Goal: Task Accomplishment & Management: Complete application form

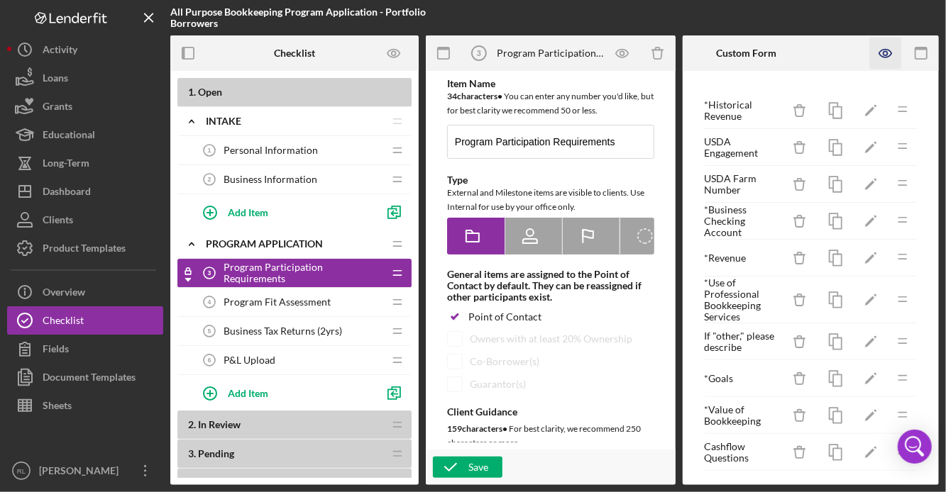
click at [885, 55] on icon "button" at bounding box center [886, 54] width 32 height 32
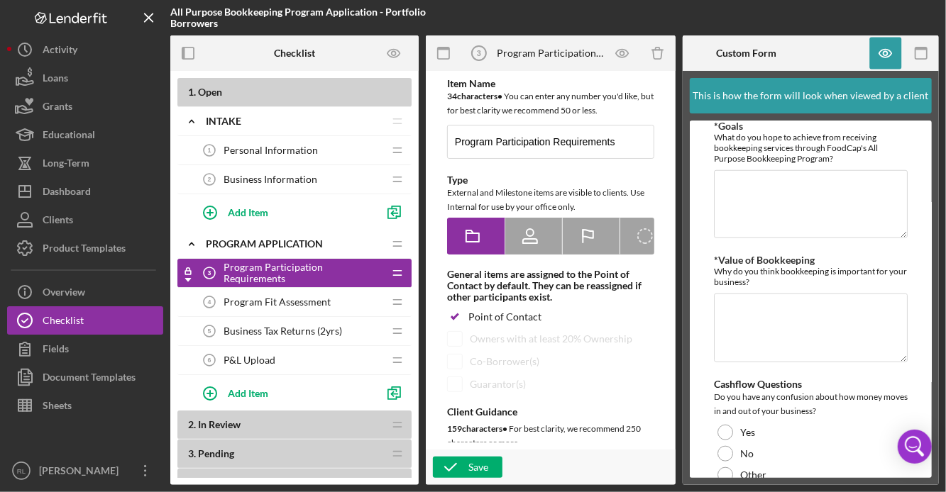
scroll to position [629, 0]
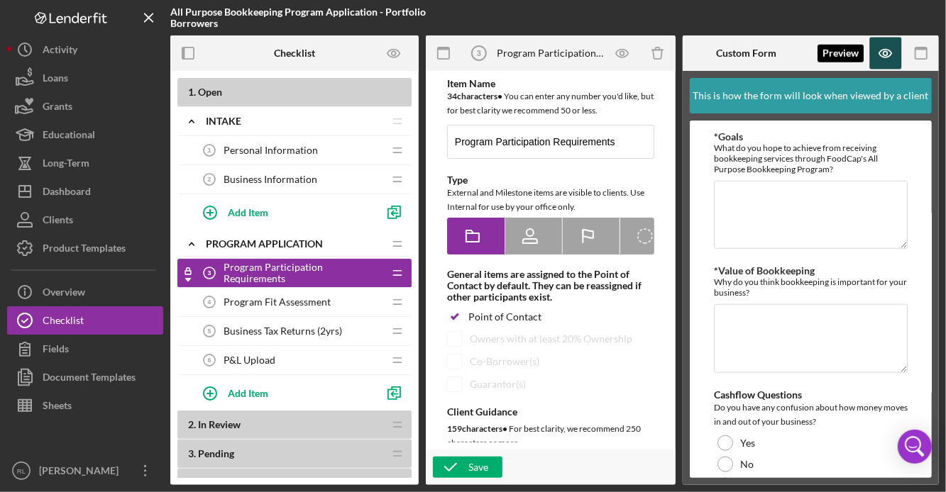
click at [885, 57] on icon "button" at bounding box center [885, 54] width 12 height 8
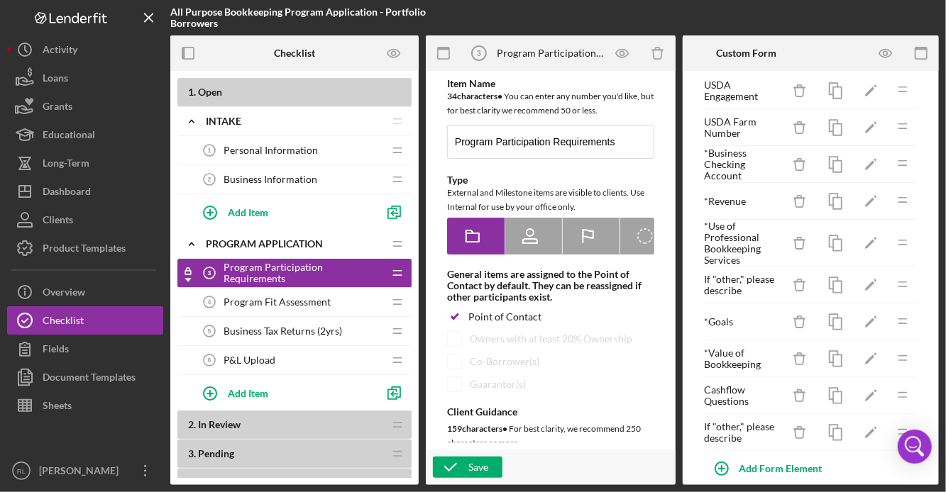
scroll to position [69, 0]
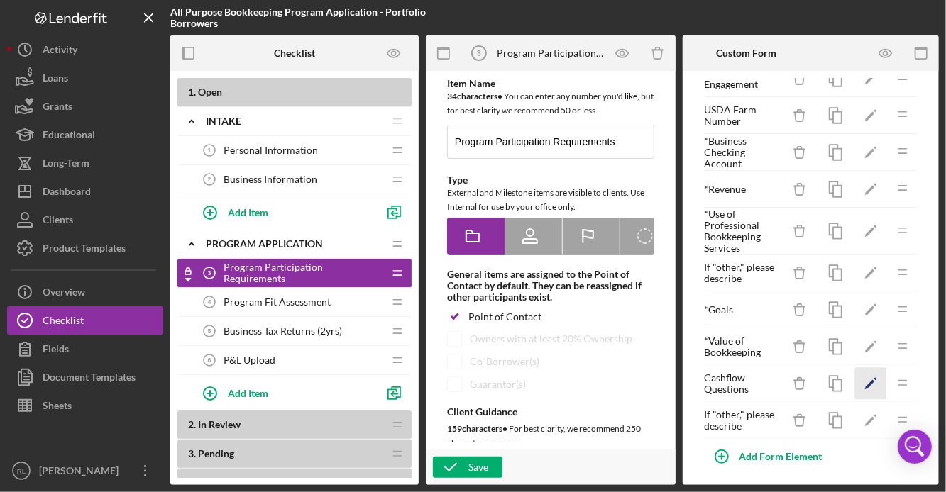
click at [863, 375] on icon "Icon/Edit" at bounding box center [871, 384] width 32 height 32
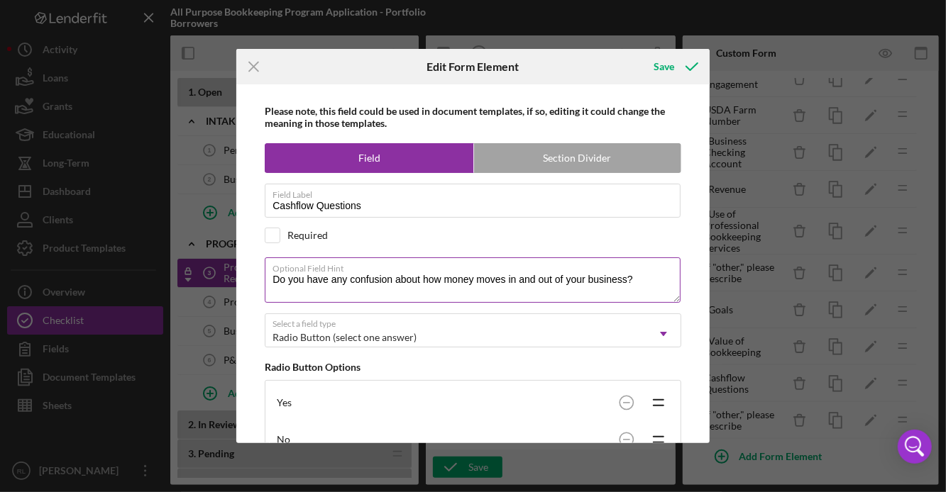
click at [343, 279] on textarea "Do you have any confusion about how money moves in and out of your business?" at bounding box center [473, 280] width 416 height 45
type textarea "D"
click at [600, 286] on textarea "Are you confident in your understanding of how cash moves in and out of your bu…" at bounding box center [473, 280] width 416 height 45
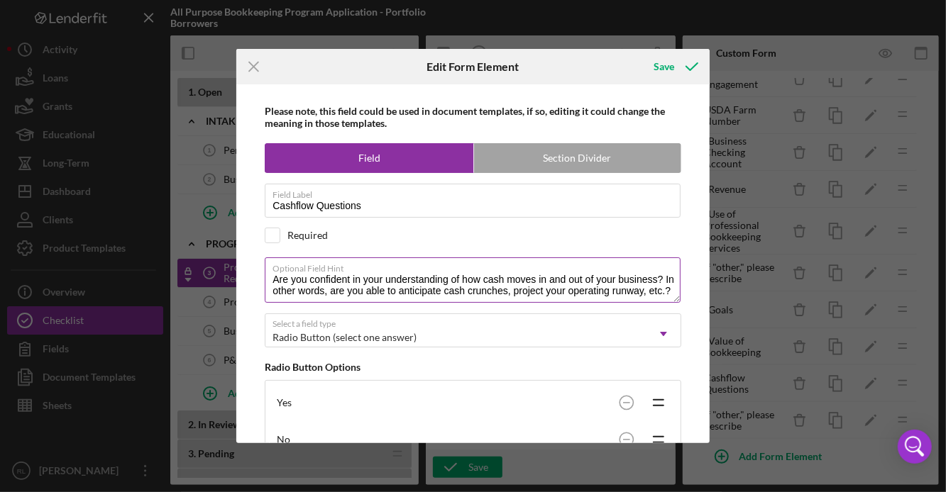
click at [600, 286] on textarea "Are you confident in your understanding of how cash moves in and out of your bu…" at bounding box center [473, 280] width 416 height 45
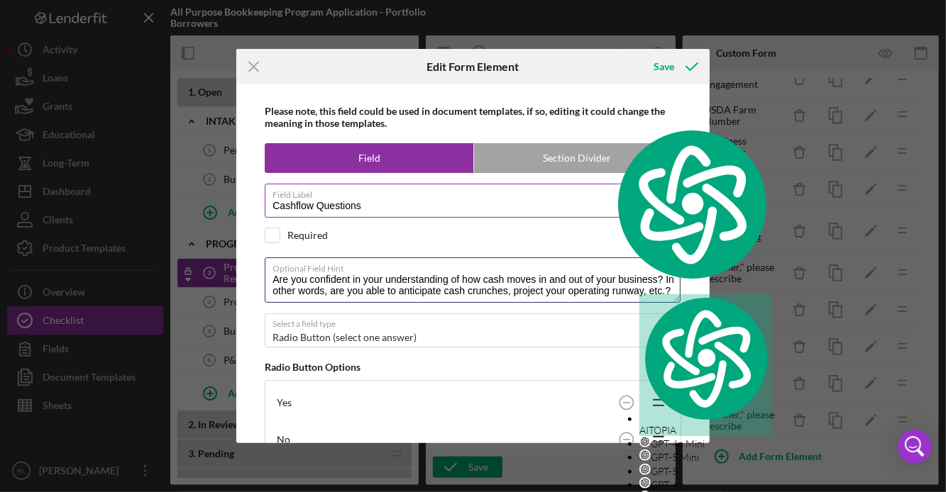
type textarea "Are you confident in your understanding of how cash moves in and out of your bu…"
click at [329, 206] on input "Cashflow Questions" at bounding box center [473, 201] width 416 height 34
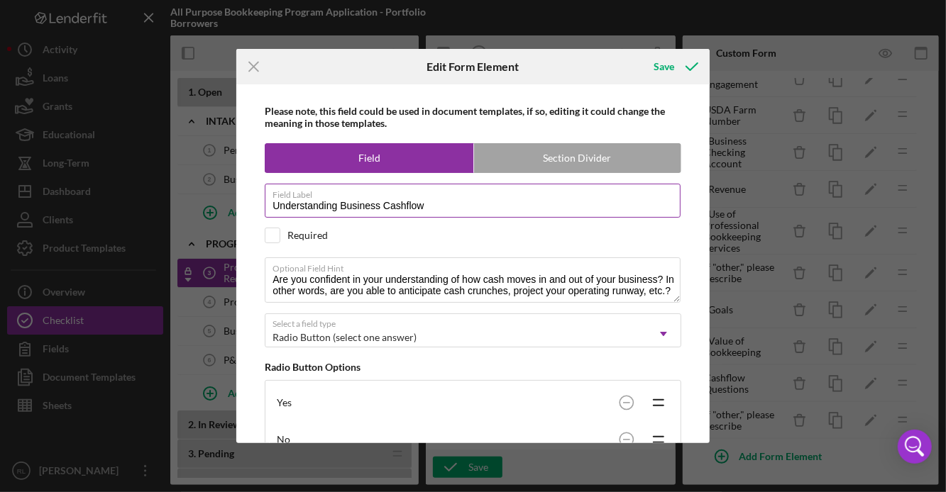
click at [343, 205] on input "Understanding Business Cashflow" at bounding box center [473, 201] width 416 height 34
drag, startPoint x: 382, startPoint y: 207, endPoint x: 339, endPoint y: 207, distance: 42.6
click at [339, 207] on input "Understanding Business Cashflow" at bounding box center [473, 201] width 416 height 34
type input "Understanding Cashflow"
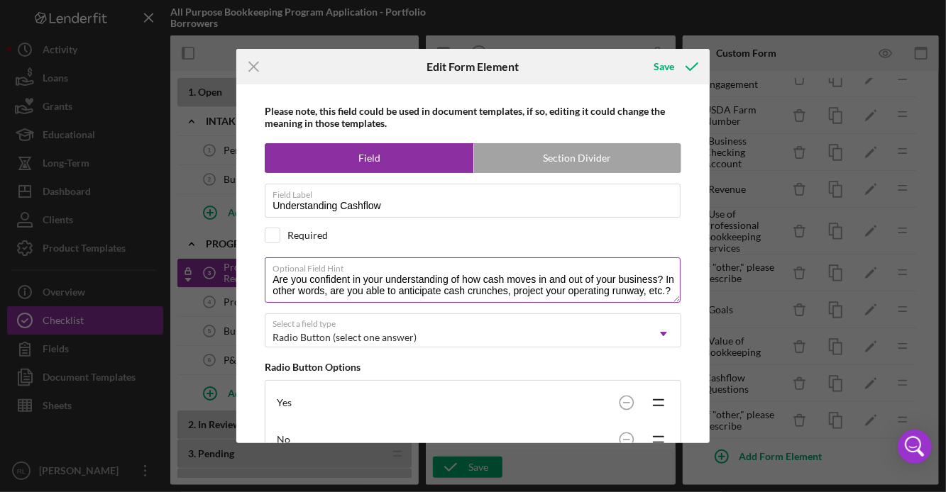
click at [375, 289] on textarea "Are you confident in your understanding of how cash moves in and out of your bu…" at bounding box center [473, 280] width 416 height 45
paste textarea "How confident are you in your understanding of your farm’s cash flow (when mone…"
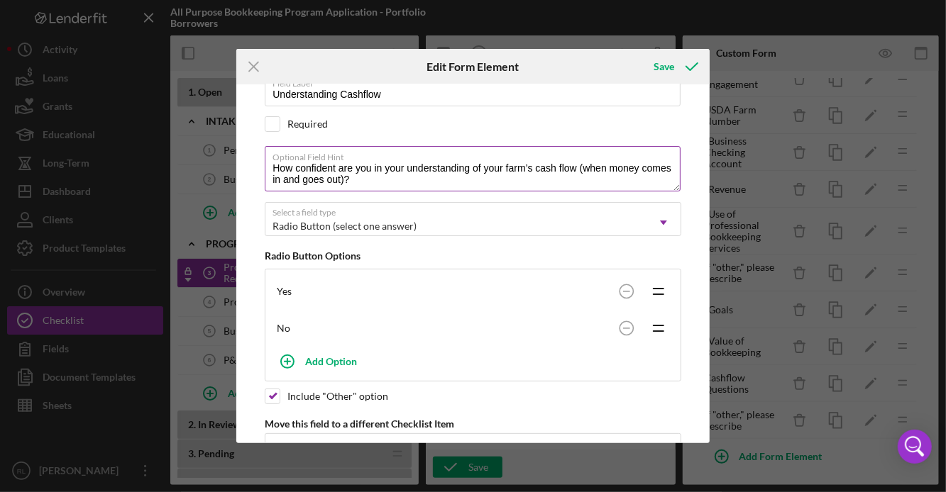
scroll to position [126, 0]
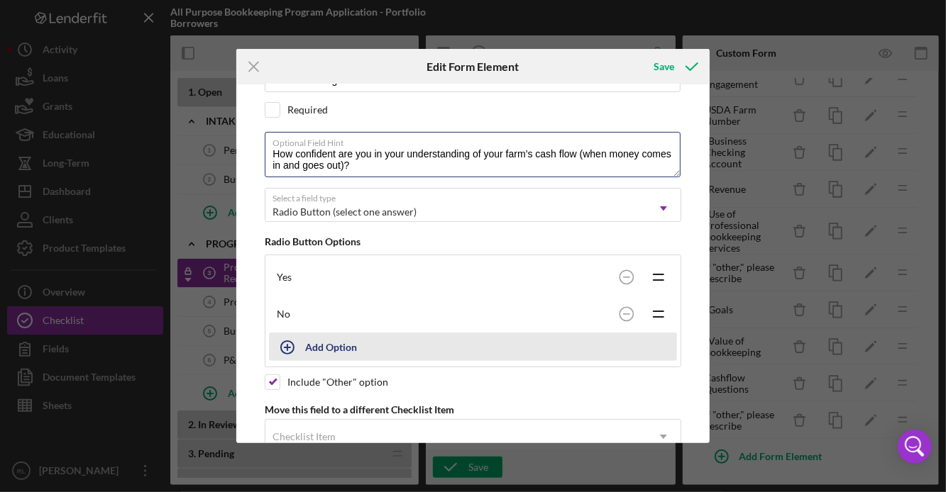
type textarea "How confident are you in your understanding of your farm’s cash flow (when mone…"
click at [330, 346] on div "Add Option" at bounding box center [331, 346] width 52 height 27
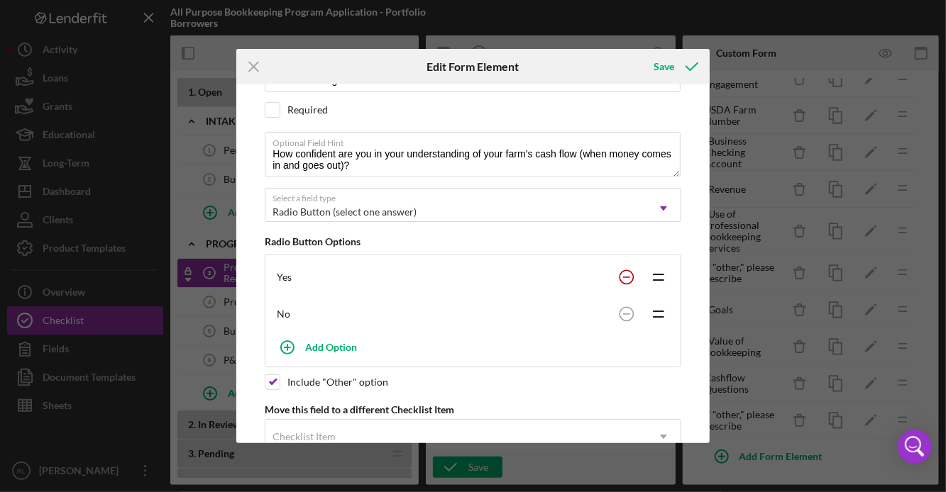
click at [619, 277] on circle at bounding box center [625, 276] width 13 height 13
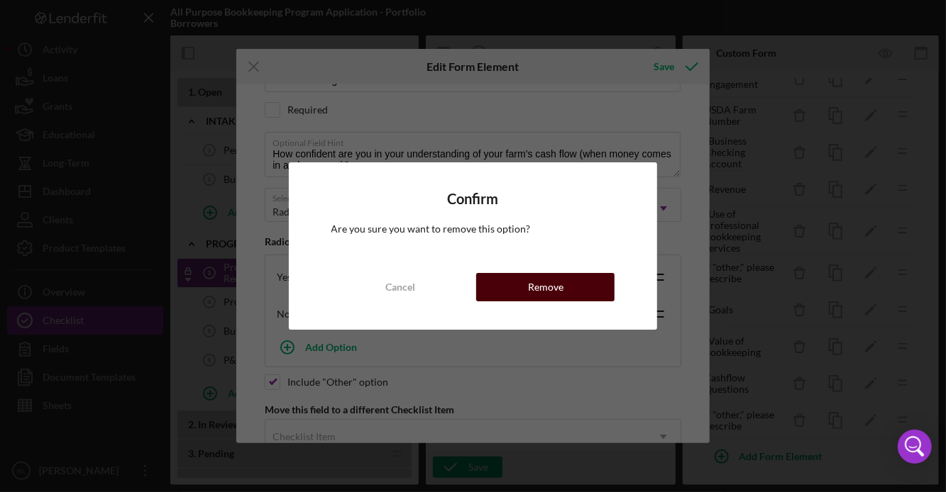
click at [592, 290] on button "Remove" at bounding box center [545, 287] width 138 height 28
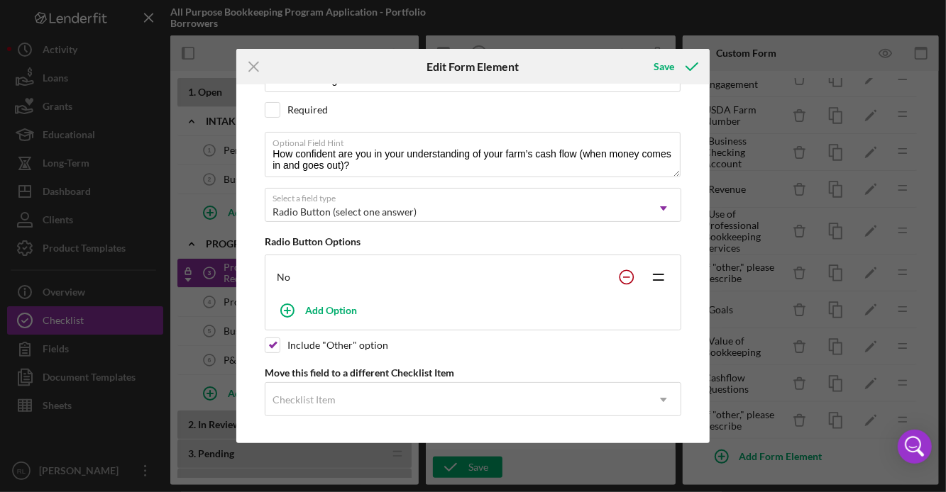
click at [622, 277] on circle at bounding box center [625, 276] width 13 height 13
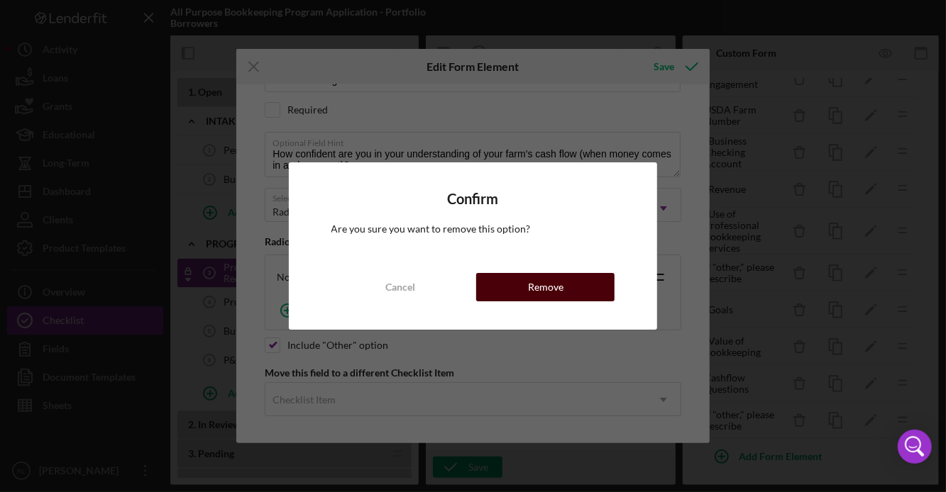
click at [578, 296] on button "Remove" at bounding box center [545, 287] width 138 height 28
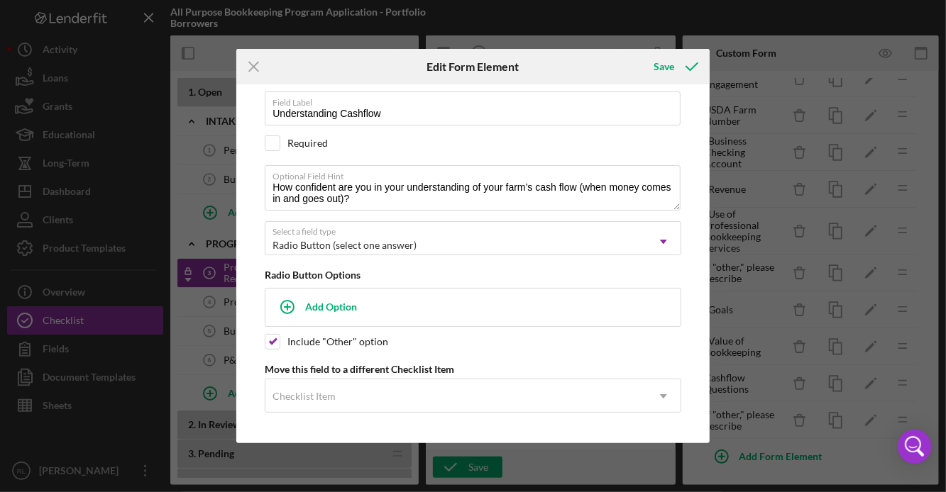
scroll to position [94, 0]
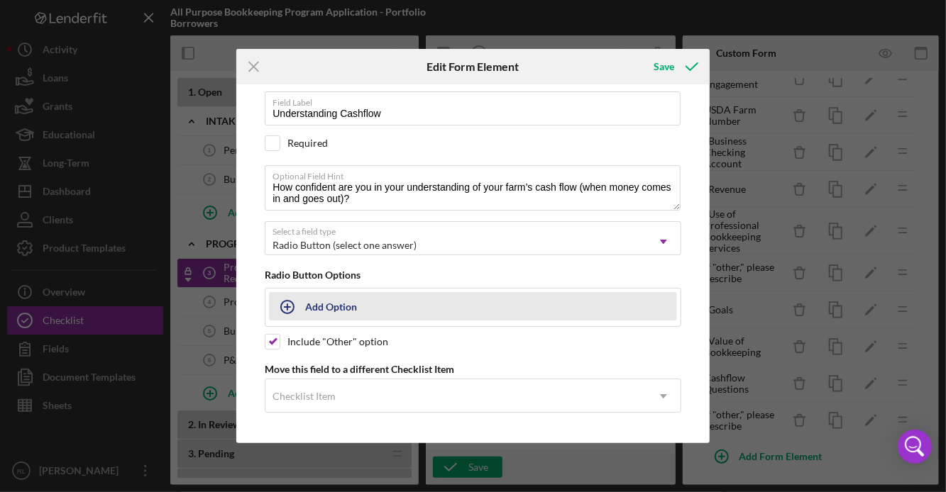
click at [346, 308] on div "Add Option" at bounding box center [331, 306] width 52 height 27
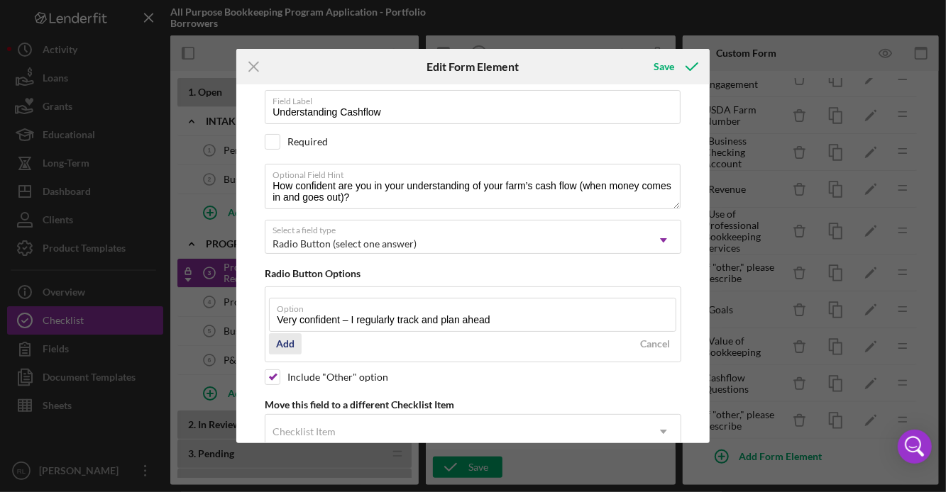
type input "Very confident – I regularly track and plan ahead"
click at [287, 344] on div "Add" at bounding box center [285, 343] width 18 height 21
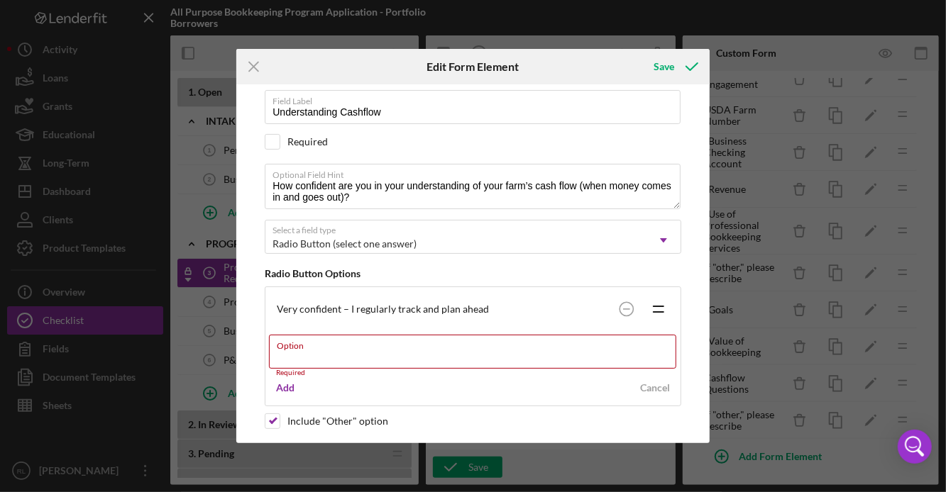
paste input "Somewhat confident – I have a general idea but don’t track closely"
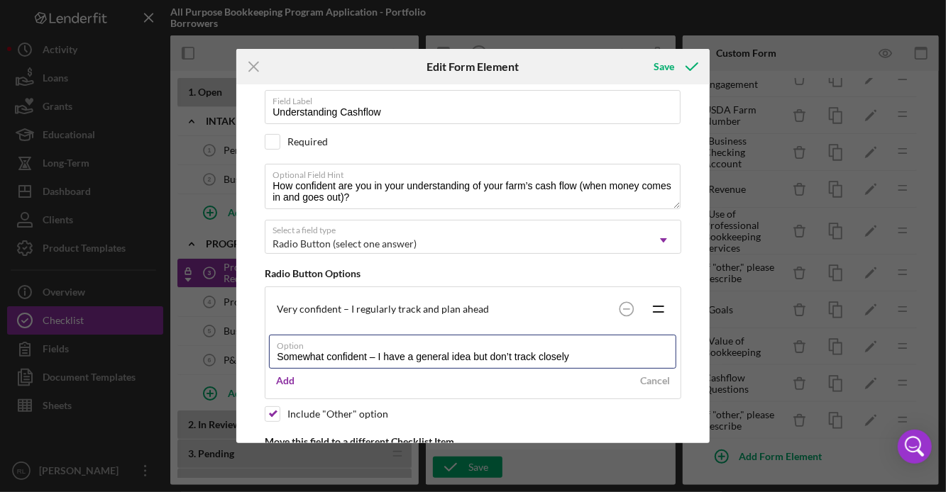
type input "Somewhat confident – I have a general idea but don’t track closely"
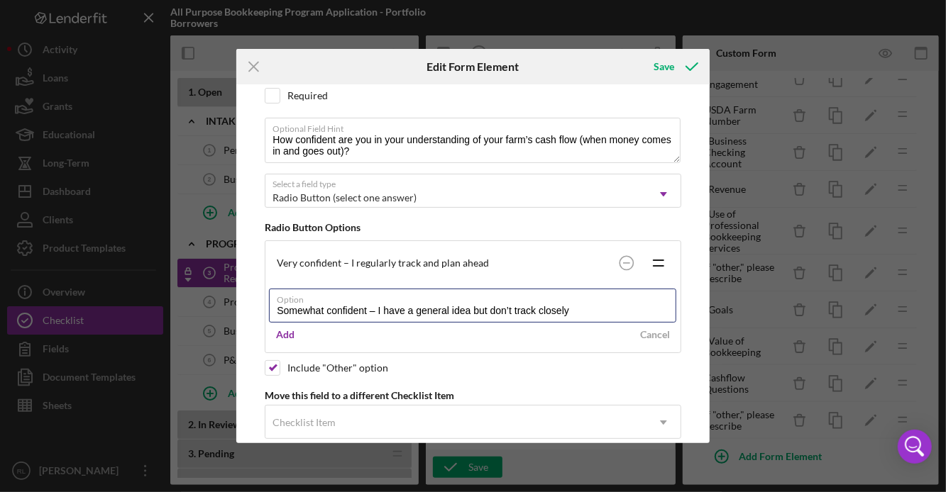
scroll to position [148, 0]
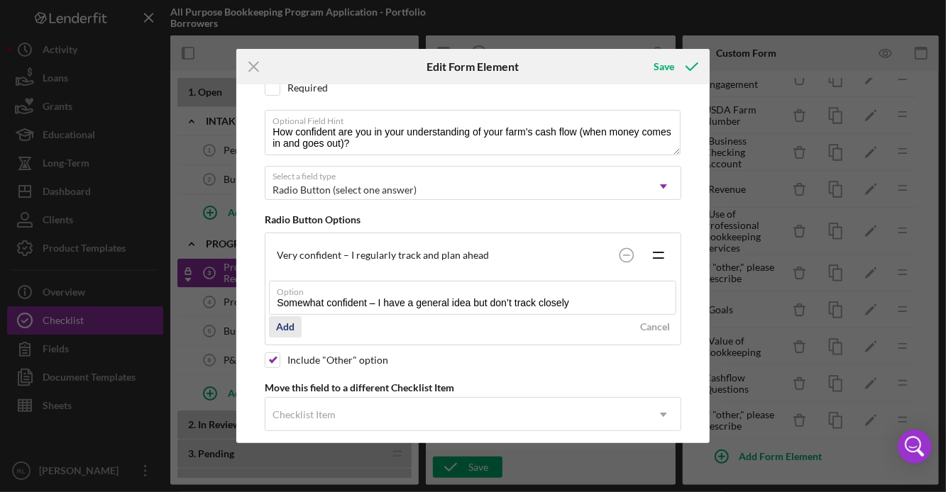
click at [285, 331] on div "Add" at bounding box center [285, 326] width 18 height 21
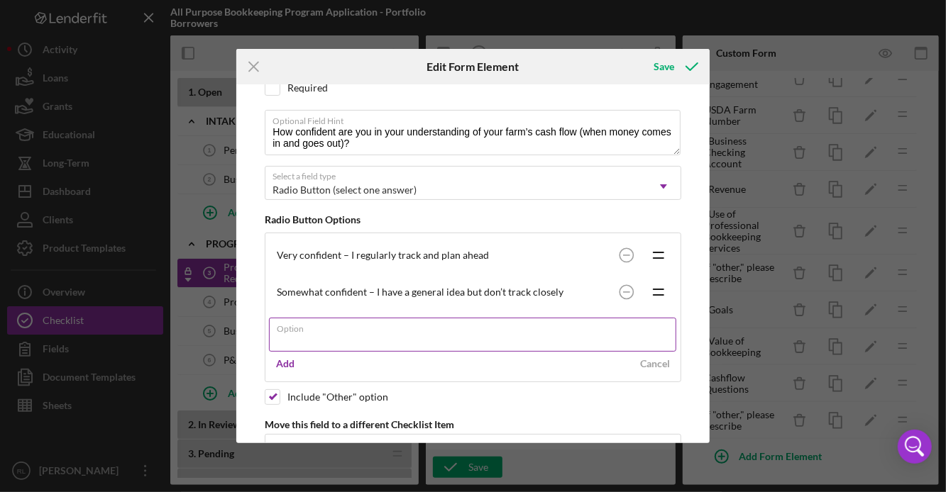
paste input "Not confident – I don’t really know when cash will be tight or available"
type input "Not confident – I don’t really know when cash will be tight or available"
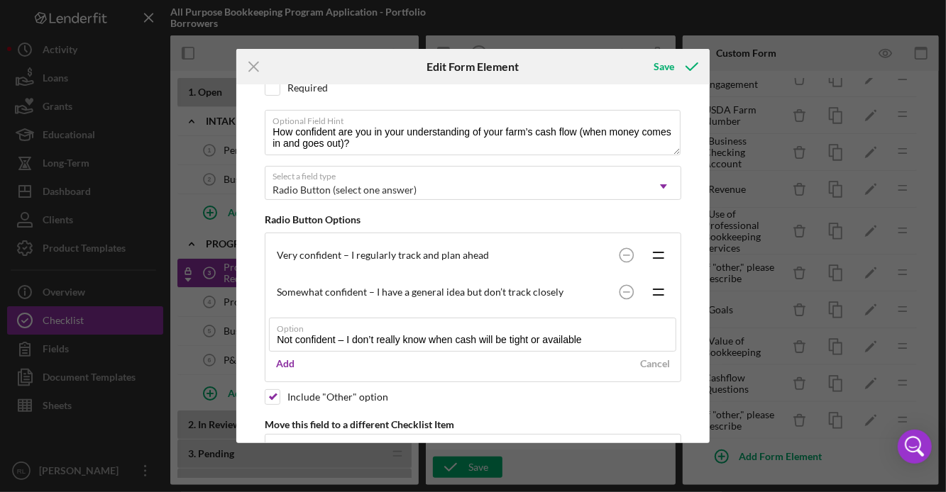
click at [353, 368] on div "Add Cancel" at bounding box center [473, 363] width 408 height 21
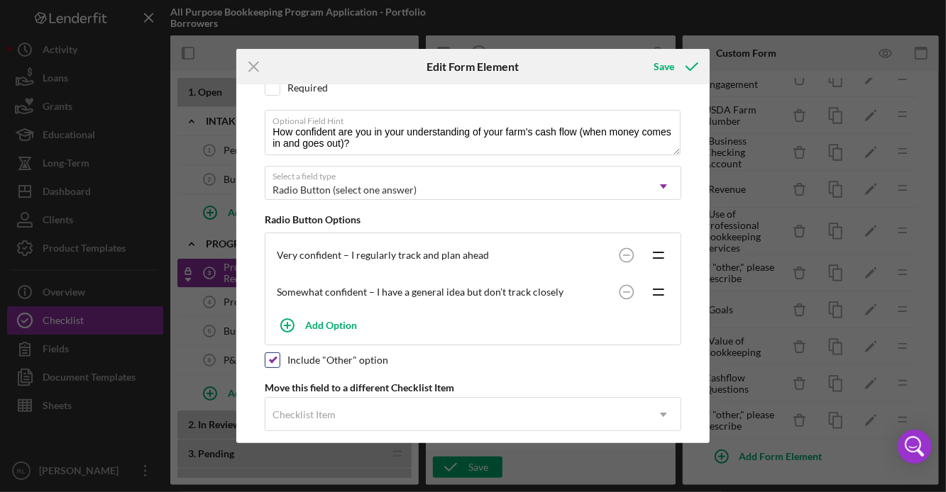
click at [271, 399] on div "Please note, this field could be used in document templates, if so, editing it …" at bounding box center [472, 263] width 459 height 358
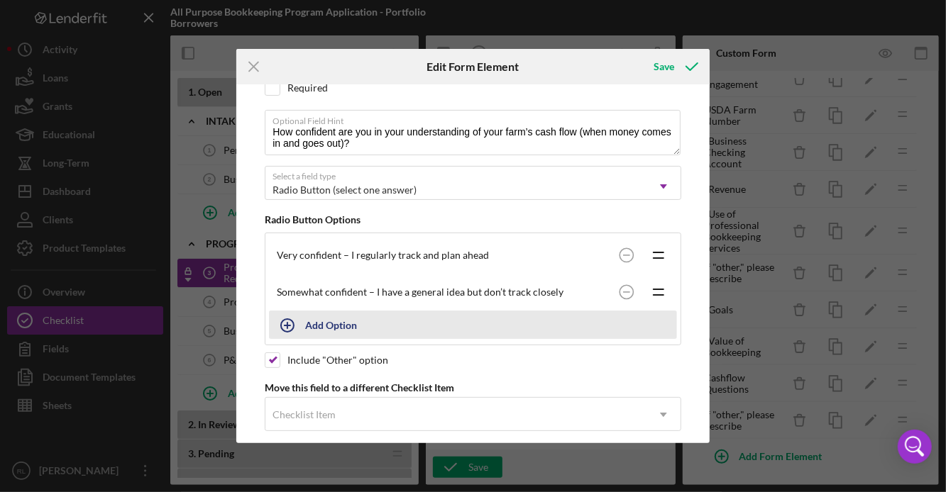
click at [336, 335] on div "Add Option" at bounding box center [331, 324] width 52 height 27
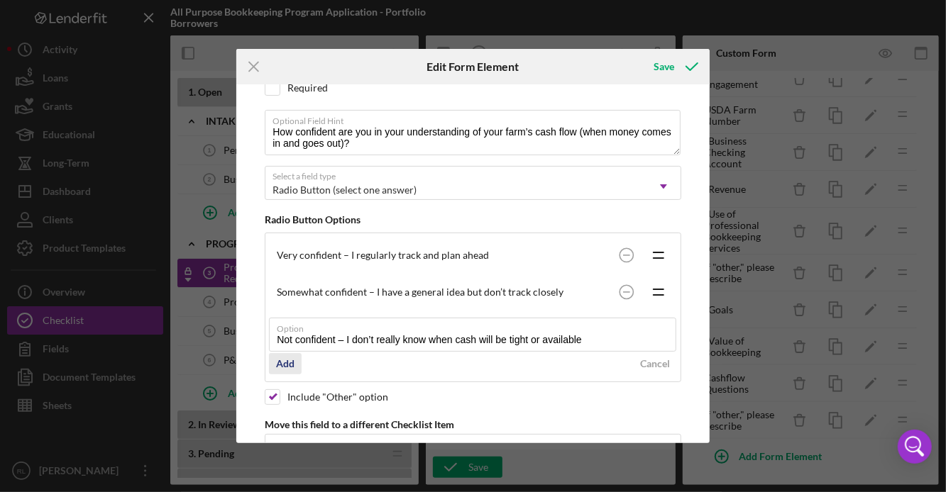
type input "Not confident – I don’t really know when cash will be tight or available"
click at [284, 363] on div "Add" at bounding box center [285, 363] width 18 height 21
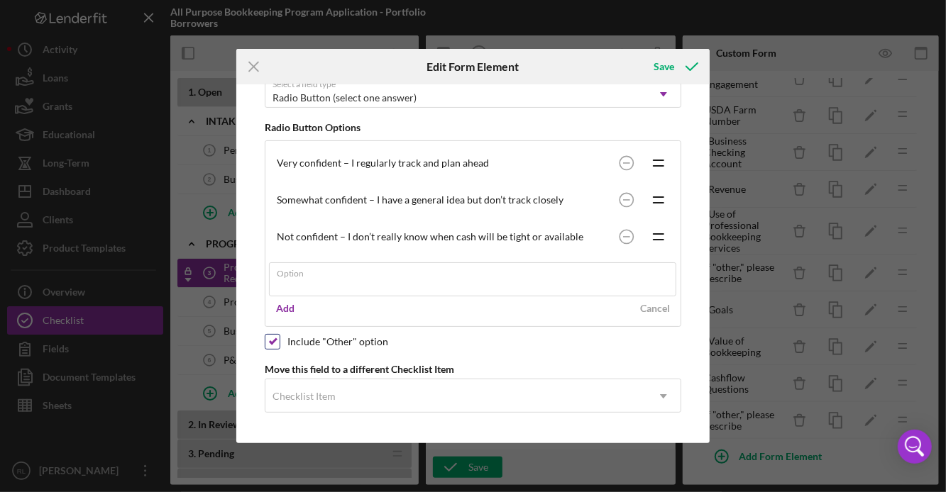
scroll to position [204, 0]
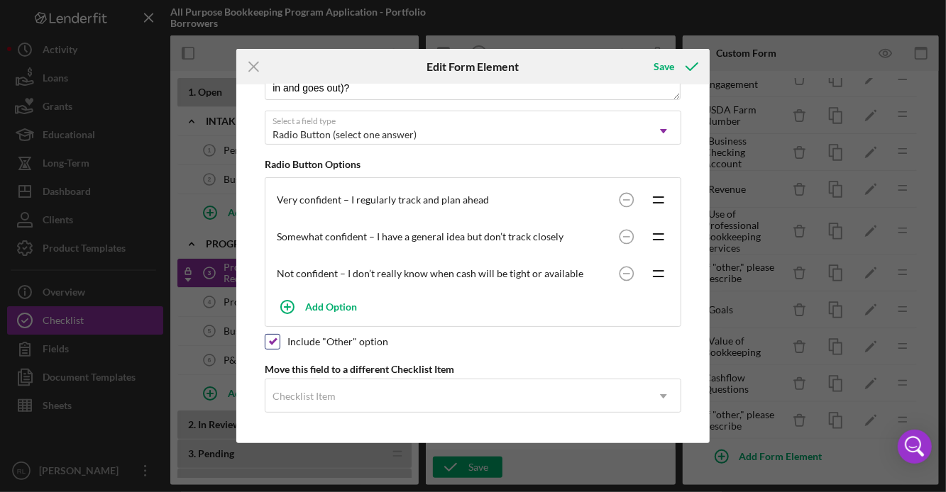
click at [275, 343] on input "checkbox" at bounding box center [272, 342] width 14 height 14
checkbox input "false"
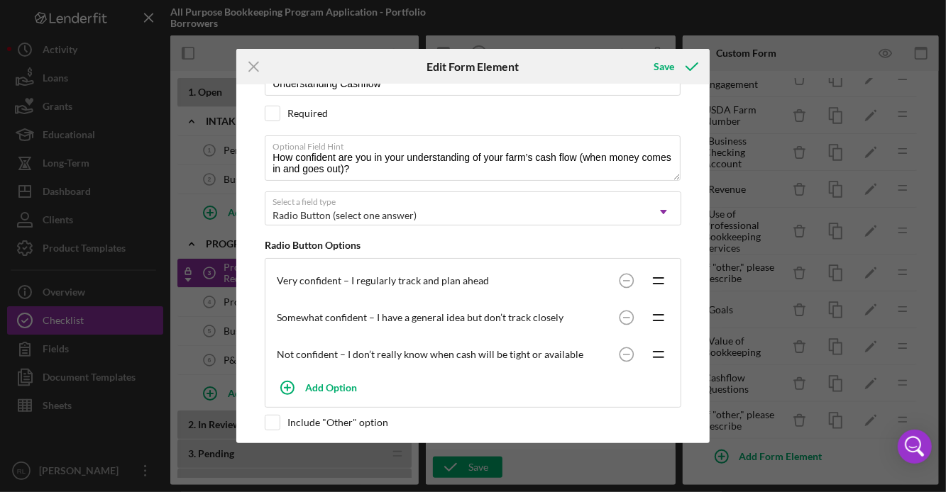
scroll to position [0, 0]
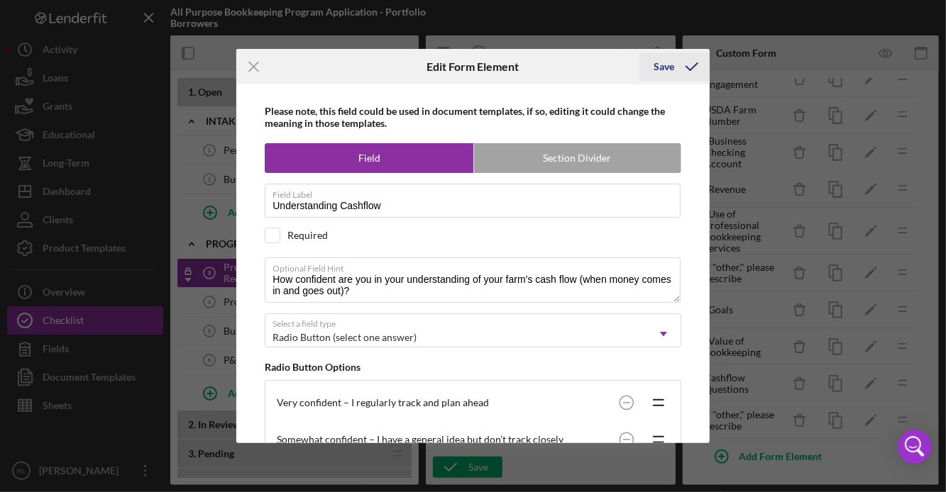
click at [664, 69] on div "Save" at bounding box center [663, 67] width 21 height 28
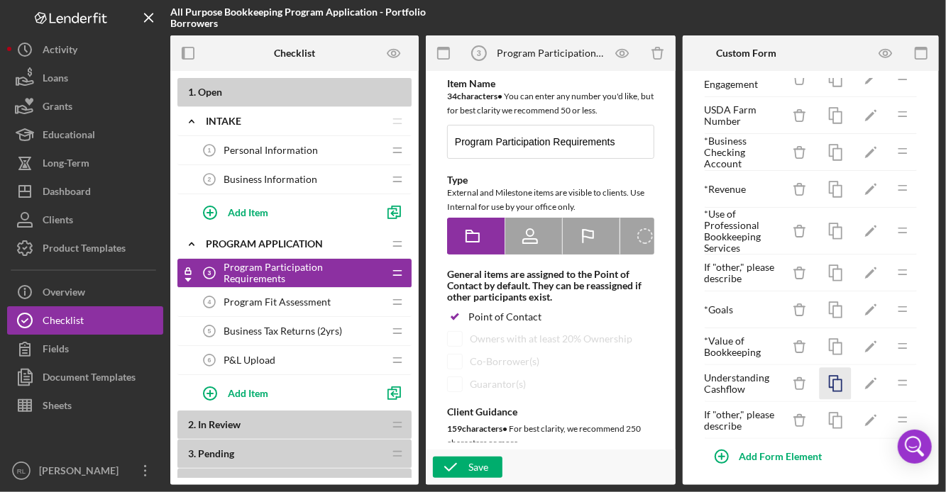
click at [844, 389] on icon "button" at bounding box center [836, 384] width 32 height 32
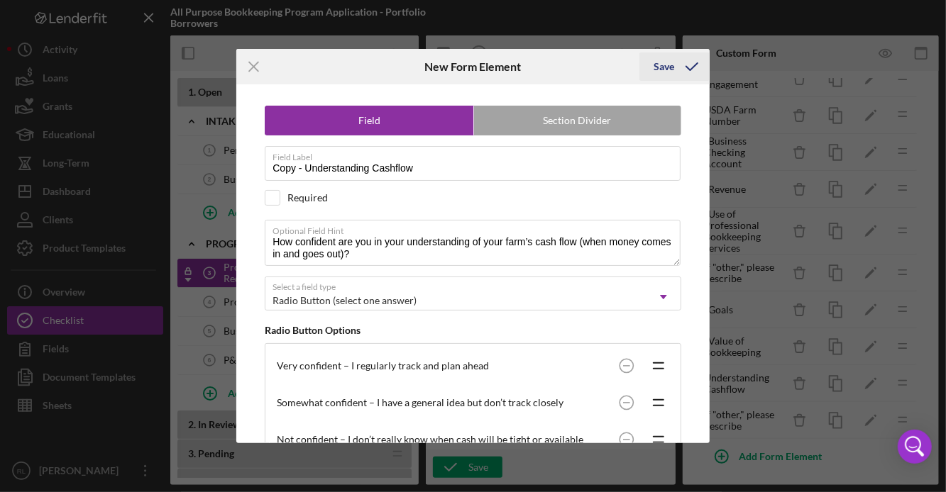
click at [678, 69] on icon "submit" at bounding box center [691, 66] width 35 height 35
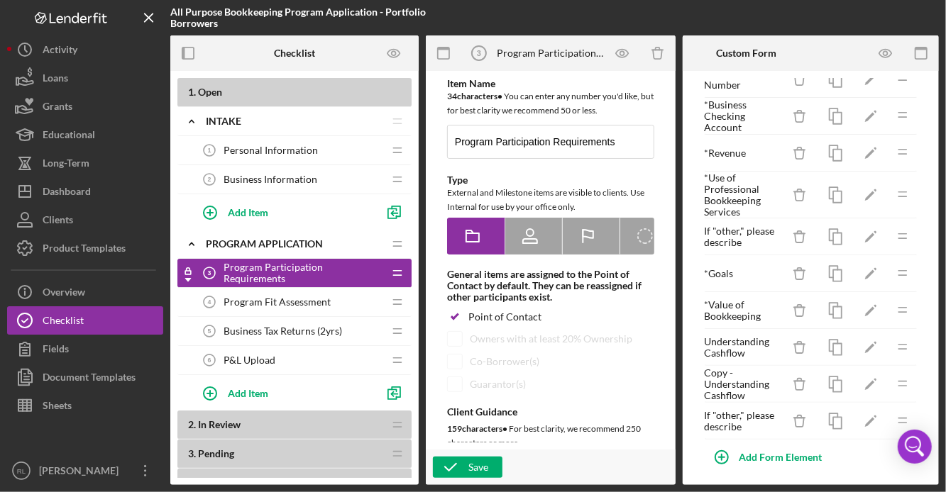
scroll to position [114, 0]
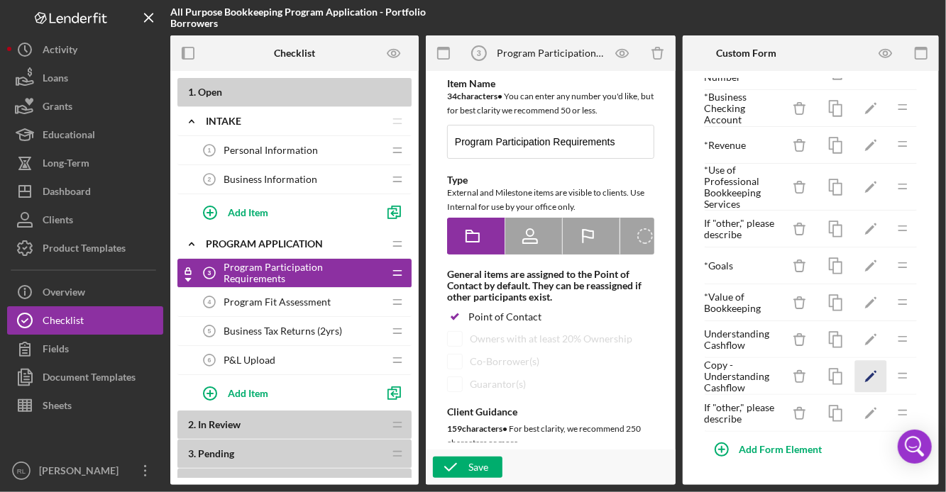
click at [870, 380] on polygon "button" at bounding box center [870, 378] width 10 height 10
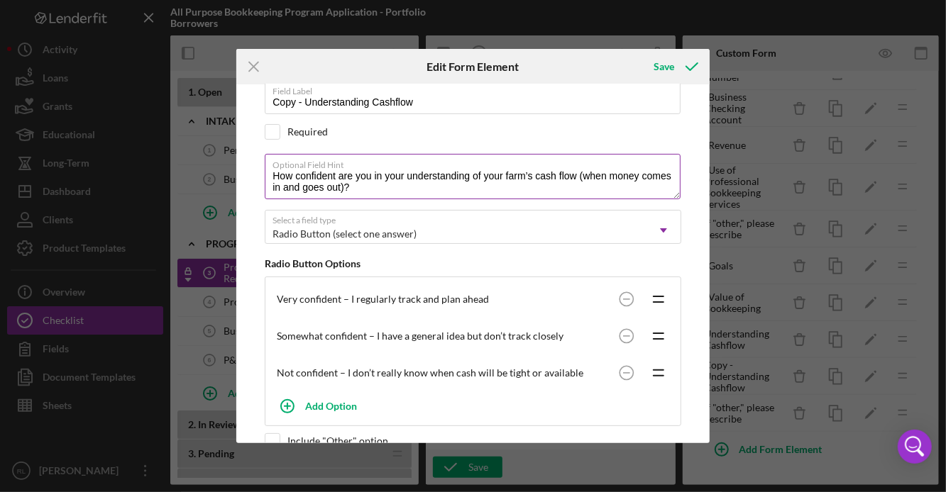
scroll to position [204, 0]
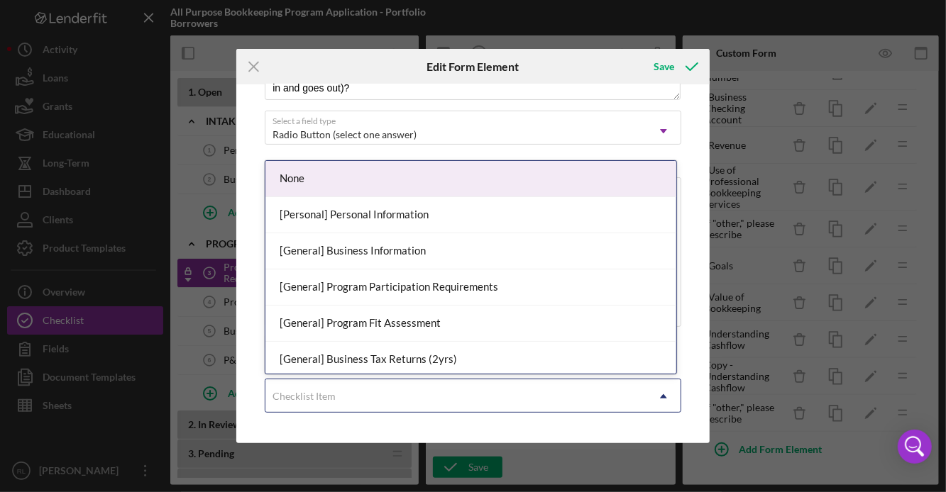
click at [364, 392] on div "Checklist Item" at bounding box center [455, 396] width 381 height 33
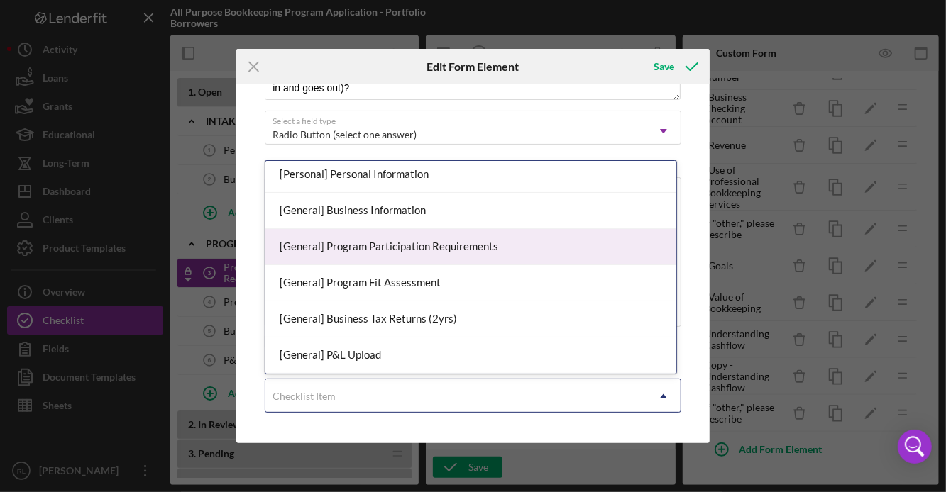
scroll to position [0, 0]
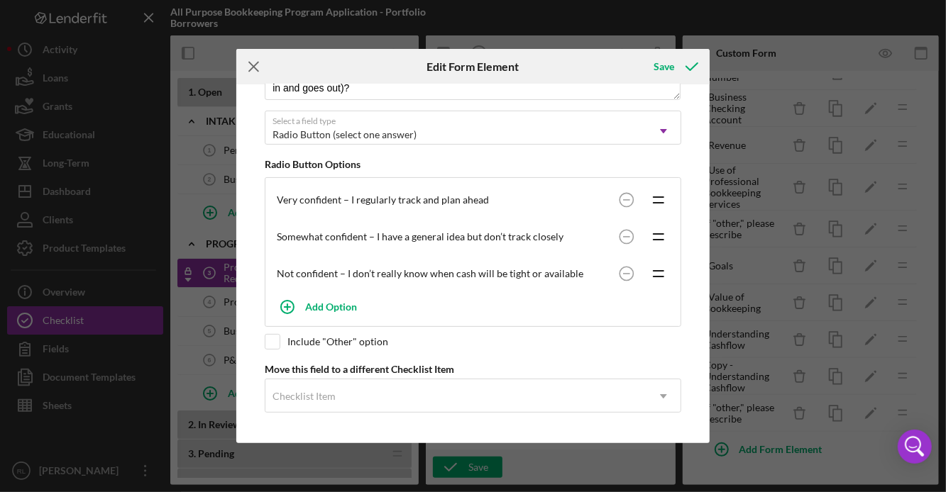
click at [255, 66] on icon "Icon/Menu Close" at bounding box center [253, 66] width 35 height 35
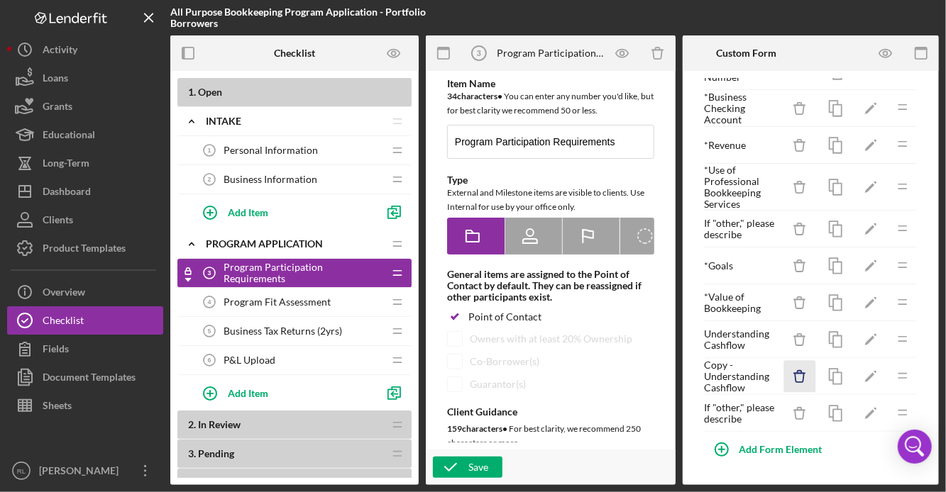
click at [801, 378] on icon "Icon/Delete" at bounding box center [800, 377] width 32 height 32
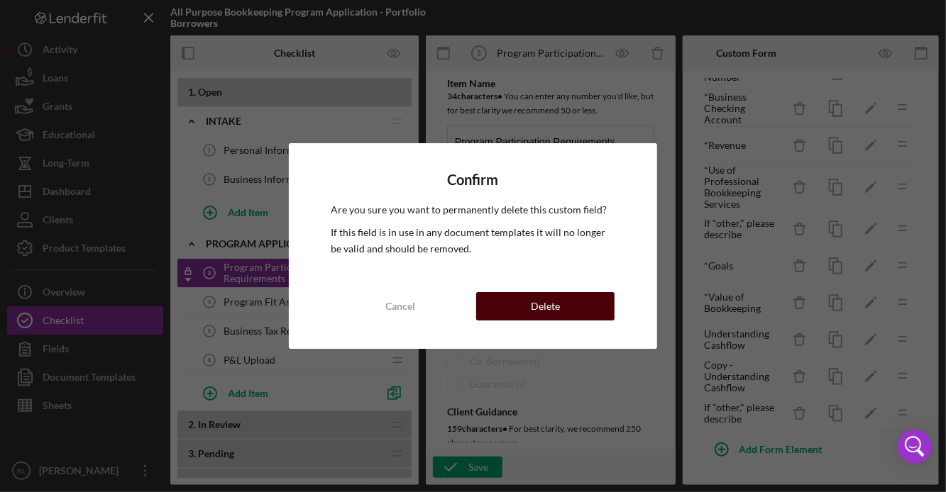
click at [519, 312] on button "Delete" at bounding box center [545, 306] width 138 height 28
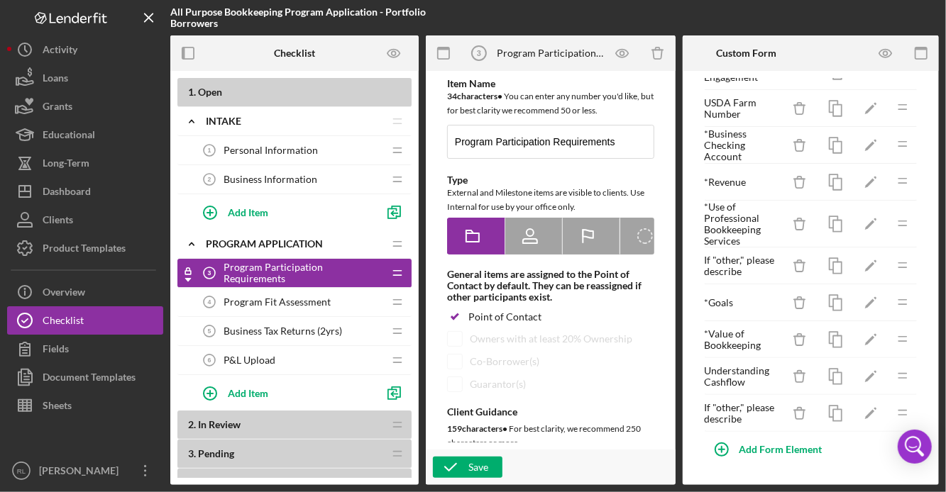
scroll to position [69, 0]
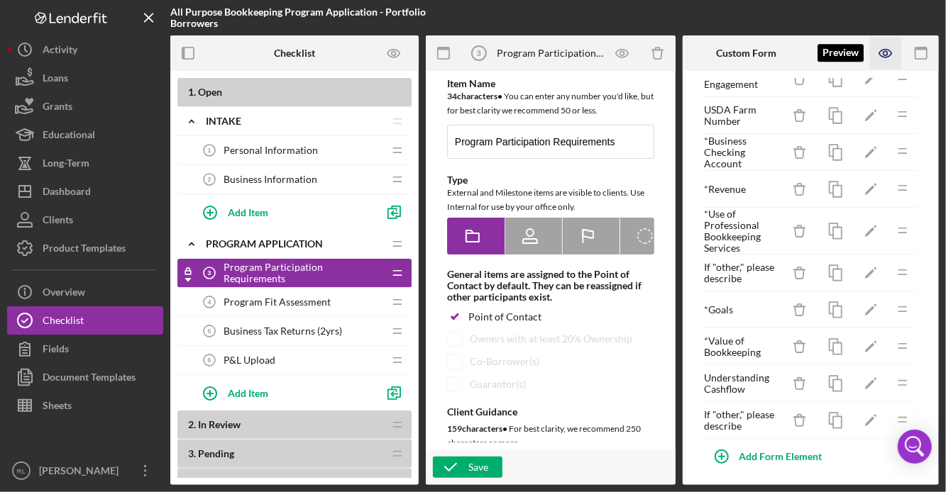
click at [878, 56] on icon "button" at bounding box center [886, 54] width 32 height 32
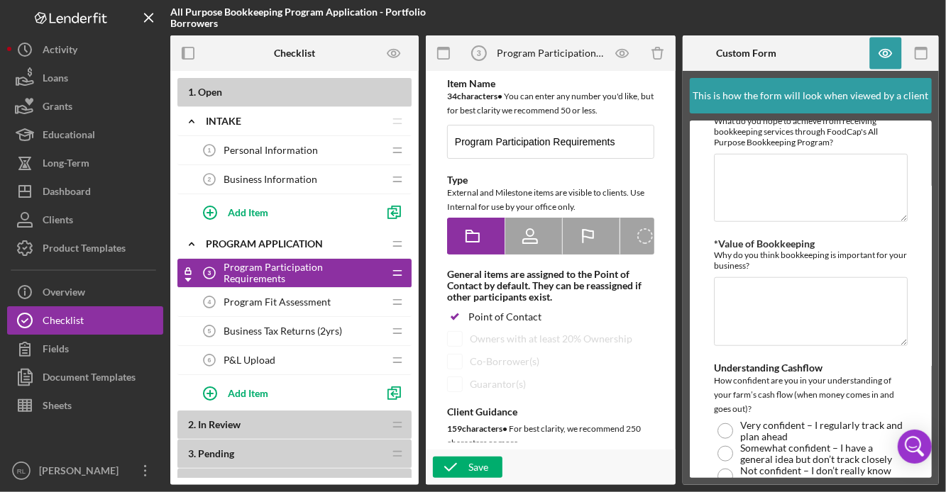
scroll to position [667, 0]
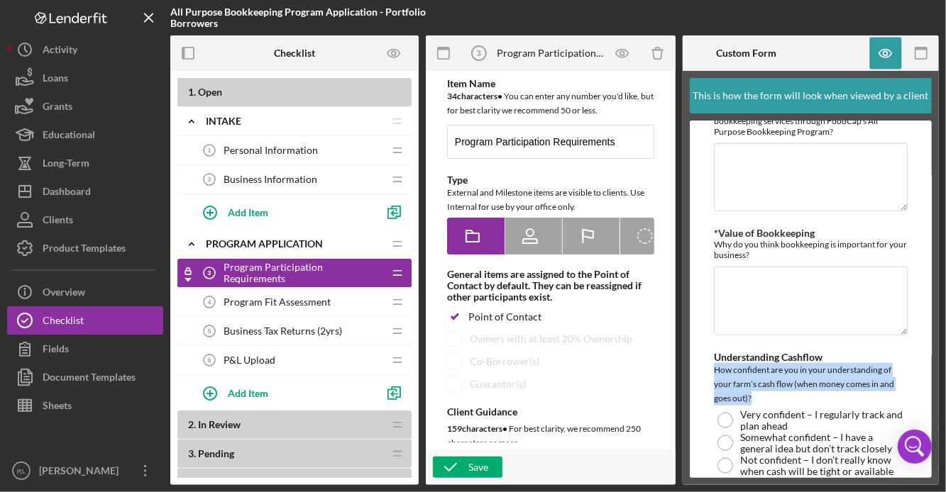
drag, startPoint x: 761, startPoint y: 418, endPoint x: 708, endPoint y: 390, distance: 59.7
click at [708, 390] on form "*Historical Revenue Does your business have at least two years of revenue? Yes …" at bounding box center [811, 300] width 243 height 358
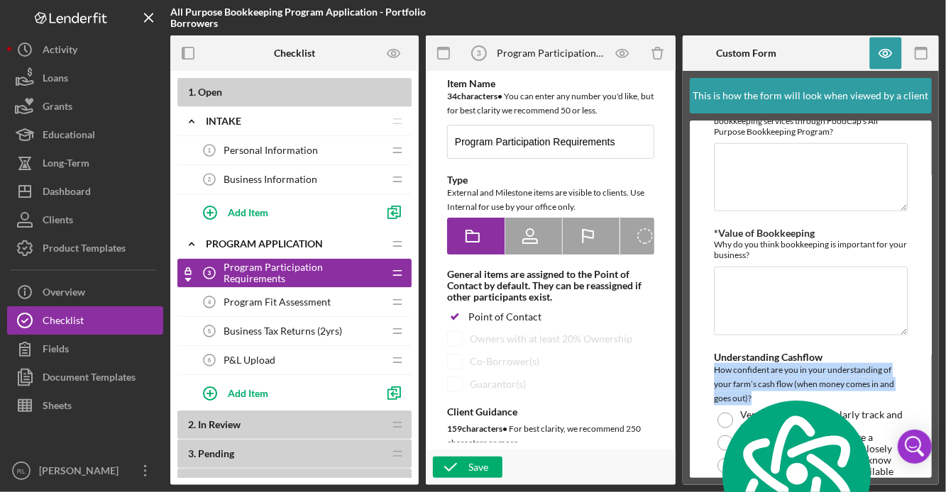
copy div "How confident are you in your understanding of your farm’s cash flow (when mone…"
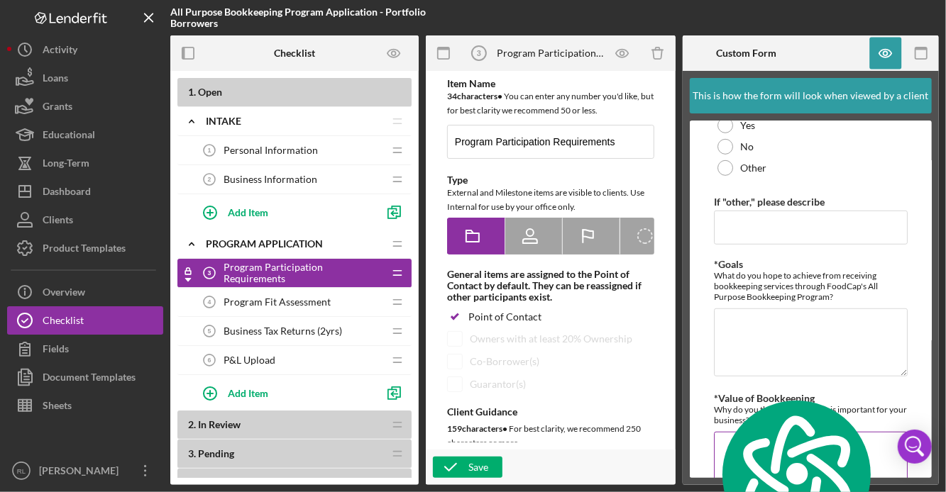
scroll to position [502, 0]
click at [880, 47] on icon "button" at bounding box center [886, 54] width 32 height 32
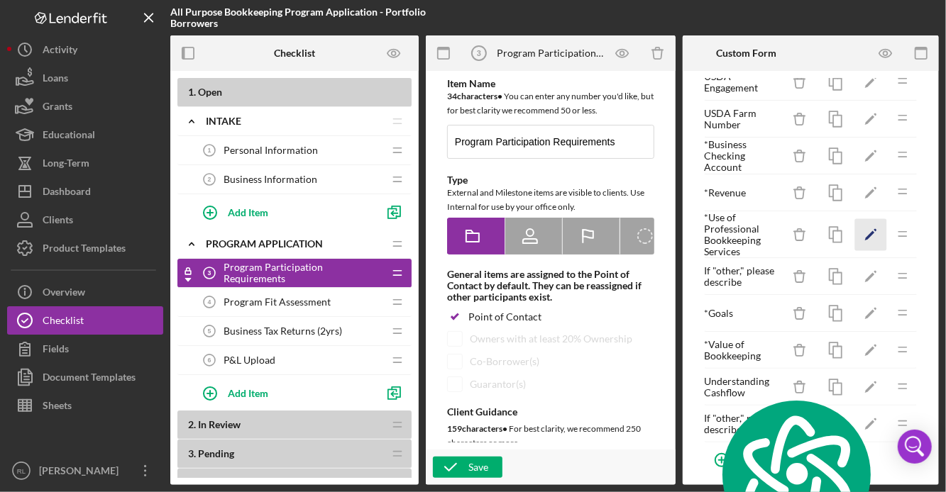
scroll to position [77, 0]
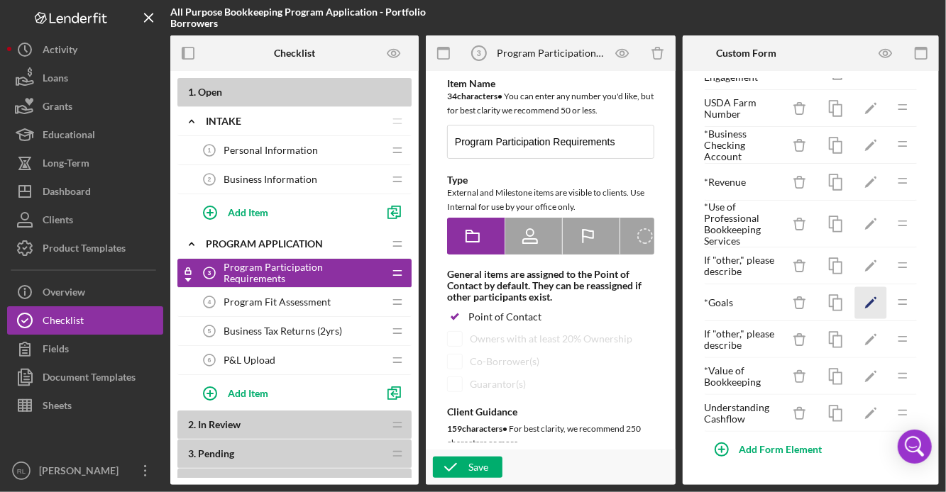
click at [868, 304] on polygon "button" at bounding box center [870, 304] width 10 height 10
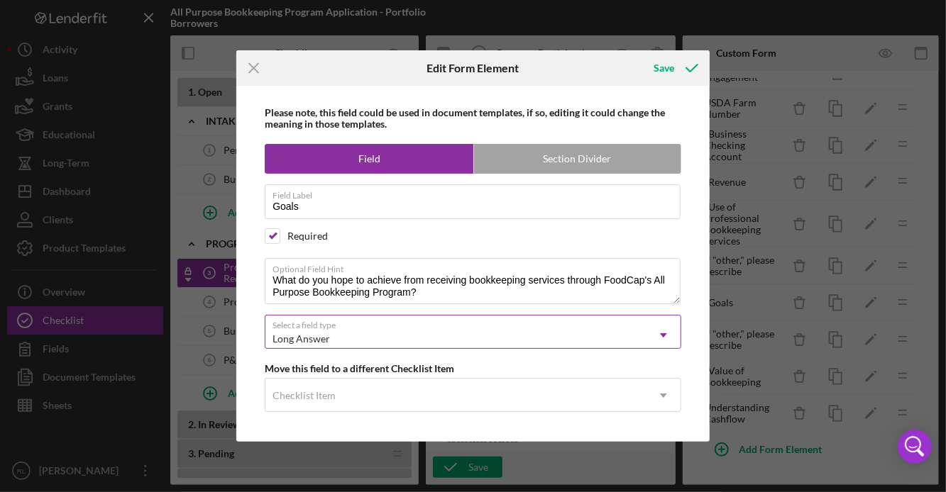
click at [394, 341] on div "Long Answer" at bounding box center [455, 339] width 381 height 33
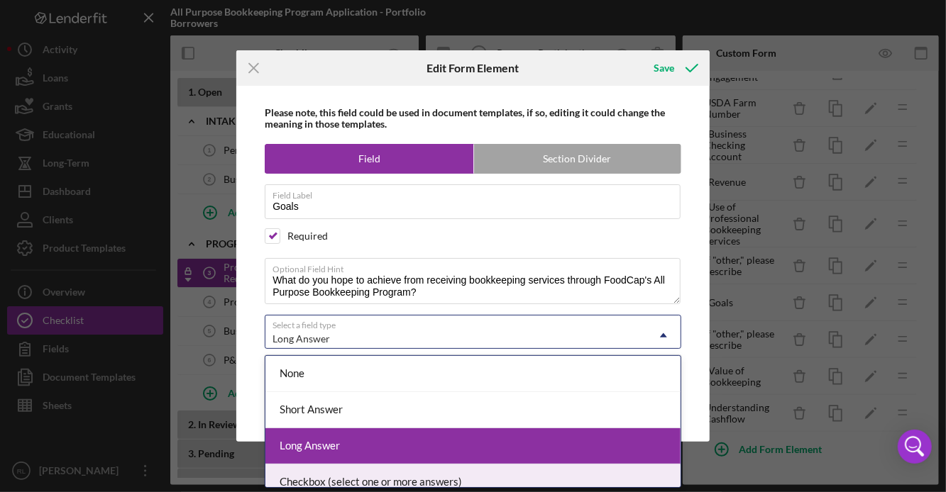
click at [382, 477] on div "Checkbox (select one or more answers)" at bounding box center [472, 483] width 415 height 36
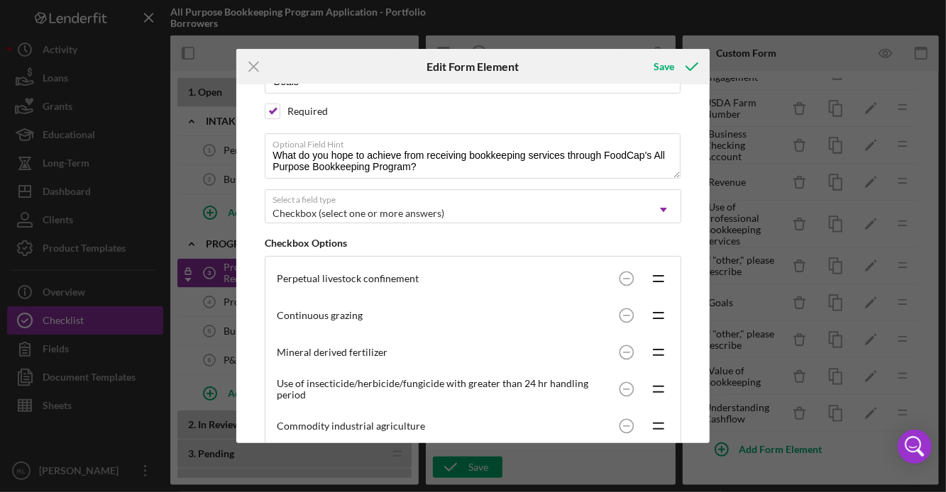
scroll to position [125, 0]
click at [620, 282] on circle at bounding box center [625, 277] width 13 height 13
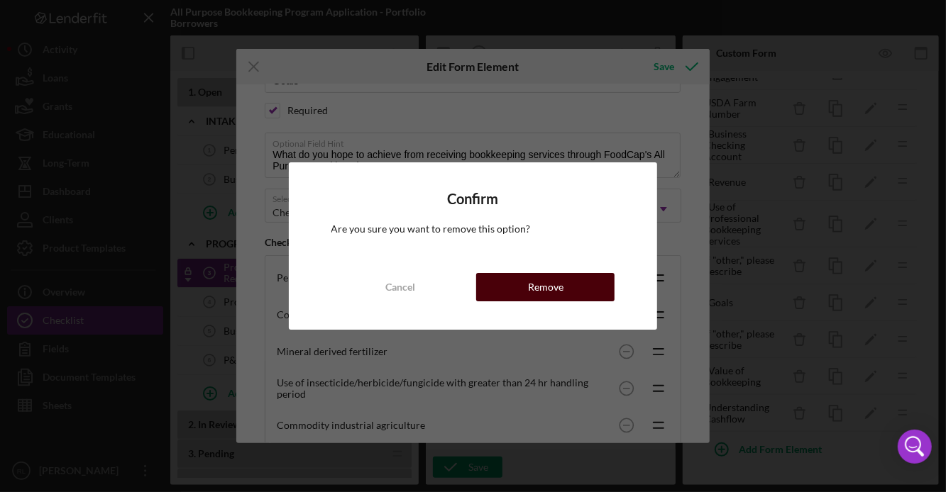
click at [587, 284] on button "Remove" at bounding box center [545, 287] width 138 height 28
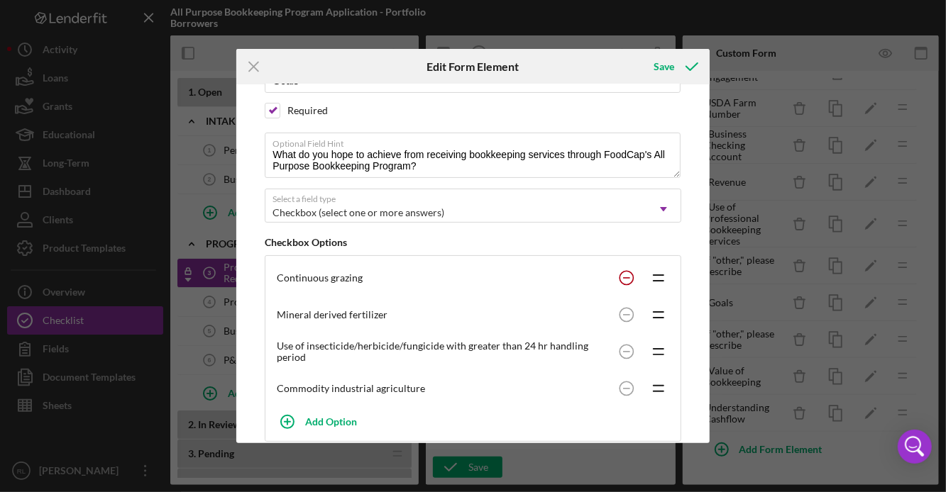
click at [625, 277] on circle at bounding box center [625, 277] width 13 height 13
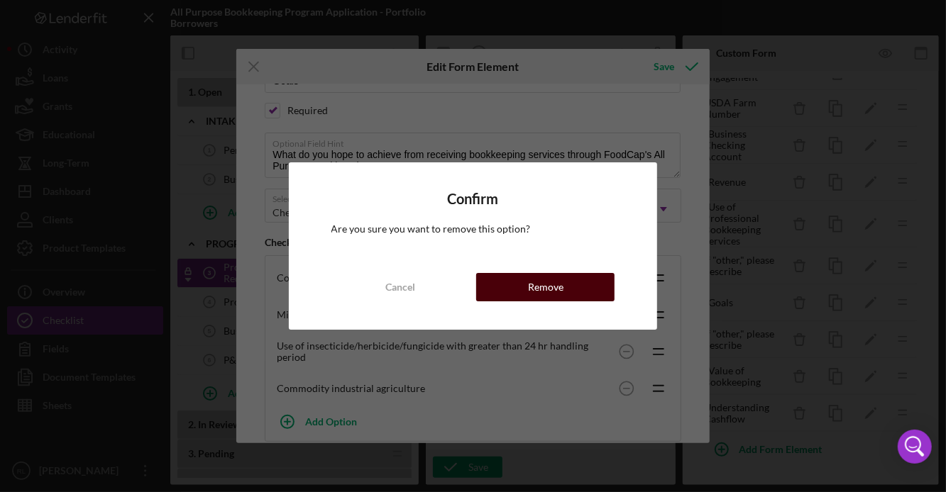
click at [580, 283] on button "Remove" at bounding box center [545, 287] width 138 height 28
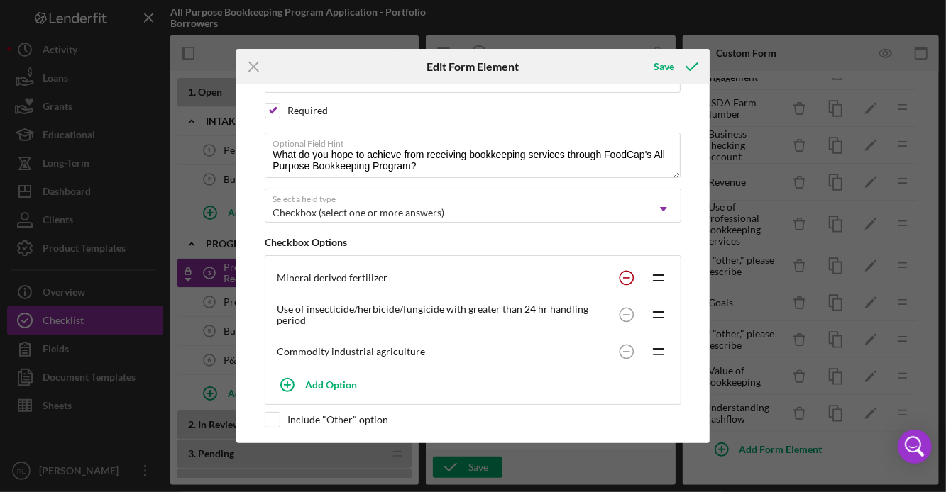
click at [619, 278] on circle at bounding box center [625, 277] width 13 height 13
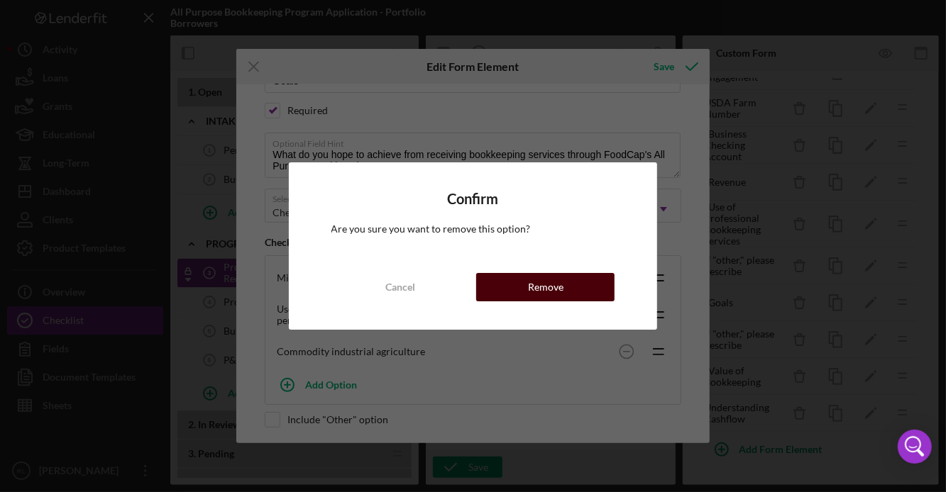
click at [599, 285] on button "Remove" at bounding box center [545, 287] width 138 height 28
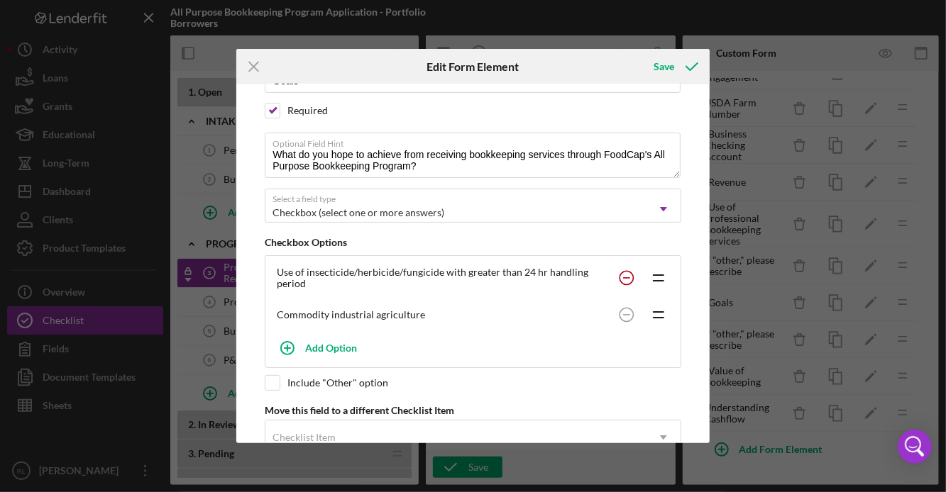
click at [622, 276] on circle at bounding box center [625, 277] width 13 height 13
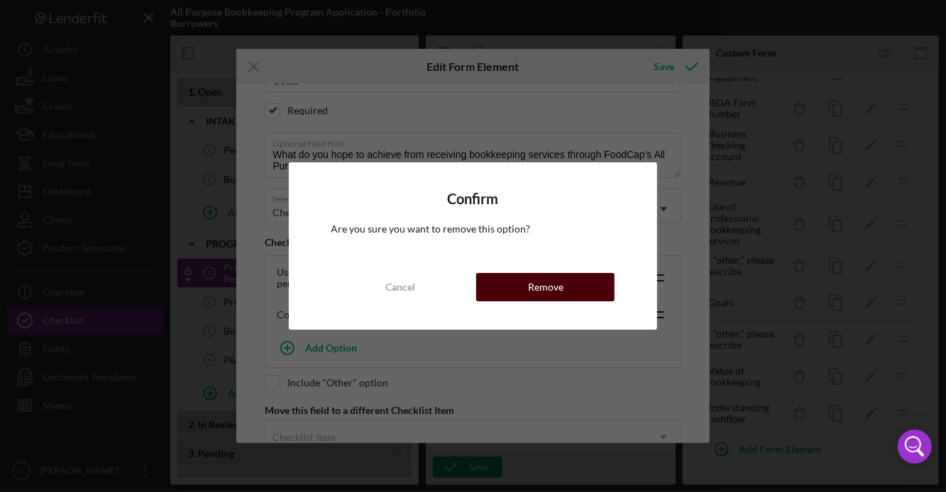
click at [600, 292] on button "Remove" at bounding box center [545, 287] width 138 height 28
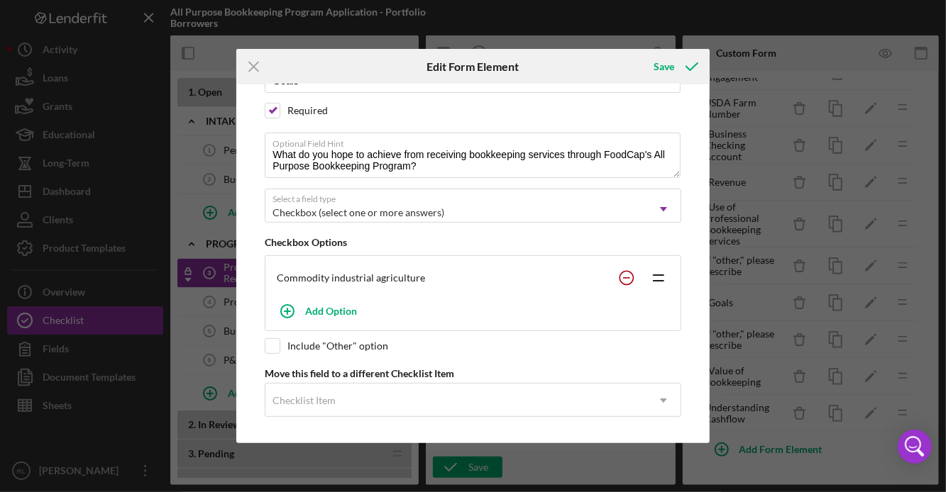
click at [619, 277] on circle at bounding box center [625, 277] width 13 height 13
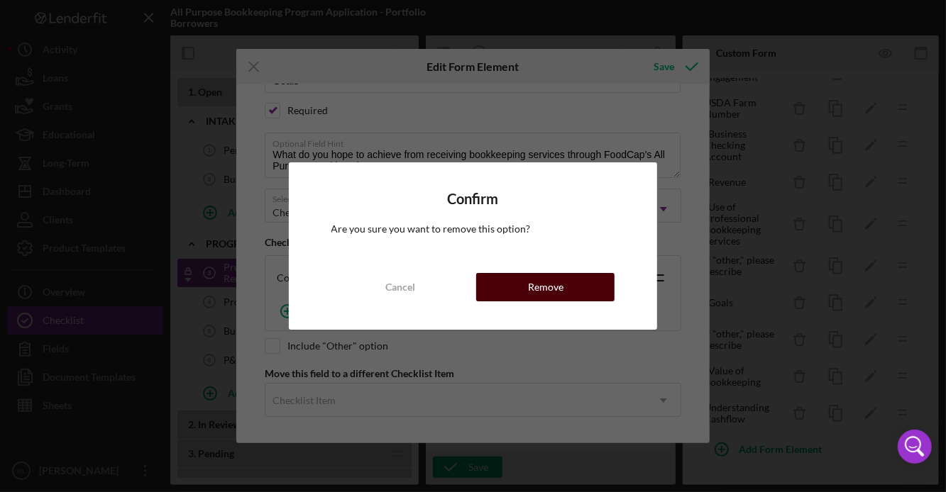
click at [529, 298] on div "Remove" at bounding box center [545, 287] width 35 height 28
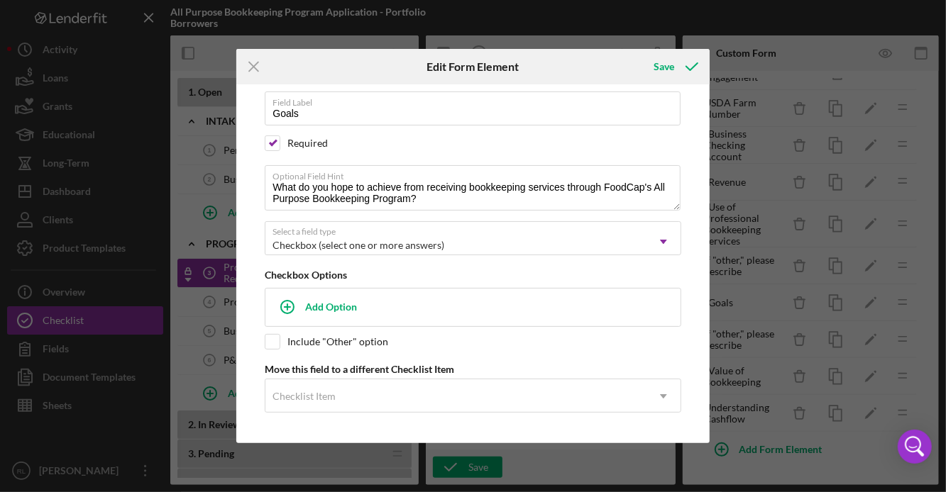
scroll to position [94, 0]
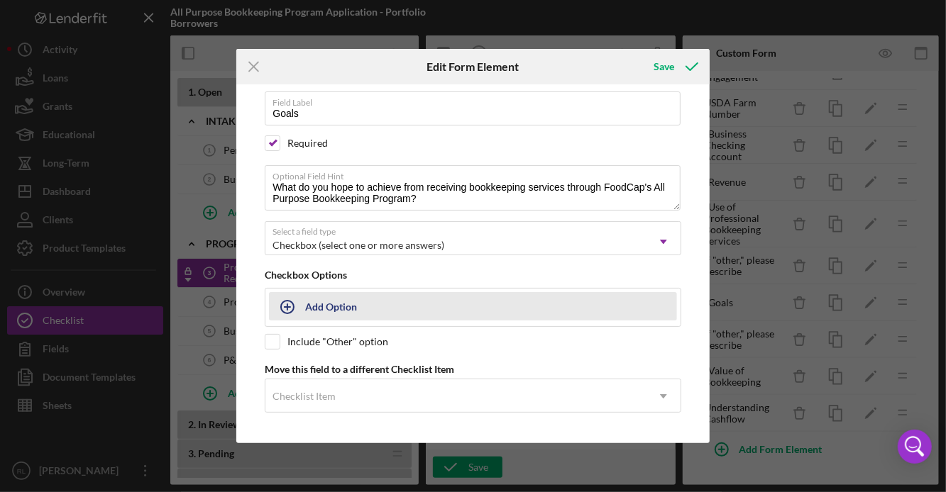
click at [347, 308] on div "Add Option" at bounding box center [331, 306] width 52 height 27
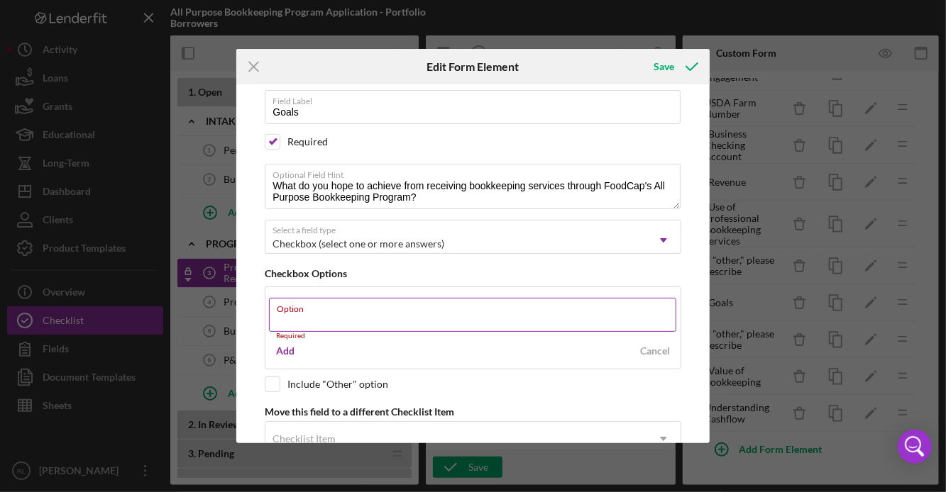
paste input "Gain greater insights into my business"
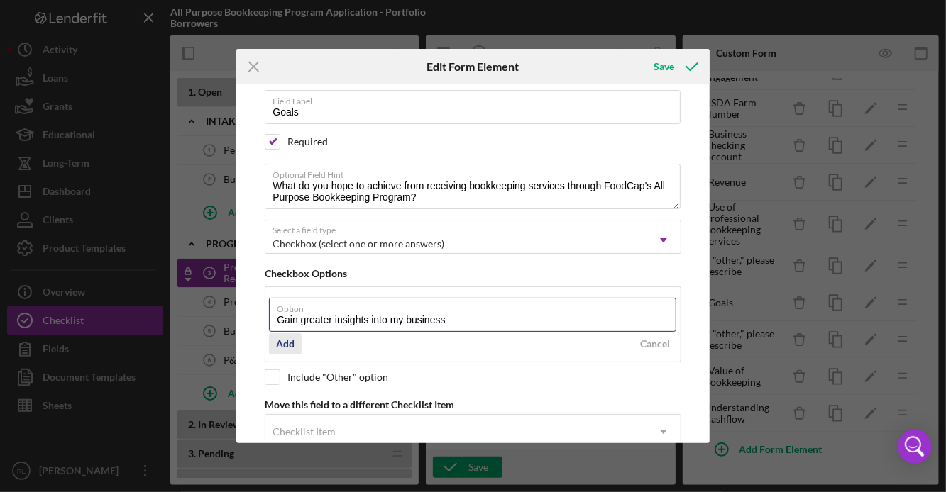
type input "Gain greater insights into my business"
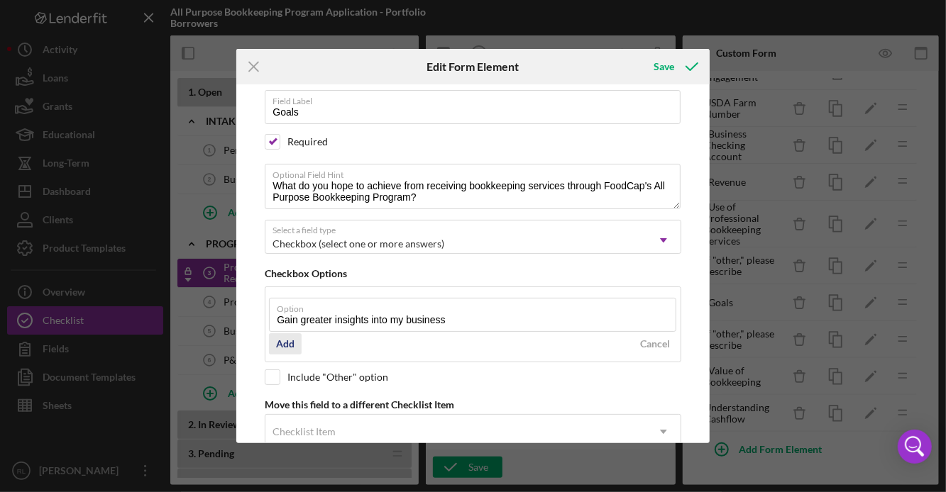
click at [280, 348] on div "Add" at bounding box center [285, 343] width 18 height 21
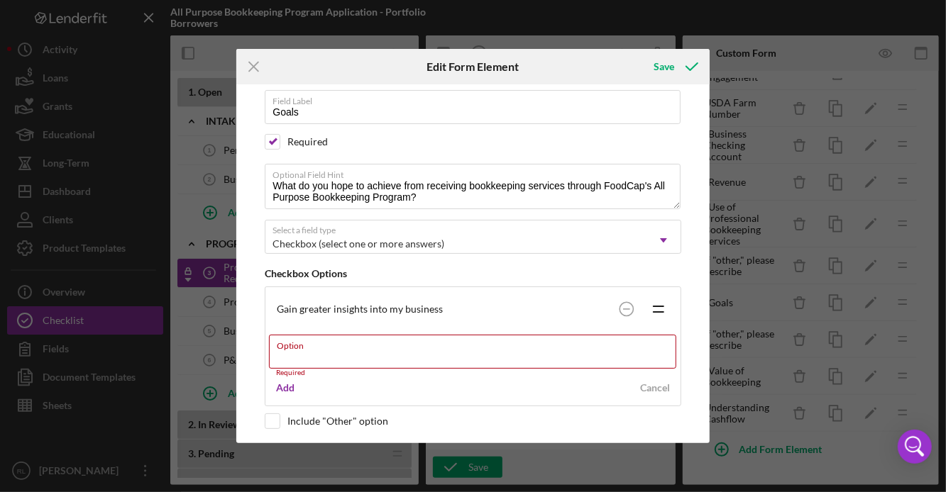
paste input "Be able to easily generate financial reports"
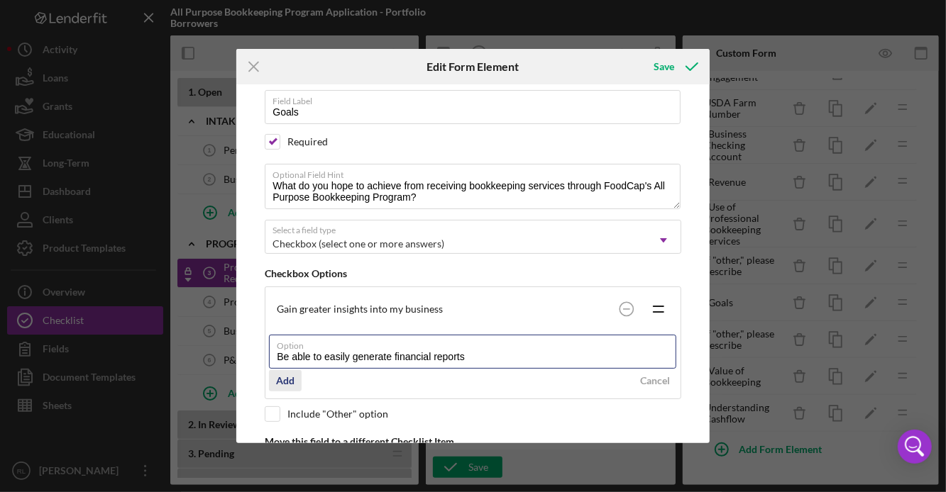
type input "Be able to easily generate financial reports"
click at [281, 380] on div "Add" at bounding box center [285, 380] width 18 height 21
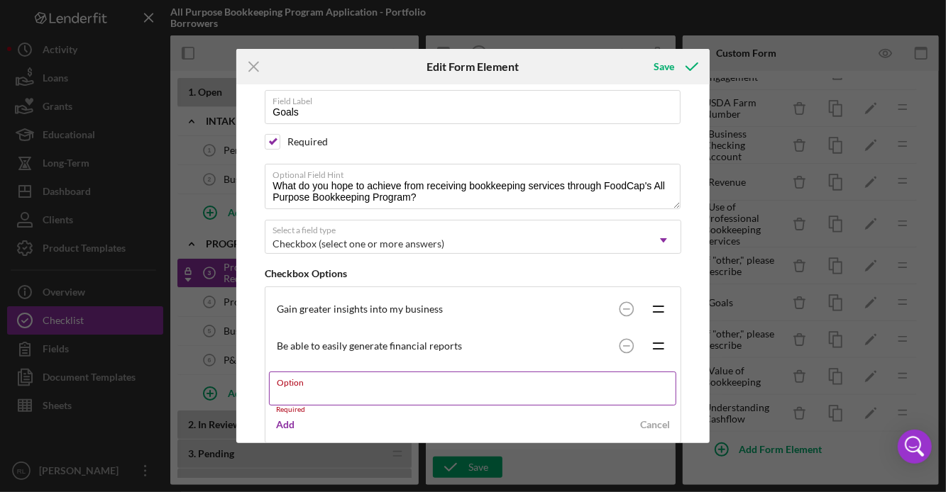
paste input "Be able to project cash flow"
type input "Be able to project cash flow"
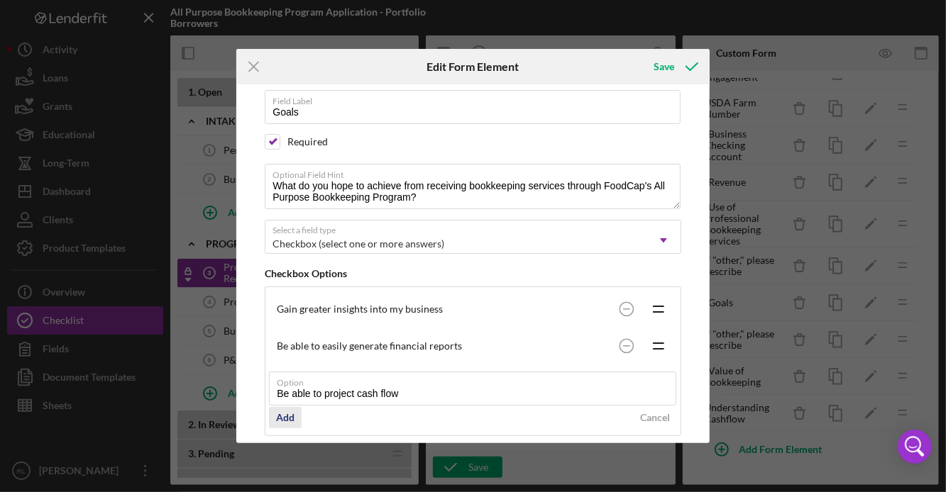
click at [281, 419] on div "Add" at bounding box center [285, 417] width 18 height 21
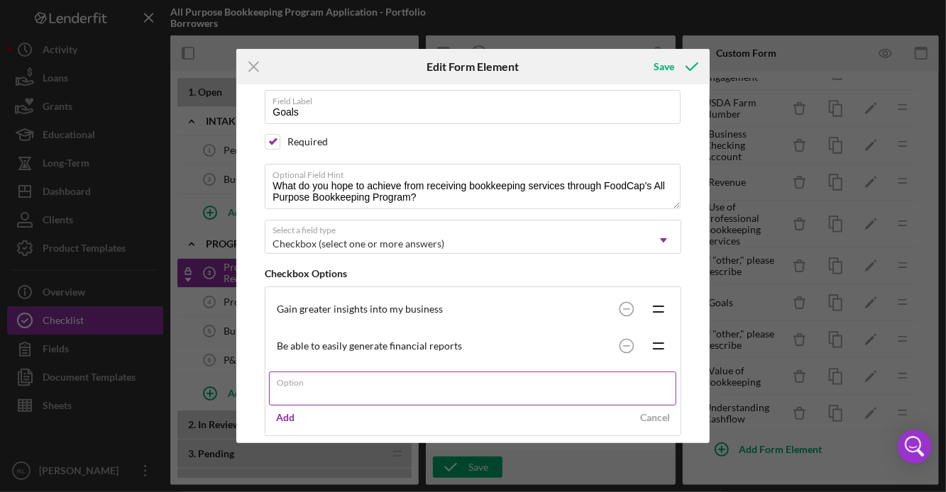
scroll to position [94, 0]
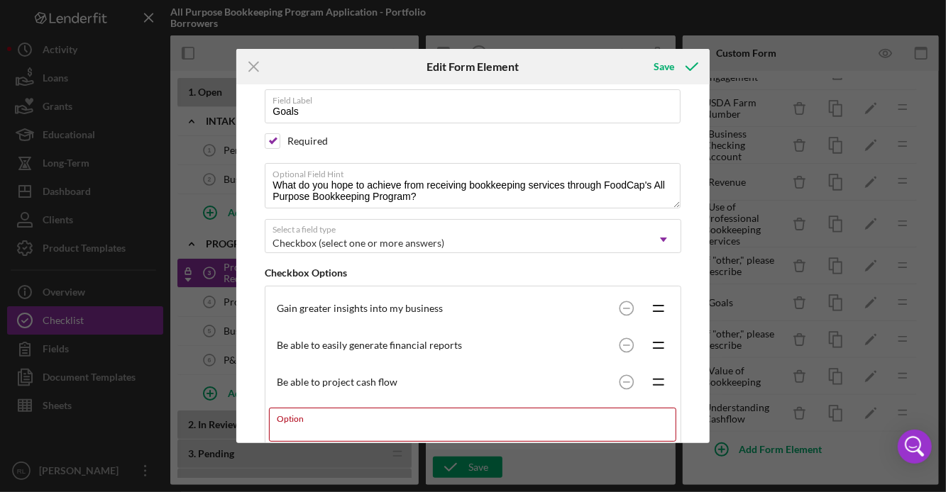
paste input "Learn how to do my own bookkeeping"
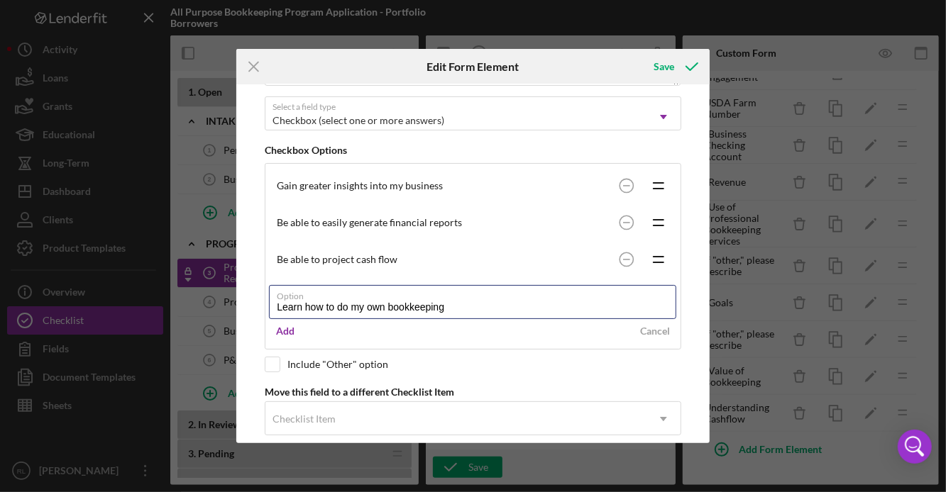
scroll to position [240, 0]
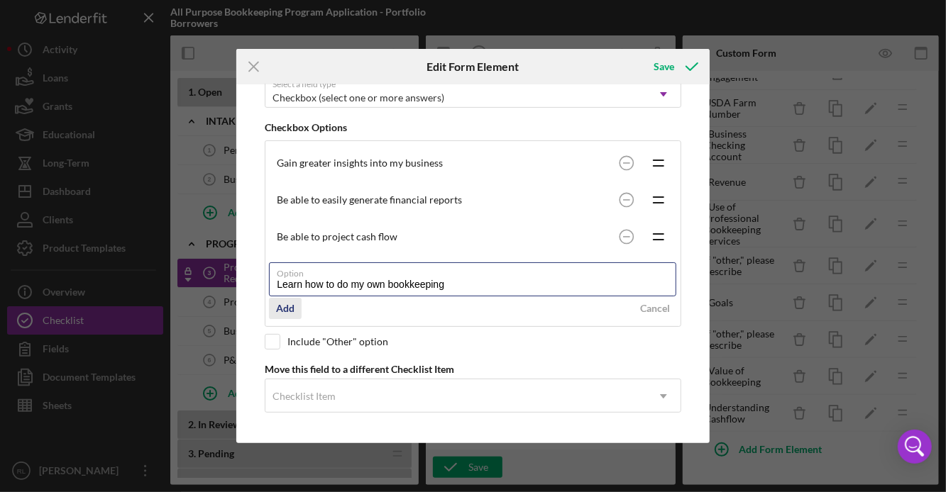
type input "Learn how to do my own bookkeeping"
click at [282, 307] on div "Add" at bounding box center [285, 308] width 18 height 21
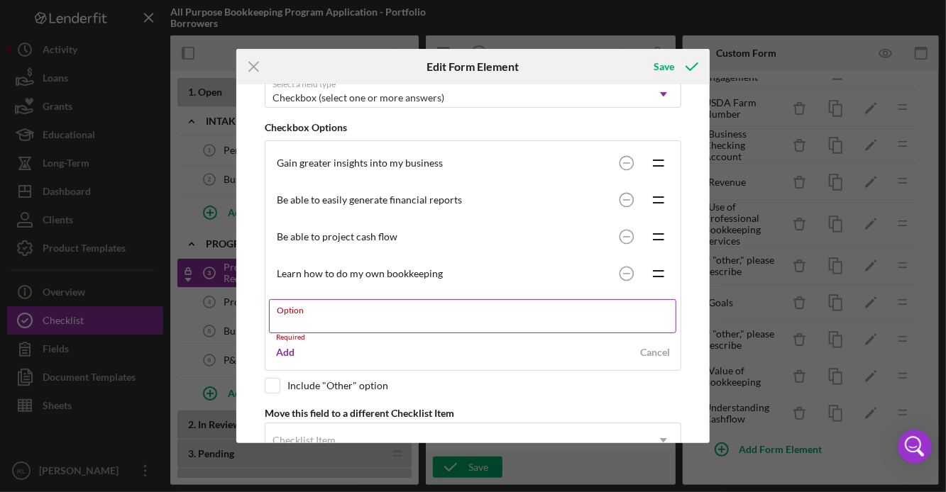
paste input "Access Capital"
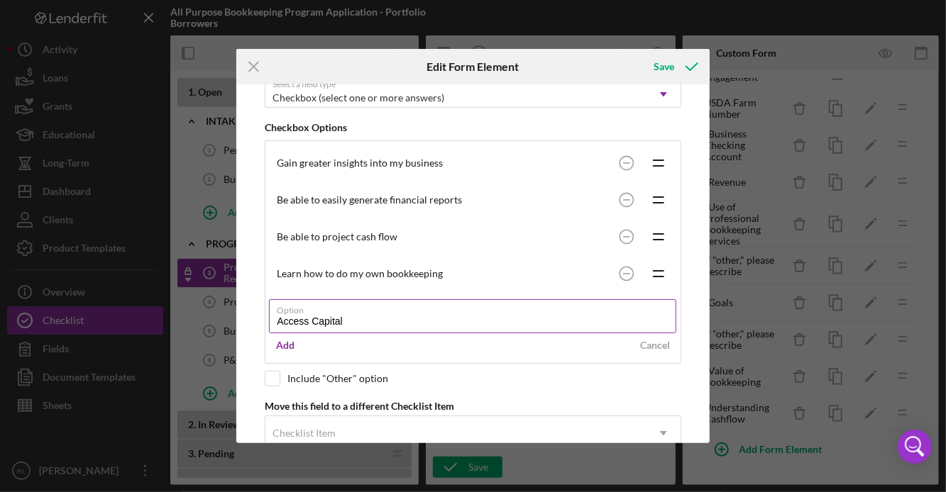
click at [316, 321] on input "Access Capital" at bounding box center [472, 316] width 407 height 34
type input "Access capital"
click at [286, 351] on div "Add" at bounding box center [285, 345] width 18 height 21
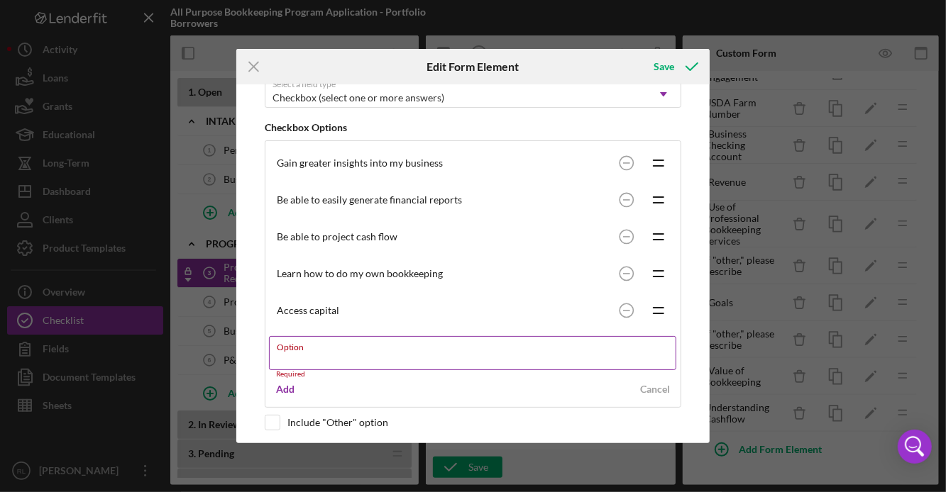
paste input "Take bookkeeping completely off my plate"
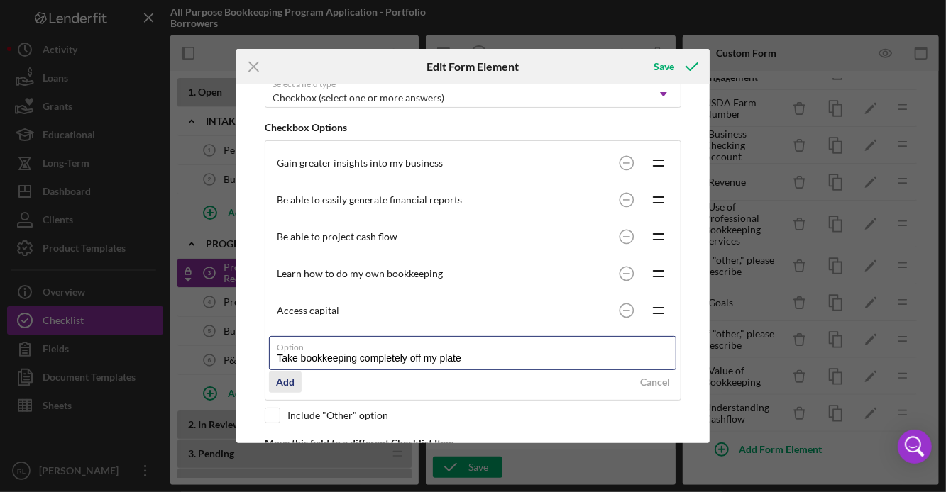
type input "Take bookkeeping completely off my plate"
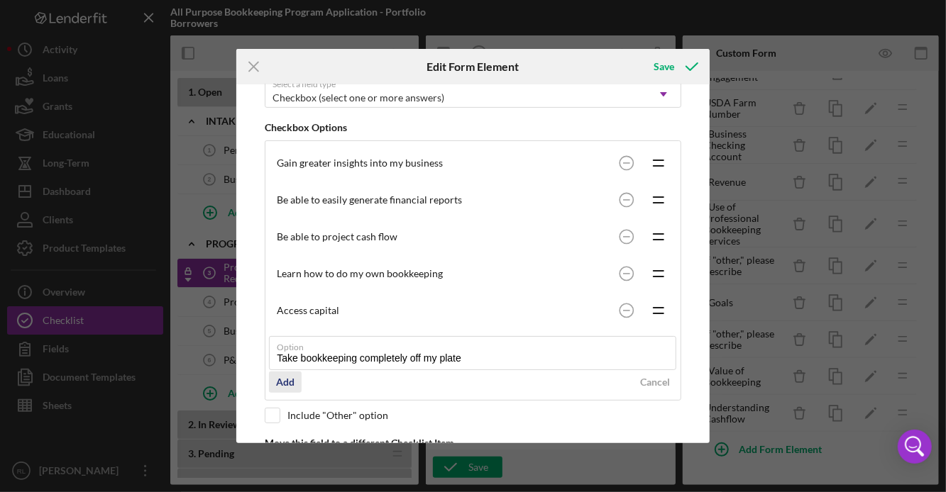
click at [286, 385] on div "Add" at bounding box center [285, 382] width 18 height 21
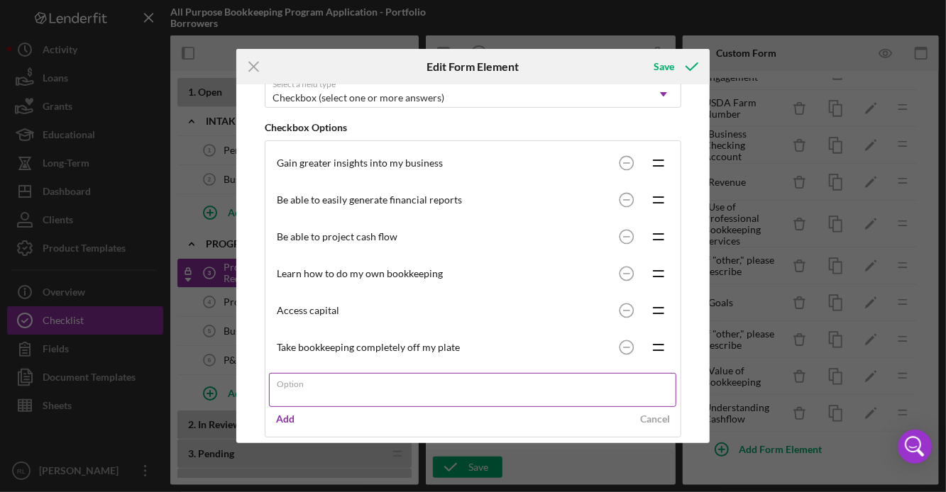
scroll to position [310, 0]
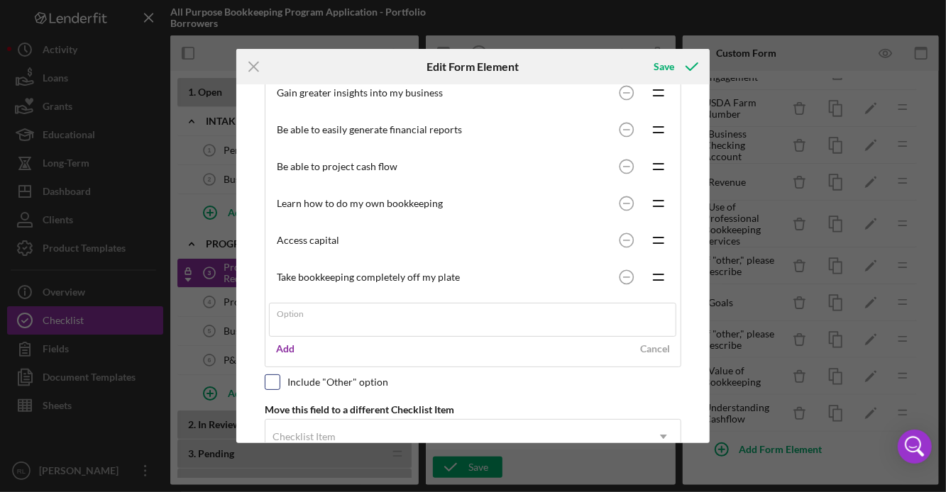
click at [276, 383] on div "Please note, this field could be used in document templates, if so, editing it …" at bounding box center [472, 263] width 459 height 358
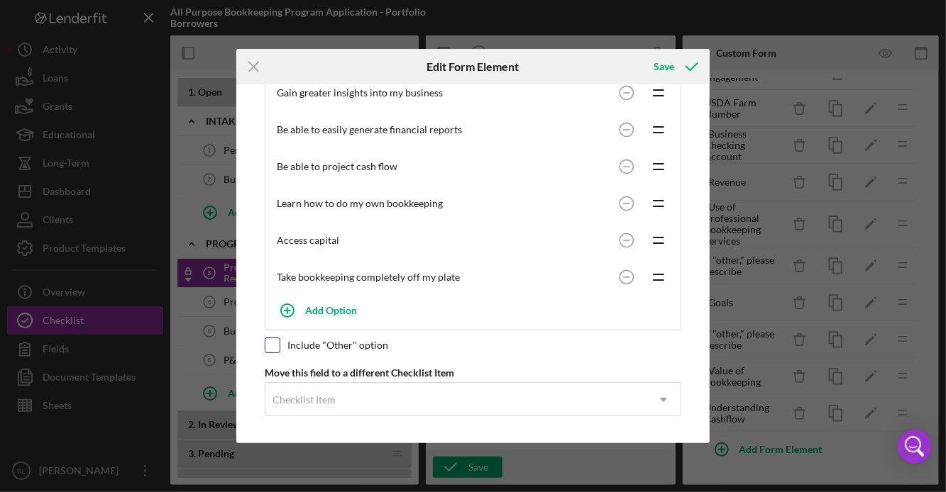
click at [269, 348] on input "checkbox" at bounding box center [272, 345] width 14 height 14
checkbox input "true"
click at [661, 70] on div "Save" at bounding box center [663, 67] width 21 height 28
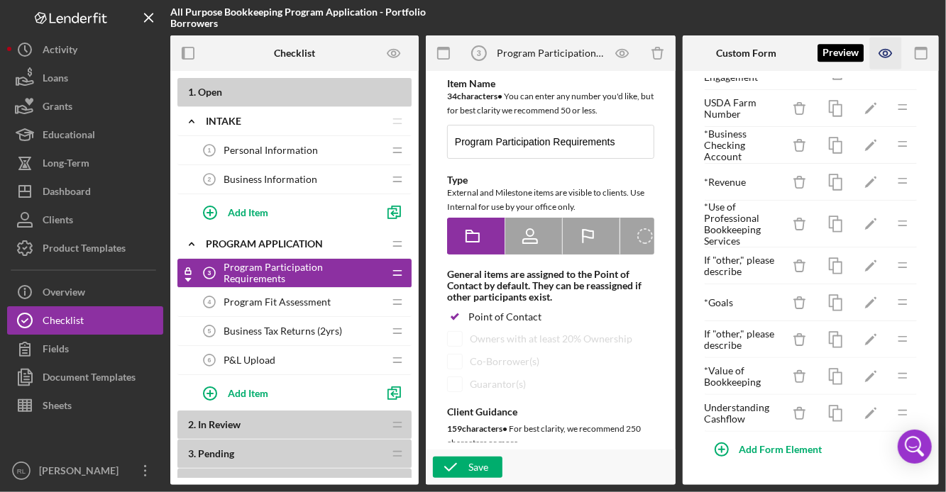
click at [883, 50] on icon "button" at bounding box center [885, 54] width 12 height 8
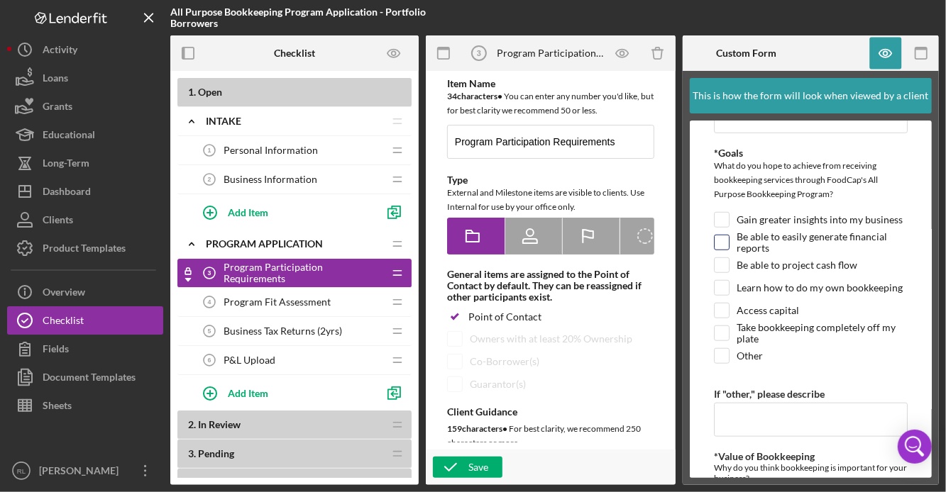
scroll to position [615, 0]
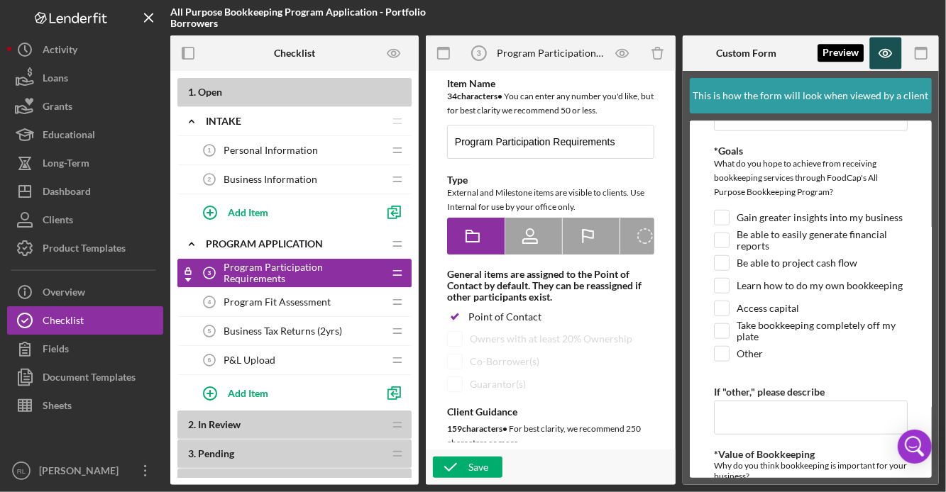
click at [890, 53] on icon "button" at bounding box center [886, 54] width 32 height 32
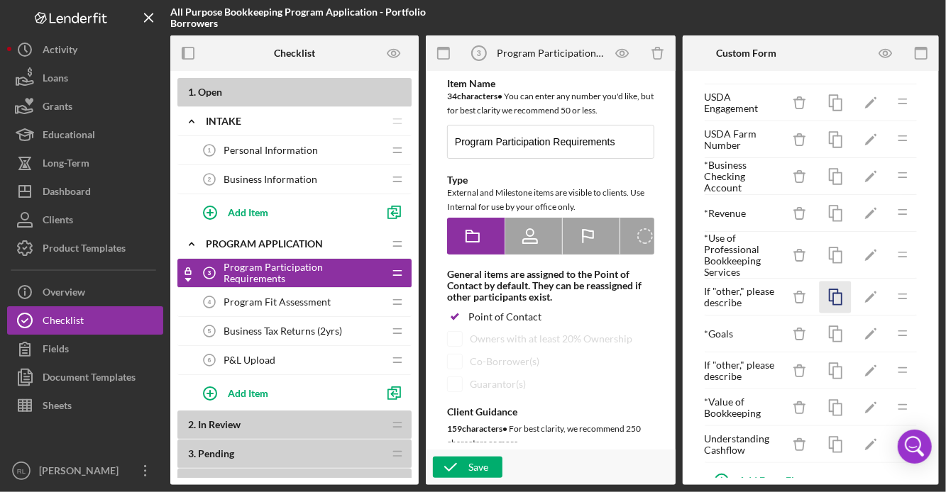
scroll to position [57, 0]
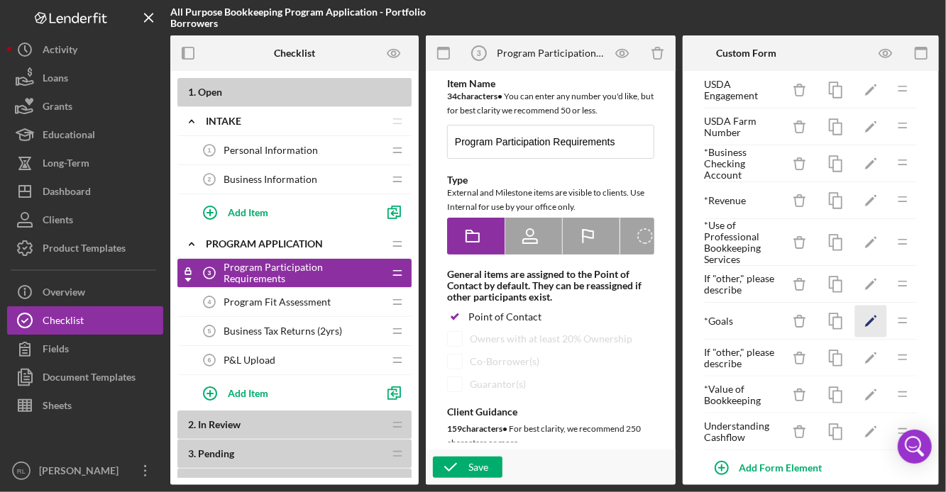
click at [871, 323] on icon "Icon/Edit" at bounding box center [871, 322] width 32 height 32
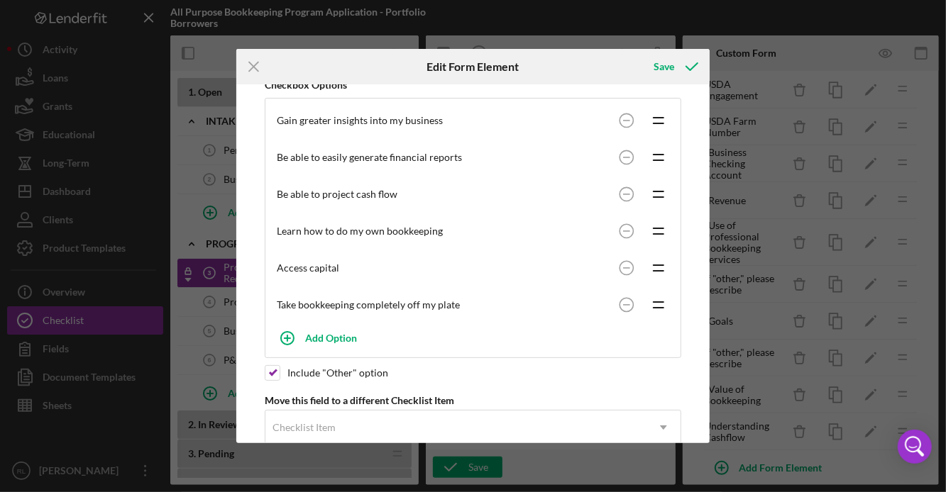
scroll to position [315, 0]
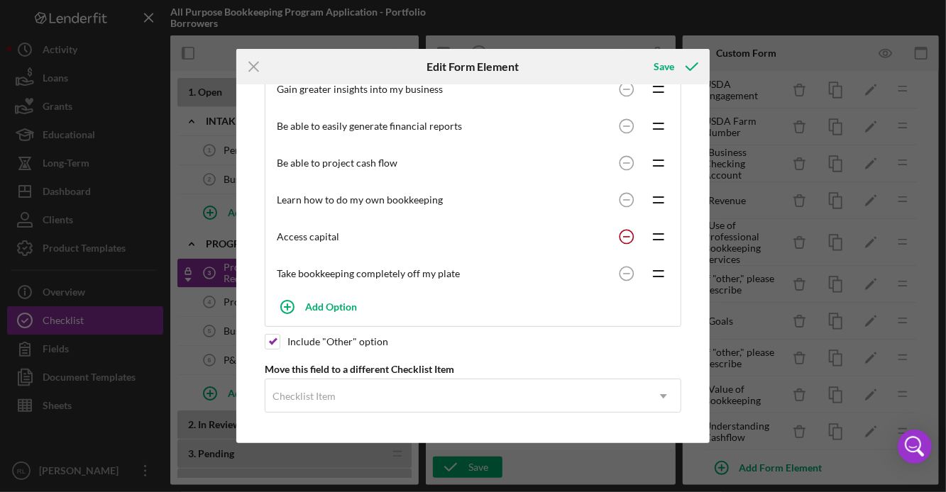
click at [624, 238] on circle at bounding box center [625, 236] width 13 height 13
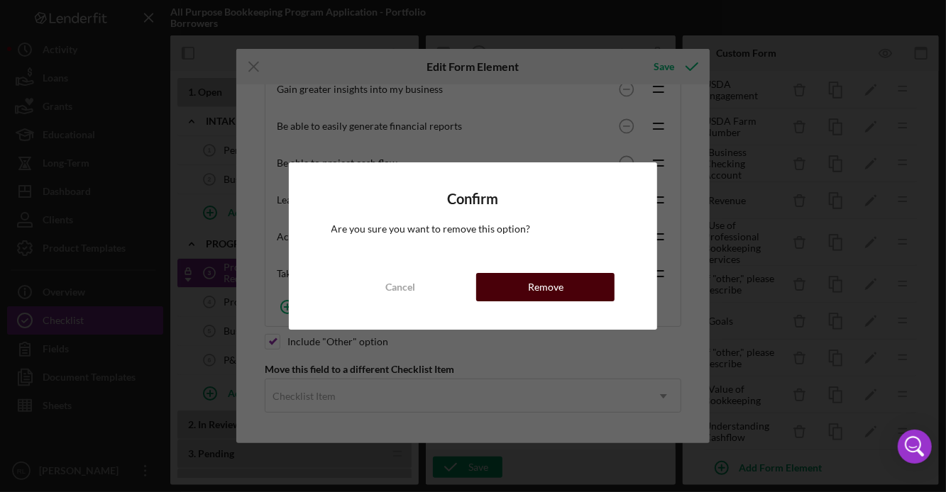
click at [531, 286] on div "Remove" at bounding box center [545, 287] width 35 height 28
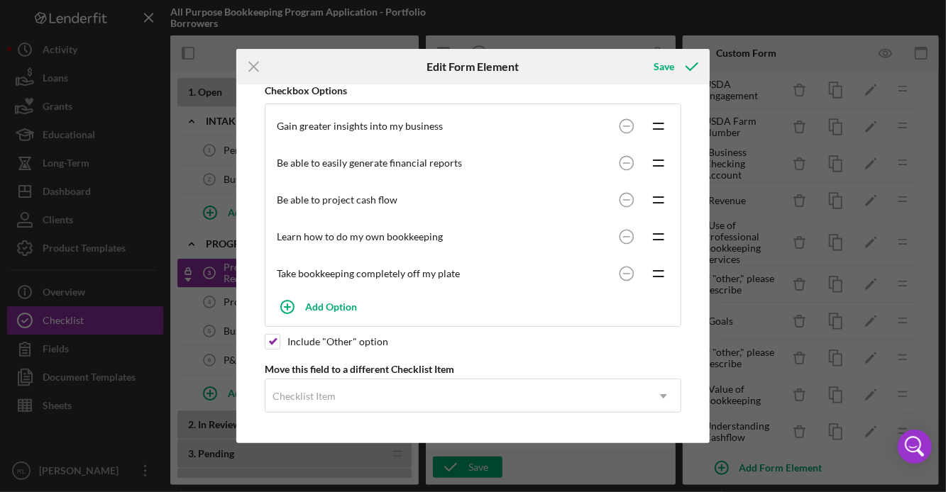
scroll to position [279, 0]
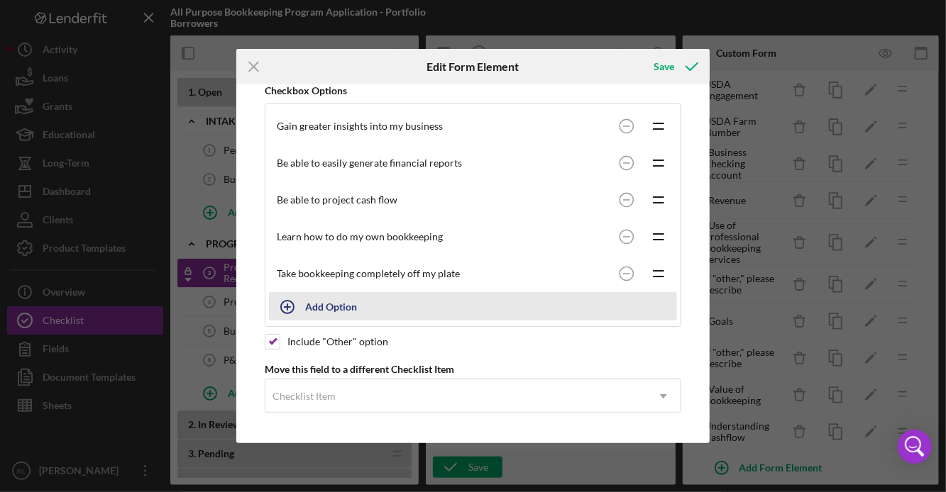
click at [348, 316] on div "Add Option" at bounding box center [331, 306] width 52 height 27
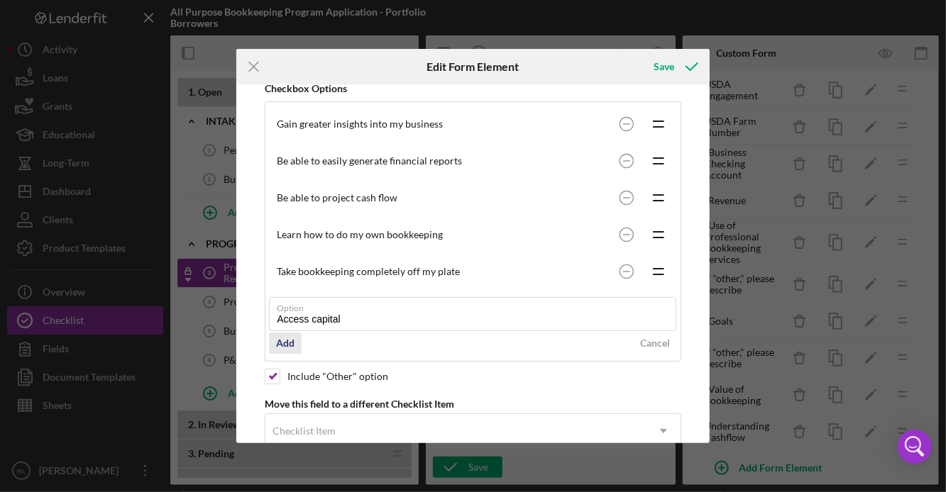
type input "Access capital"
click at [275, 350] on button "Add" at bounding box center [285, 343] width 33 height 21
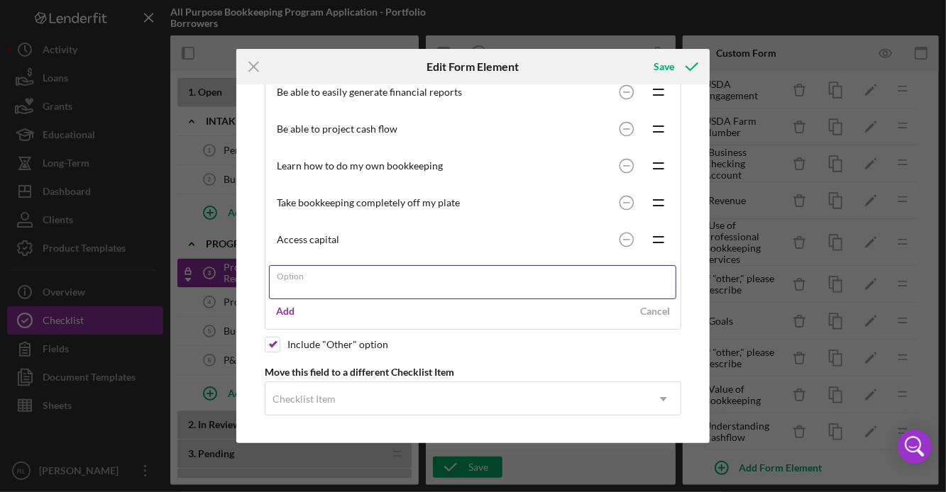
scroll to position [343, 0]
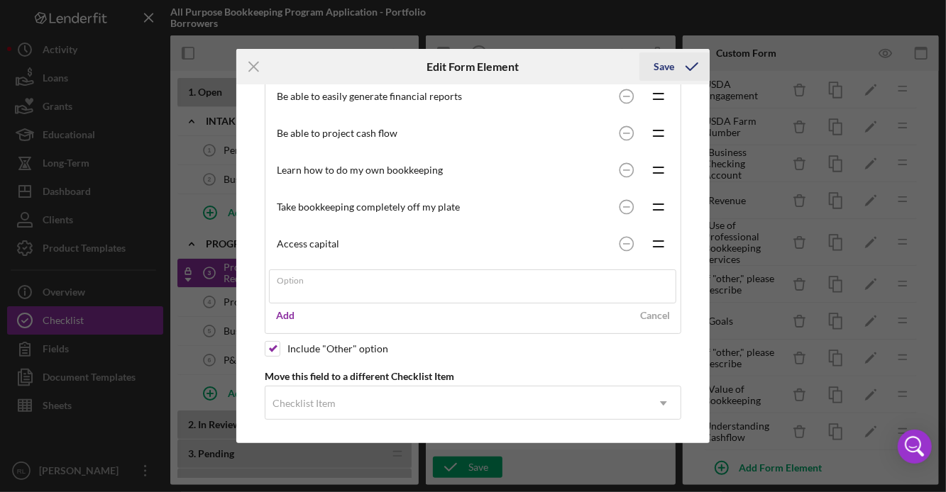
click at [666, 60] on div "Save" at bounding box center [663, 67] width 21 height 28
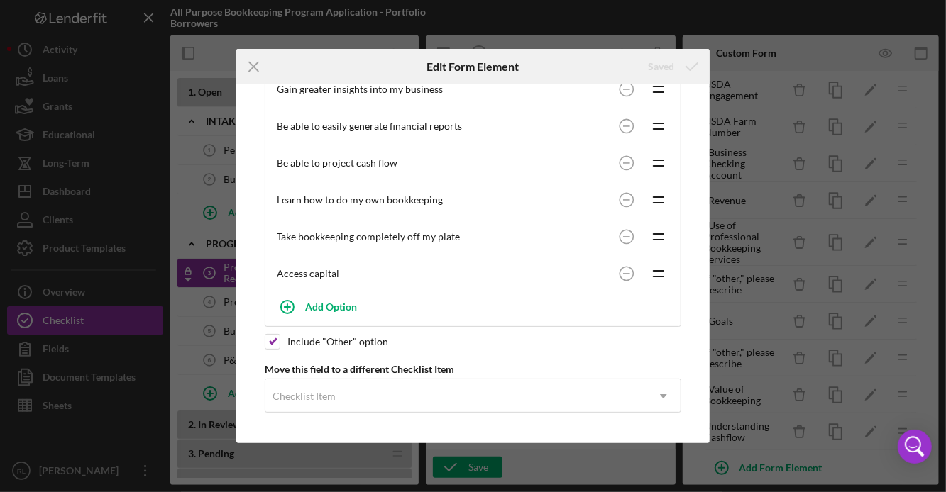
scroll to position [0, 0]
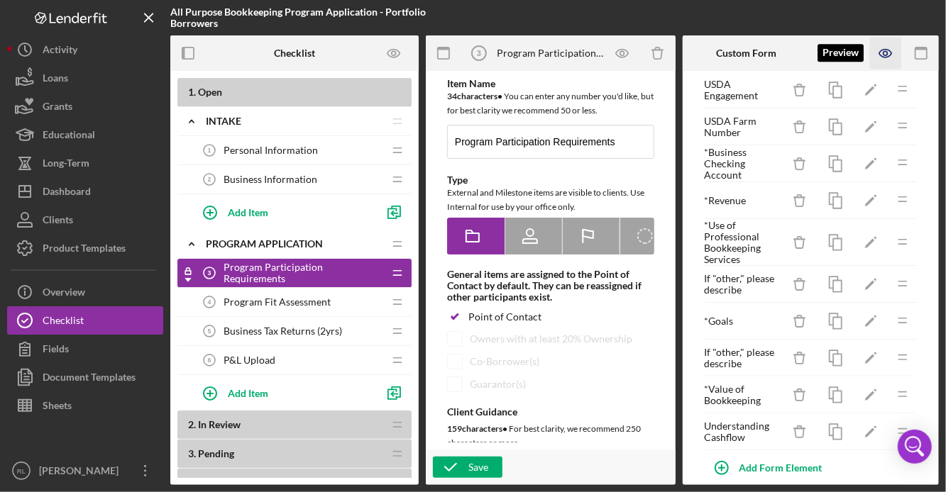
click at [884, 53] on icon "button" at bounding box center [886, 54] width 32 height 32
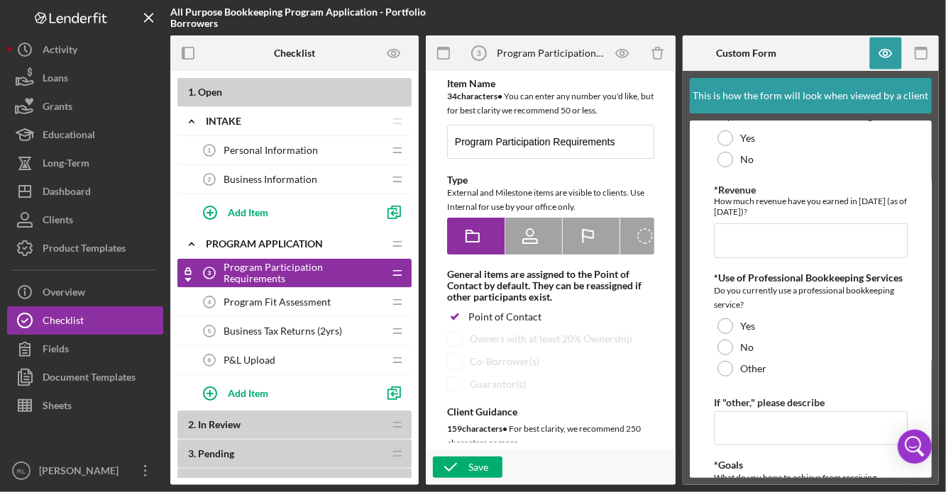
scroll to position [360, 0]
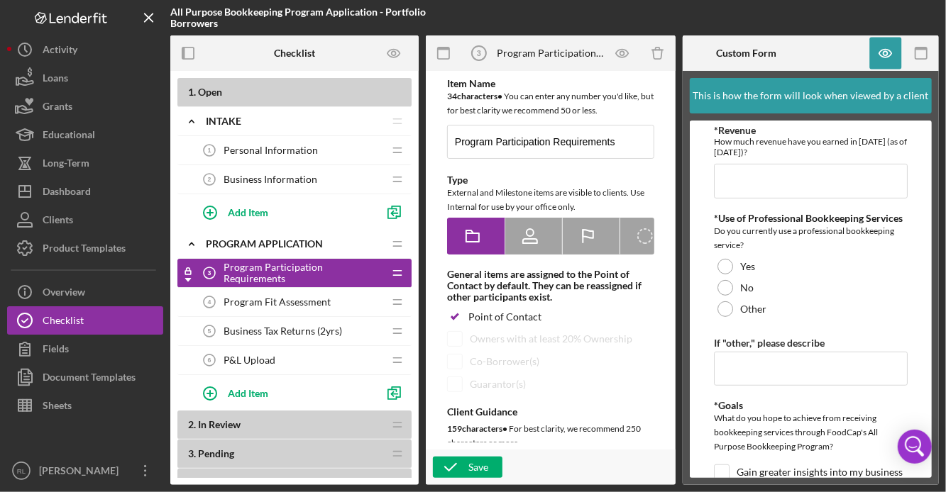
click at [270, 299] on span "Program Fit Assessment" at bounding box center [277, 302] width 107 height 11
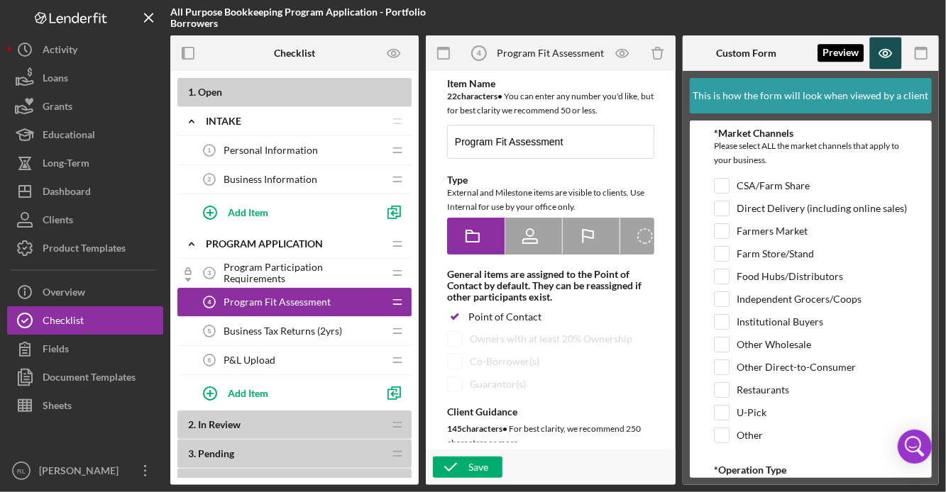
click at [889, 56] on icon "button" at bounding box center [885, 54] width 12 height 8
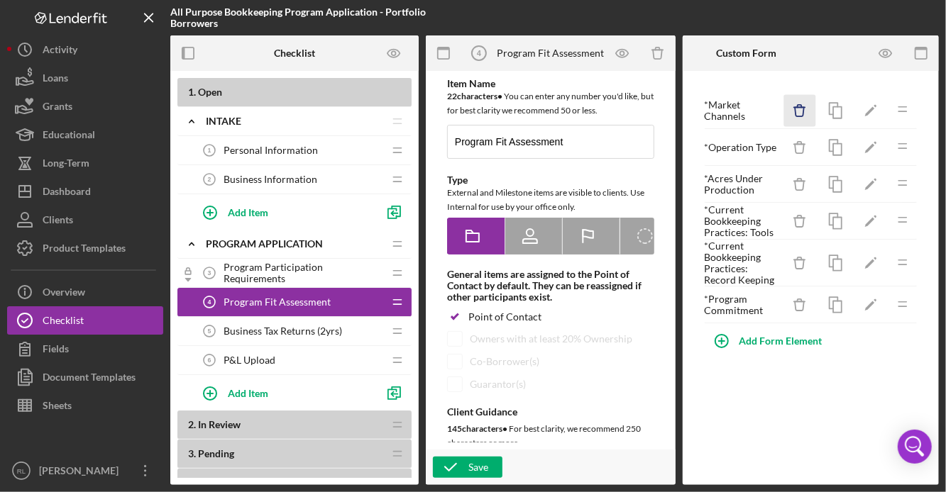
click at [802, 116] on icon "button" at bounding box center [799, 111] width 9 height 9
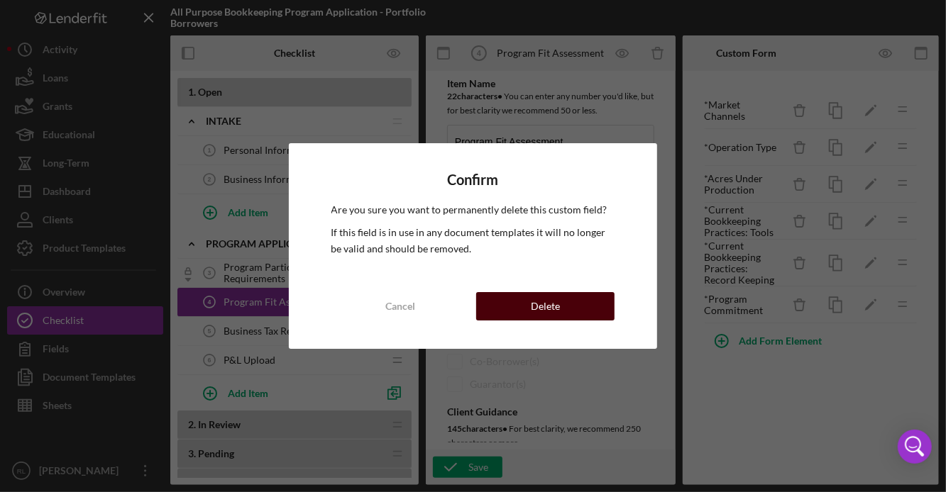
click at [591, 307] on button "Delete" at bounding box center [545, 306] width 138 height 28
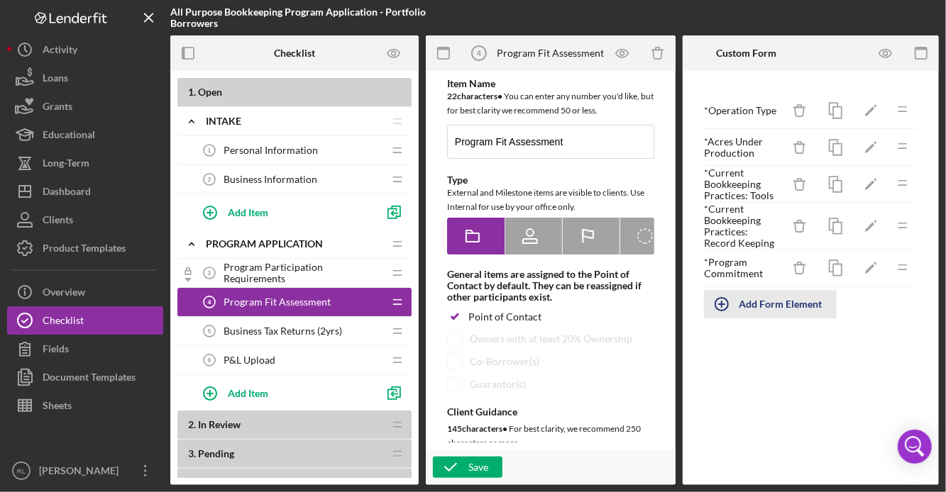
click at [726, 302] on icon "button" at bounding box center [721, 304] width 35 height 35
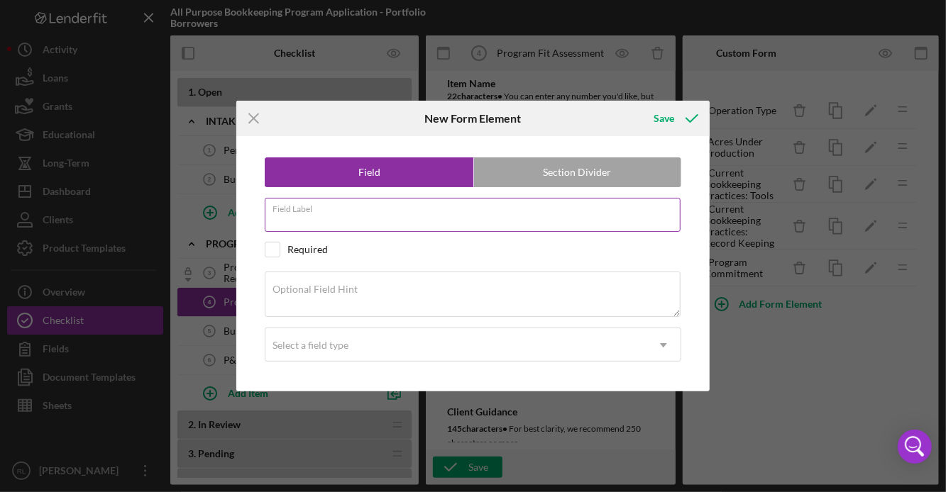
click at [356, 224] on input "Field Label" at bounding box center [473, 215] width 416 height 34
type input "Payment Systems"
click at [275, 250] on input "checkbox" at bounding box center [272, 250] width 14 height 14
checkbox input "true"
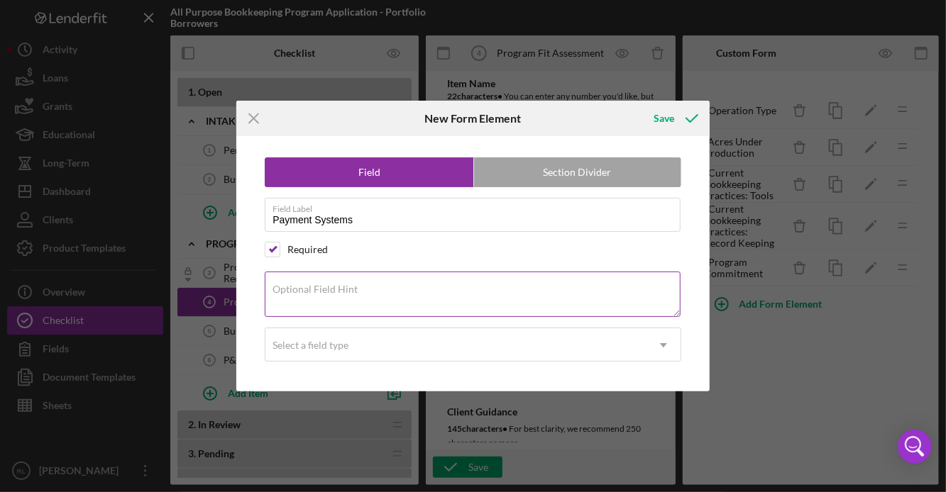
click at [305, 304] on textarea "Optional Field Hint" at bounding box center [473, 294] width 416 height 45
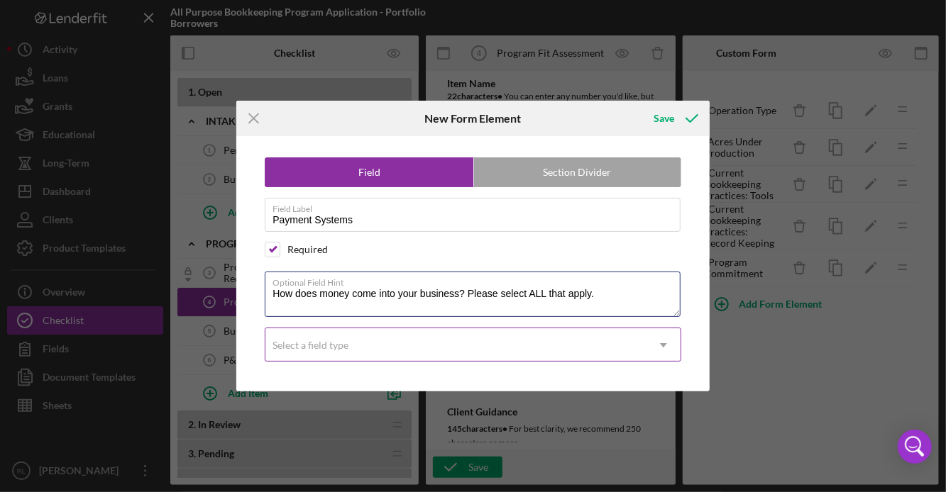
type textarea "How does money come into your business? Please select ALL that apply."
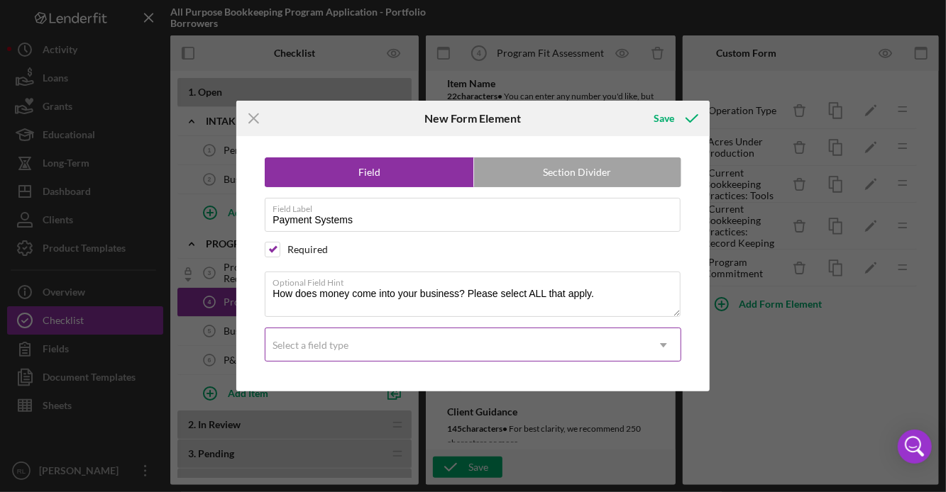
click at [299, 351] on div "Select a field type" at bounding box center [310, 345] width 76 height 11
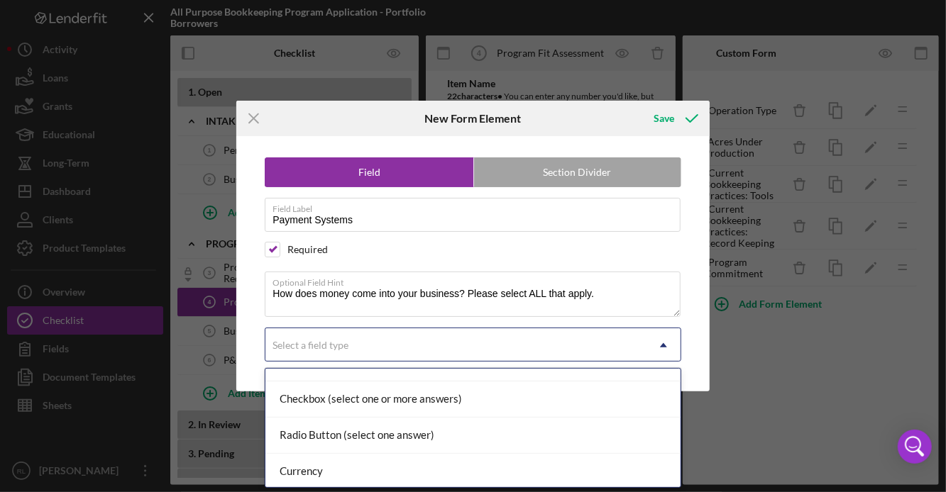
scroll to position [104, 0]
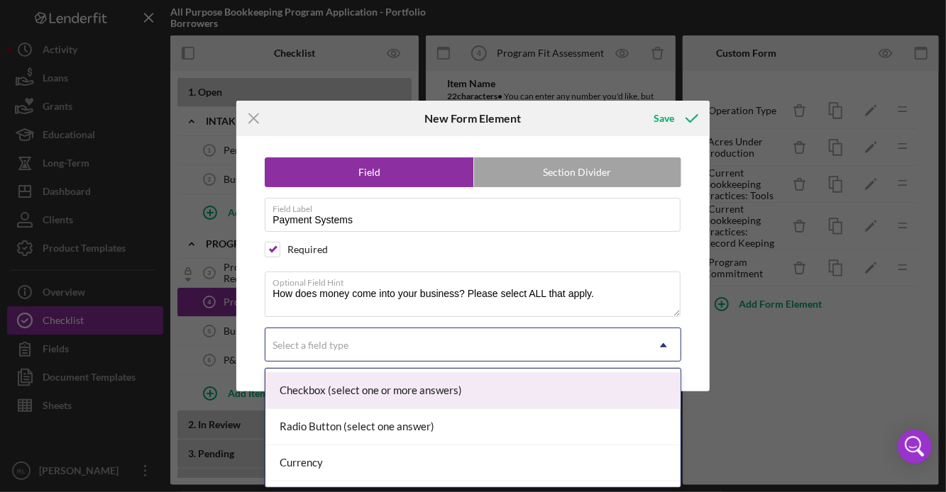
click at [326, 395] on div "Checkbox (select one or more answers)" at bounding box center [472, 391] width 415 height 36
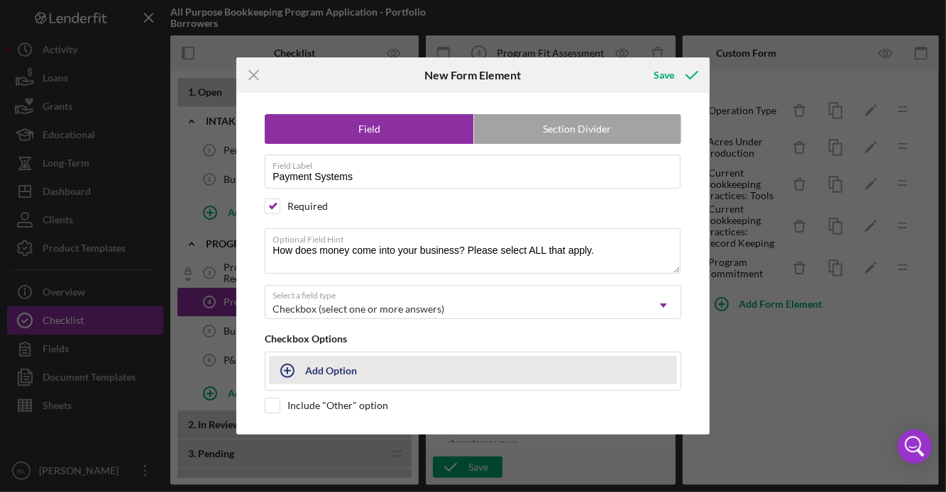
click at [290, 368] on icon "button" at bounding box center [287, 370] width 35 height 35
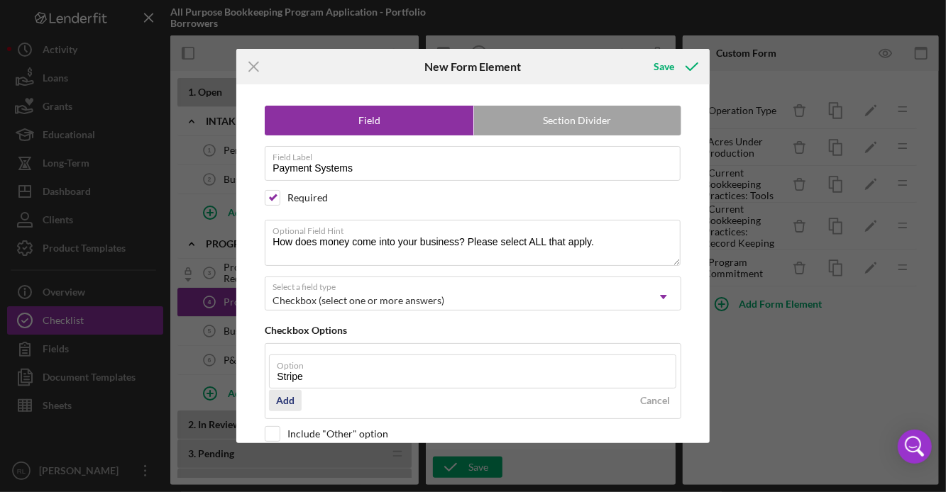
type input "Stripe"
click at [283, 402] on div "Add" at bounding box center [285, 400] width 18 height 21
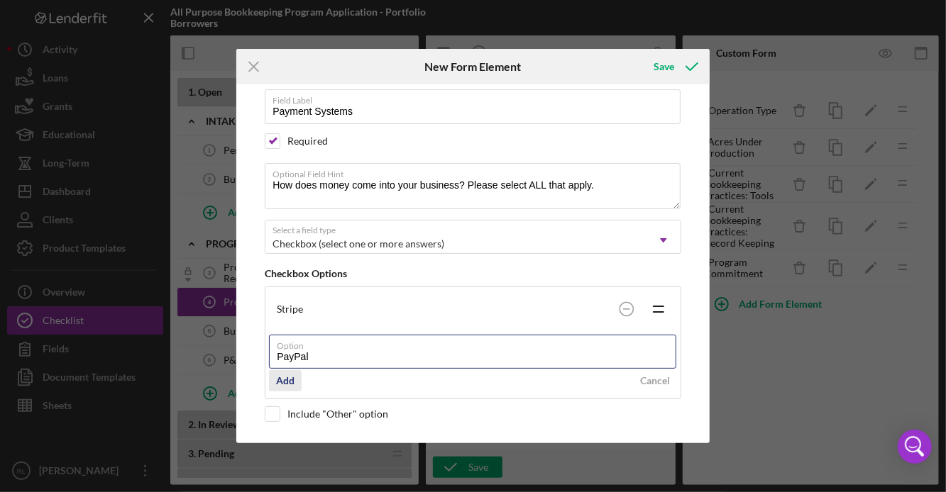
type input "PayPal"
click at [282, 388] on div "Add" at bounding box center [285, 380] width 18 height 21
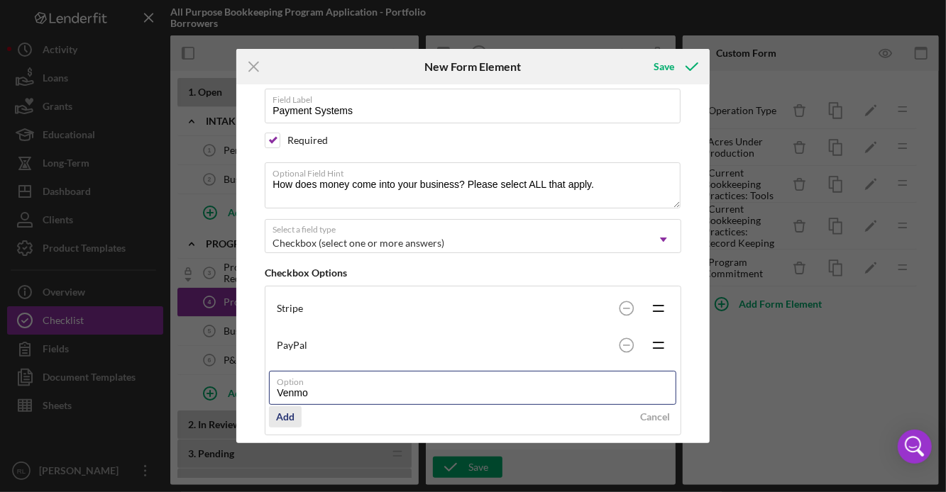
type input "Venmo"
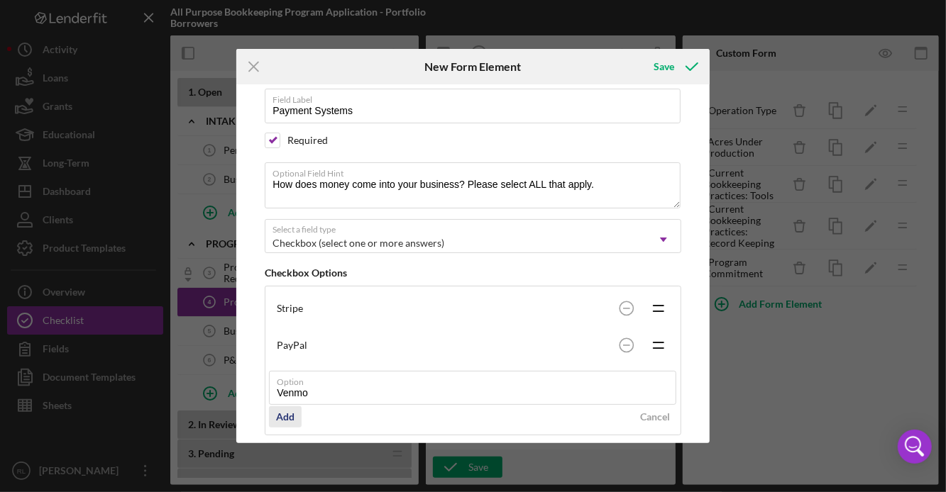
click at [283, 423] on div "Add" at bounding box center [285, 417] width 18 height 21
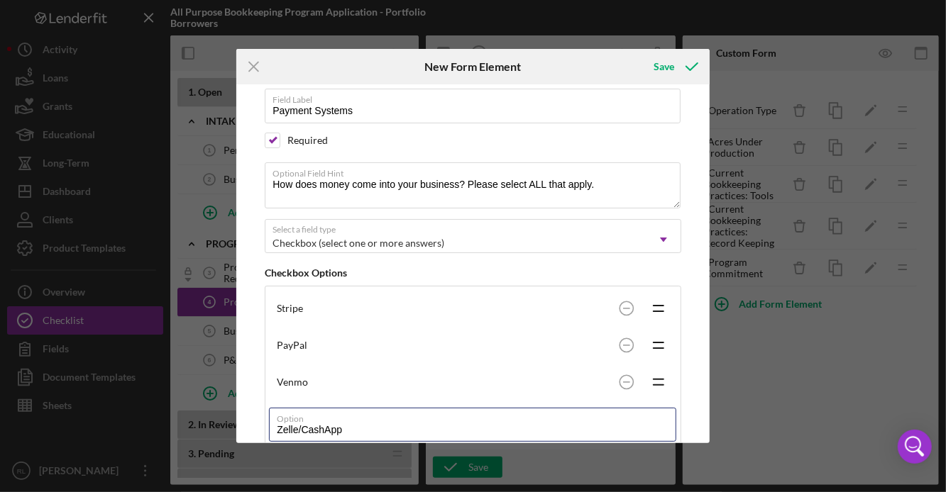
scroll to position [131, 0]
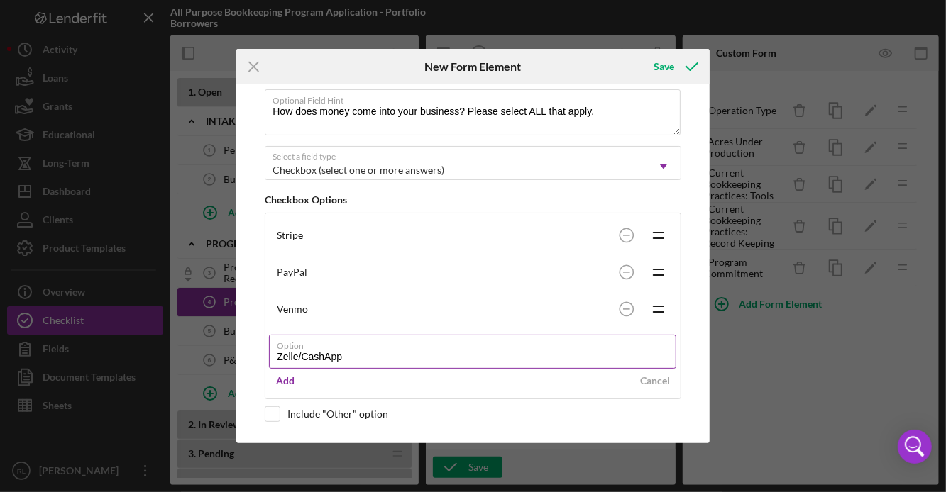
click at [359, 361] on input "Zelle/CashApp" at bounding box center [472, 352] width 407 height 34
drag, startPoint x: 359, startPoint y: 361, endPoint x: 300, endPoint y: 361, distance: 58.9
click at [300, 361] on input "Zelle/CashApp" at bounding box center [472, 352] width 407 height 34
type input "Zelle"
click at [287, 385] on div "Add" at bounding box center [285, 380] width 18 height 21
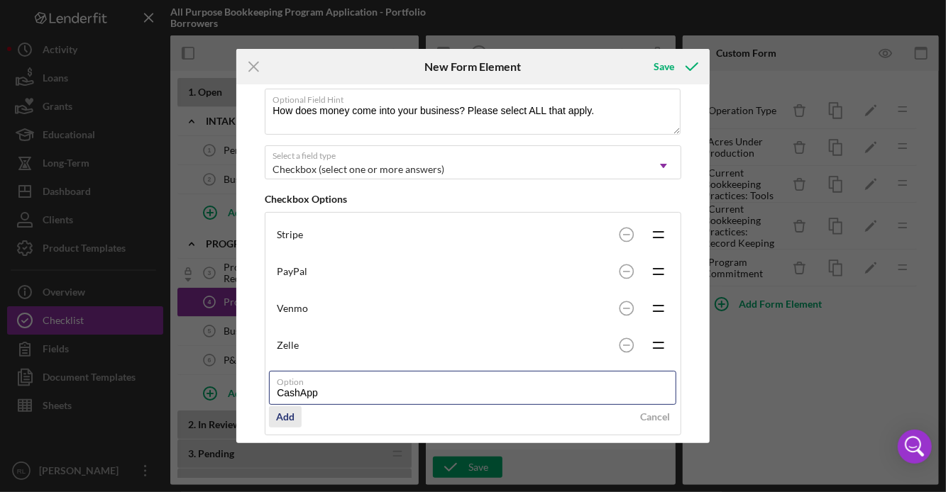
type input "CashApp"
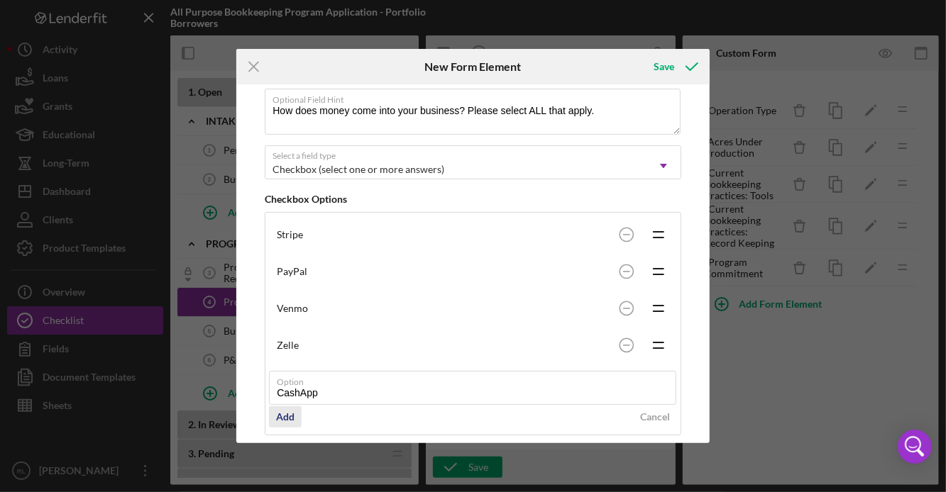
click at [286, 416] on div "Add" at bounding box center [285, 417] width 18 height 21
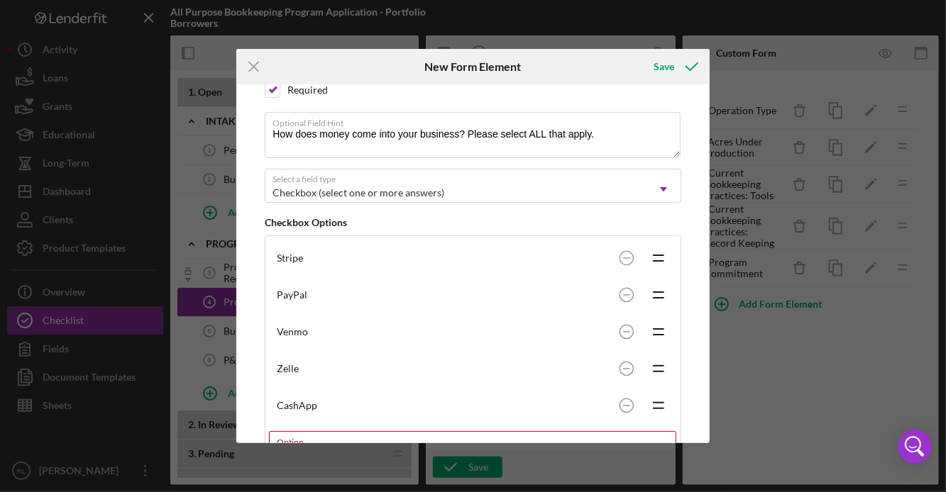
scroll to position [179, 0]
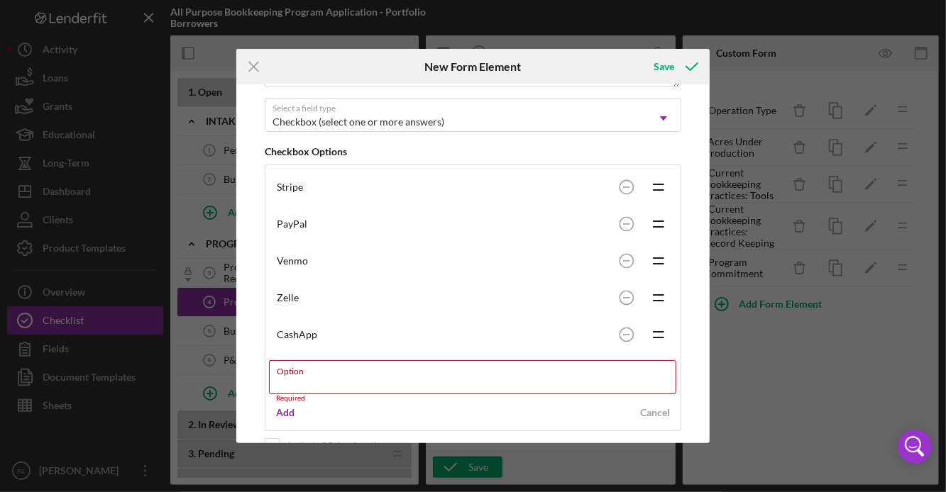
click at [291, 264] on div "Venmo" at bounding box center [445, 260] width 336 height 11
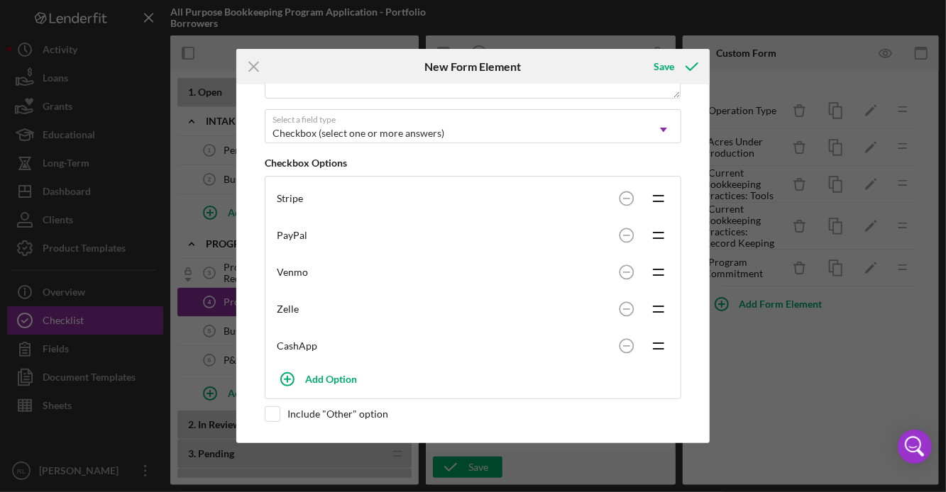
scroll to position [170, 0]
click at [292, 267] on div "Venmo" at bounding box center [445, 272] width 336 height 11
click at [620, 341] on circle at bounding box center [625, 345] width 13 height 13
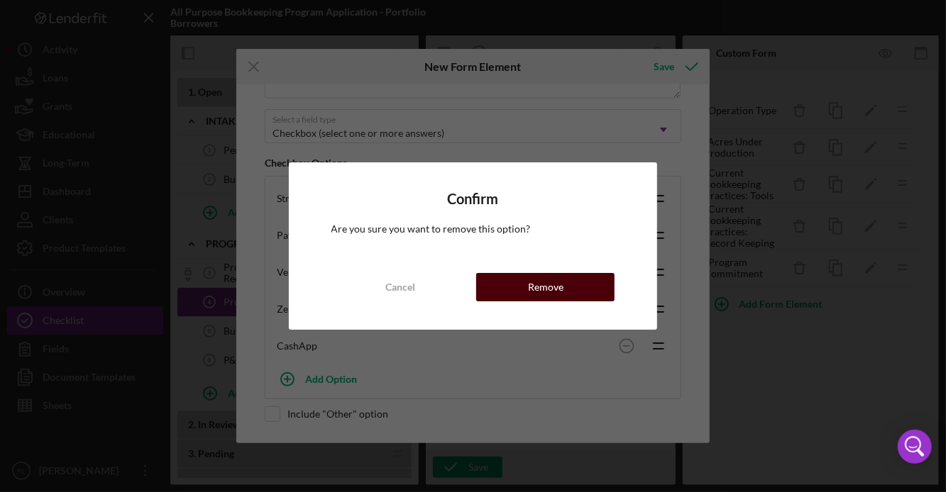
click at [567, 285] on button "Remove" at bounding box center [545, 287] width 138 height 28
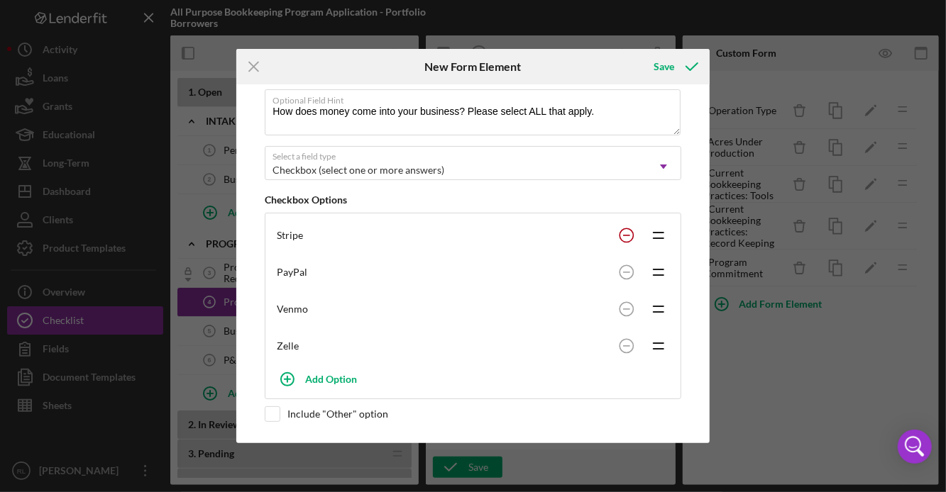
scroll to position [133, 0]
click at [622, 230] on circle at bounding box center [625, 234] width 13 height 13
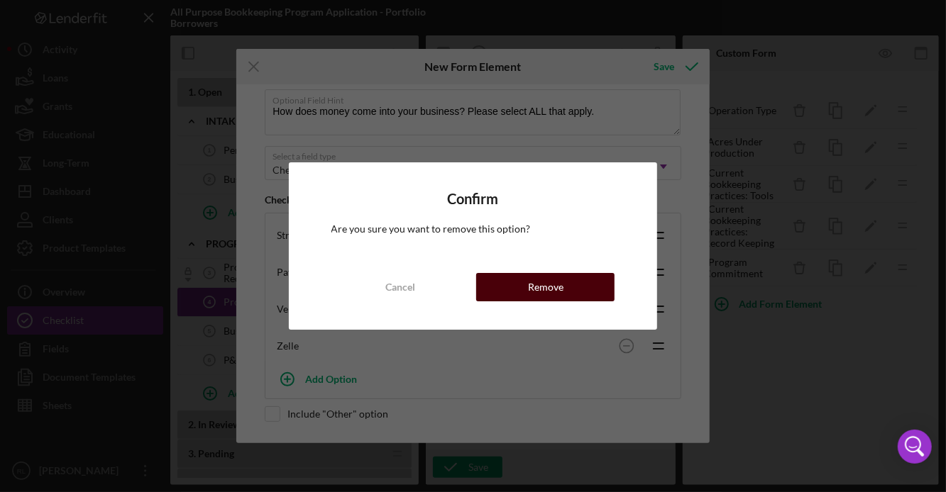
click at [591, 286] on button "Remove" at bounding box center [545, 287] width 138 height 28
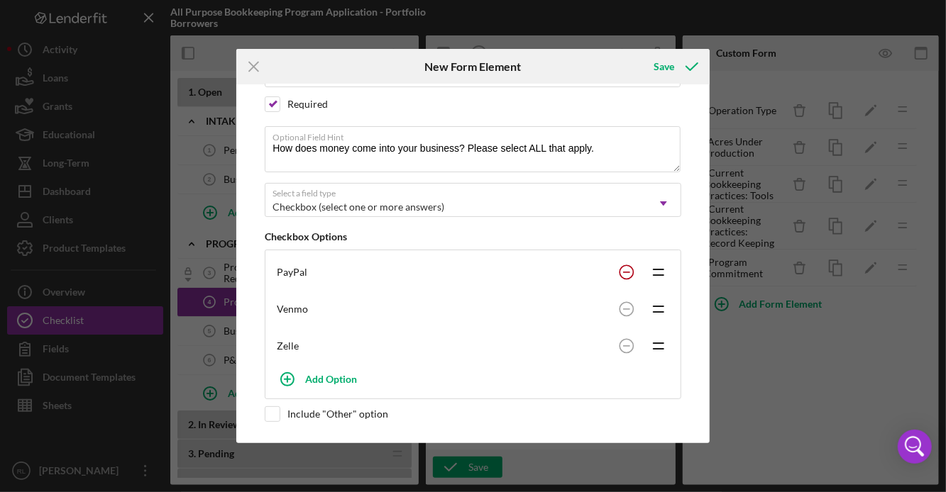
click at [623, 272] on rect at bounding box center [626, 272] width 7 height 1
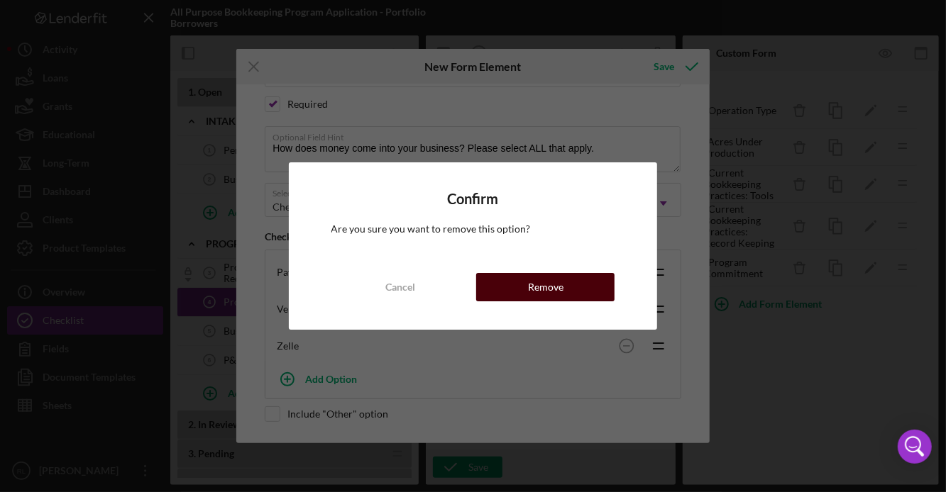
click at [585, 293] on button "Remove" at bounding box center [545, 287] width 138 height 28
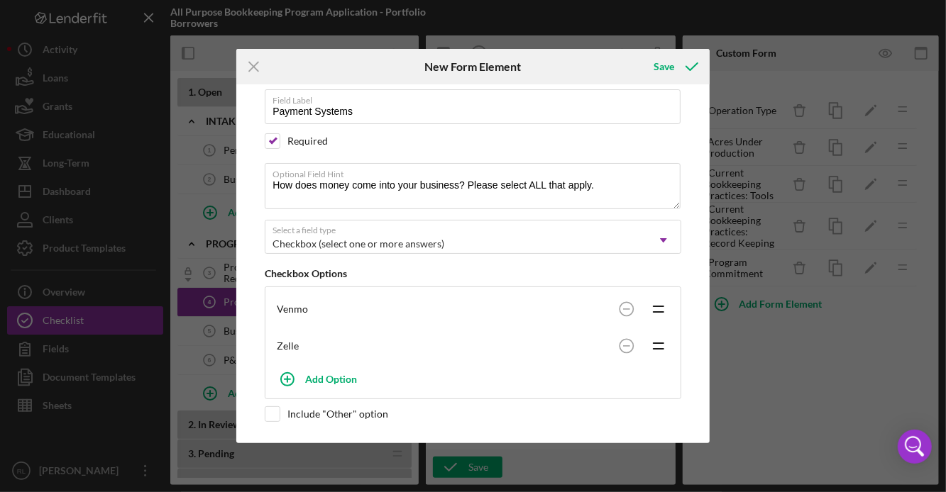
scroll to position [59, 0]
click at [627, 306] on circle at bounding box center [625, 308] width 13 height 13
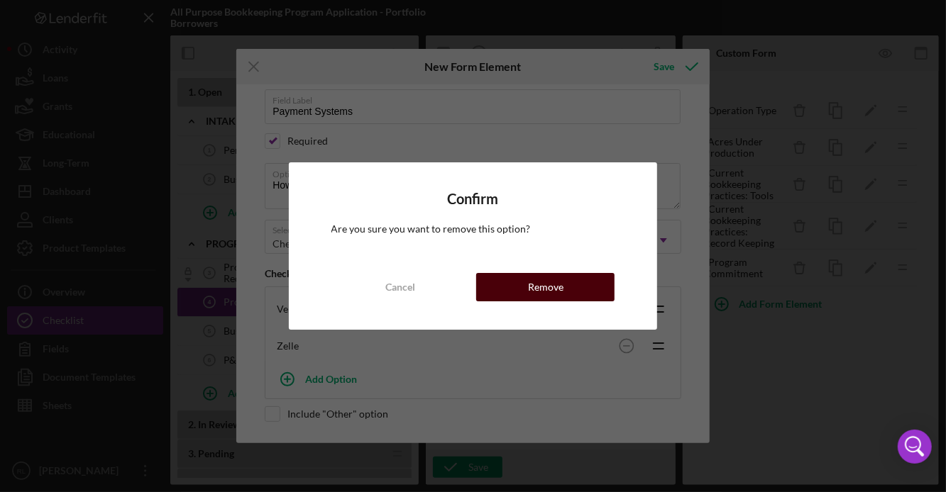
click at [596, 284] on button "Remove" at bounding box center [545, 287] width 138 height 28
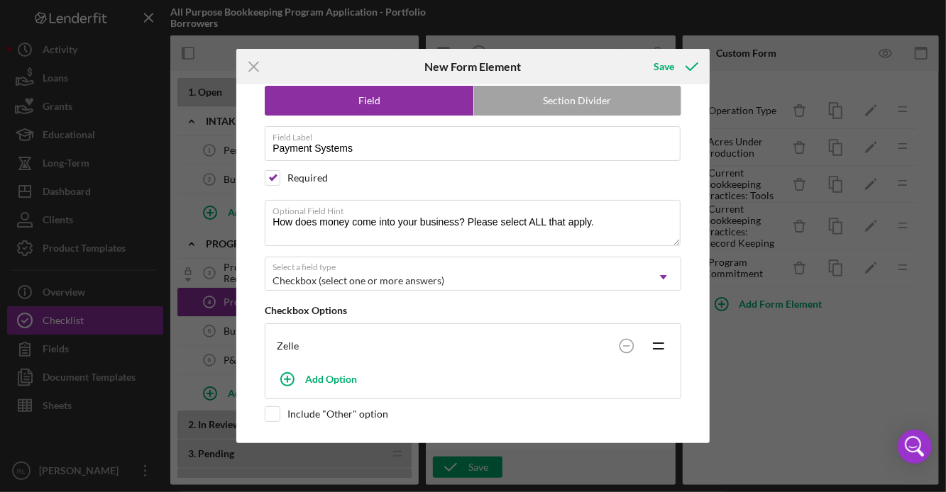
scroll to position [22, 0]
click at [631, 347] on icon at bounding box center [626, 346] width 28 height 28
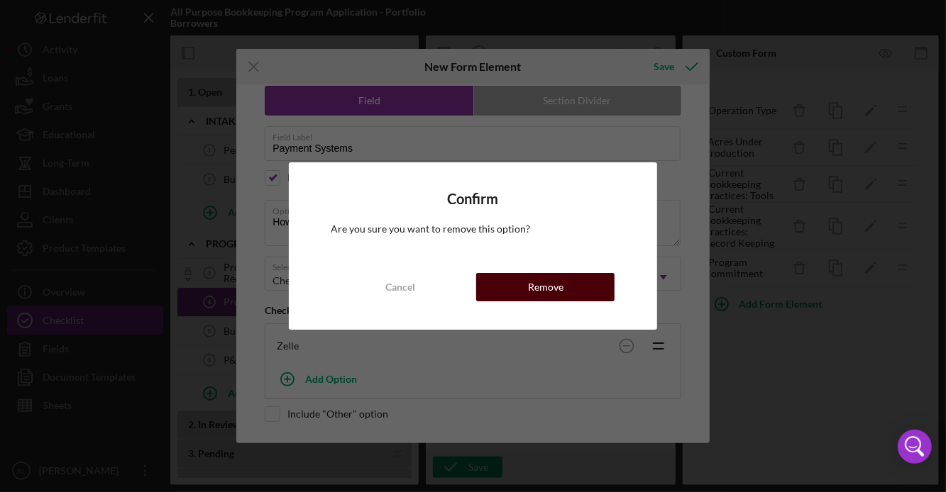
click at [565, 285] on button "Remove" at bounding box center [545, 287] width 138 height 28
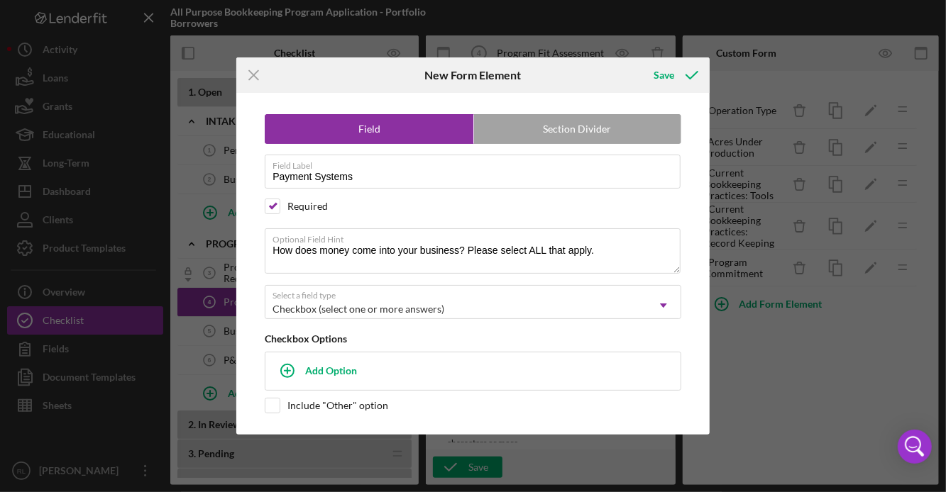
scroll to position [0, 0]
click at [253, 76] on line at bounding box center [253, 75] width 9 height 9
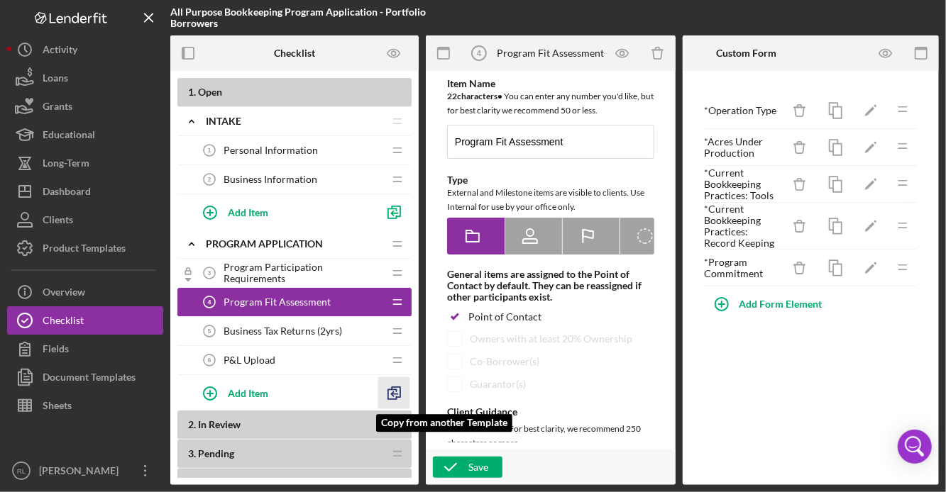
click at [404, 394] on icon "button" at bounding box center [394, 393] width 32 height 32
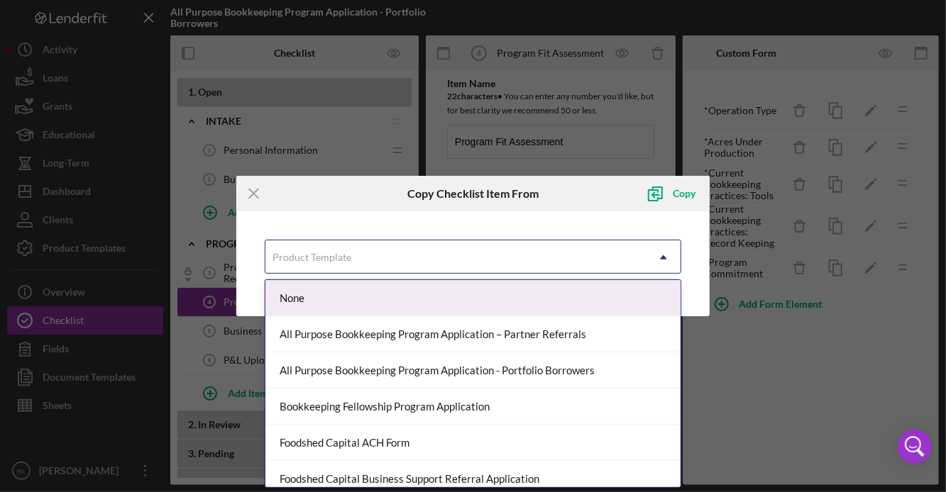
click at [548, 250] on div "Product Template" at bounding box center [455, 257] width 381 height 33
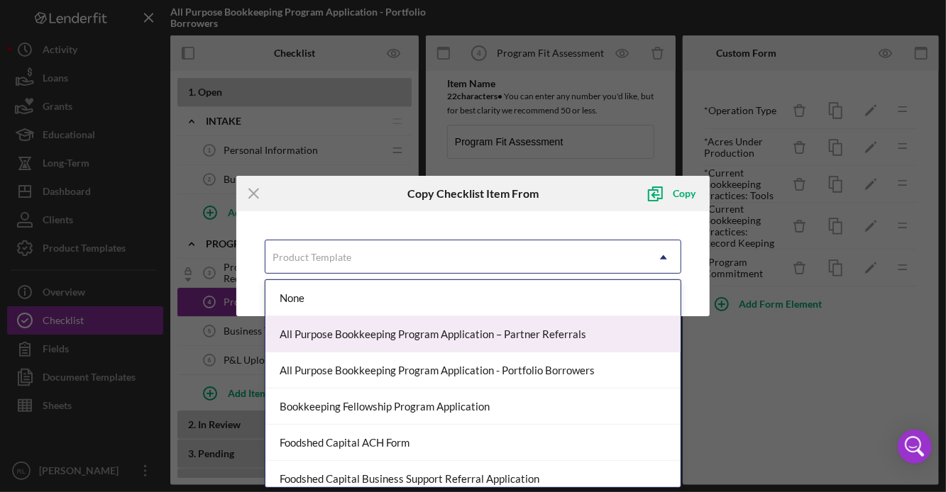
click at [527, 329] on div "All Purpose Bookkeeping Program Application – Partner Referrals" at bounding box center [472, 334] width 415 height 36
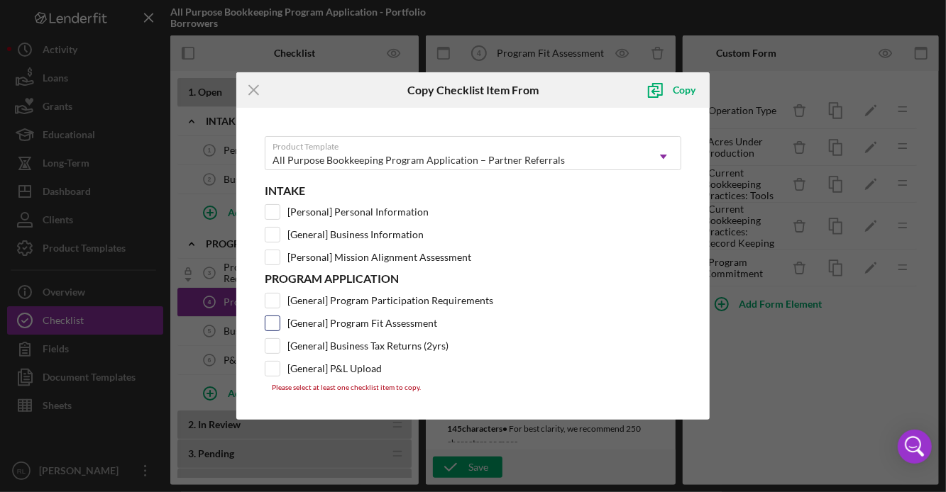
click at [271, 321] on input "[General] Program Fit Assessment" at bounding box center [272, 323] width 14 height 14
checkbox input "true"
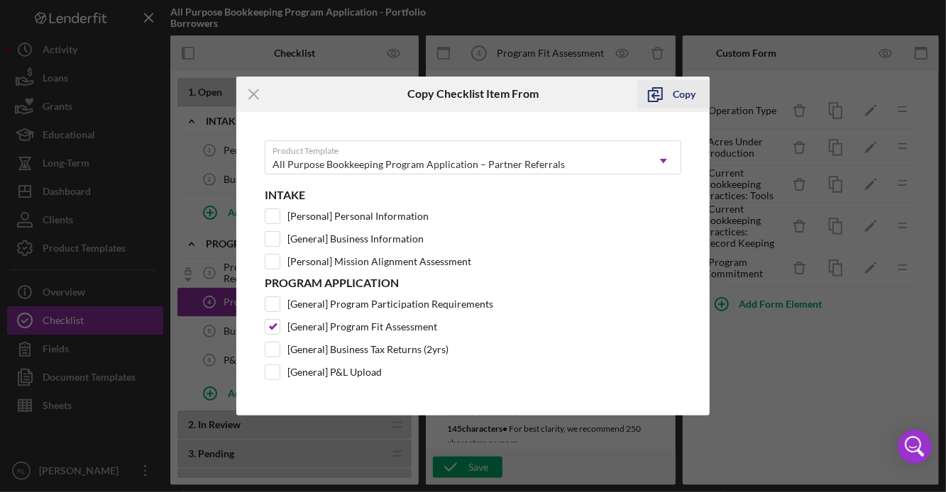
click at [680, 93] on div "Copy" at bounding box center [684, 94] width 23 height 28
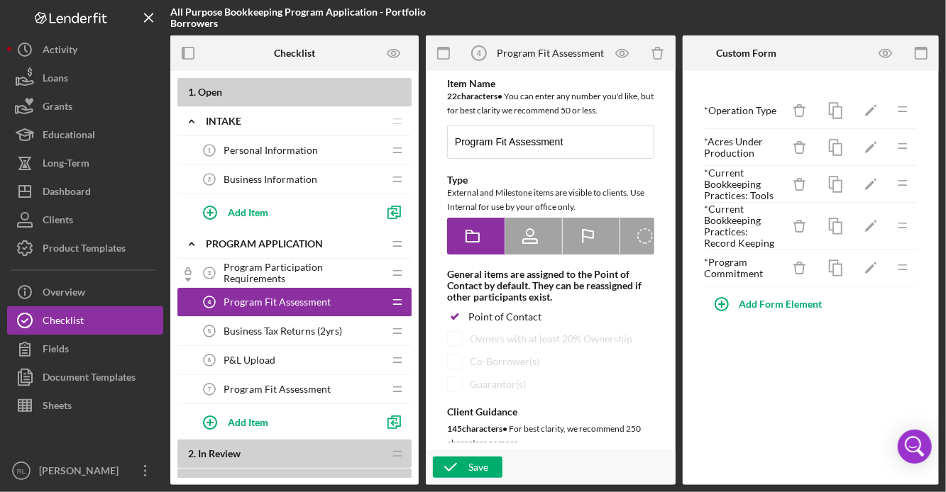
click at [307, 391] on span "Program Fit Assessment" at bounding box center [277, 389] width 107 height 11
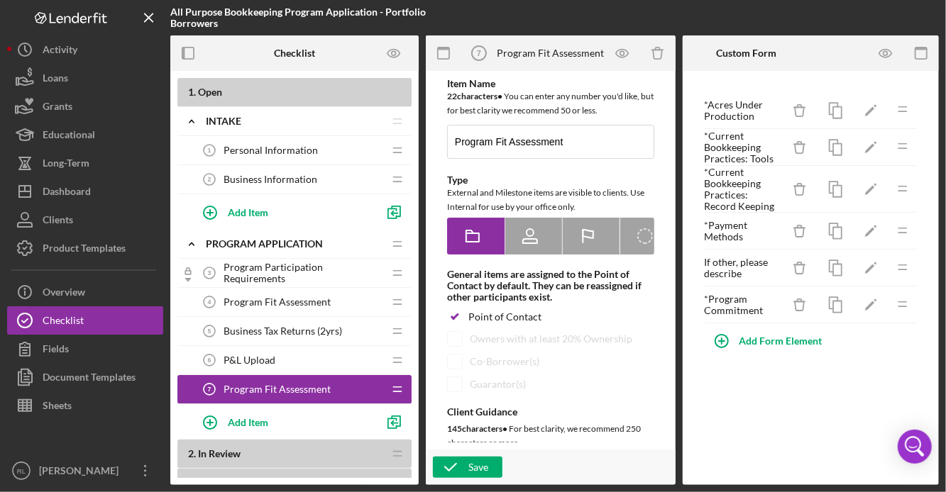
click at [299, 302] on span "Program Fit Assessment" at bounding box center [277, 302] width 107 height 11
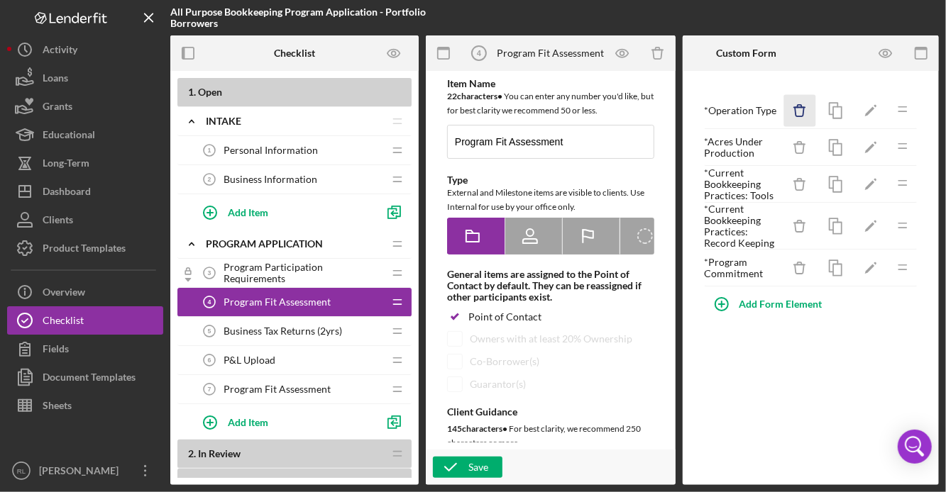
click at [813, 114] on icon "Icon/Delete" at bounding box center [800, 111] width 32 height 32
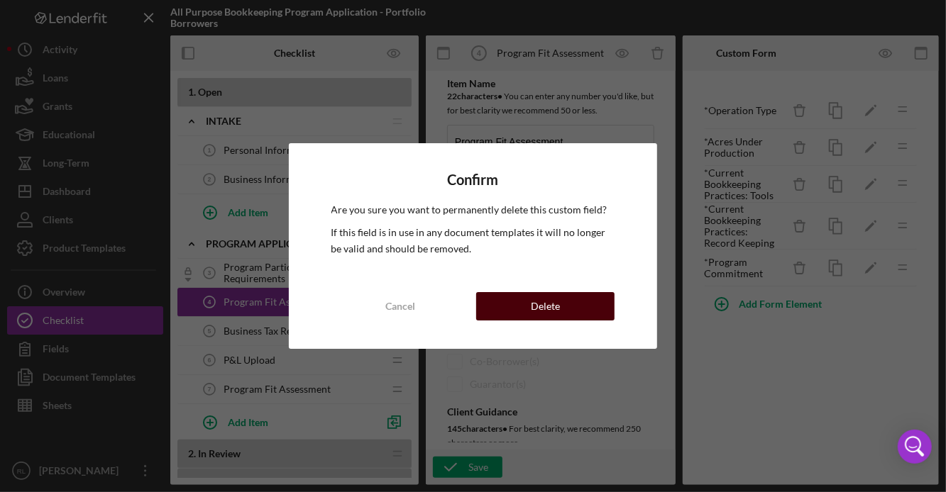
click at [573, 309] on button "Delete" at bounding box center [545, 306] width 138 height 28
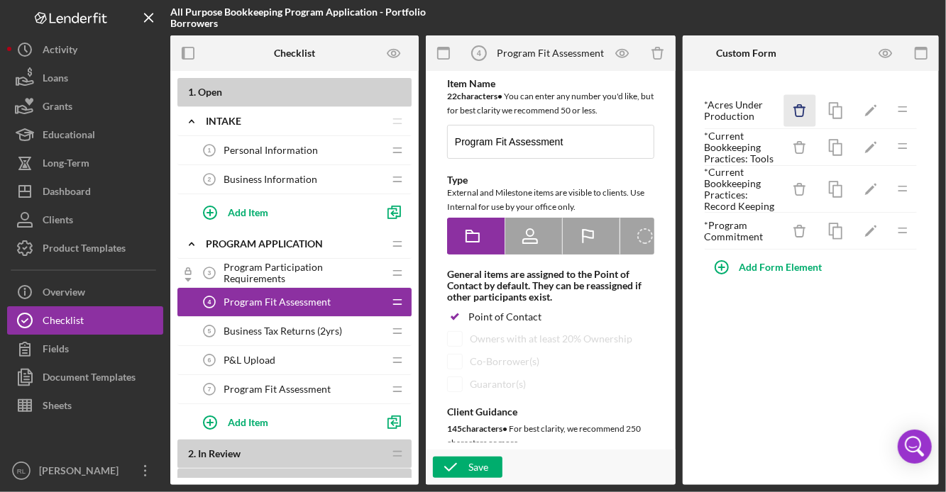
click at [805, 114] on icon "Icon/Delete" at bounding box center [800, 111] width 32 height 32
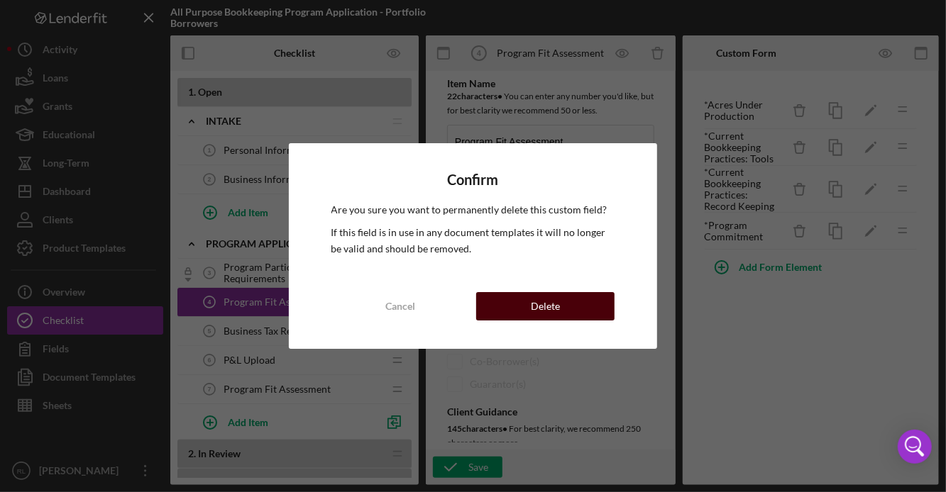
click at [565, 302] on button "Delete" at bounding box center [545, 306] width 138 height 28
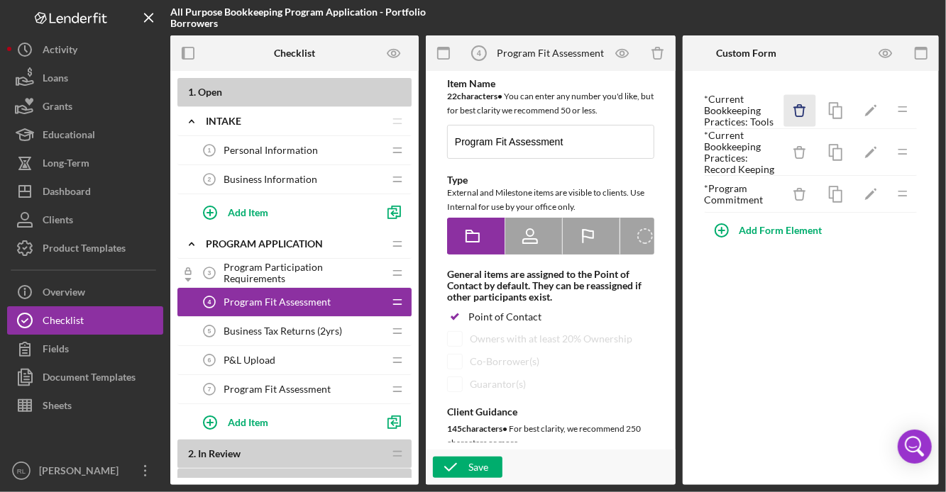
click at [798, 112] on icon "Icon/Delete" at bounding box center [800, 111] width 32 height 32
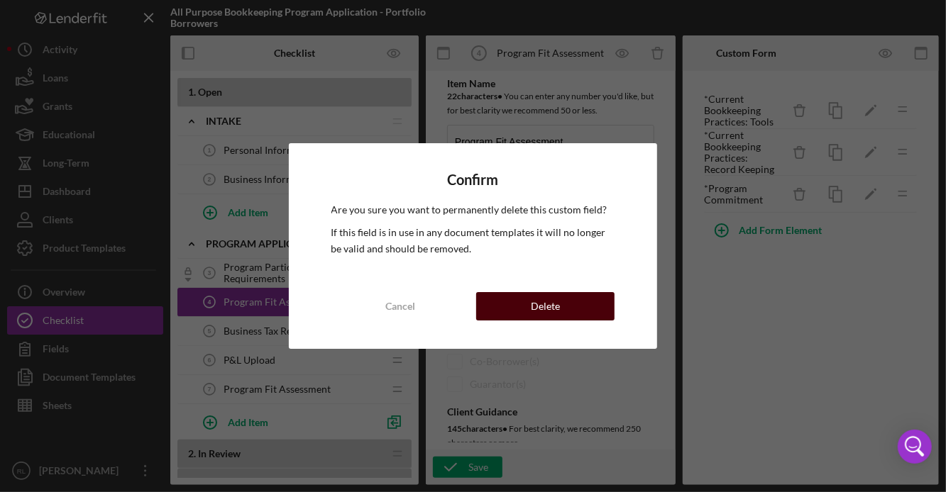
click at [545, 302] on div "Delete" at bounding box center [545, 306] width 29 height 28
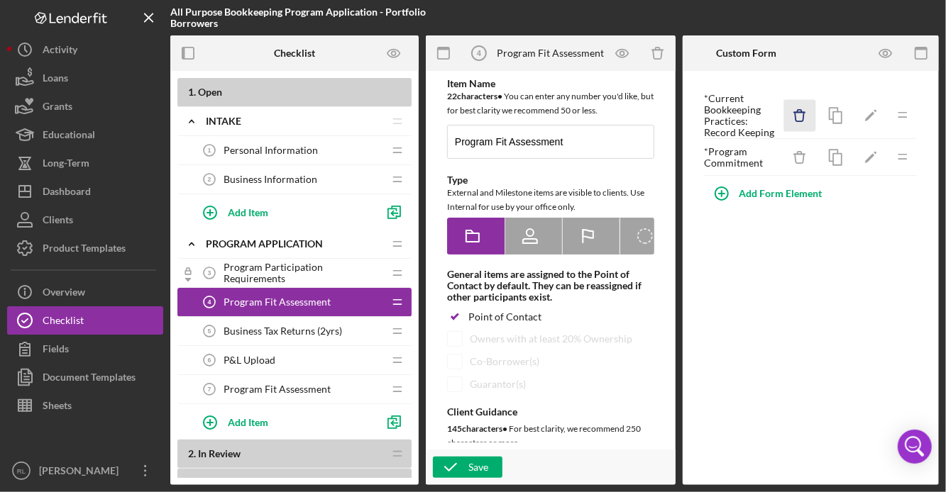
click at [801, 112] on icon "Icon/Delete" at bounding box center [800, 116] width 32 height 32
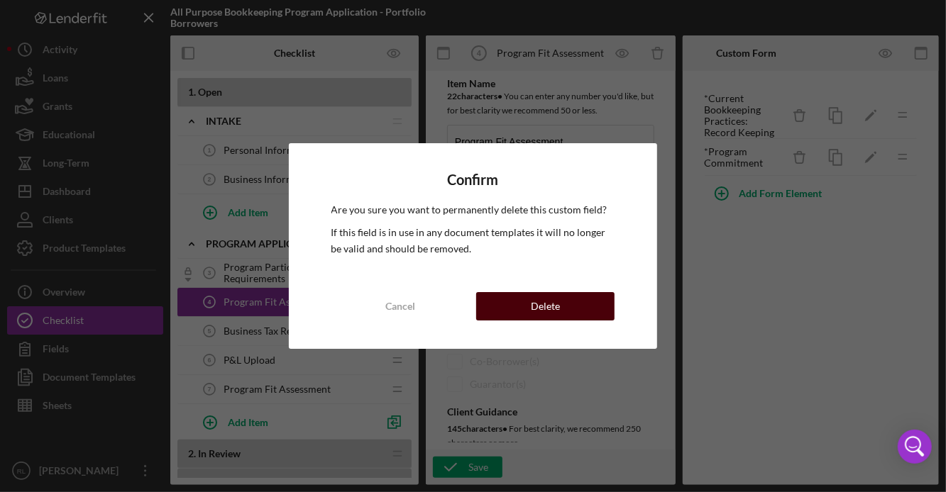
click at [597, 302] on button "Delete" at bounding box center [545, 306] width 138 height 28
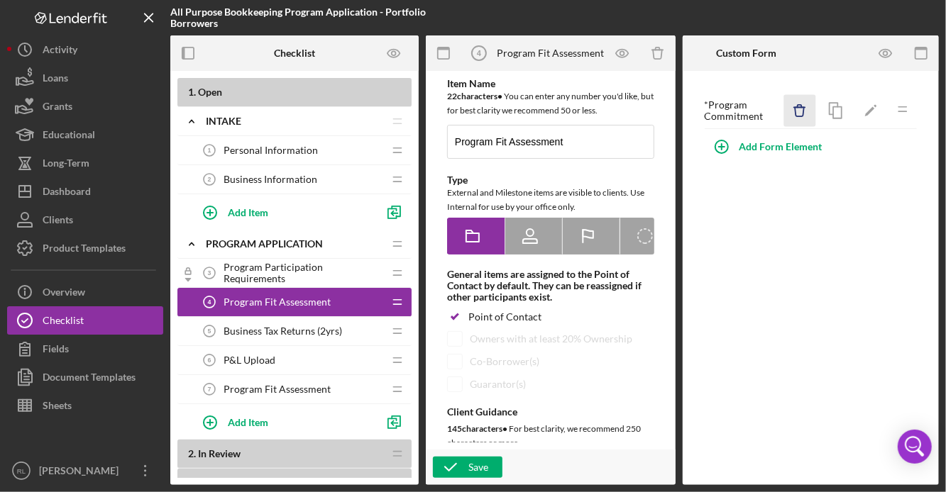
click at [796, 111] on icon "Icon/Delete" at bounding box center [800, 111] width 32 height 32
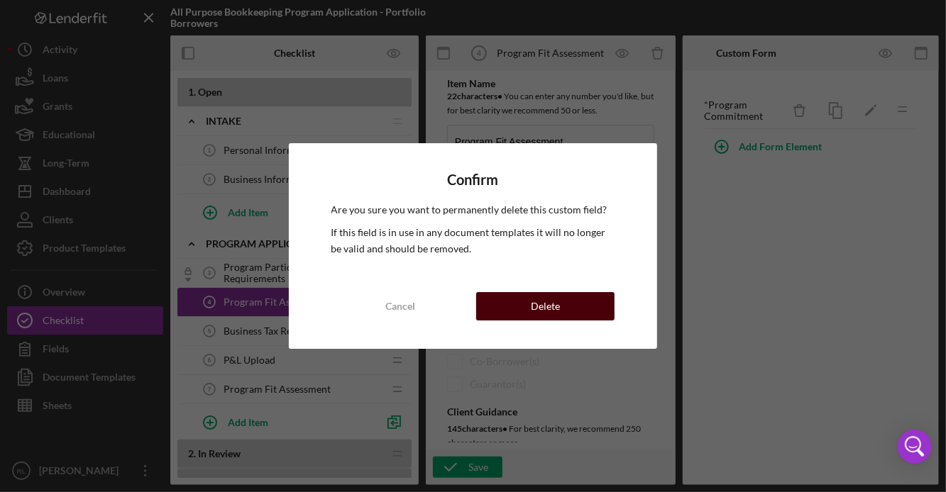
click at [578, 300] on button "Delete" at bounding box center [545, 306] width 138 height 28
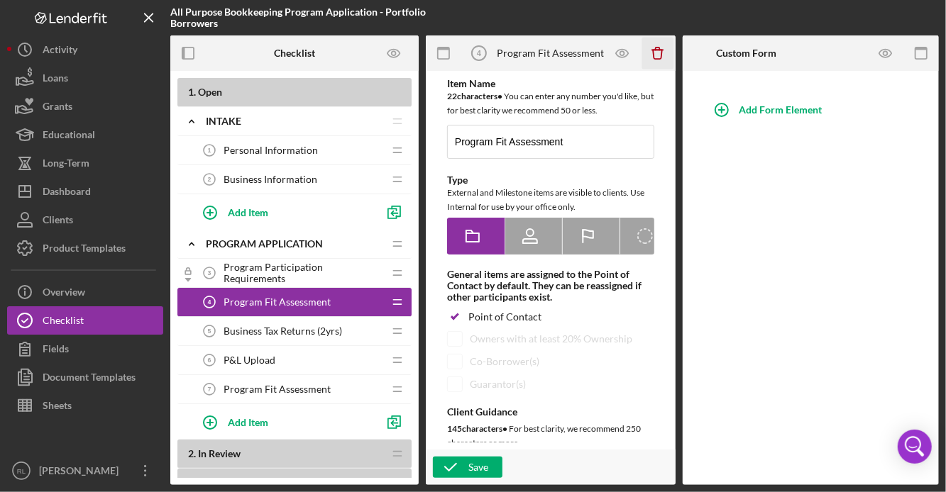
click at [658, 50] on icon "Icon/Delete" at bounding box center [657, 54] width 32 height 32
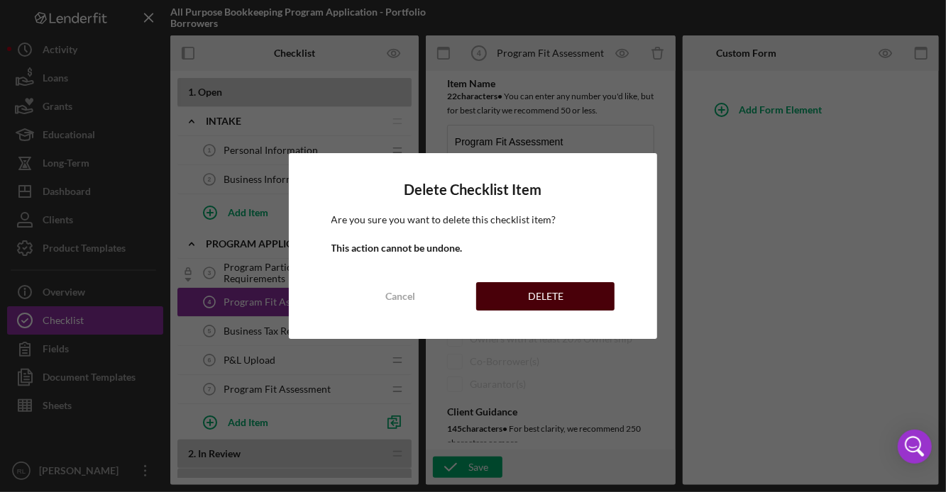
click at [508, 297] on button "DELETE" at bounding box center [545, 296] width 138 height 28
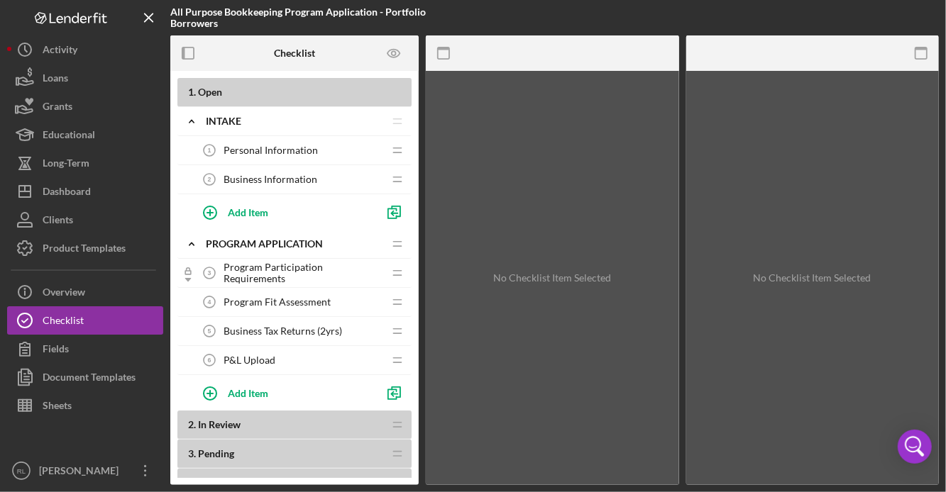
click at [345, 304] on div "Program Fit Assessment 4 Program Fit Assessment" at bounding box center [289, 302] width 188 height 28
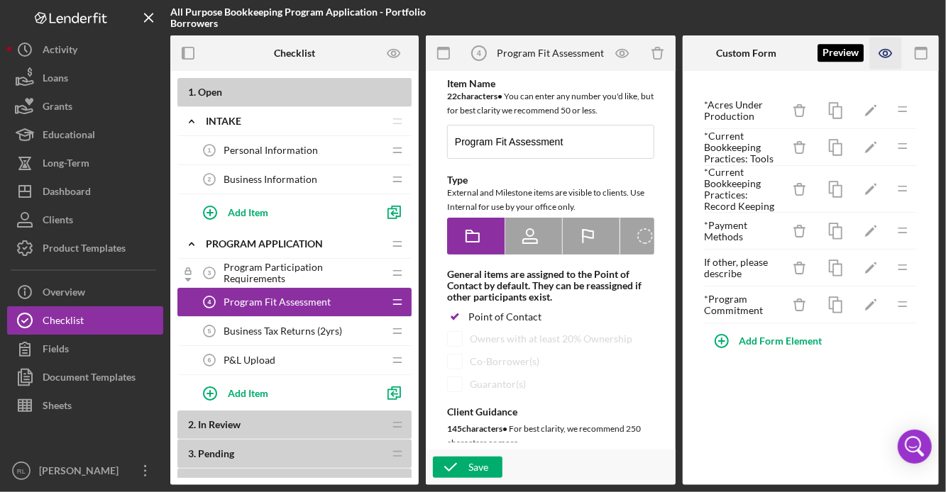
click at [881, 51] on icon "button" at bounding box center [885, 54] width 12 height 8
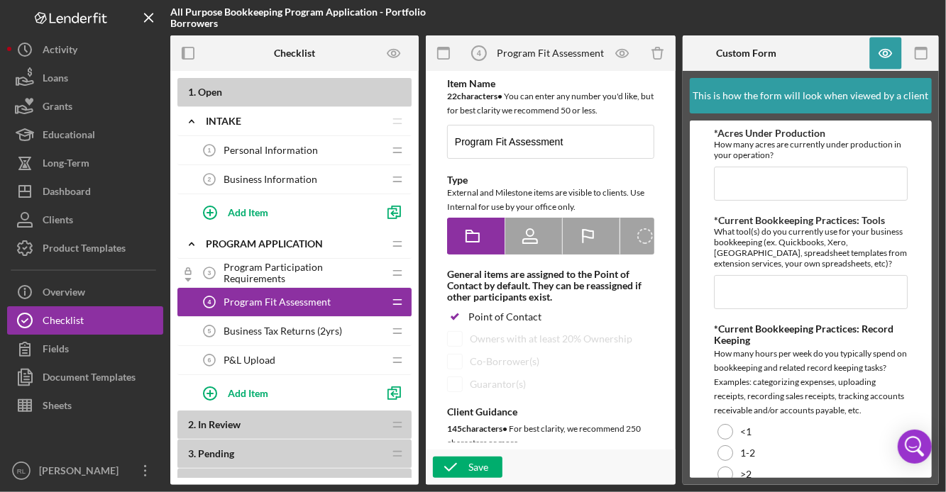
click at [299, 282] on div "Program Participation Requirements 3 Program Participation Requirements" at bounding box center [289, 273] width 188 height 28
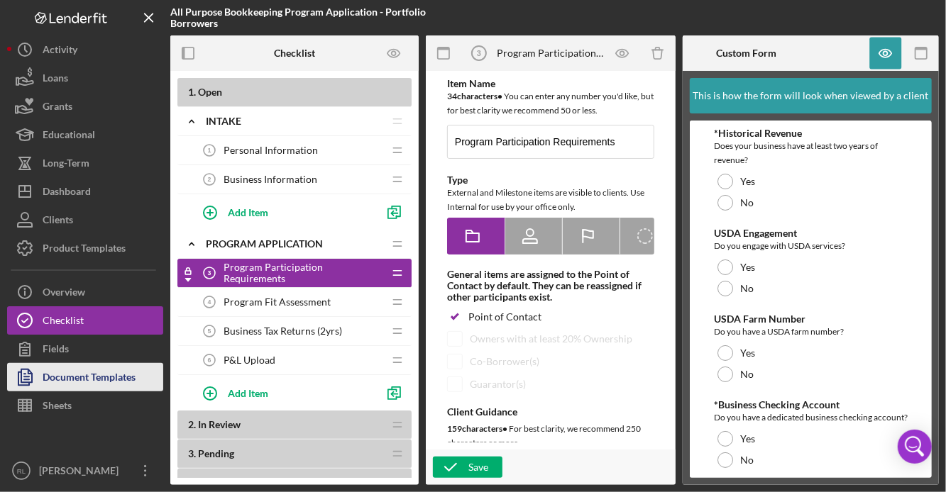
click at [99, 378] on div "Document Templates" at bounding box center [89, 379] width 93 height 32
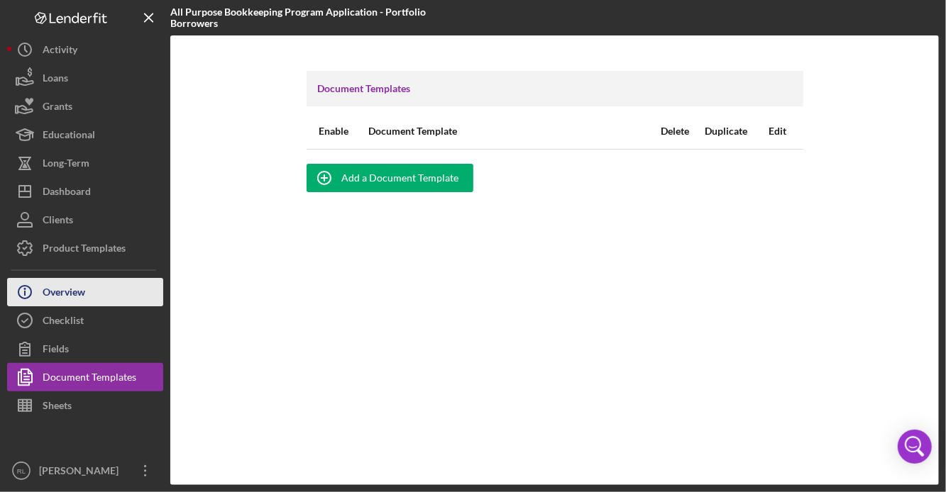
click at [84, 295] on div "Overview" at bounding box center [64, 294] width 43 height 32
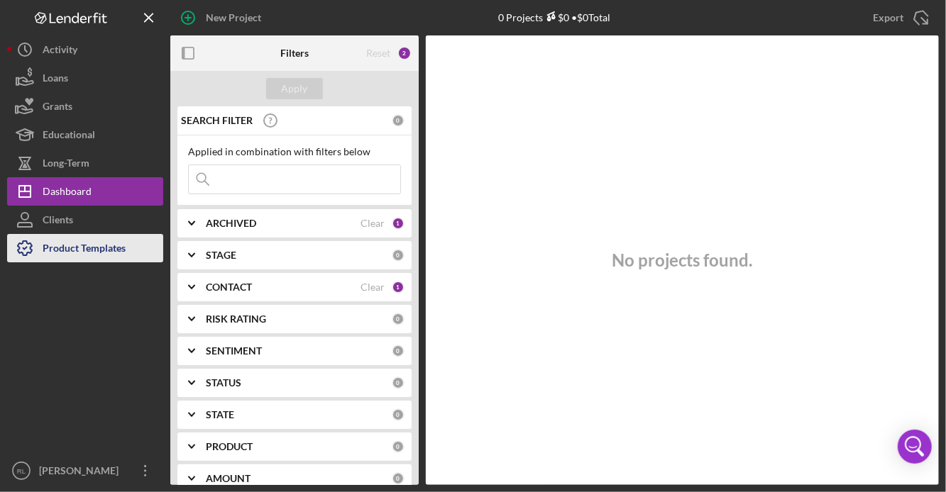
click at [91, 244] on div "Product Templates" at bounding box center [84, 250] width 83 height 32
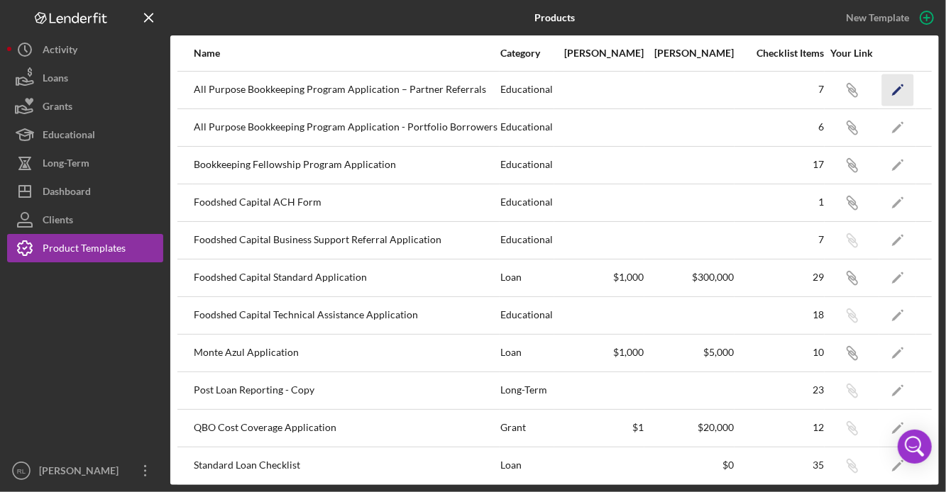
click at [895, 79] on icon "Icon/Edit" at bounding box center [898, 90] width 32 height 32
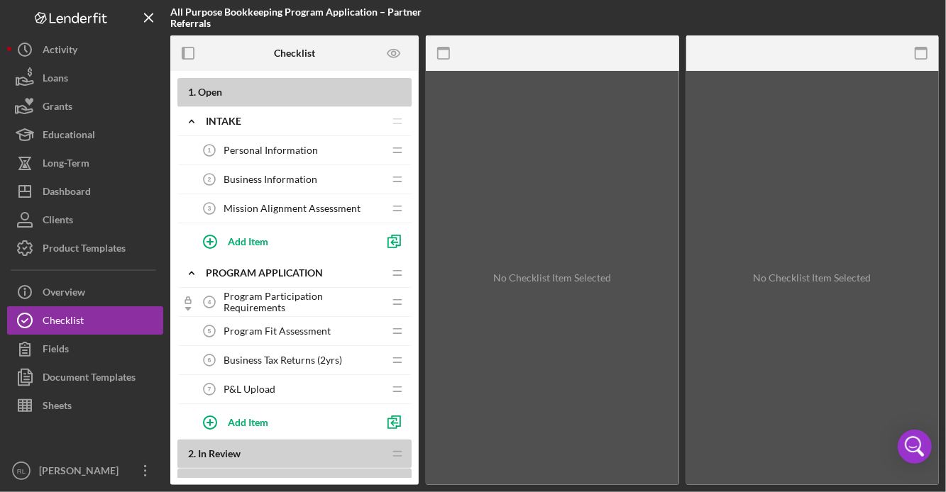
click at [353, 305] on span "Program Participation Requirements" at bounding box center [304, 302] width 160 height 23
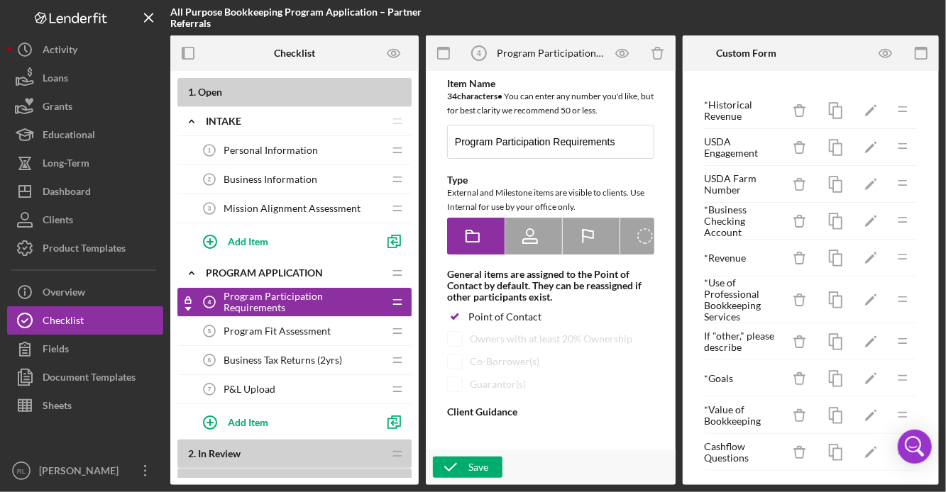
type textarea "<div>Please answer the following questions to help us confirm your eligibility …"
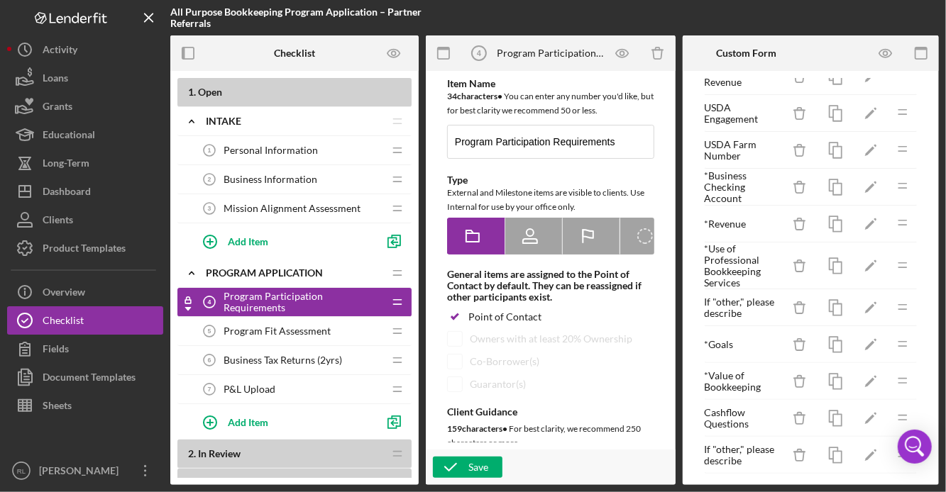
scroll to position [53, 0]
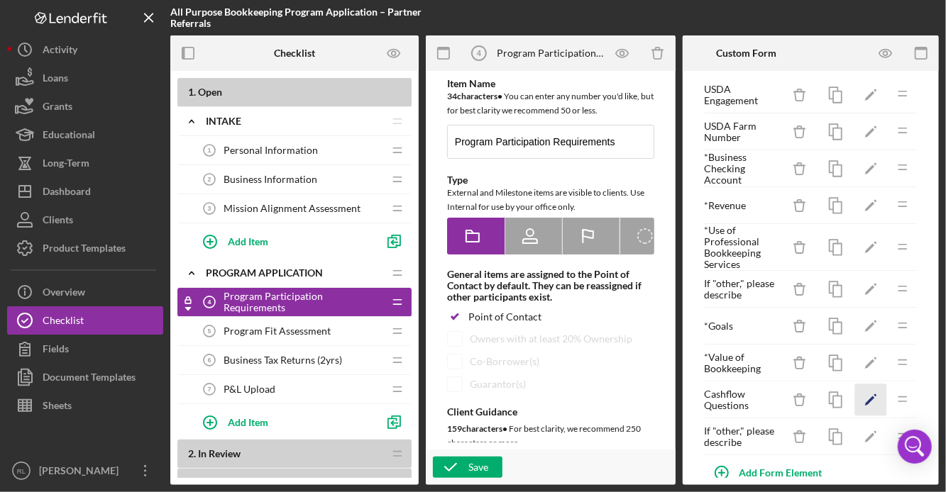
click at [863, 404] on icon "Icon/Edit" at bounding box center [871, 401] width 32 height 32
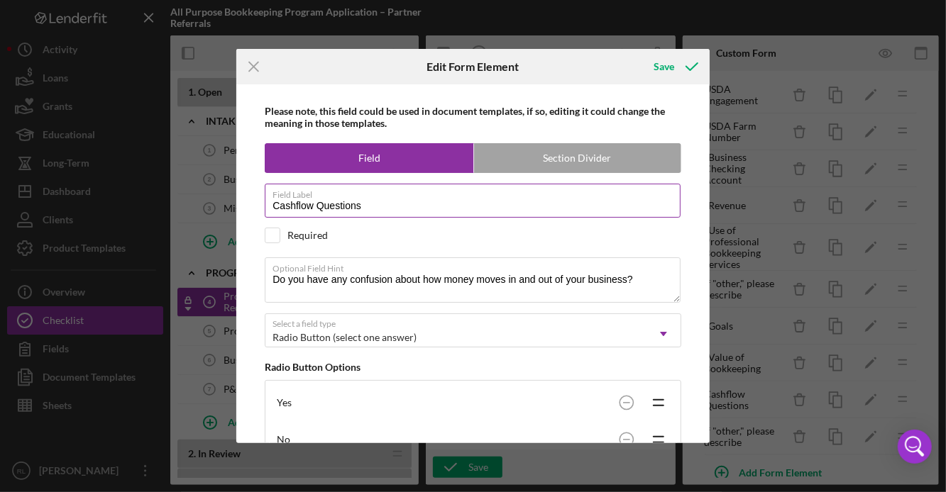
click at [377, 204] on input "Cashflow Questions" at bounding box center [473, 201] width 416 height 34
type input "Understanding Cashflow"
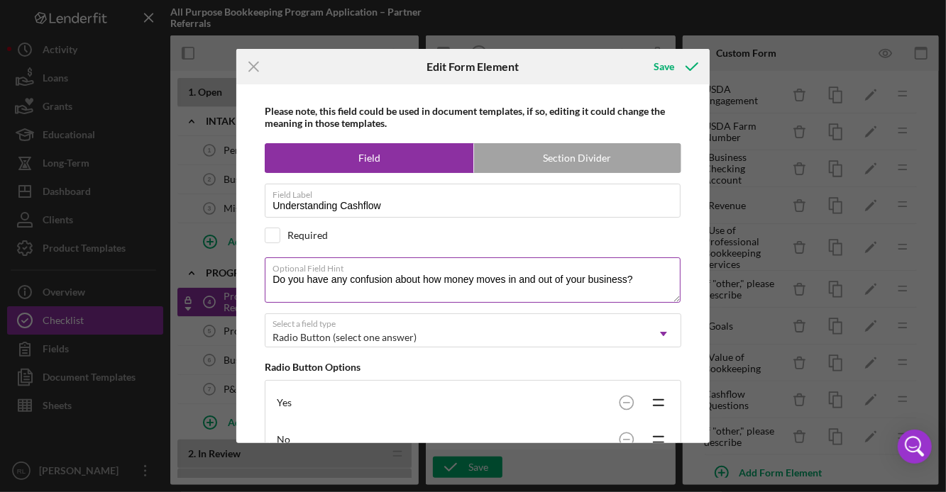
click at [307, 285] on textarea "Do you have any confusion about how money moves in and out of your business?" at bounding box center [473, 280] width 416 height 45
paste textarea "How confident are you in your understanding of your farm’s cash flow (when mone…"
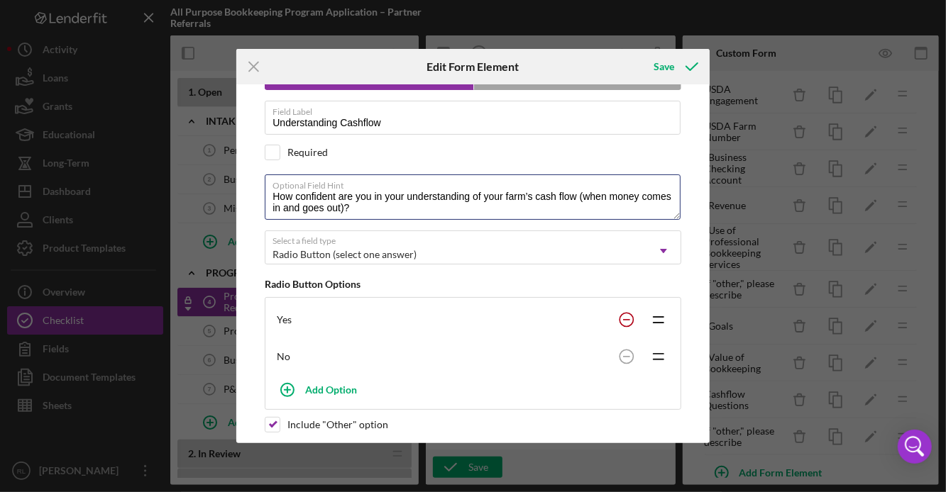
type textarea "How confident are you in your understanding of your farm’s cash flow (when mone…"
click at [625, 319] on circle at bounding box center [625, 319] width 13 height 13
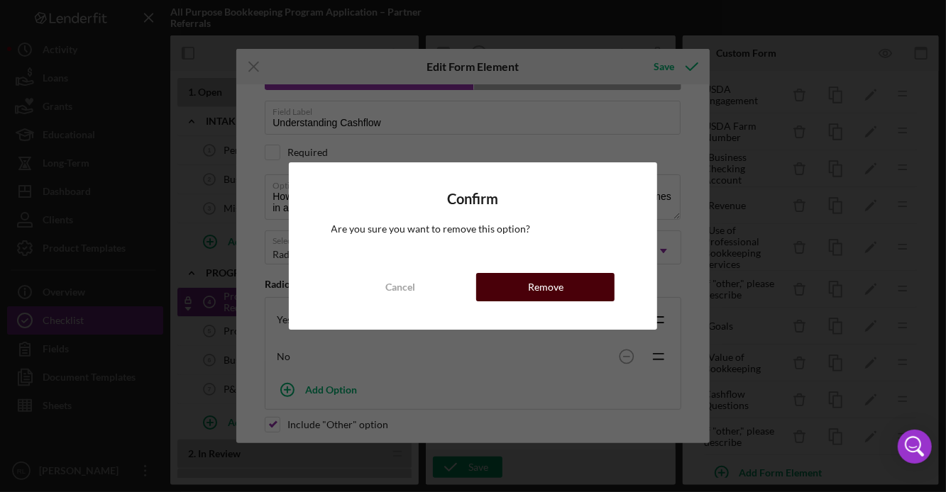
click at [558, 292] on div "Remove" at bounding box center [545, 287] width 35 height 28
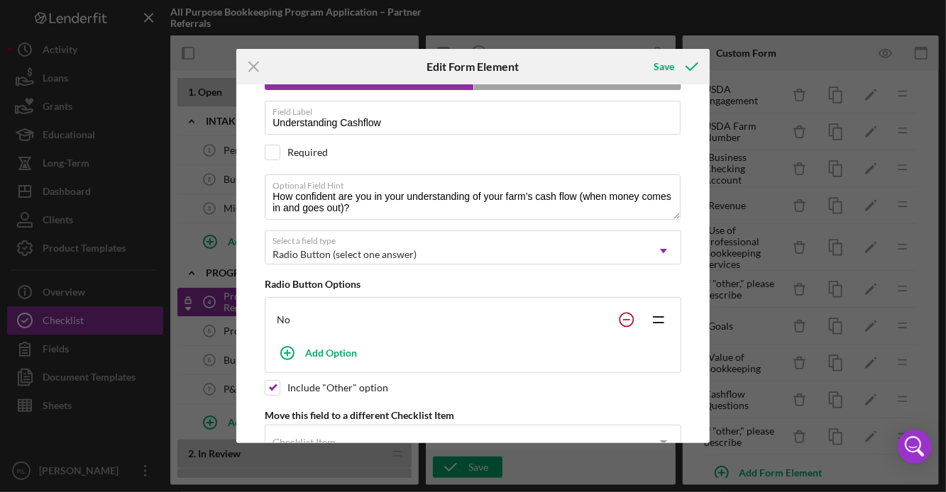
click at [619, 316] on circle at bounding box center [625, 319] width 13 height 13
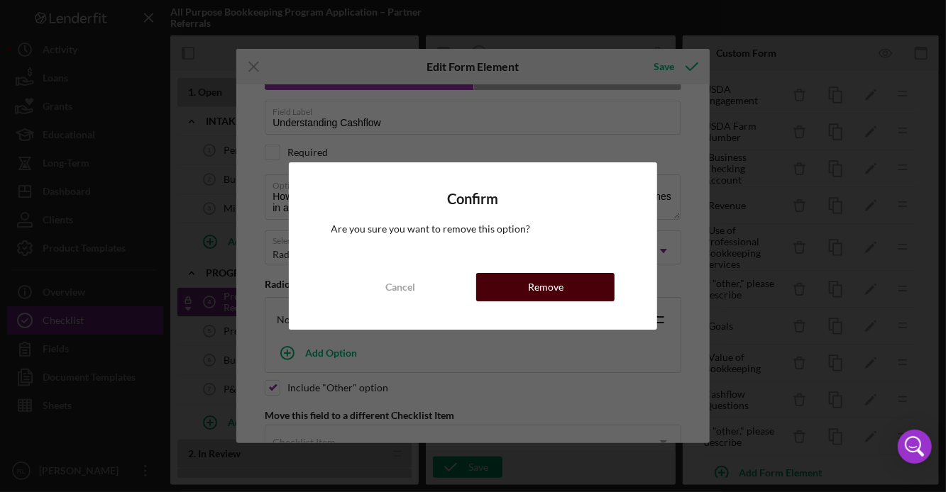
click at [543, 282] on div "Remove" at bounding box center [545, 287] width 35 height 28
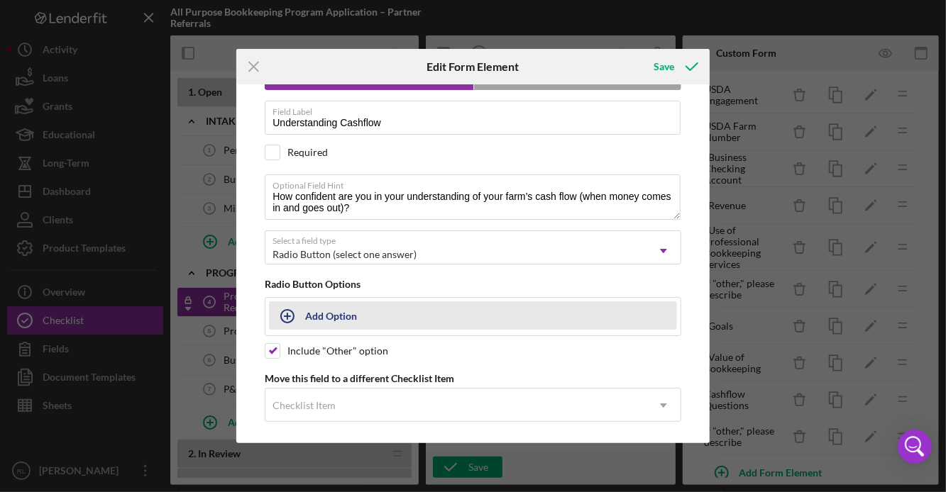
click at [343, 318] on div "Add Option" at bounding box center [331, 315] width 52 height 27
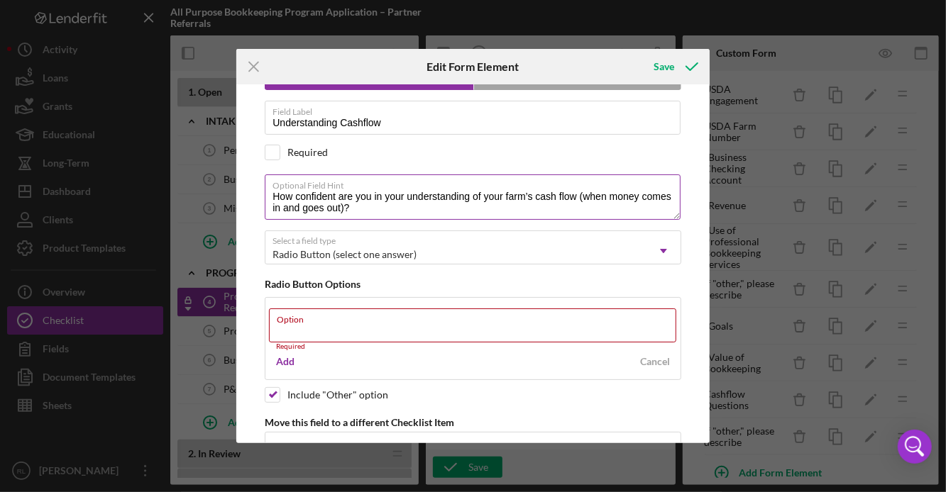
paste input "Very confident – I regularly track and plan ahead"
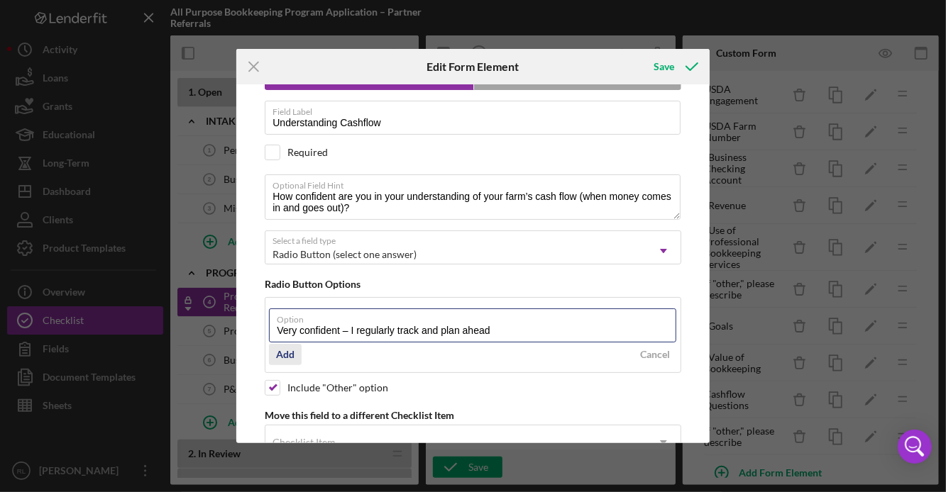
type input "Very confident – I regularly track and plan ahead"
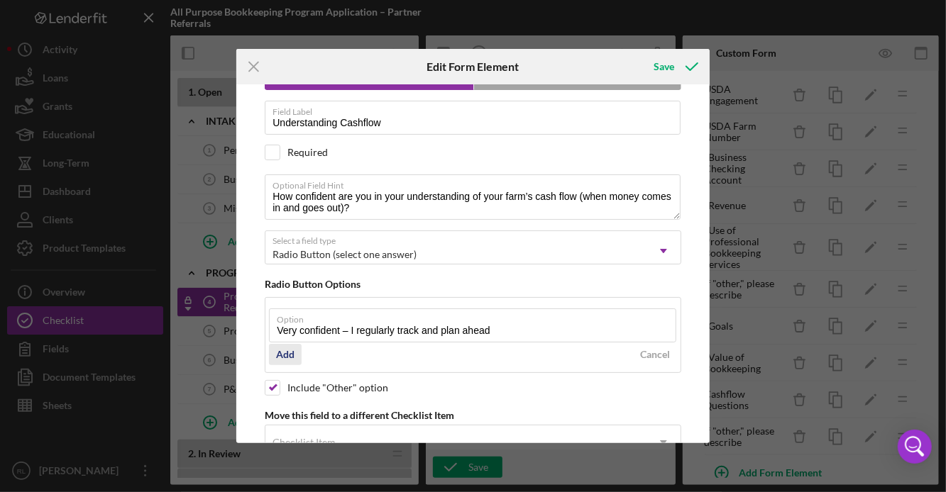
click at [288, 362] on div "Add" at bounding box center [285, 354] width 18 height 21
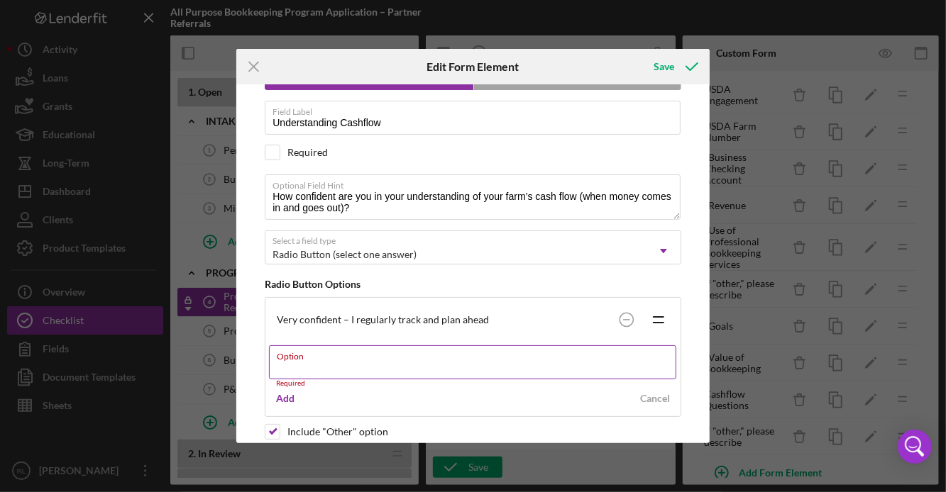
paste input "Somewhat confident – I have a general idea but don’t track closely"
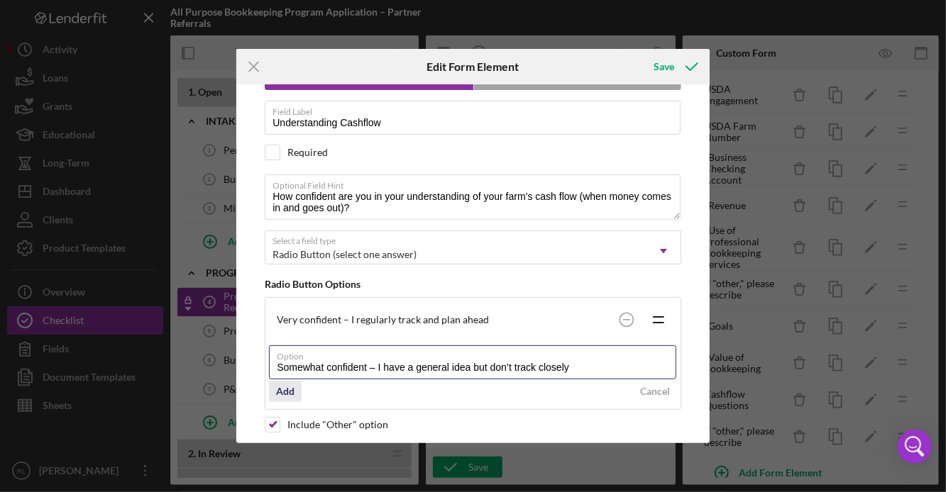
type input "Somewhat confident – I have a general idea but don’t track closely"
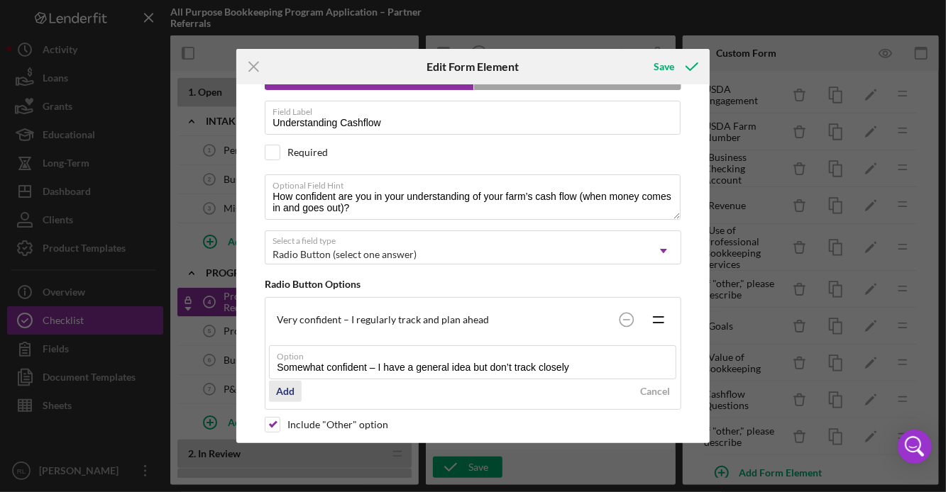
click at [284, 397] on div "Add" at bounding box center [285, 391] width 18 height 21
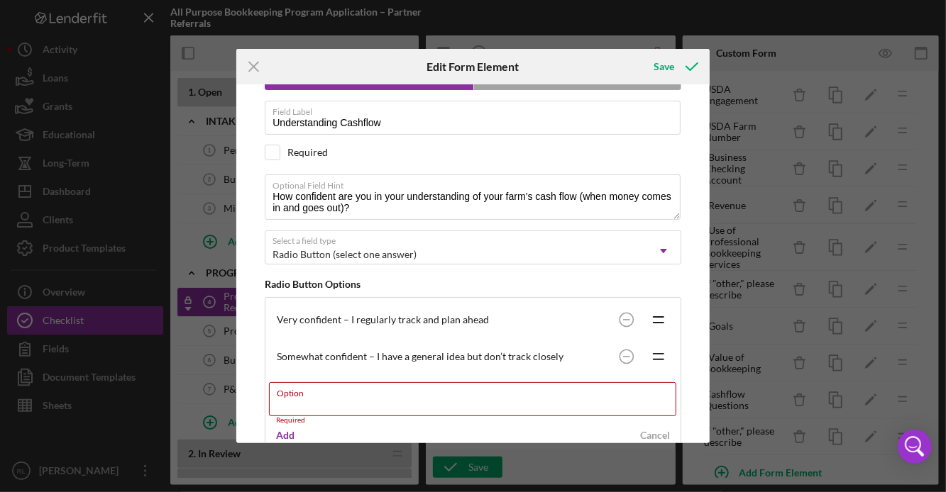
paste input "Not confident – I don’t really know when cash will be tight or available"
type input "Not confident – I don’t really know when cash will be tight or available"
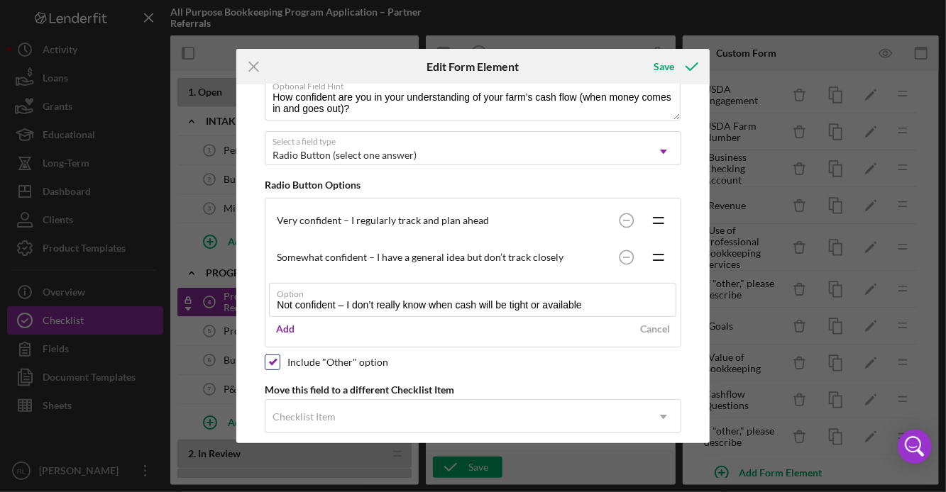
scroll to position [167, 0]
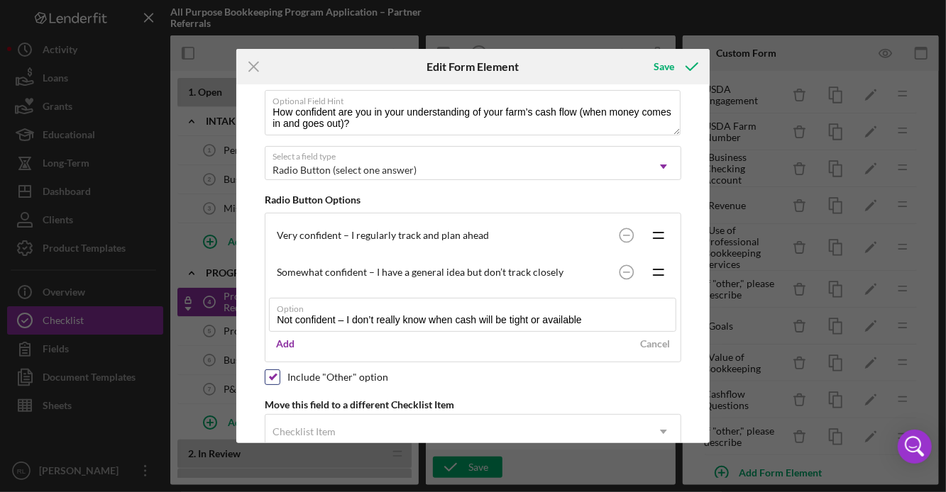
click at [276, 366] on div "Please note, this field could be used in document templates, if so, editing it …" at bounding box center [472, 263] width 459 height 358
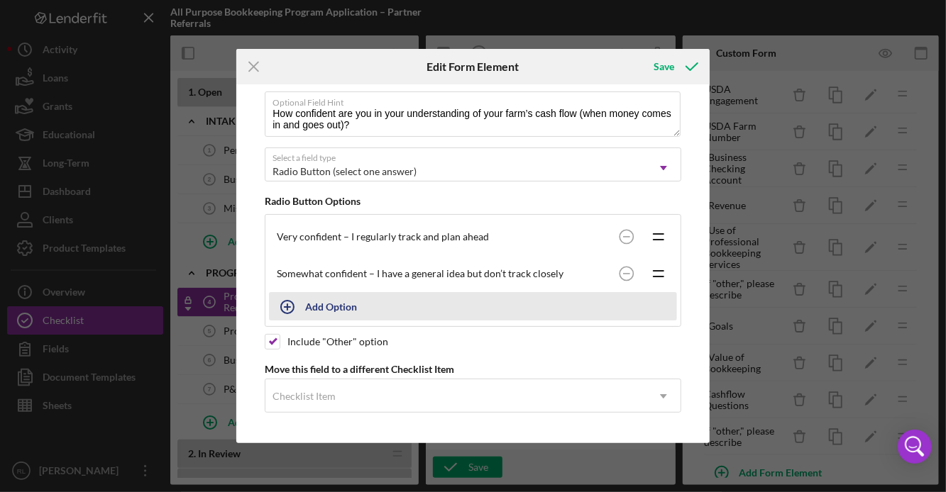
click at [307, 304] on button "Add Option" at bounding box center [473, 306] width 408 height 28
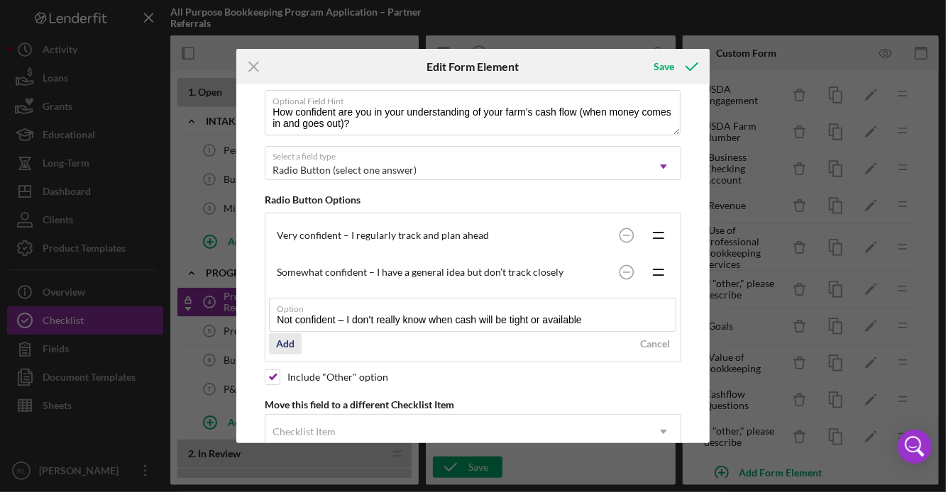
type input "Not confident – I don’t really know when cash will be tight or available"
click at [288, 344] on div "Add" at bounding box center [285, 343] width 18 height 21
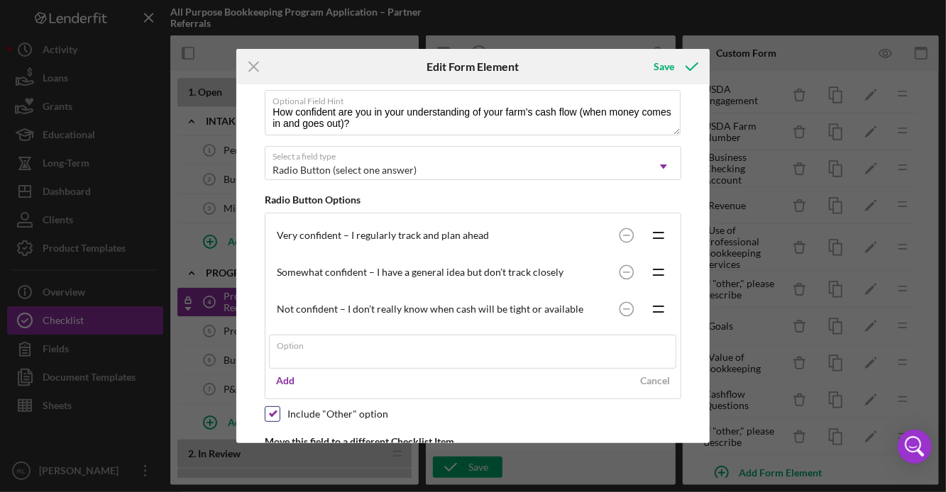
click at [273, 409] on div "Please note, this field could be used in document templates, if so, editing it …" at bounding box center [472, 263] width 459 height 358
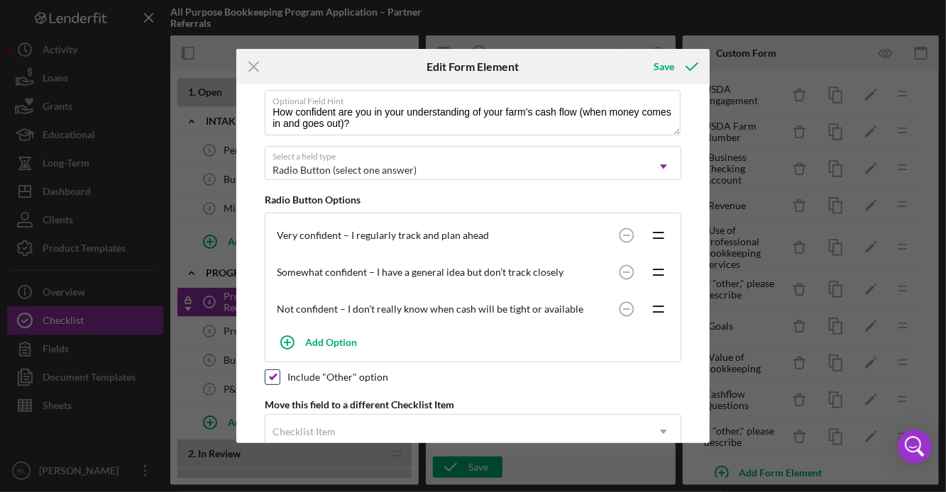
click at [275, 383] on input "checkbox" at bounding box center [272, 377] width 14 height 14
checkbox input "false"
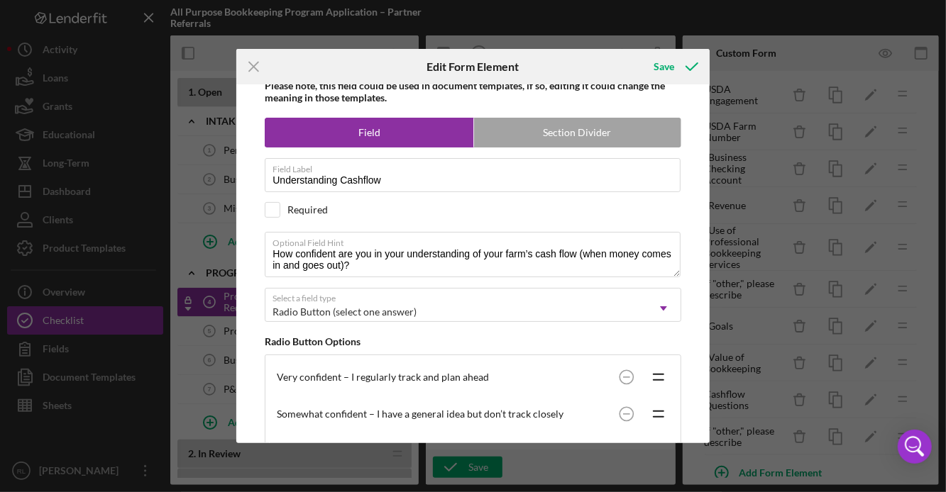
scroll to position [0, 0]
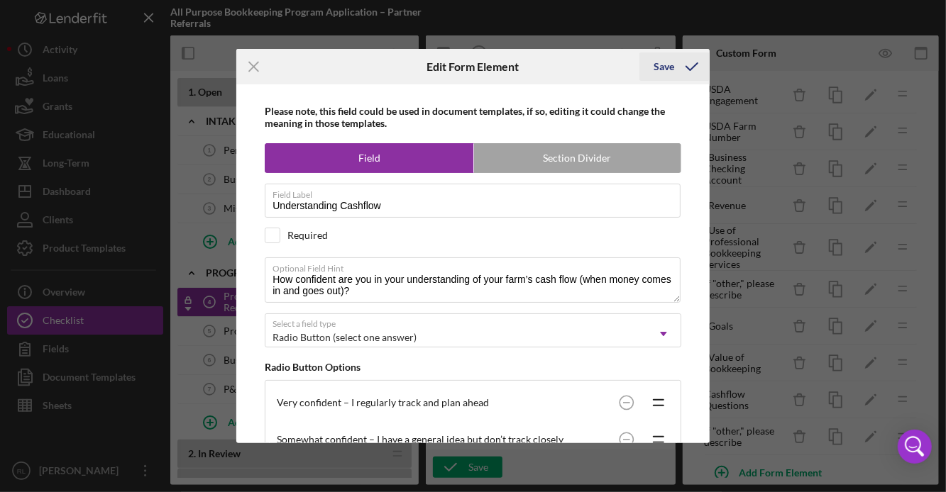
click at [668, 65] on div "Save" at bounding box center [663, 67] width 21 height 28
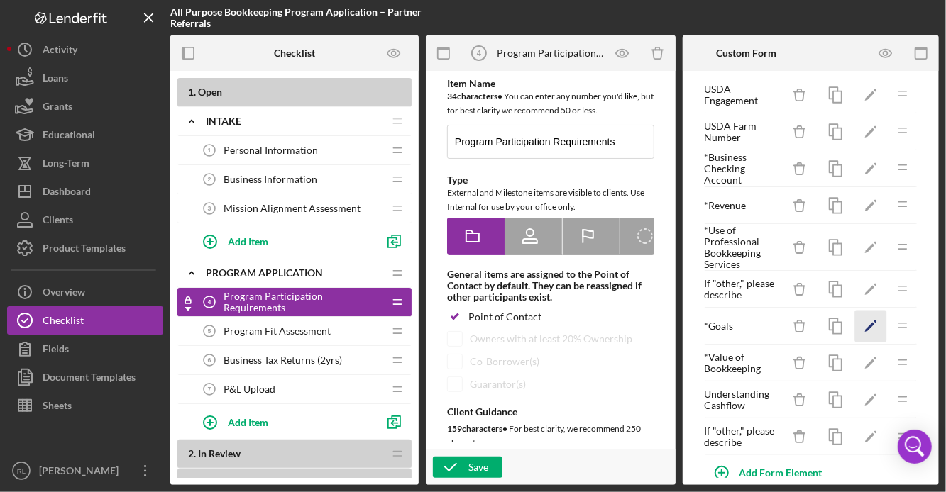
click at [876, 329] on icon "Icon/Edit" at bounding box center [871, 327] width 32 height 32
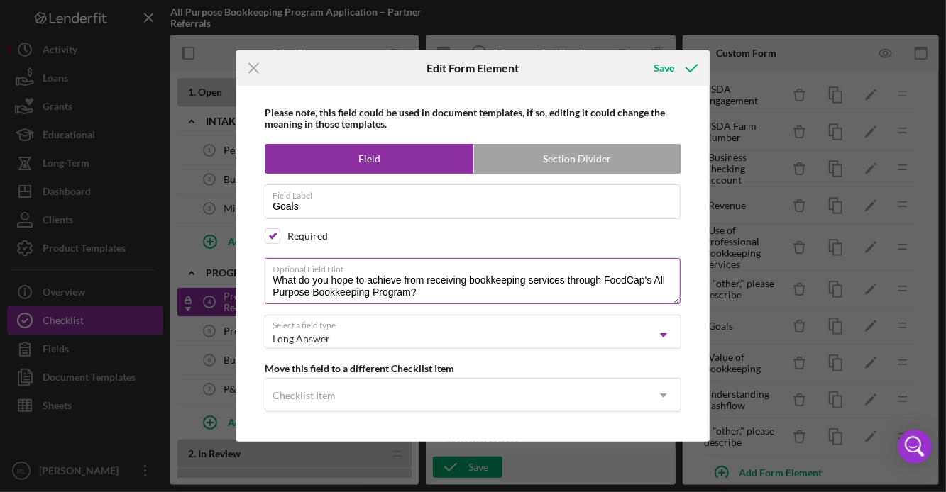
click at [472, 289] on textarea "What do you hope to achieve from receiving bookkeeping services through FoodCap…" at bounding box center [473, 280] width 416 height 45
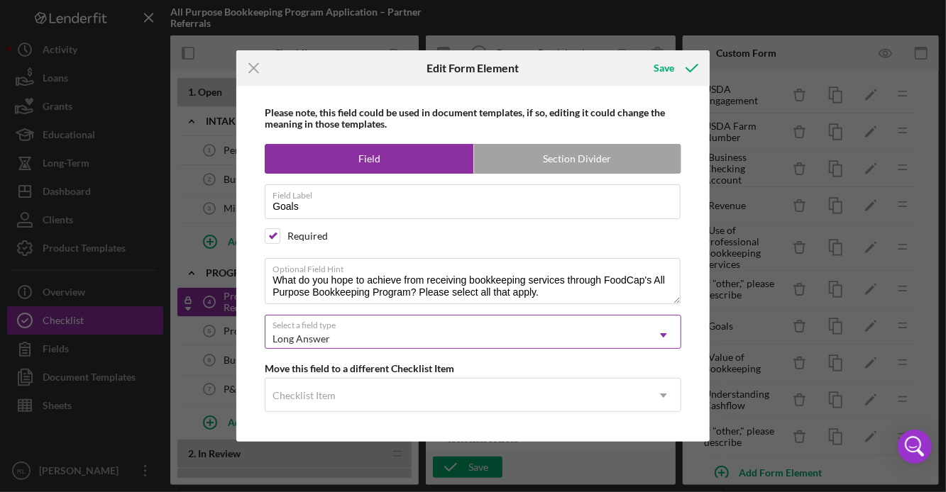
click at [413, 322] on div "Long Answer Icon/Dropdown Arrow" at bounding box center [473, 332] width 416 height 34
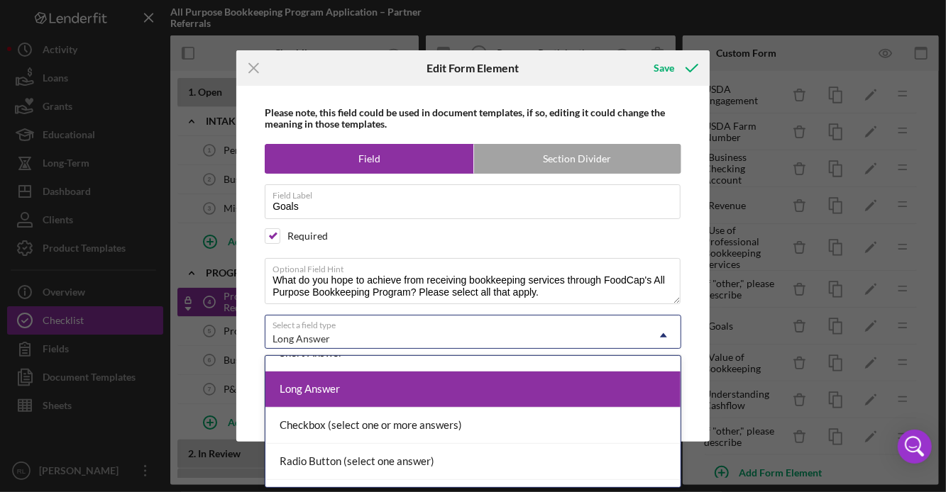
scroll to position [58, 0]
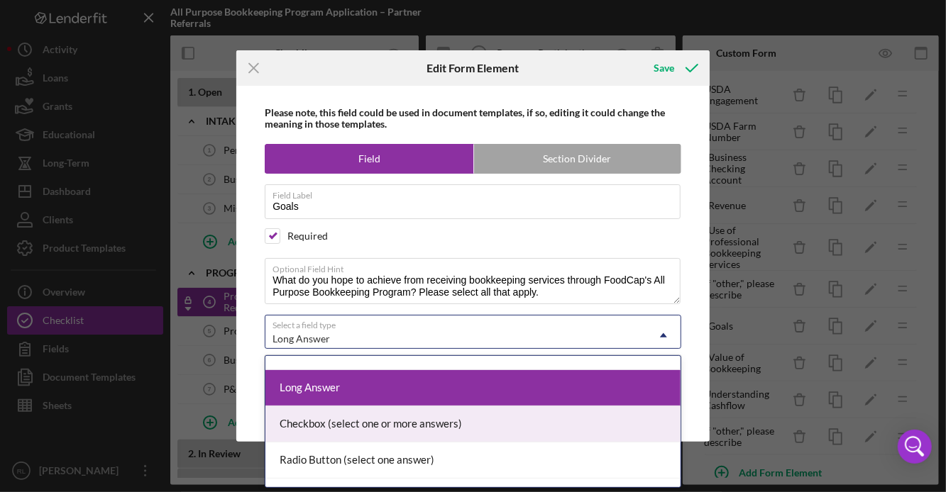
click at [397, 426] on div "Checkbox (select one or more answers)" at bounding box center [472, 425] width 415 height 36
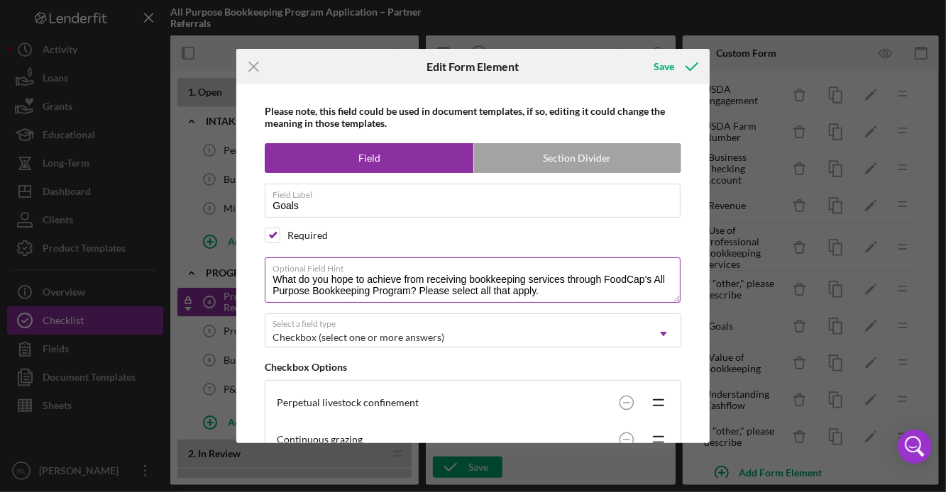
drag, startPoint x: 546, startPoint y: 292, endPoint x: 480, endPoint y: 290, distance: 66.0
click at [480, 290] on textarea "What do you hope to achieve from receiving bookkeeping services through FoodCap…" at bounding box center [473, 280] width 416 height 45
click at [419, 295] on textarea "What do you hope to achieve from receiving bookkeeping services through FoodCap…" at bounding box center [473, 280] width 416 height 45
drag, startPoint x: 548, startPoint y: 293, endPoint x: 420, endPoint y: 289, distance: 128.5
click at [420, 289] on textarea "What do you hope to achieve from receiving bookkeeping services through FoodCap…" at bounding box center [473, 280] width 416 height 45
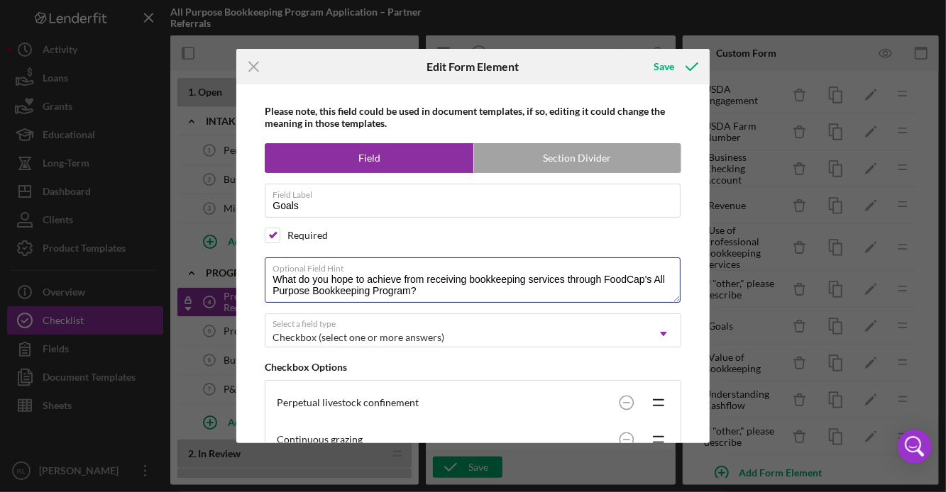
type textarea "What do you hope to achieve from receiving bookkeeping services through FoodCap…"
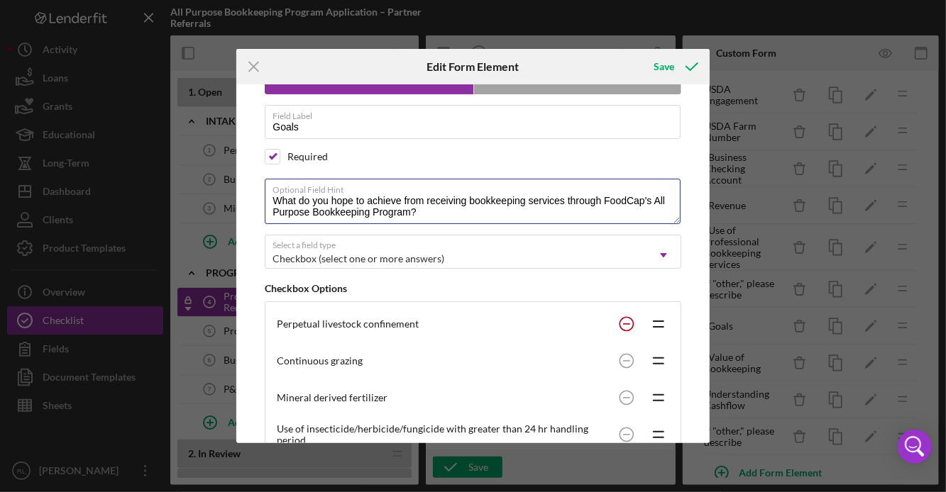
scroll to position [80, 0]
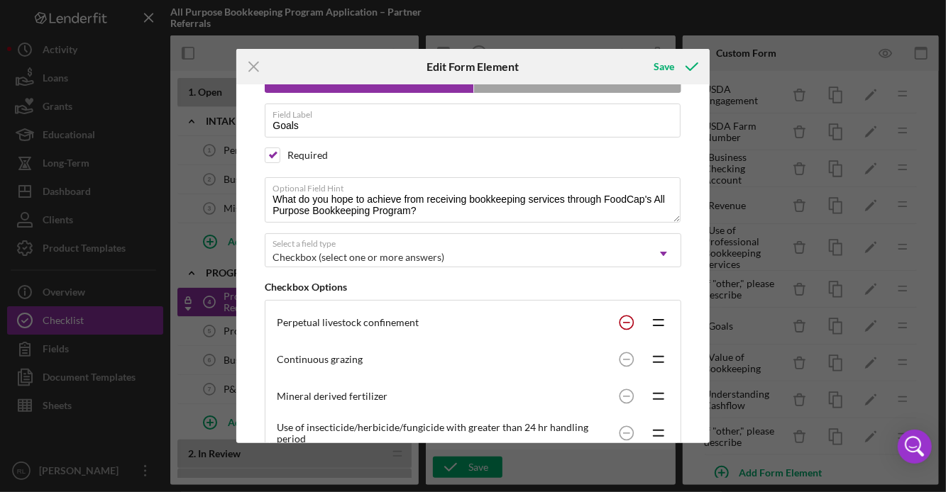
click at [628, 324] on circle at bounding box center [625, 322] width 13 height 13
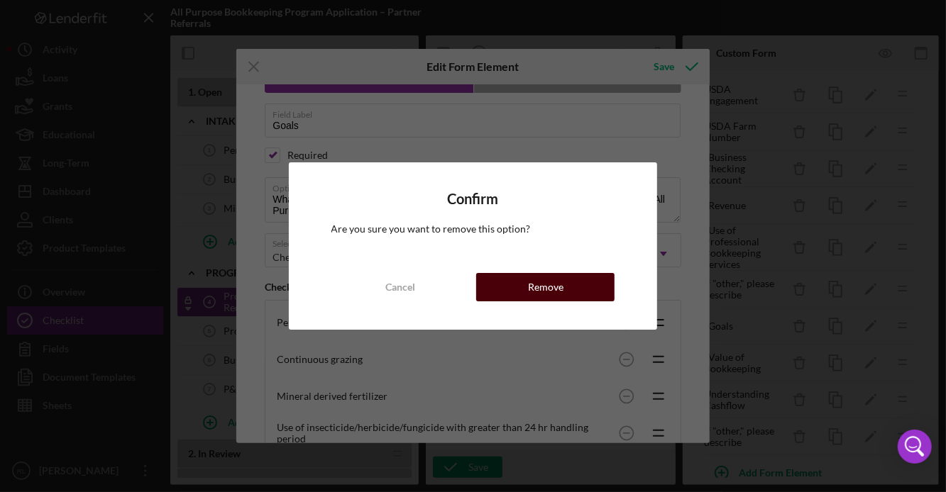
click at [568, 285] on button "Remove" at bounding box center [545, 287] width 138 height 28
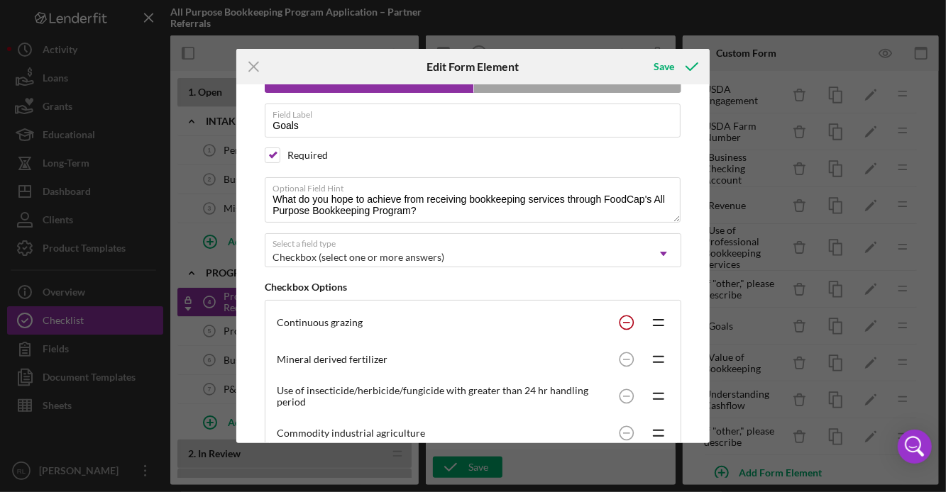
click at [620, 321] on circle at bounding box center [625, 322] width 13 height 13
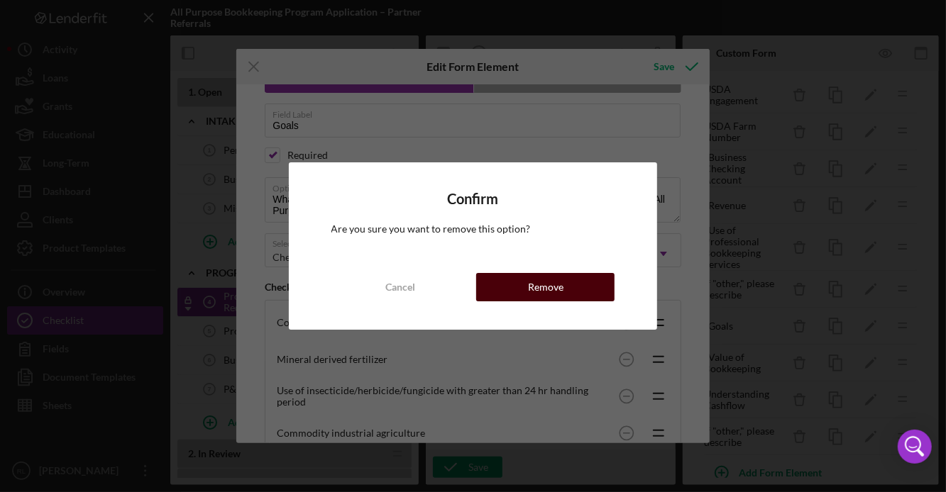
click at [551, 292] on div "Remove" at bounding box center [545, 287] width 35 height 28
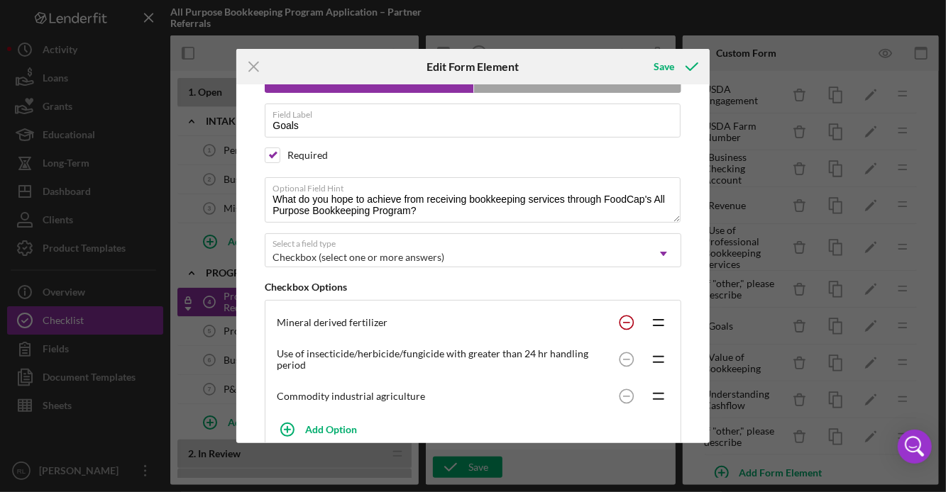
click at [624, 325] on circle at bounding box center [625, 322] width 13 height 13
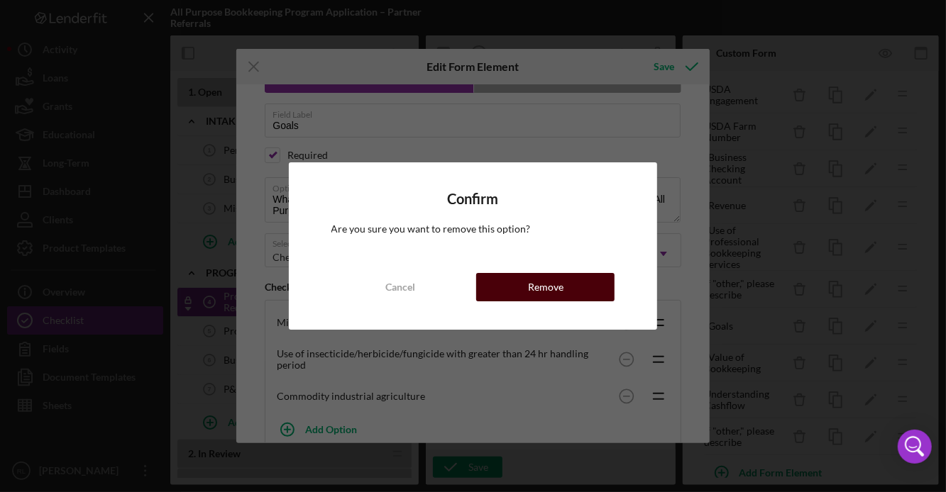
click at [574, 293] on button "Remove" at bounding box center [545, 287] width 138 height 28
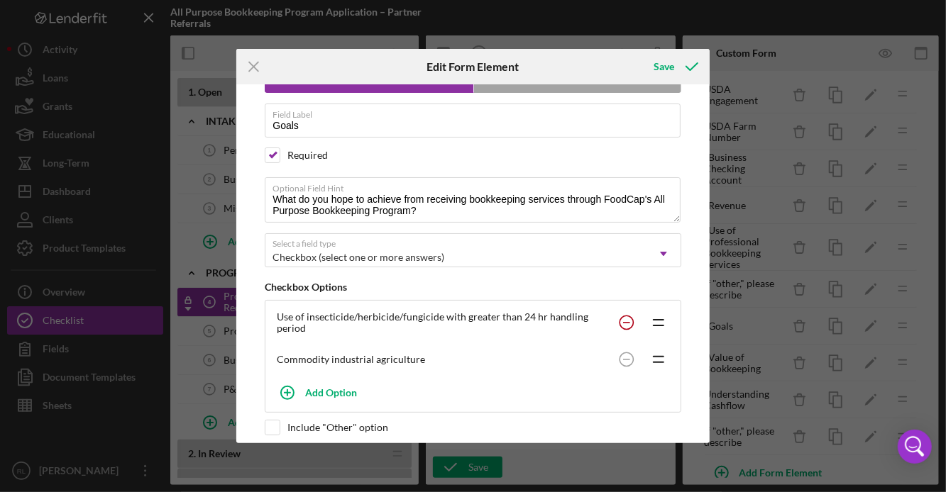
click at [619, 325] on circle at bounding box center [625, 322] width 13 height 13
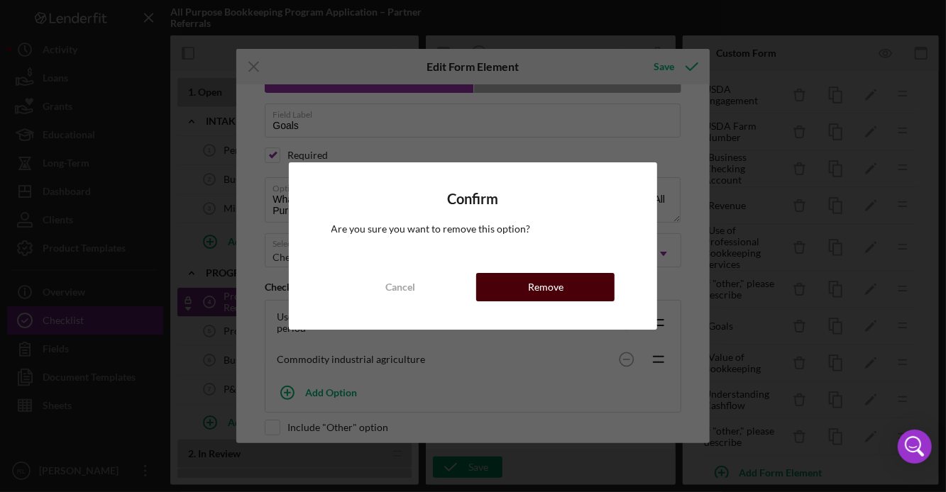
click at [575, 289] on button "Remove" at bounding box center [545, 287] width 138 height 28
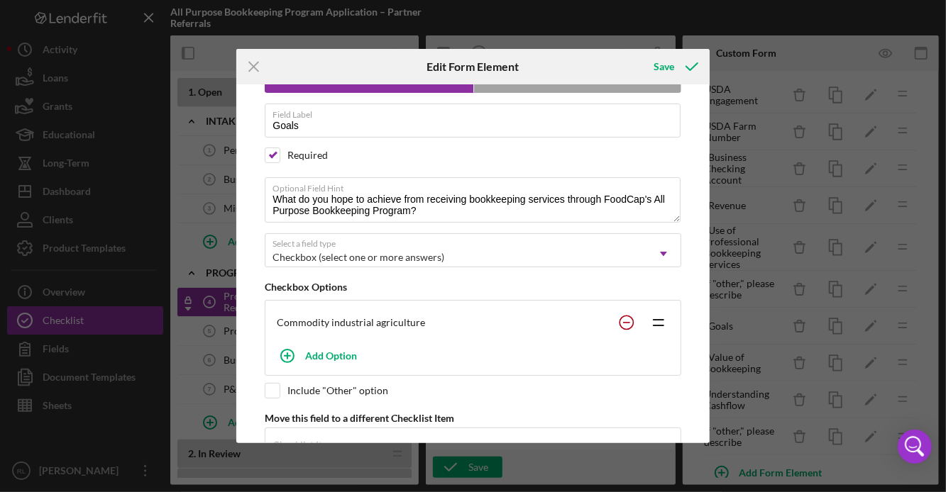
click at [619, 322] on circle at bounding box center [625, 322] width 13 height 13
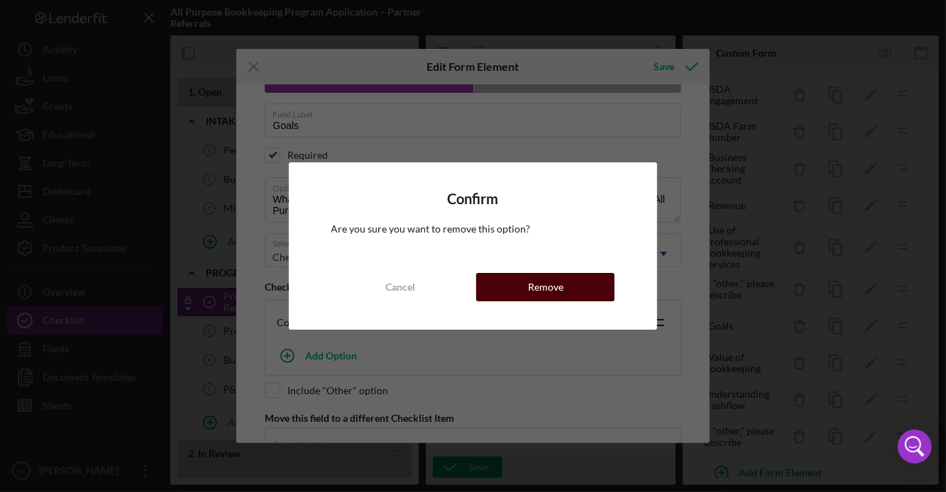
click at [522, 292] on button "Remove" at bounding box center [545, 287] width 138 height 28
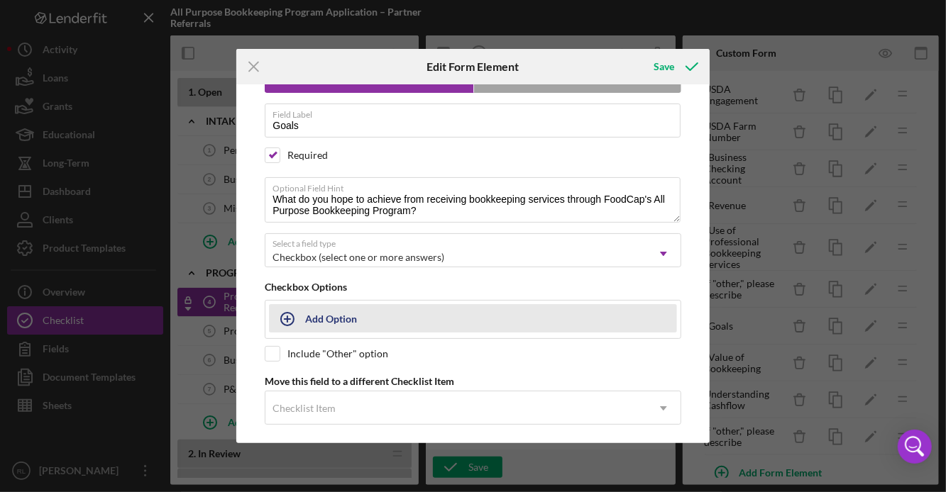
click at [362, 321] on button "Add Option" at bounding box center [473, 318] width 408 height 28
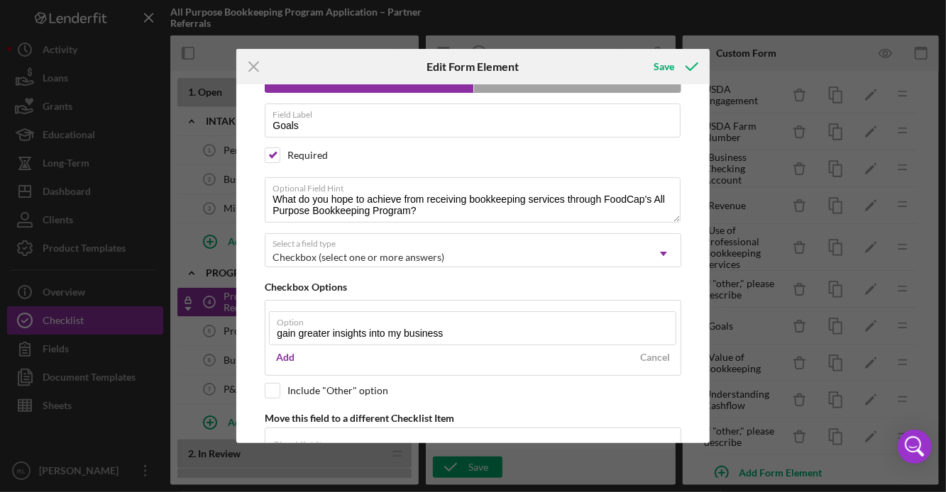
drag, startPoint x: 298, startPoint y: 335, endPoint x: 252, endPoint y: 335, distance: 46.1
click at [252, 335] on div "Please note, this field could be used in document templates, if so, editing it …" at bounding box center [472, 263] width 459 height 358
click at [458, 331] on input "Gain greater insights into my business" at bounding box center [472, 328] width 407 height 34
type input "Gain greater insights into my business"
click at [285, 359] on div "Add" at bounding box center [285, 357] width 18 height 21
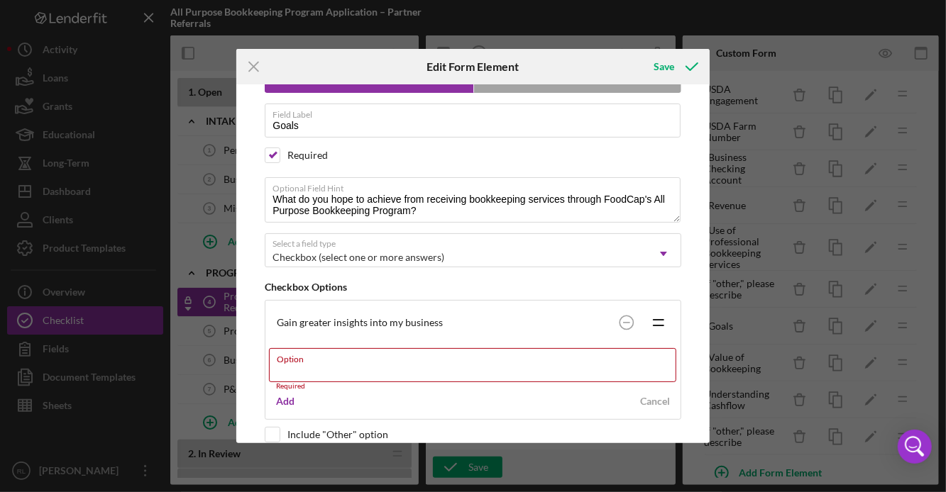
paste input "be able to easily generate financial reports"
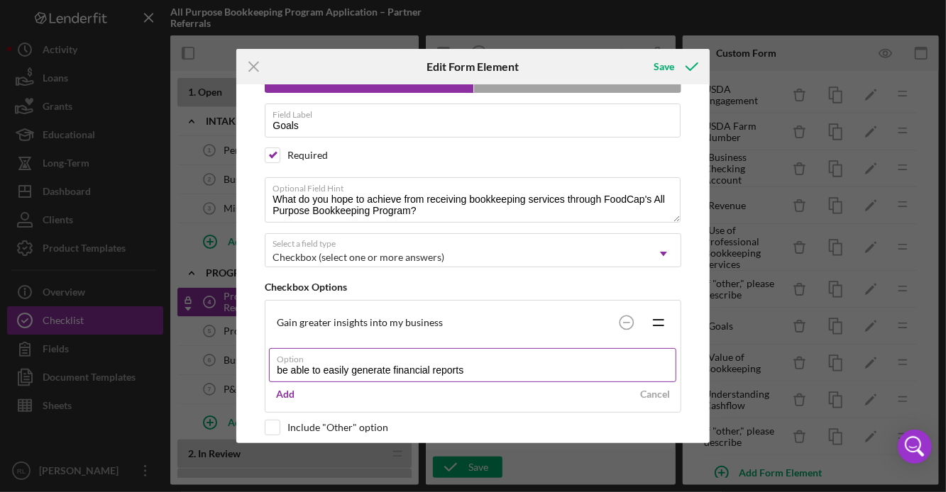
click at [281, 375] on input "be able to easily generate financial reports" at bounding box center [472, 365] width 407 height 34
type input "Be able to easily generate financial reports"
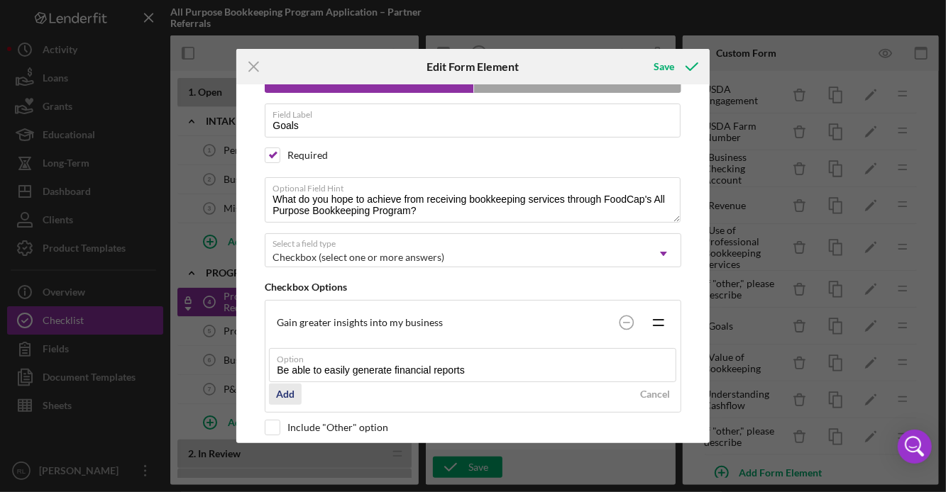
click at [285, 396] on div "Add" at bounding box center [285, 394] width 18 height 21
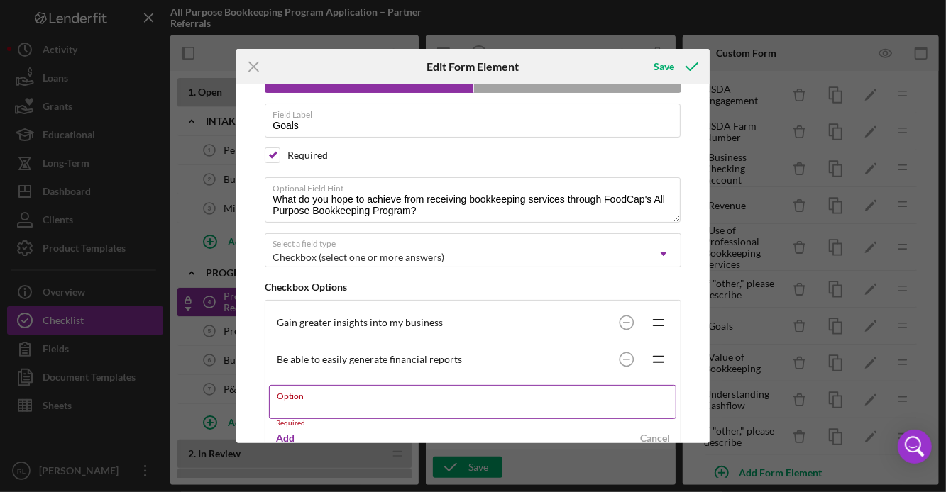
paste input "be able to project cash flow"
click at [280, 411] on input "be able to project cash flow" at bounding box center [472, 402] width 407 height 34
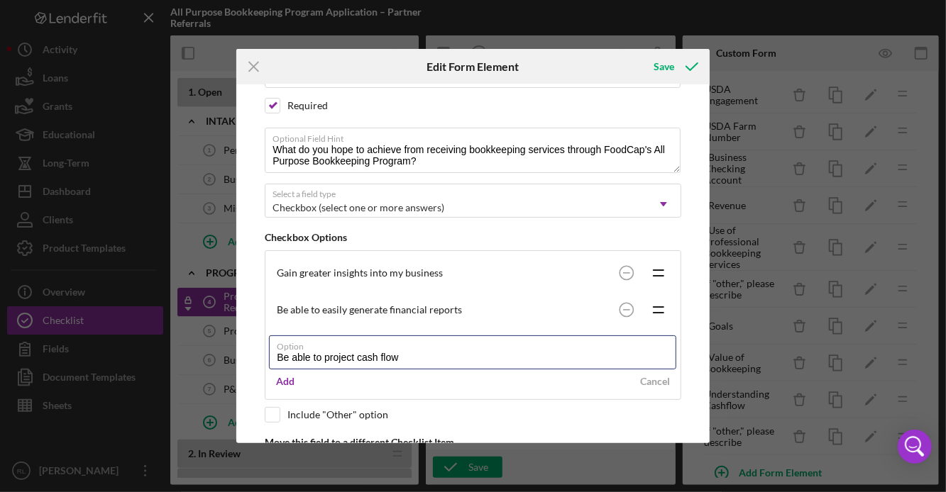
scroll to position [140, 0]
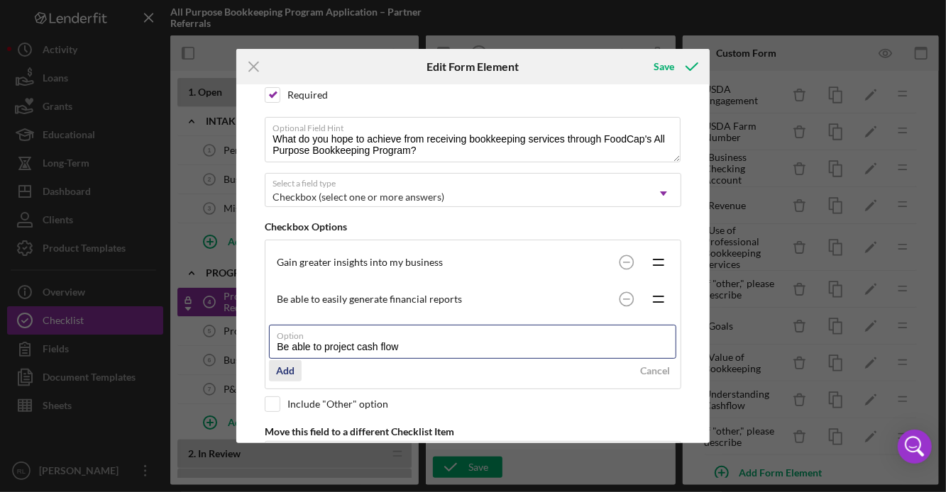
type input "Be able to project cash flow"
click at [284, 368] on div "Add" at bounding box center [285, 370] width 18 height 21
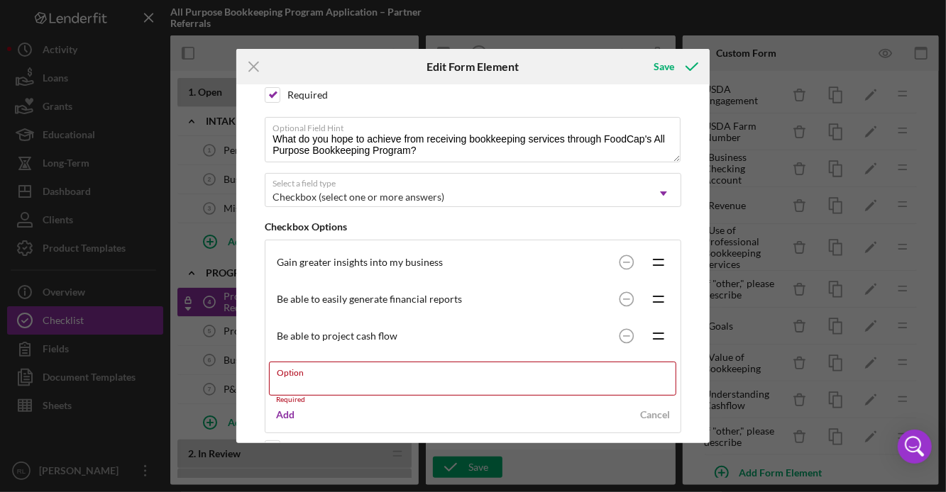
paste input "learn how to do my own bookkeeping"
click at [280, 384] on input "learn how to do my own bookkeeping" at bounding box center [472, 379] width 407 height 34
type input "Learn how to do my own bookkeeping"
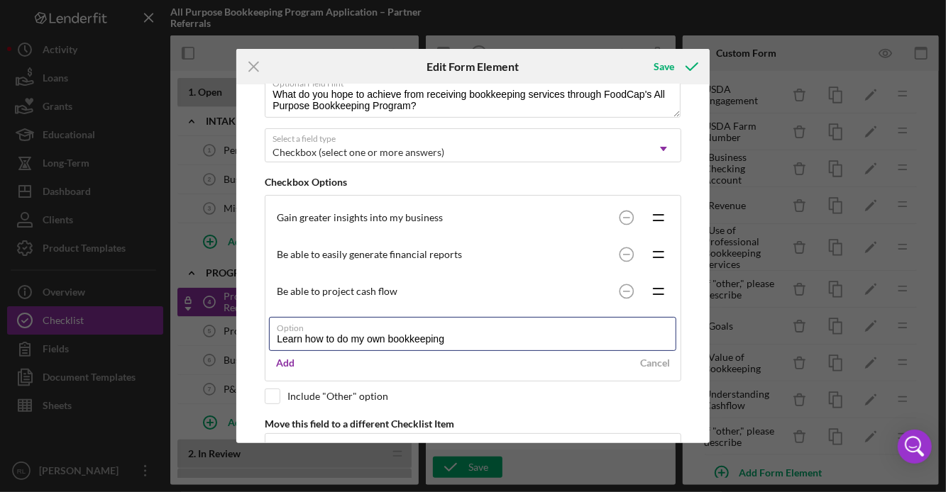
scroll to position [196, 0]
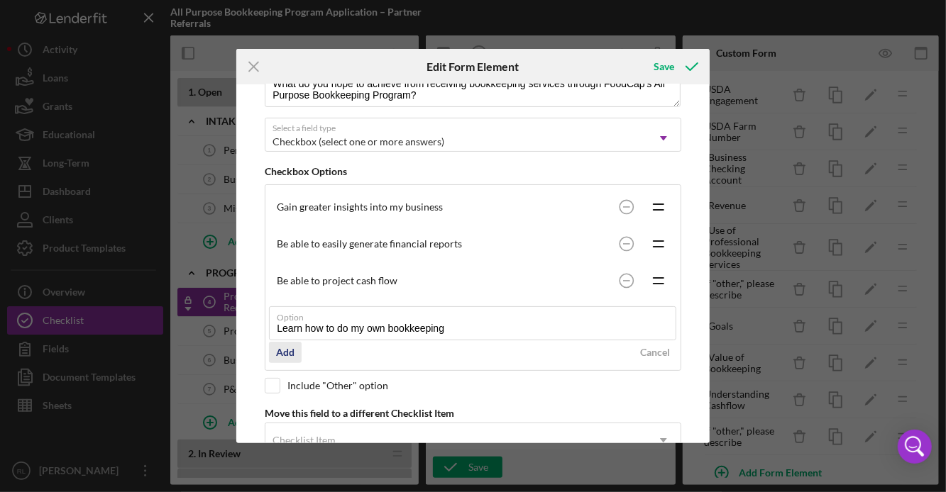
click at [282, 348] on div "Add" at bounding box center [285, 352] width 18 height 21
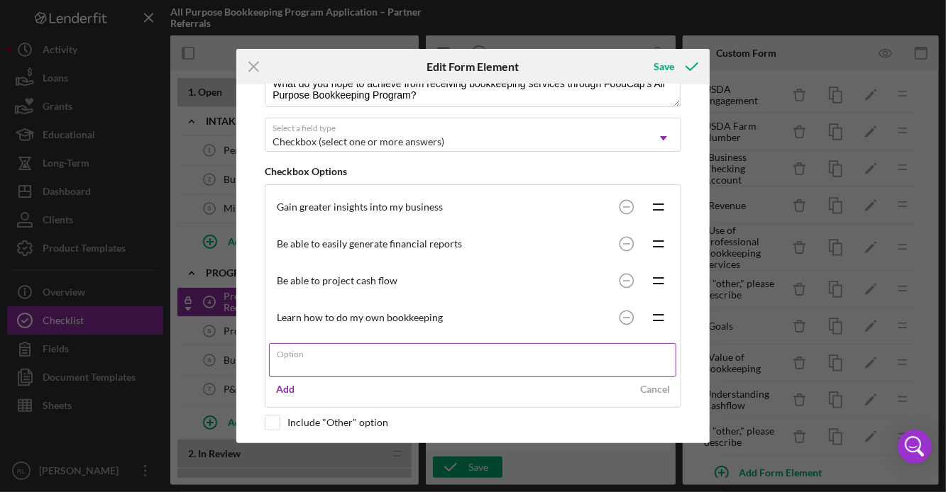
paste input "take bookkeeping completely off my plate"
type input "take bookkeeping completely off my plate"
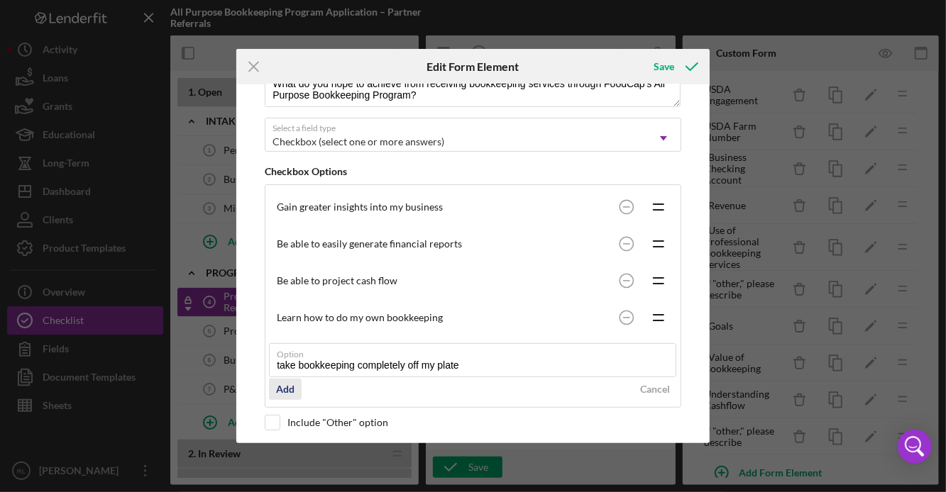
click at [285, 394] on div "Add" at bounding box center [285, 389] width 18 height 21
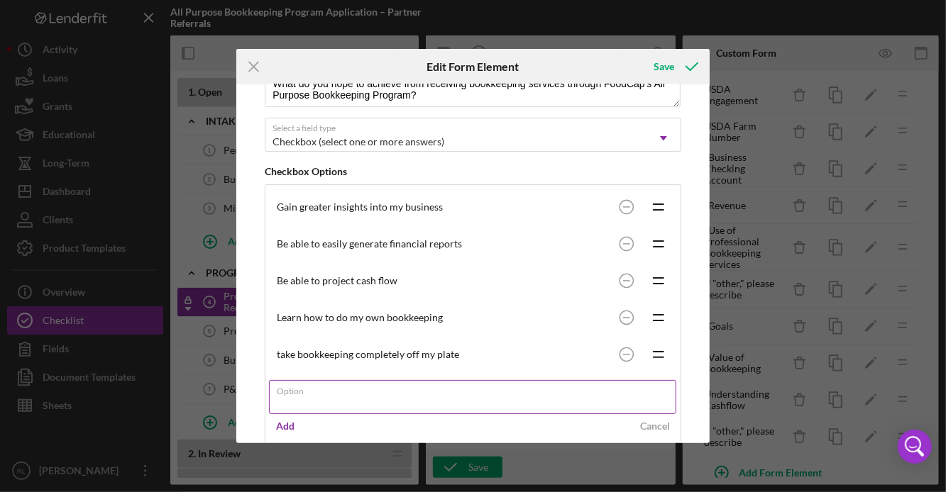
paste input "access capital"
type input "access capital"
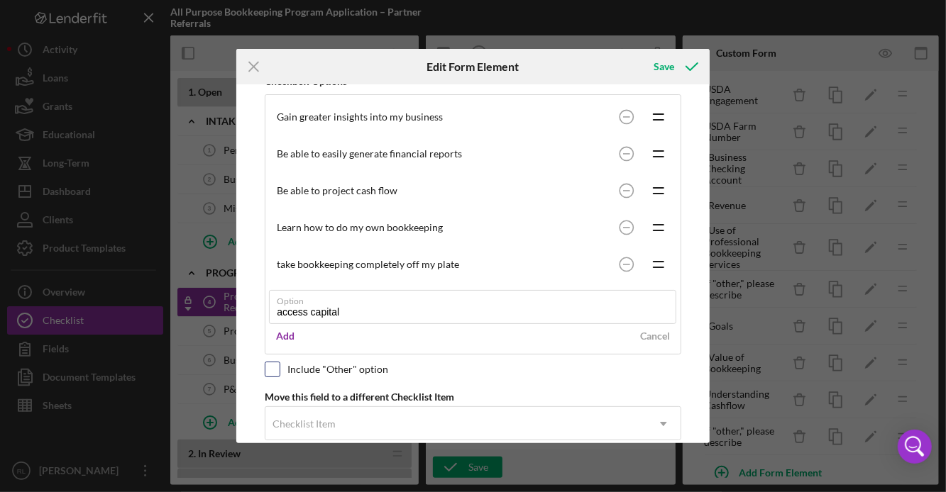
click at [272, 373] on div "Please note, this field could be used in document templates, if so, editing it …" at bounding box center [472, 263] width 459 height 358
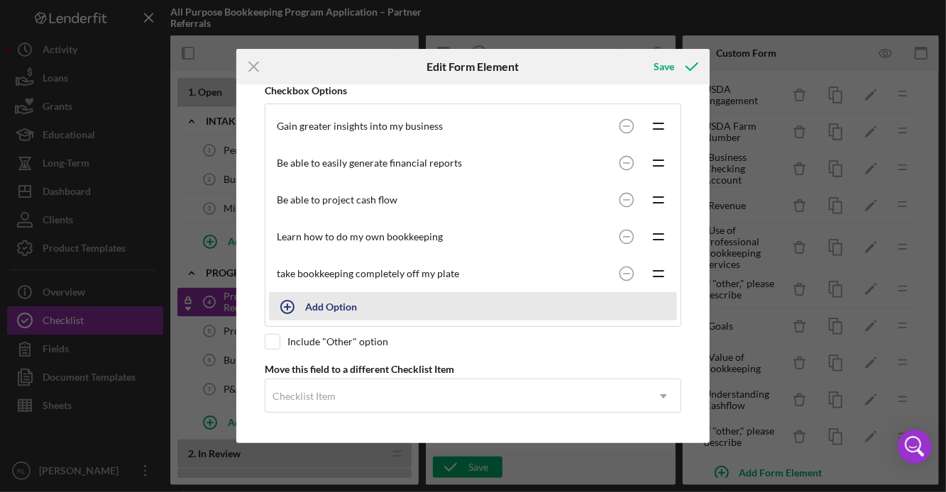
click at [301, 300] on icon "button" at bounding box center [287, 306] width 35 height 35
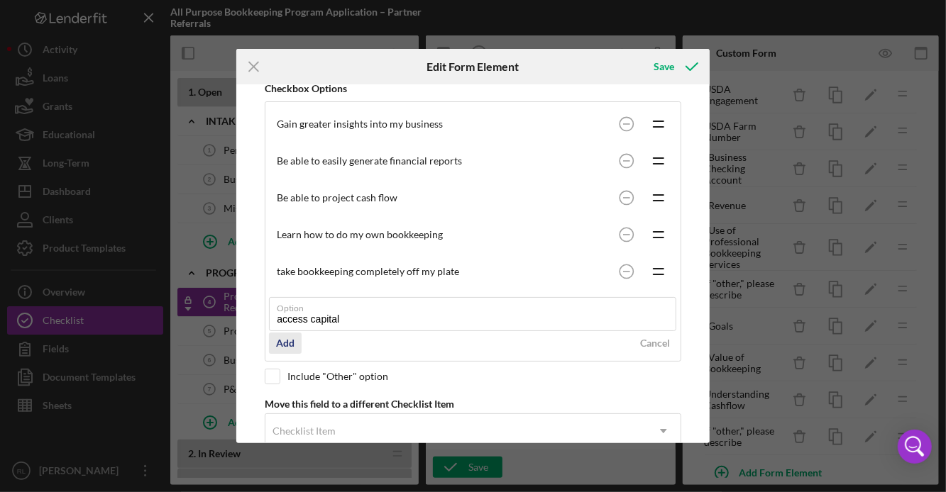
type input "access capital"
click at [282, 348] on div "Add" at bounding box center [285, 343] width 18 height 21
click at [272, 416] on div "Please note, this field could be used in document templates, if so, editing it …" at bounding box center [472, 263] width 459 height 358
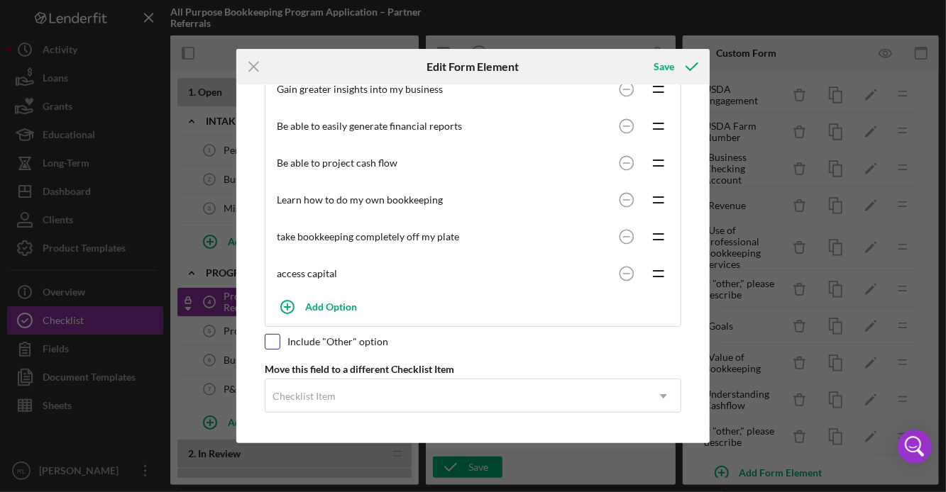
click at [273, 350] on div at bounding box center [273, 342] width 16 height 16
checkbox input "true"
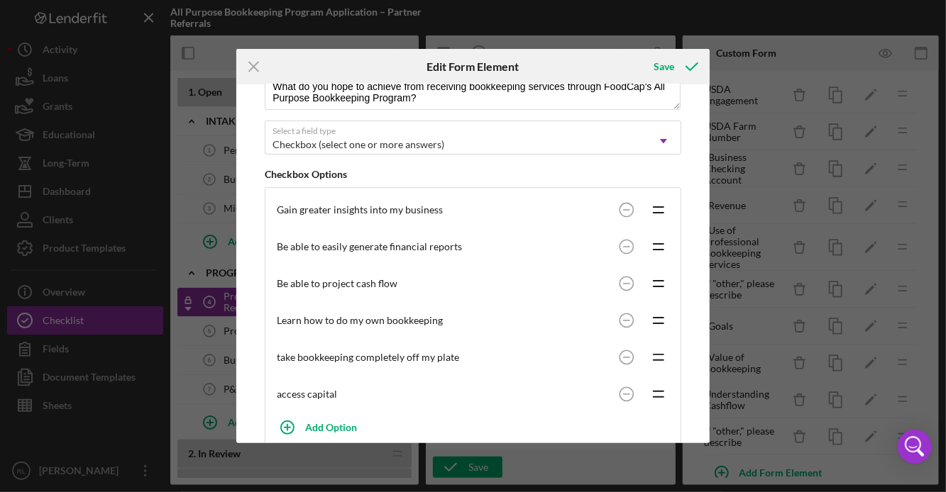
scroll to position [202, 0]
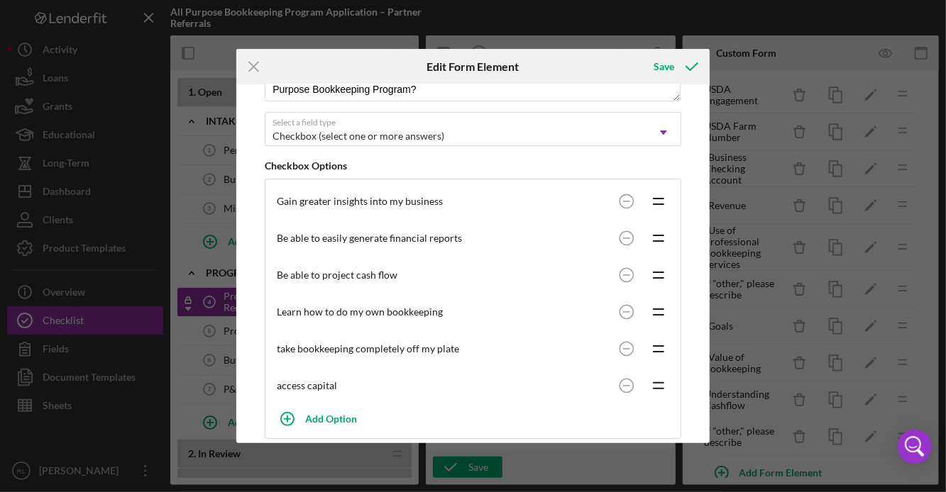
click at [315, 357] on div "take bookkeeping completely off my plate Icon/Drag" at bounding box center [473, 349] width 408 height 37
click at [305, 347] on div "take bookkeeping completely off my plate" at bounding box center [445, 348] width 336 height 11
click at [433, 352] on div "take bookkeeping completely off my plate" at bounding box center [445, 348] width 336 height 11
click at [650, 343] on icon "Icon/Drag" at bounding box center [658, 348] width 35 height 35
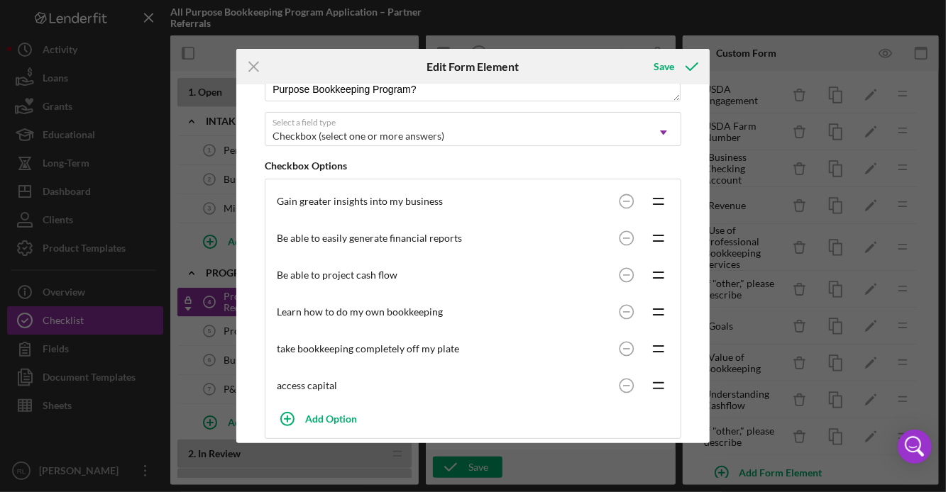
click at [374, 346] on div "take bookkeeping completely off my plate" at bounding box center [445, 348] width 336 height 11
click at [316, 343] on div "take bookkeeping completely off my plate" at bounding box center [445, 348] width 336 height 11
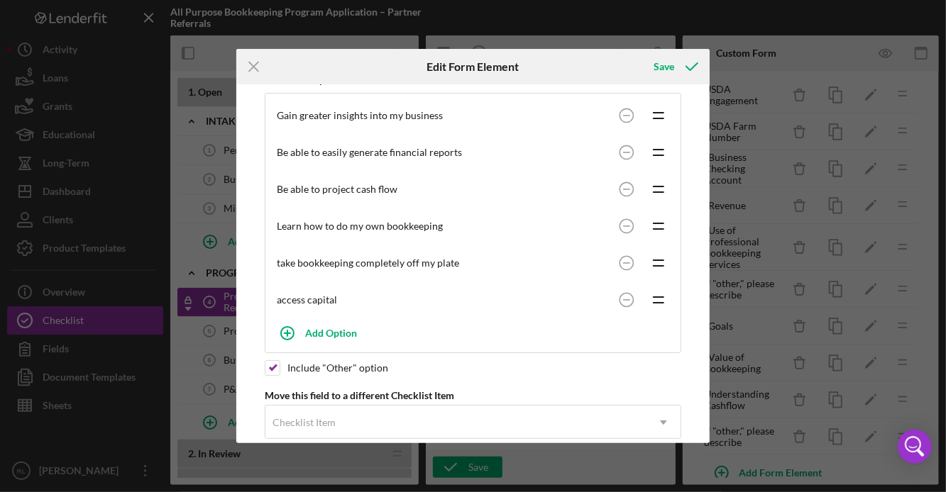
scroll to position [292, 0]
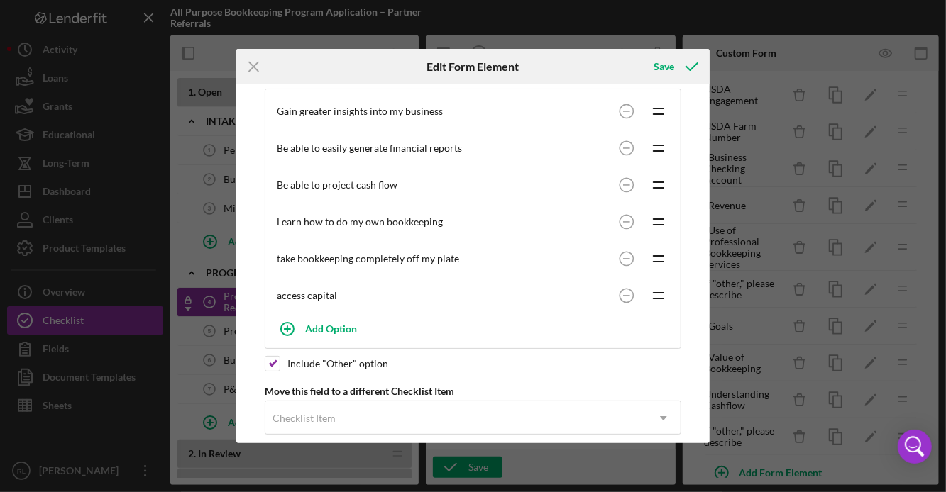
click at [502, 299] on div "access capital" at bounding box center [445, 295] width 336 height 11
click at [663, 294] on icon "Icon/Drag" at bounding box center [658, 295] width 35 height 35
click at [294, 307] on div "access capital Icon/Drag" at bounding box center [473, 295] width 408 height 37
click at [619, 302] on circle at bounding box center [625, 295] width 13 height 13
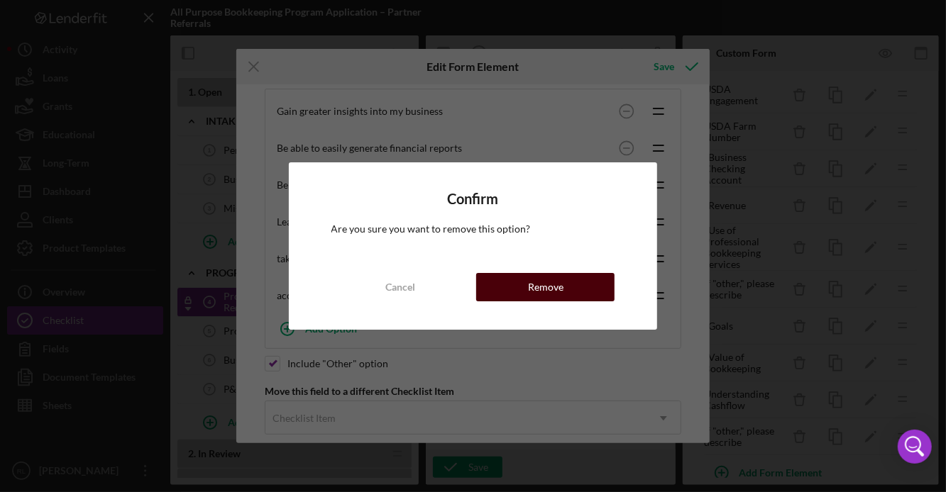
click at [587, 287] on button "Remove" at bounding box center [545, 287] width 138 height 28
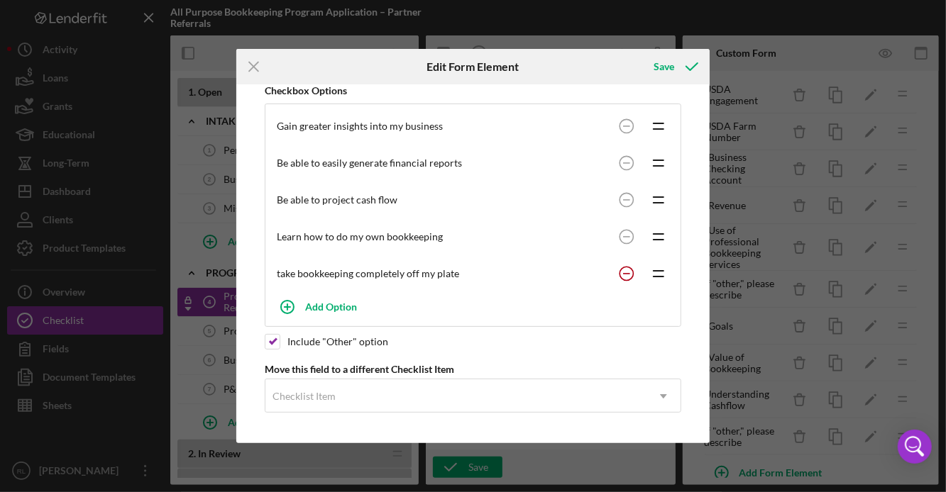
click at [622, 272] on circle at bounding box center [625, 273] width 13 height 13
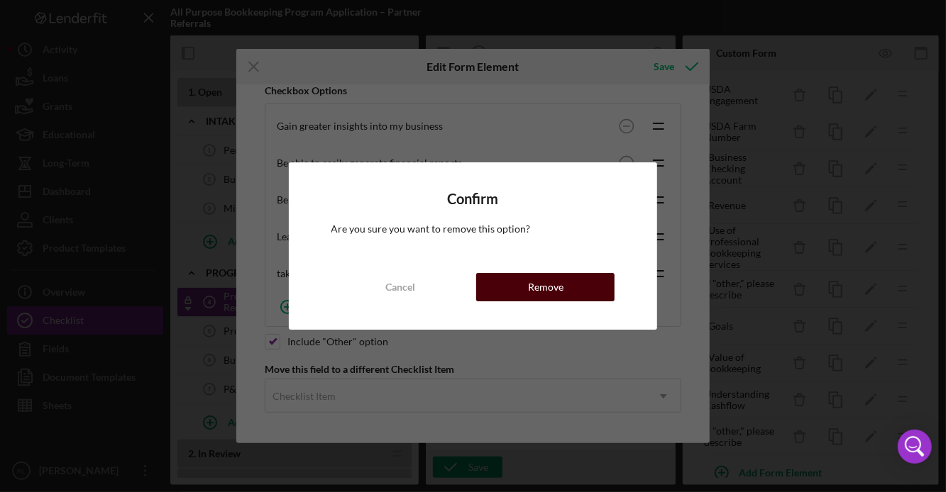
click at [567, 278] on button "Remove" at bounding box center [545, 287] width 138 height 28
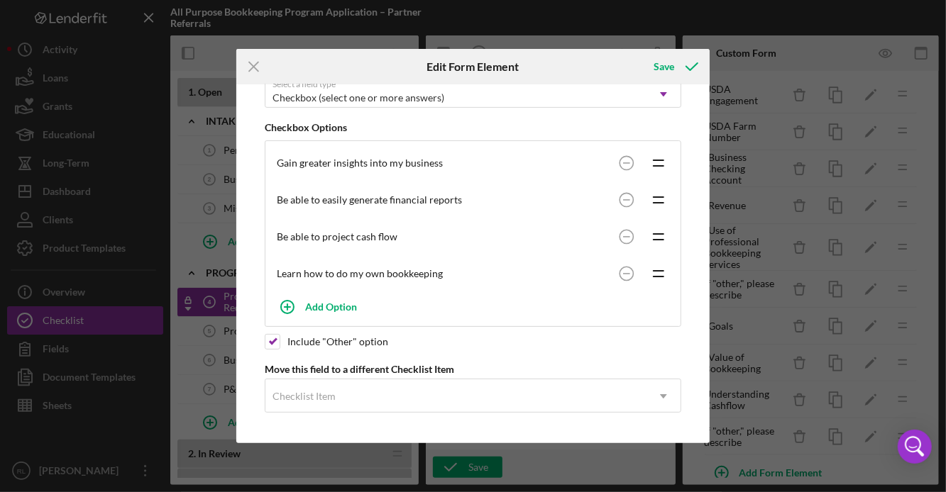
scroll to position [242, 0]
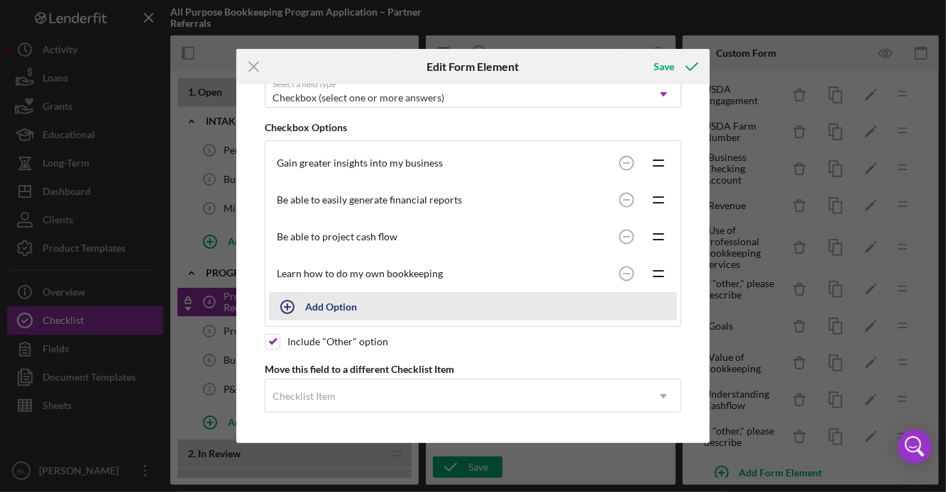
click at [283, 309] on icon "button" at bounding box center [287, 306] width 35 height 35
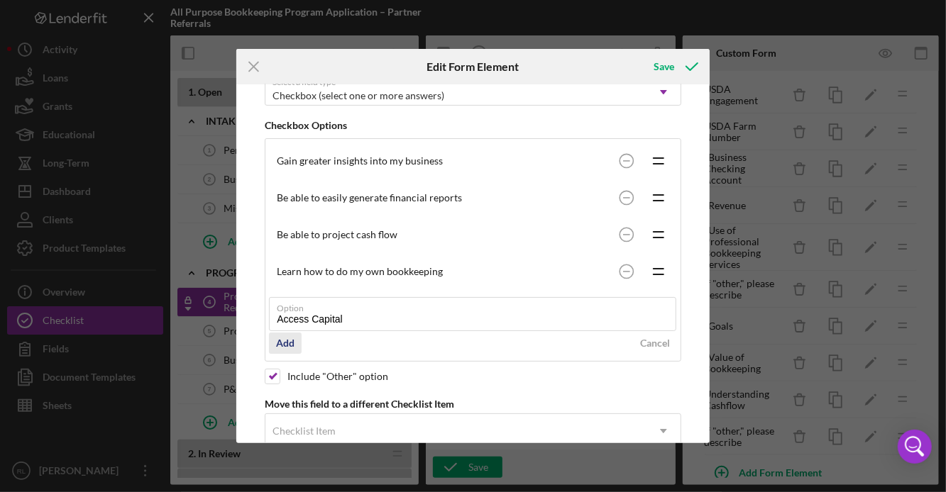
type input "Access Capital"
click at [286, 343] on div "Add" at bounding box center [285, 343] width 18 height 21
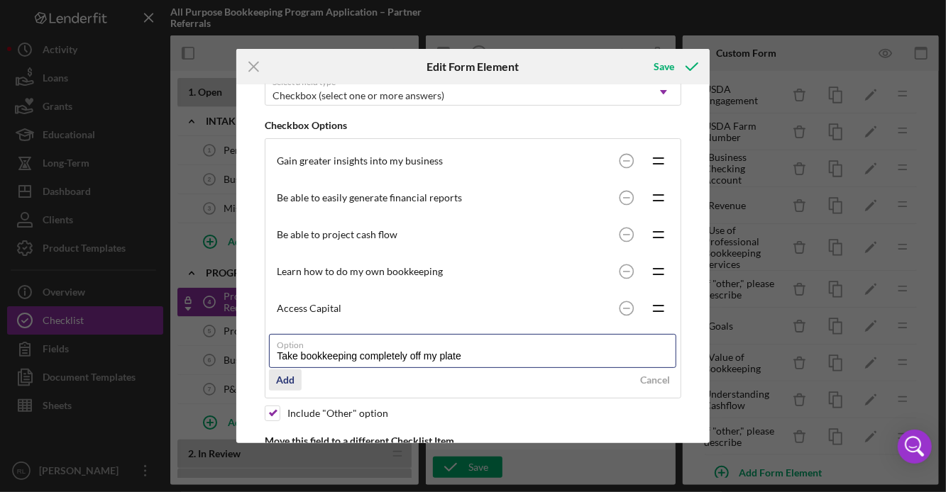
type input "Take bookkeeping completely off my plate"
click at [286, 382] on div "Add" at bounding box center [285, 380] width 18 height 21
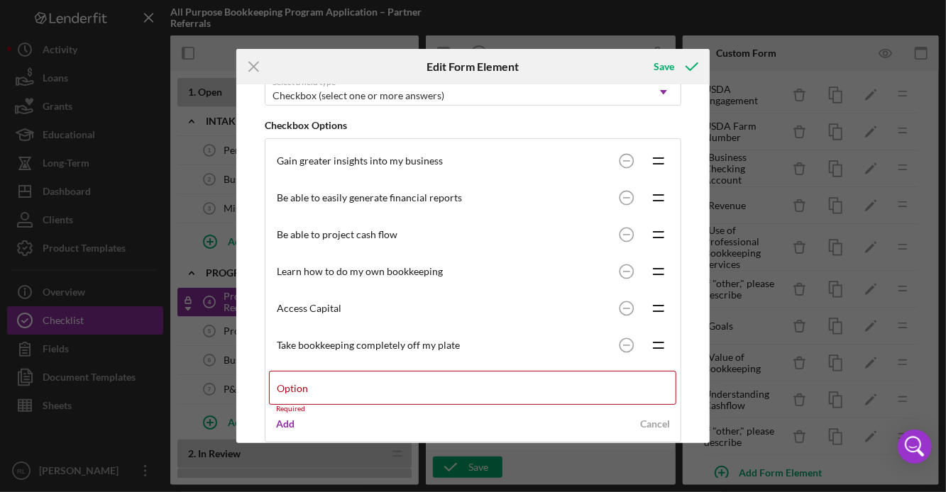
click at [402, 412] on form "Option Required Add Cancel" at bounding box center [473, 399] width 408 height 71
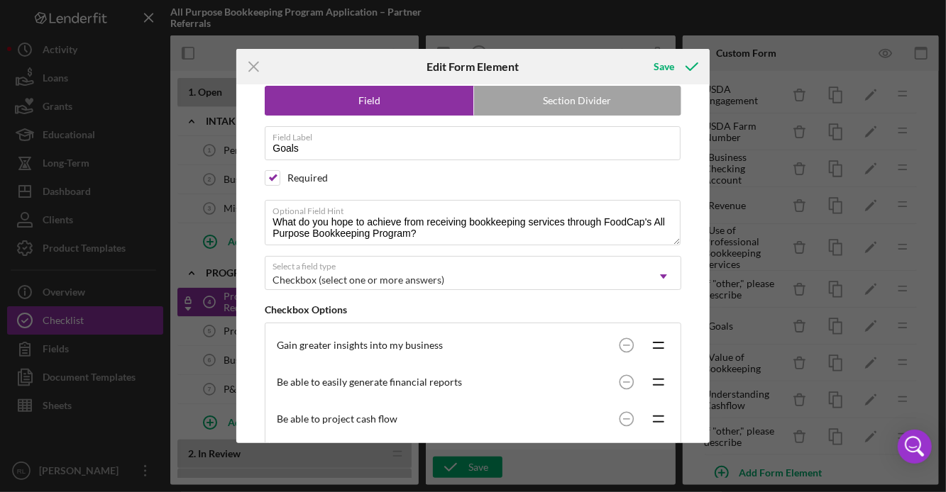
scroll to position [0, 0]
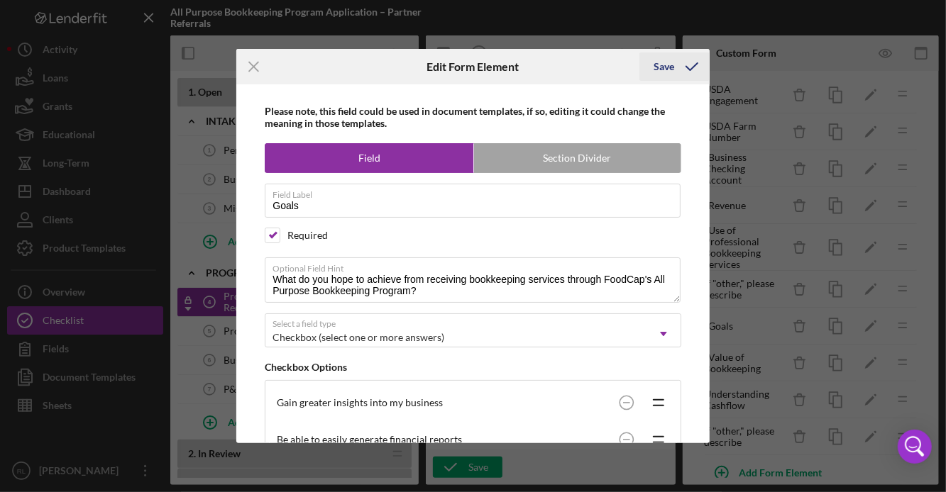
click at [673, 72] on div "Save" at bounding box center [663, 67] width 21 height 28
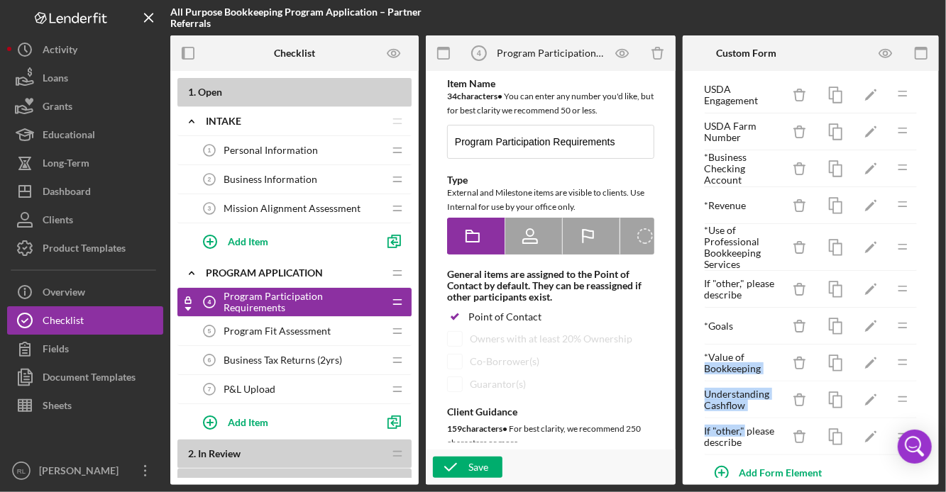
drag, startPoint x: 744, startPoint y: 436, endPoint x: 744, endPoint y: 364, distance: 72.4
type textarea "ping Understanding Cashflow If "other,""
click at [744, 364] on div "* Historical Revenue Icon/Delete Icon/Edit Icon/Drag USDA Engagement Icon/Delet…" at bounding box center [811, 248] width 214 height 416
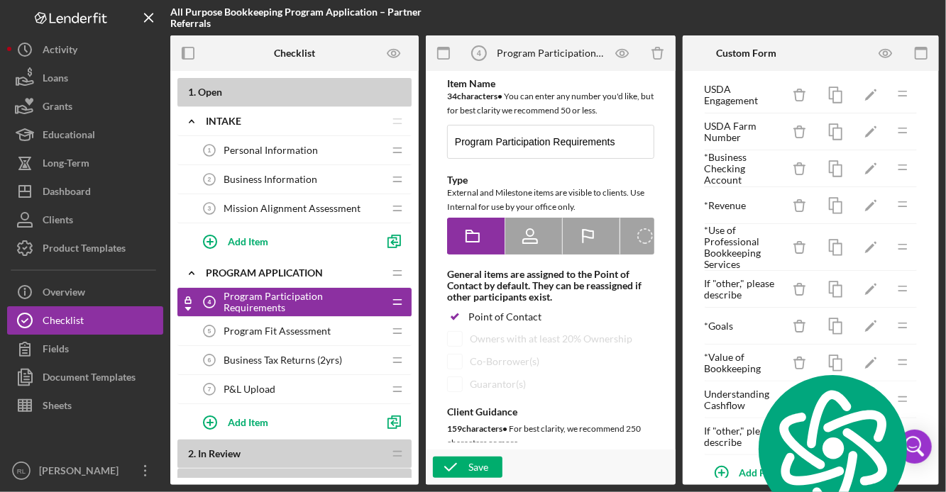
click at [756, 452] on div "If "other," please describe Icon/Delete Icon/Edit Icon/Drag" at bounding box center [811, 437] width 214 height 37
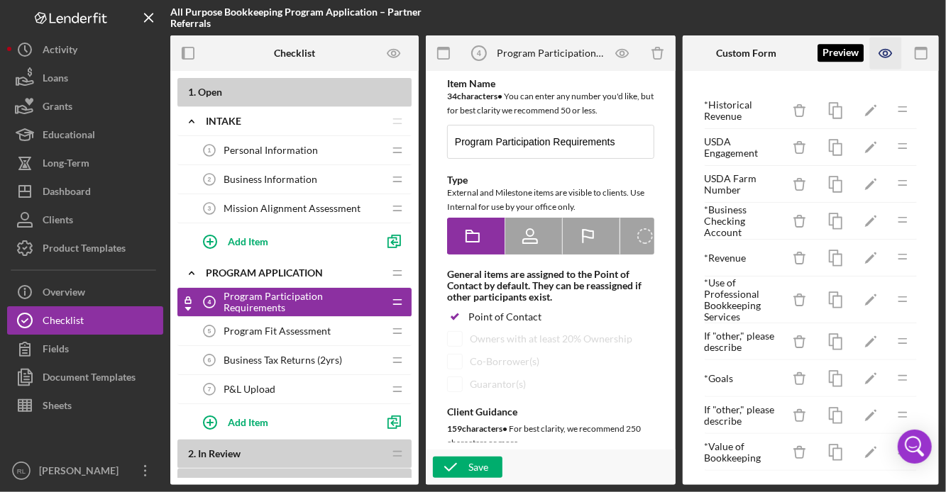
click at [887, 53] on icon "button" at bounding box center [885, 53] width 4 height 4
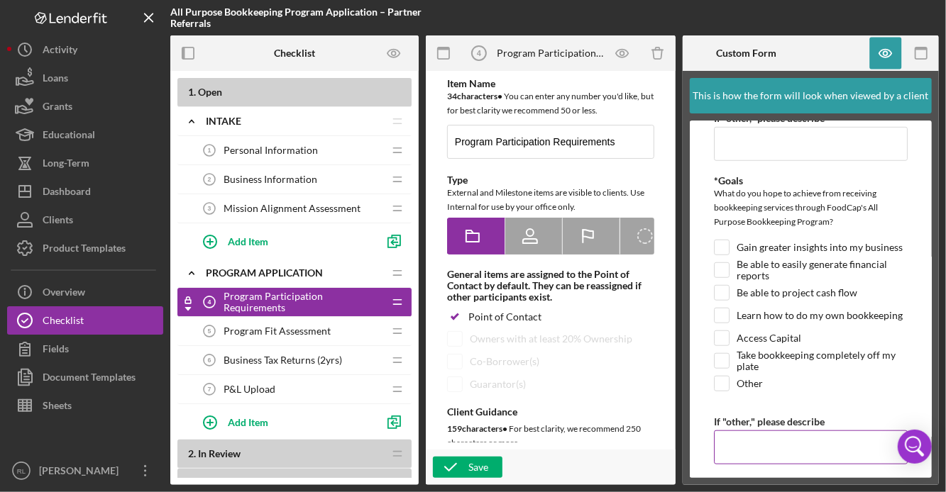
scroll to position [578, 0]
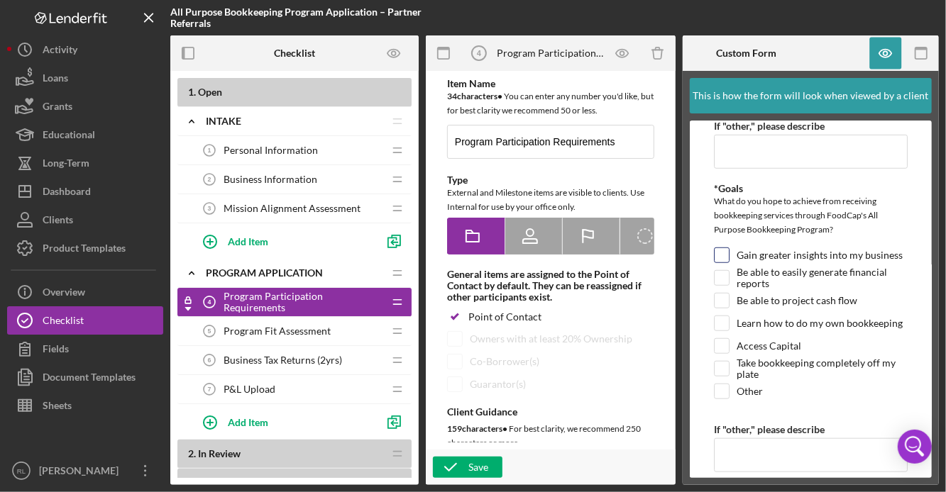
click at [820, 263] on label "Gain greater insights into my business" at bounding box center [819, 255] width 166 height 14
click at [729, 263] on input "Gain greater insights into my business" at bounding box center [721, 255] width 14 height 14
click at [839, 263] on label "Gain greater insights into my business" at bounding box center [819, 255] width 166 height 14
click at [729, 263] on input "Gain greater insights into my business" at bounding box center [721, 255] width 14 height 14
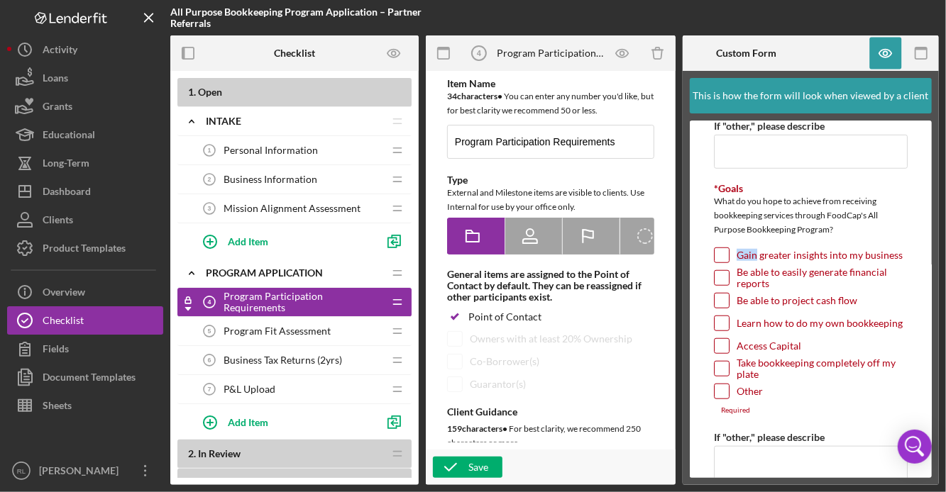
click at [839, 263] on label "Gain greater insights into my business" at bounding box center [819, 255] width 166 height 14
click at [729, 263] on input "Gain greater insights into my business" at bounding box center [721, 255] width 14 height 14
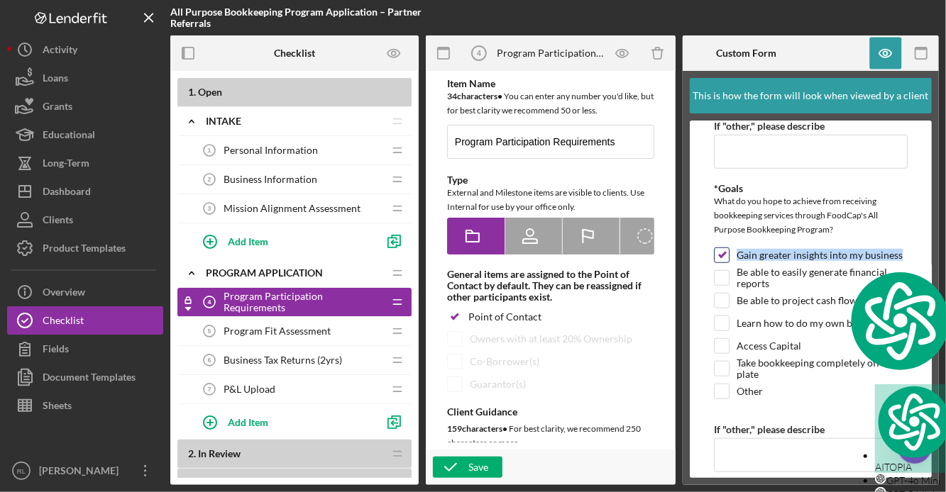
click at [839, 263] on label "Gain greater insights into my business" at bounding box center [819, 255] width 166 height 14
click at [729, 263] on input "Gain greater insights into my business" at bounding box center [721, 255] width 14 height 14
checkbox input "false"
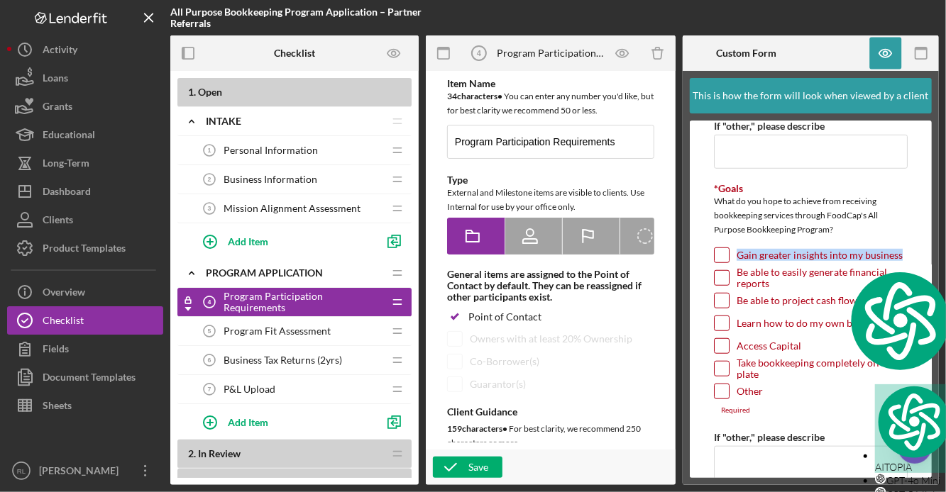
copy label "Gain greater insights into my business"
click at [740, 284] on label "Be able to easily generate financial reports" at bounding box center [821, 278] width 171 height 14
click at [729, 284] on input "Be able to easily generate financial reports" at bounding box center [721, 278] width 14 height 14
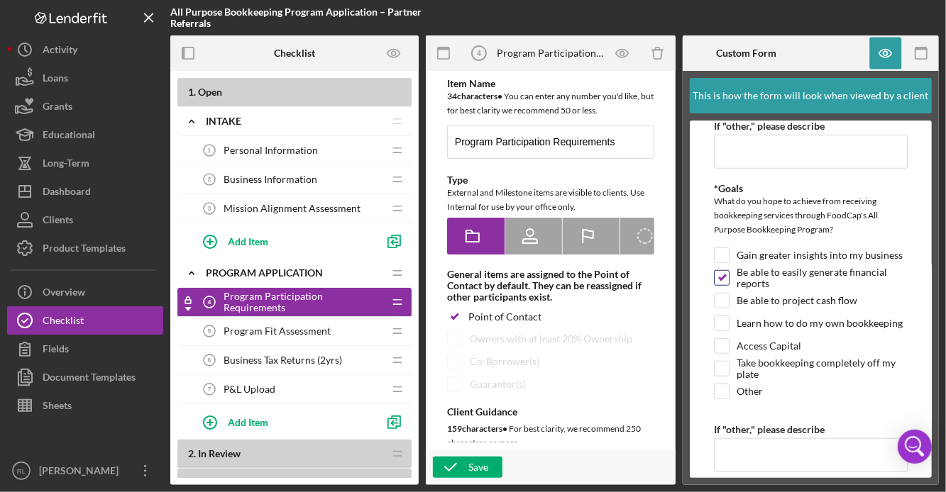
click at [754, 285] on label "Be able to easily generate financial reports" at bounding box center [821, 278] width 171 height 14
click at [729, 285] on input "Be able to easily generate financial reports" at bounding box center [721, 278] width 14 height 14
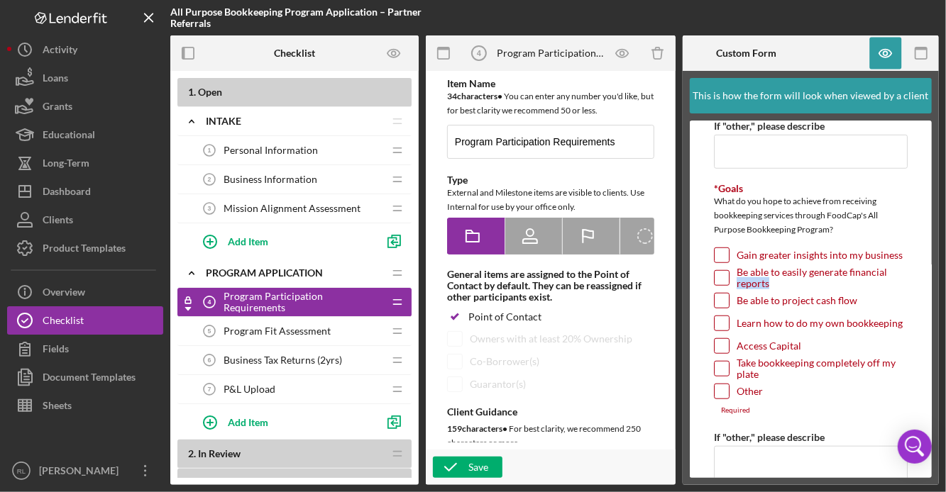
click at [754, 285] on label "Be able to easily generate financial reports" at bounding box center [821, 278] width 171 height 14
click at [729, 285] on input "Be able to easily generate financial reports" at bounding box center [721, 278] width 14 height 14
click at [754, 285] on label "Be able to easily generate financial reports" at bounding box center [821, 278] width 171 height 14
click at [729, 285] on input "Be able to easily generate financial reports" at bounding box center [721, 278] width 14 height 14
checkbox input "false"
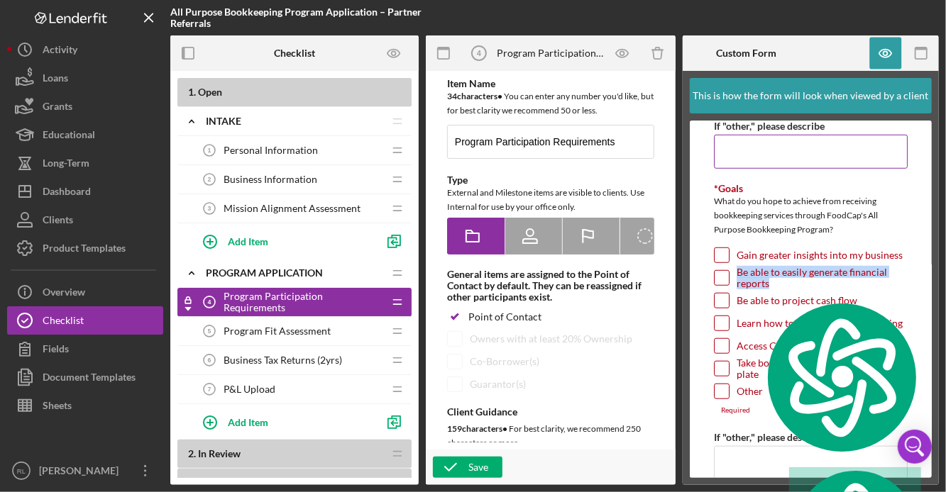
copy label "Be able to easily generate financial reports"
click at [744, 308] on label "Be able to project cash flow" at bounding box center [796, 301] width 121 height 14
click at [729, 308] on input "Be able to project cash flow" at bounding box center [721, 301] width 14 height 14
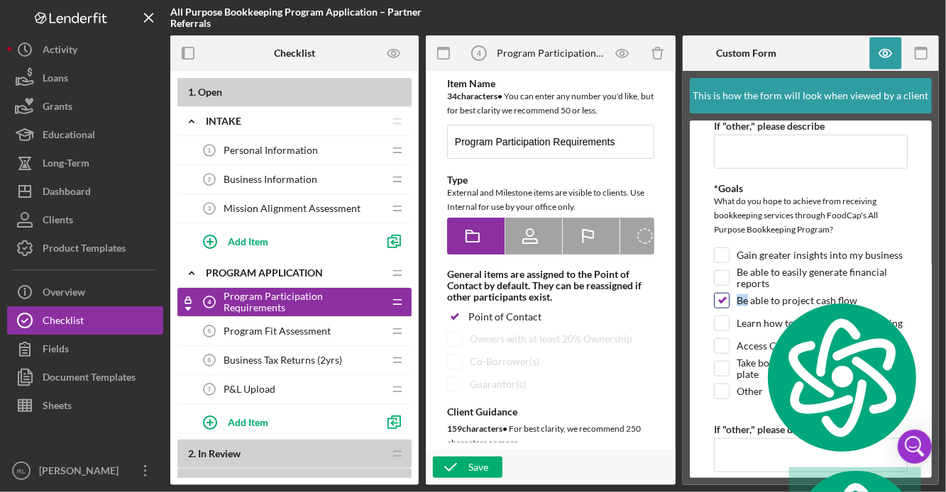
click at [744, 308] on label "Be able to project cash flow" at bounding box center [796, 301] width 121 height 14
click at [729, 308] on input "Be able to project cash flow" at bounding box center [721, 301] width 14 height 14
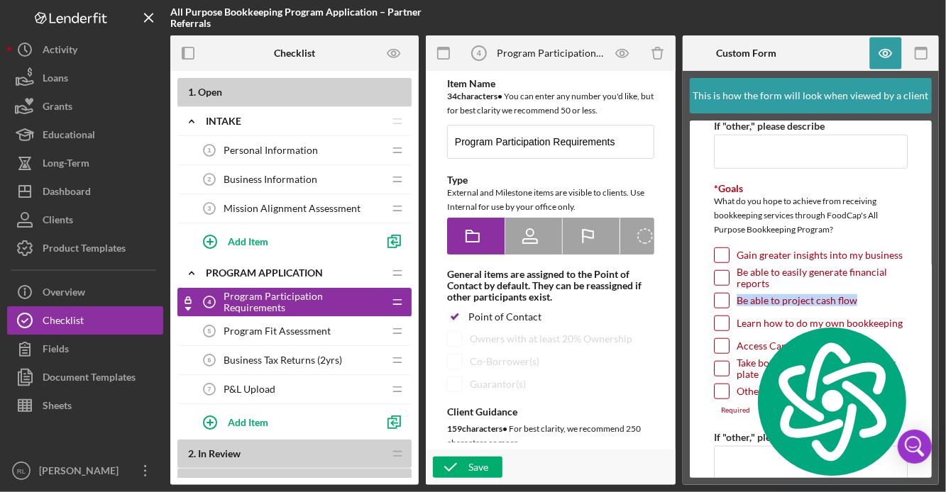
click at [744, 308] on label "Be able to project cash flow" at bounding box center [796, 301] width 121 height 14
click at [729, 308] on input "Be able to project cash flow" at bounding box center [721, 301] width 14 height 14
checkbox input "true"
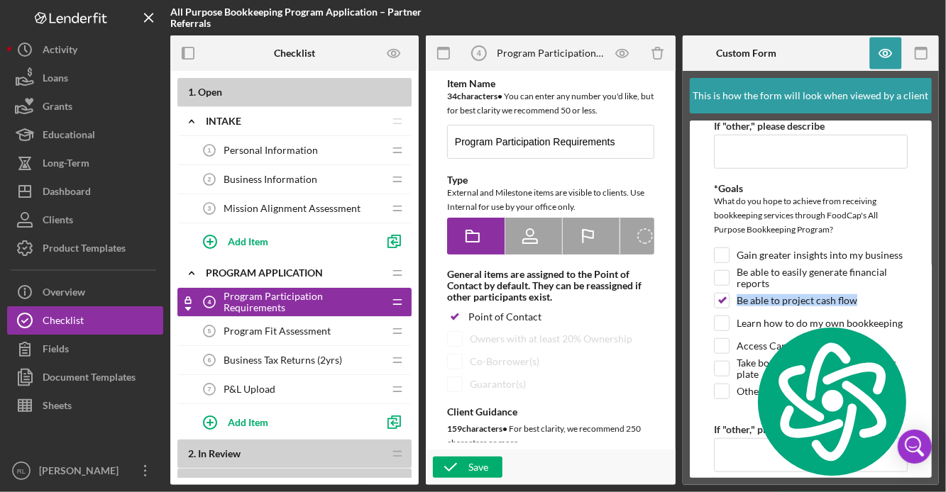
copy label "Be able to project cash flow"
click at [740, 331] on label "Learn how to do my own bookkeeping" at bounding box center [819, 323] width 166 height 14
click at [729, 331] on input "Learn how to do my own bookkeeping" at bounding box center [721, 323] width 14 height 14
click at [740, 331] on label "Learn how to do my own bookkeeping" at bounding box center [819, 323] width 166 height 14
click at [729, 331] on input "Learn how to do my own bookkeeping" at bounding box center [721, 323] width 14 height 14
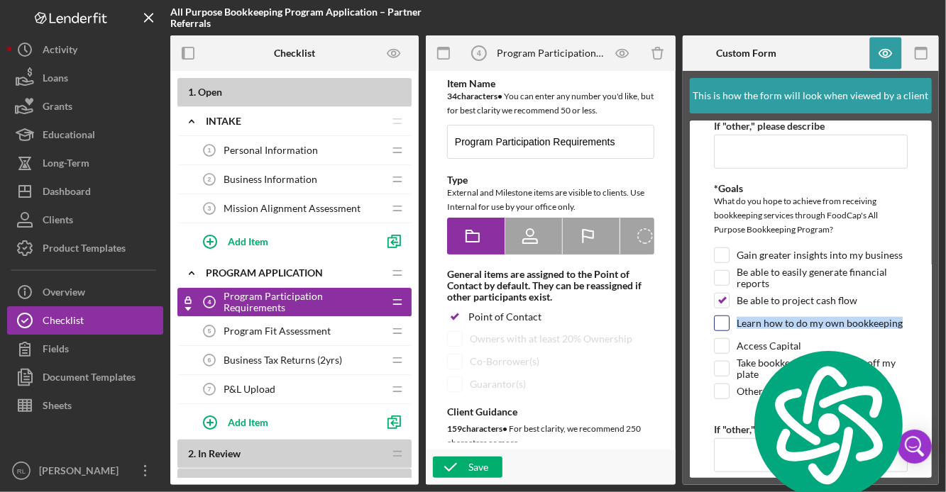
click at [740, 331] on label "Learn how to do my own bookkeeping" at bounding box center [819, 323] width 166 height 14
click at [729, 331] on input "Learn how to do my own bookkeeping" at bounding box center [721, 323] width 14 height 14
checkbox input "true"
copy label "Learn how to do my own bookkeeping"
click at [740, 353] on label "Access Capital" at bounding box center [768, 346] width 65 height 14
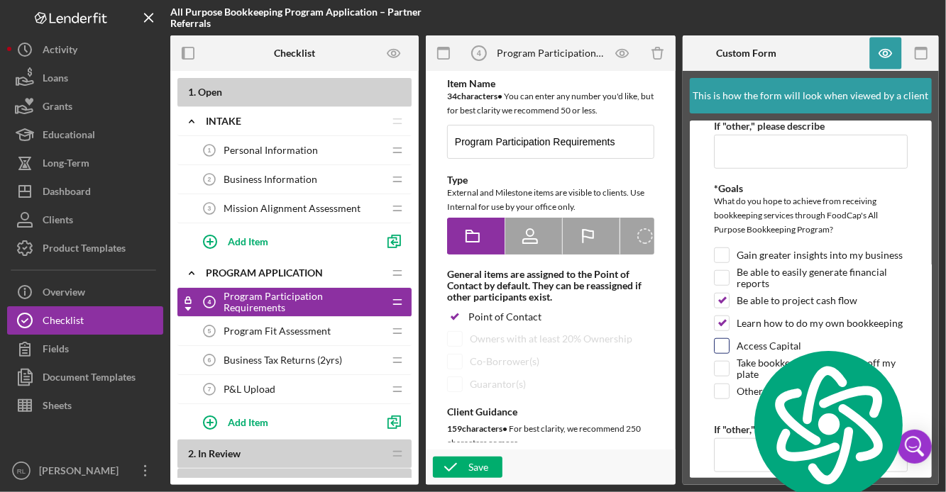
click at [729, 353] on input "Access Capital" at bounding box center [721, 346] width 14 height 14
click at [740, 353] on label "Access Capital" at bounding box center [768, 346] width 65 height 14
click at [729, 353] on input "Access Capital" at bounding box center [721, 346] width 14 height 14
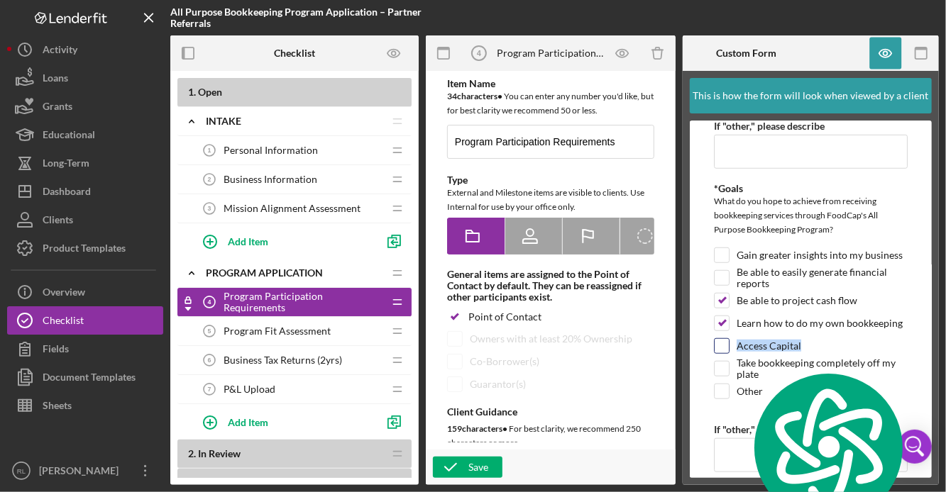
click at [740, 353] on label "Access Capital" at bounding box center [768, 346] width 65 height 14
click at [729, 353] on input "Access Capital" at bounding box center [721, 346] width 14 height 14
checkbox input "true"
copy label "Access Capital"
click at [742, 376] on label "Take bookkeeping completely off my plate" at bounding box center [821, 369] width 171 height 14
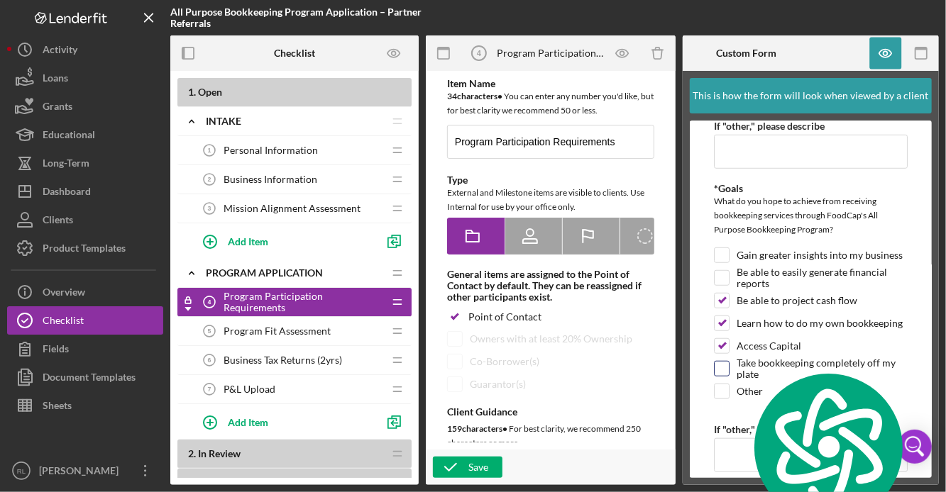
click at [729, 376] on input "Take bookkeeping completely off my plate" at bounding box center [721, 369] width 14 height 14
click at [742, 376] on label "Take bookkeeping completely off my plate" at bounding box center [821, 369] width 171 height 14
click at [729, 376] on input "Take bookkeeping completely off my plate" at bounding box center [721, 369] width 14 height 14
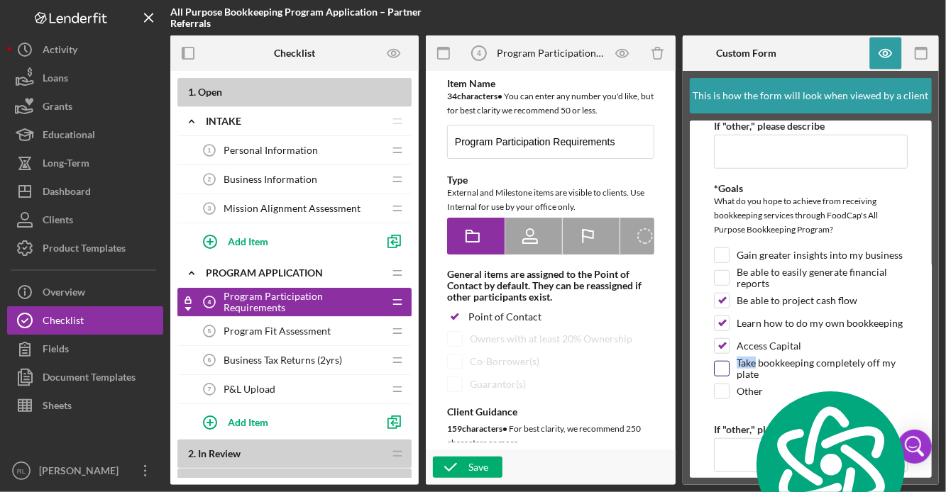
click at [742, 376] on label "Take bookkeeping completely off my plate" at bounding box center [821, 369] width 171 height 14
click at [729, 376] on input "Take bookkeeping completely off my plate" at bounding box center [721, 369] width 14 height 14
click at [742, 376] on label "Take bookkeeping completely off my plate" at bounding box center [821, 369] width 171 height 14
click at [729, 376] on input "Take bookkeeping completely off my plate" at bounding box center [721, 369] width 14 height 14
click at [742, 376] on label "Take bookkeeping completely off my plate" at bounding box center [821, 369] width 171 height 14
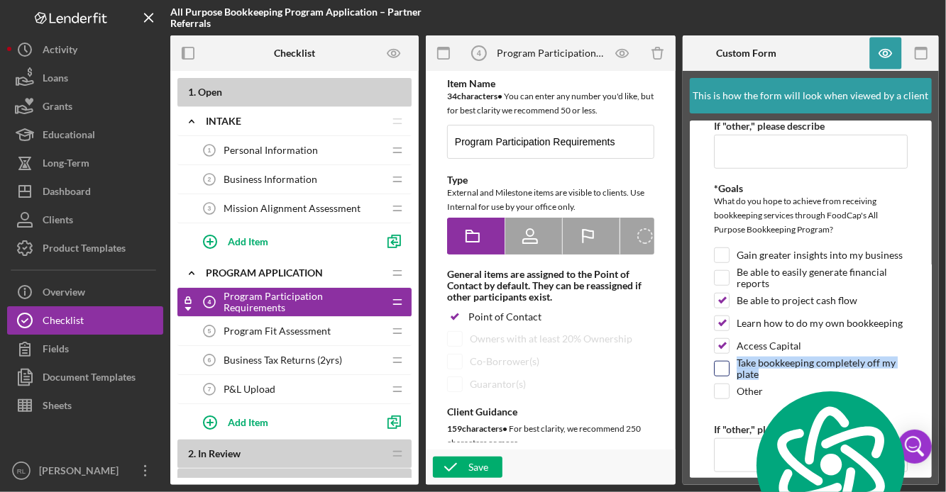
click at [729, 376] on input "Take bookkeeping completely off my plate" at bounding box center [721, 369] width 14 height 14
checkbox input "true"
copy label "Take bookkeeping completely off my plate"
click at [886, 53] on icon "button" at bounding box center [886, 54] width 32 height 32
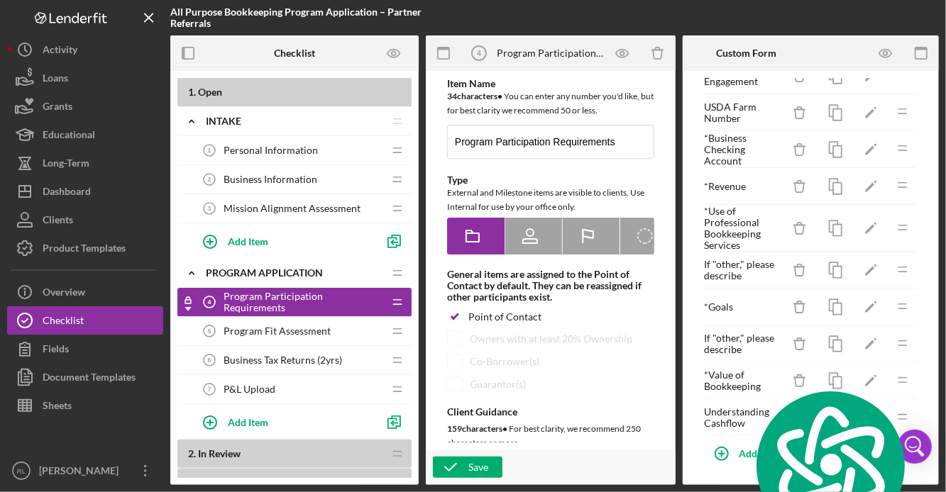
scroll to position [77, 0]
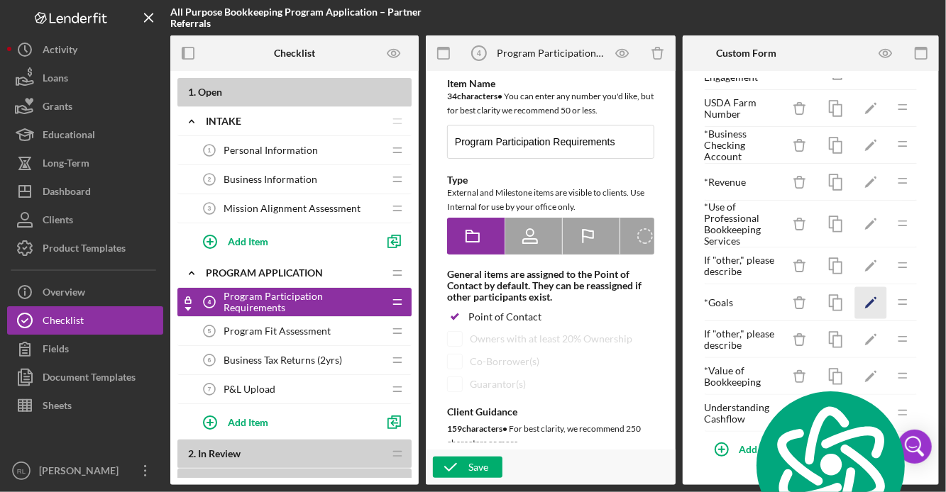
click at [871, 310] on icon "Icon/Edit" at bounding box center [871, 303] width 32 height 32
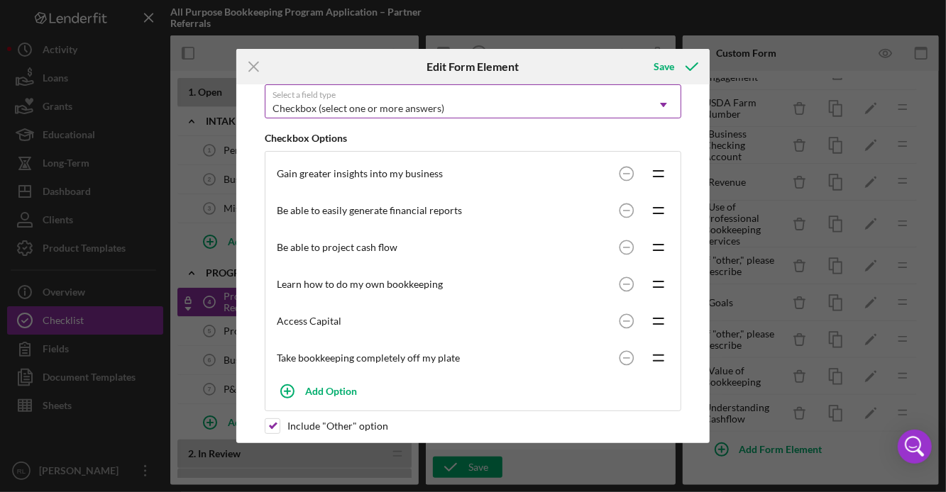
scroll to position [250, 0]
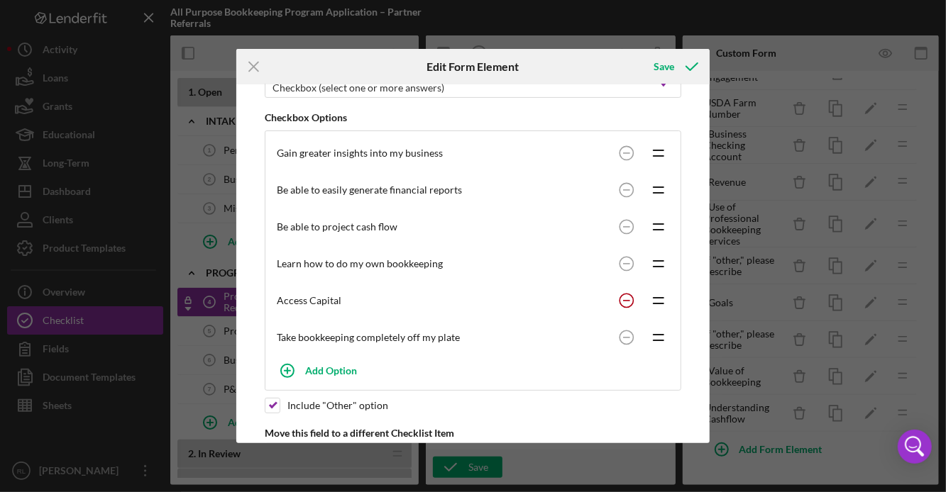
click at [620, 304] on circle at bounding box center [625, 300] width 13 height 13
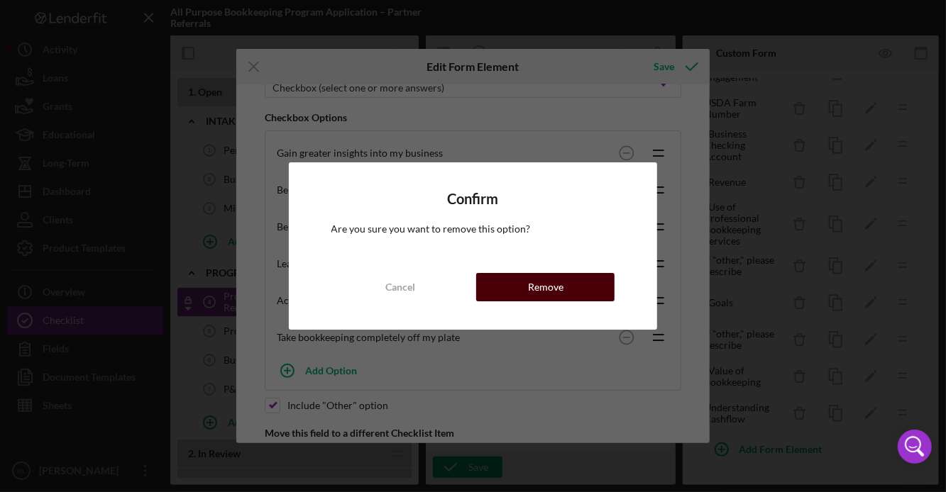
click at [570, 290] on button "Remove" at bounding box center [545, 287] width 138 height 28
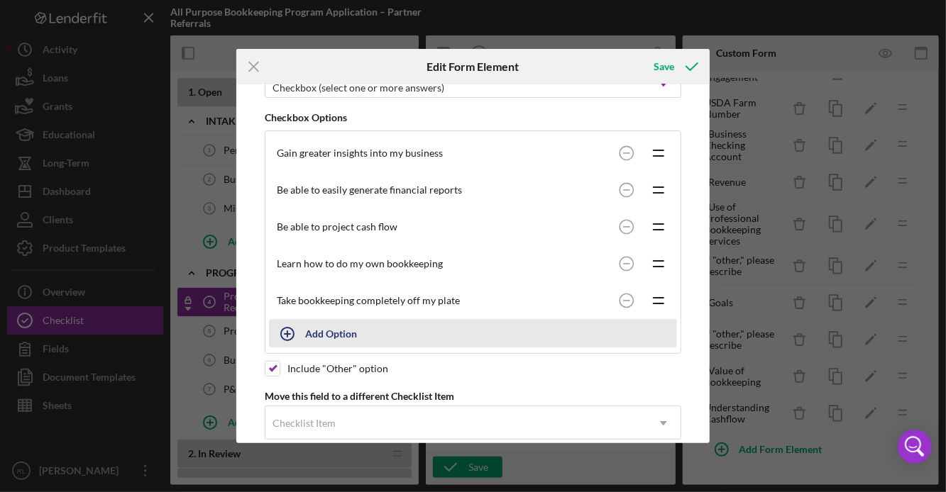
click at [343, 334] on div "Add Option" at bounding box center [331, 333] width 52 height 27
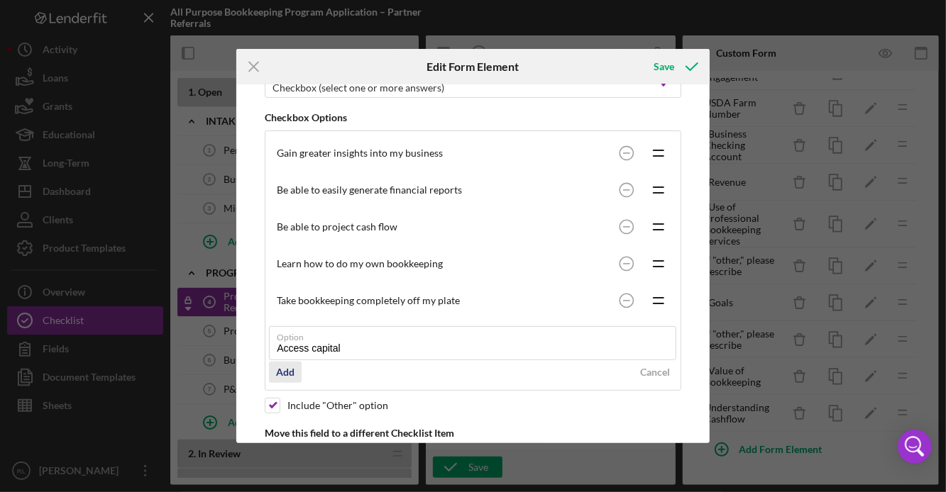
type input "Access capital"
click at [284, 371] on div "Add" at bounding box center [285, 372] width 18 height 21
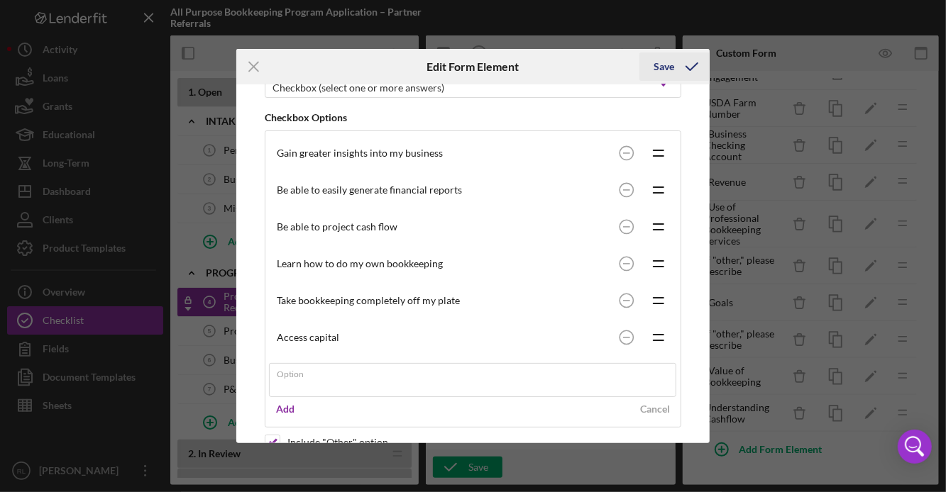
click at [667, 70] on div "Save" at bounding box center [663, 67] width 21 height 28
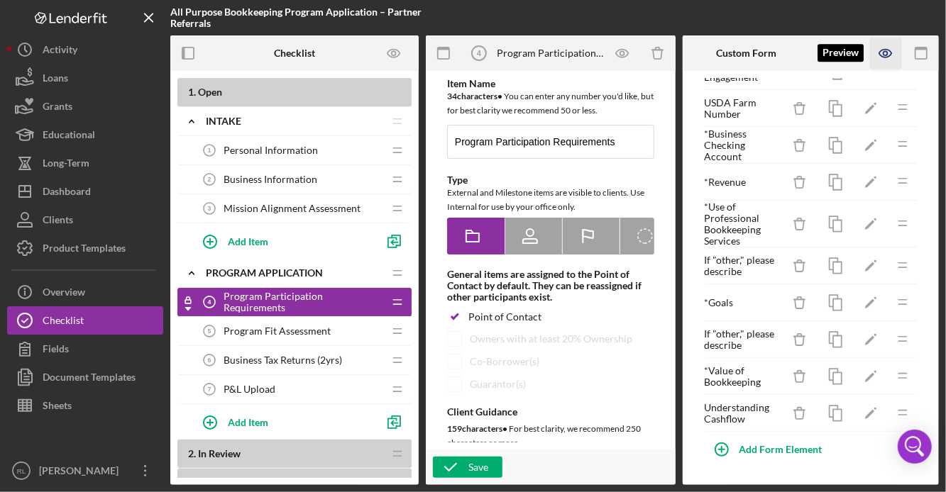
click at [881, 47] on icon "button" at bounding box center [886, 54] width 32 height 32
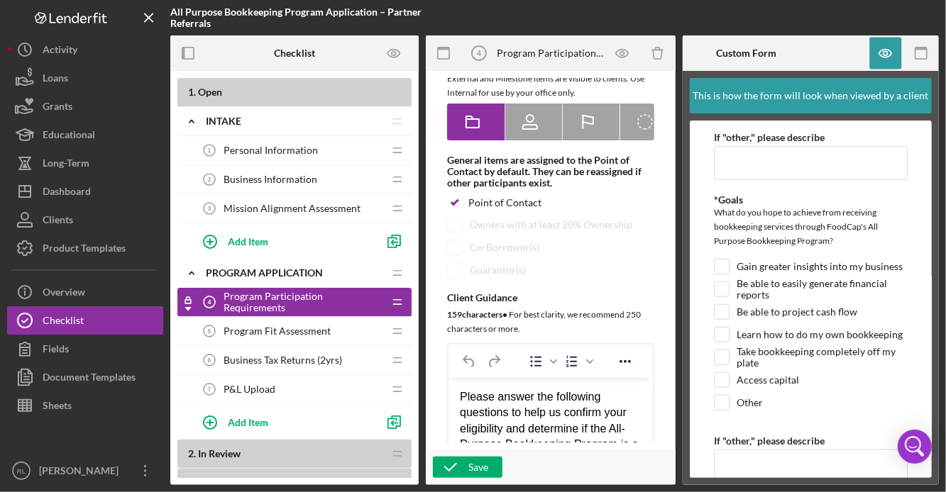
scroll to position [118, 0]
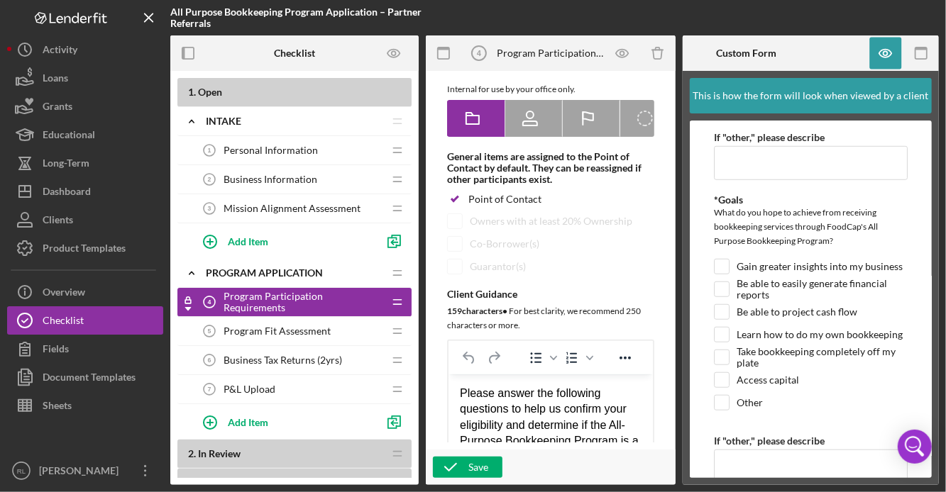
click at [322, 333] on span "Program Fit Assessment" at bounding box center [277, 331] width 107 height 11
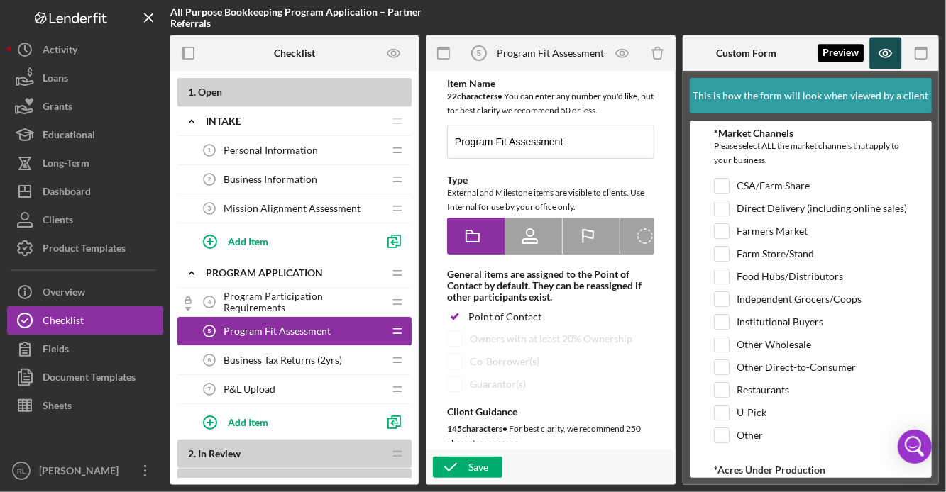
click at [889, 53] on icon "button" at bounding box center [886, 54] width 32 height 32
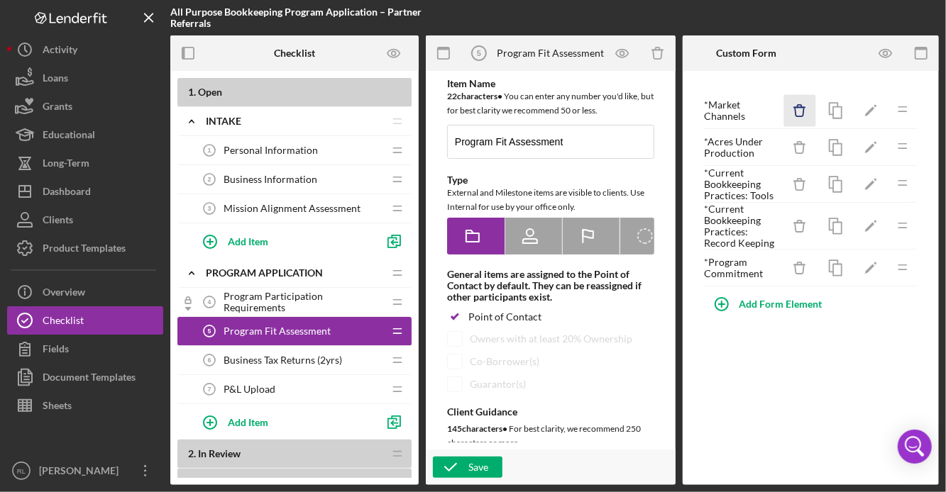
click at [805, 115] on icon "Icon/Delete" at bounding box center [800, 111] width 32 height 32
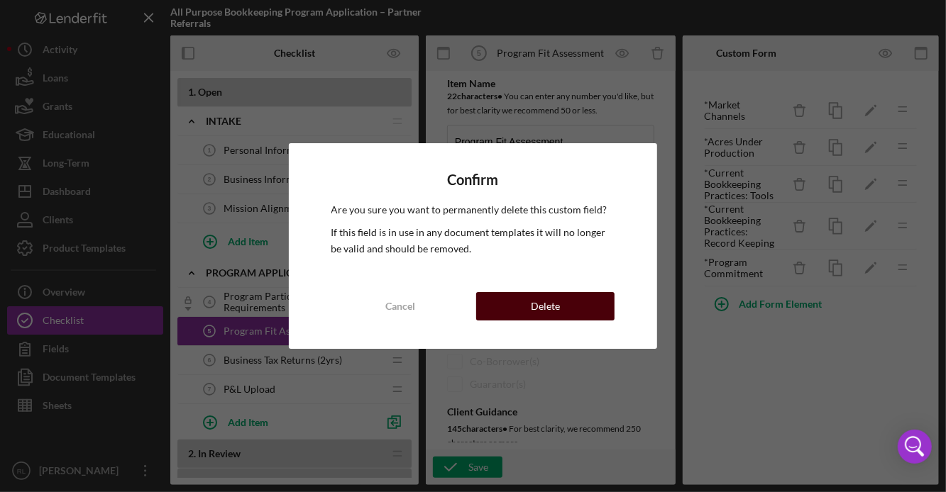
click at [600, 305] on button "Delete" at bounding box center [545, 306] width 138 height 28
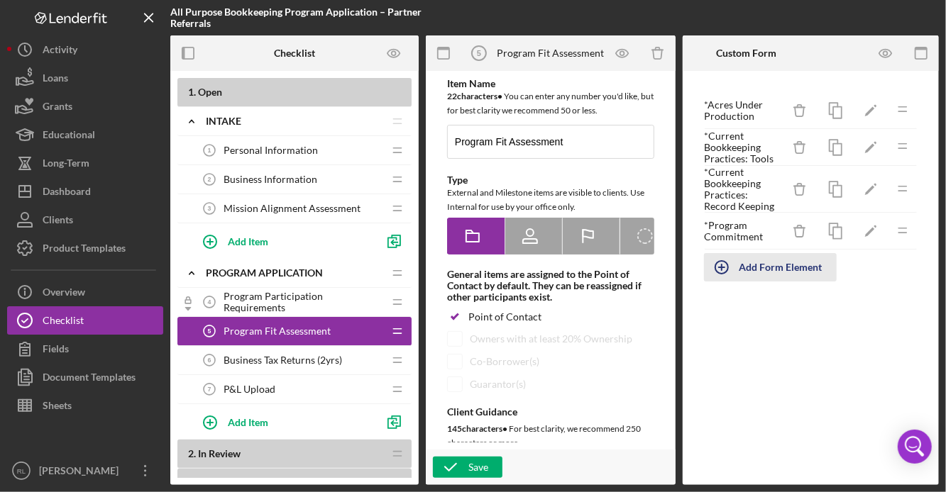
click at [768, 272] on div "Add Form Element" at bounding box center [780, 267] width 83 height 28
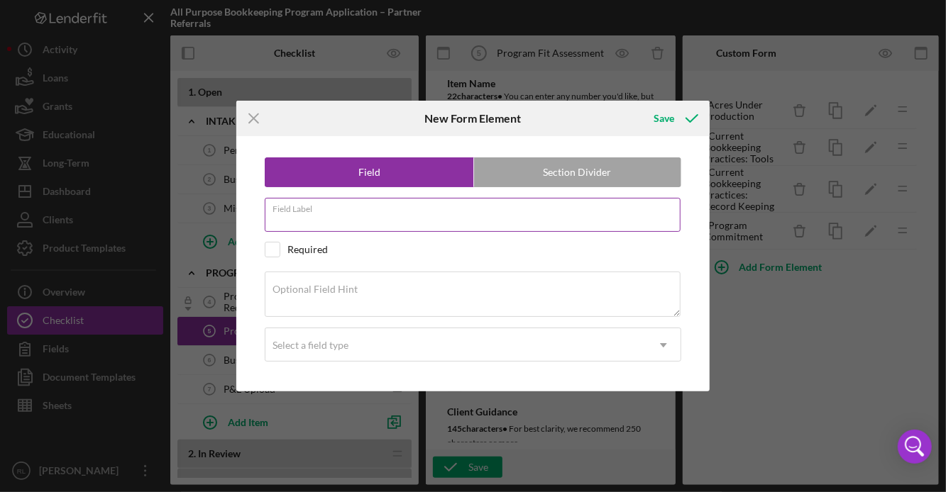
click at [382, 221] on input "Field Label" at bounding box center [473, 215] width 416 height 34
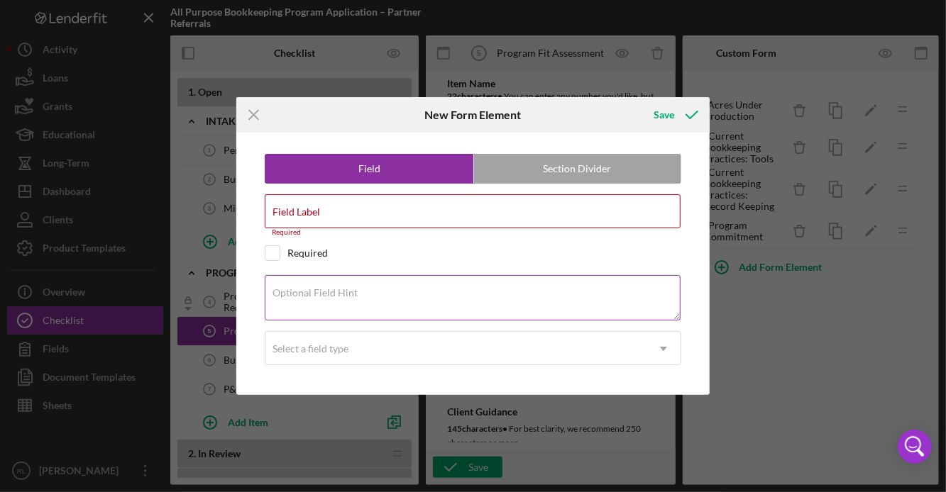
click at [331, 284] on div "Optional Field Hint" at bounding box center [473, 299] width 416 height 48
click at [316, 295] on label "Optional Field Hint" at bounding box center [314, 292] width 85 height 11
click at [316, 295] on textarea "Optional Field Hint" at bounding box center [473, 297] width 416 height 45
paste textarea "Which payment methods and platforms do you currently use to receive income for …"
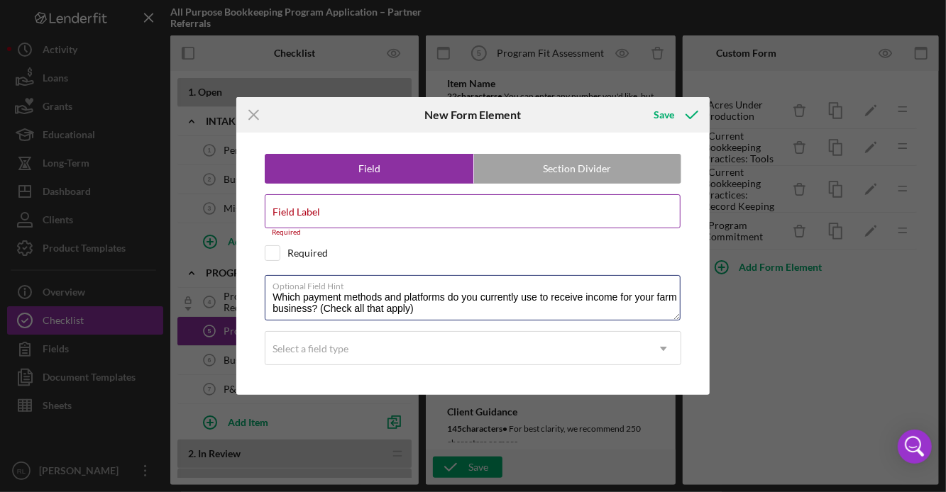
type textarea "Which payment methods and platforms do you currently use to receive income for …"
click at [314, 215] on label "Field Label" at bounding box center [296, 211] width 48 height 11
click at [314, 215] on input "Field Label" at bounding box center [473, 211] width 416 height 34
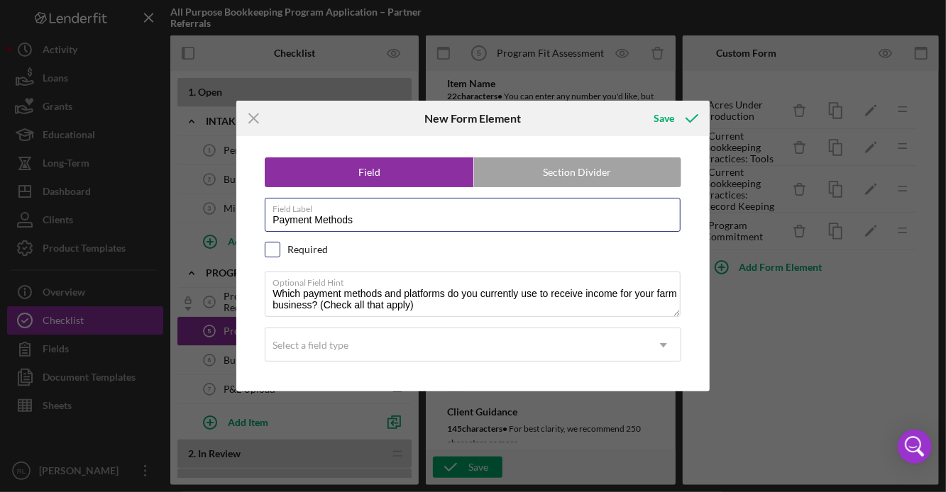
type input "Payment Methods"
click at [277, 245] on input "checkbox" at bounding box center [272, 250] width 14 height 14
checkbox input "true"
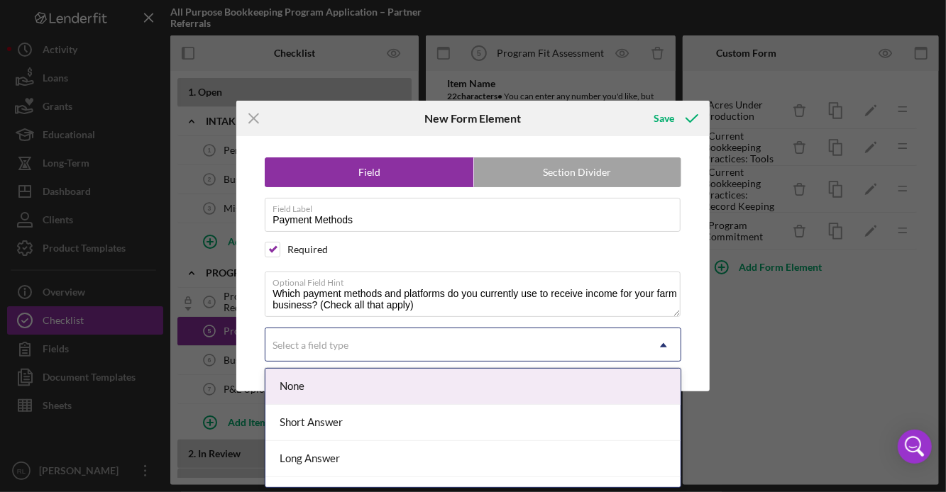
click at [326, 343] on div "Select a field type" at bounding box center [310, 345] width 76 height 11
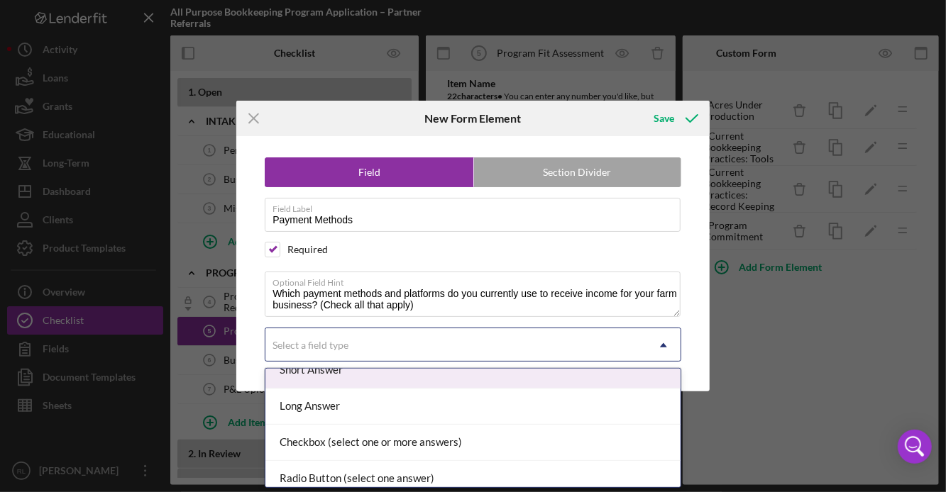
scroll to position [69, 0]
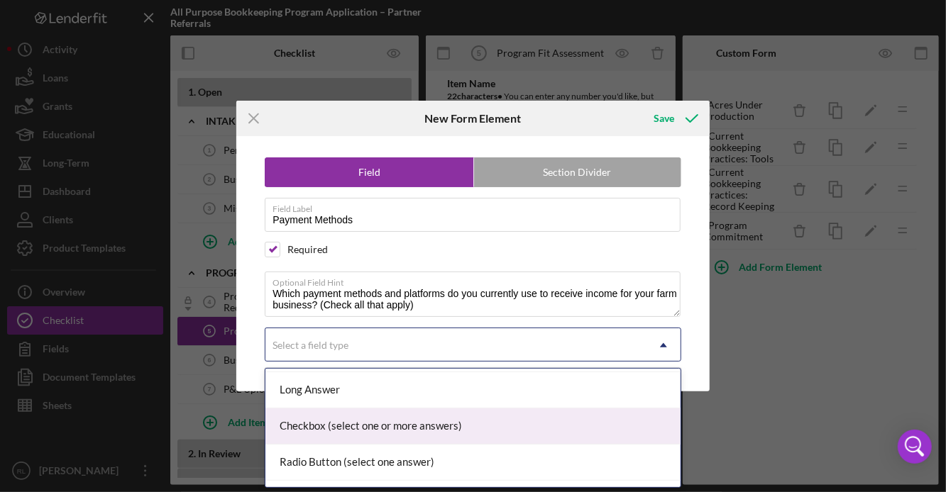
click at [333, 426] on div "Checkbox (select one or more answers)" at bounding box center [472, 427] width 415 height 36
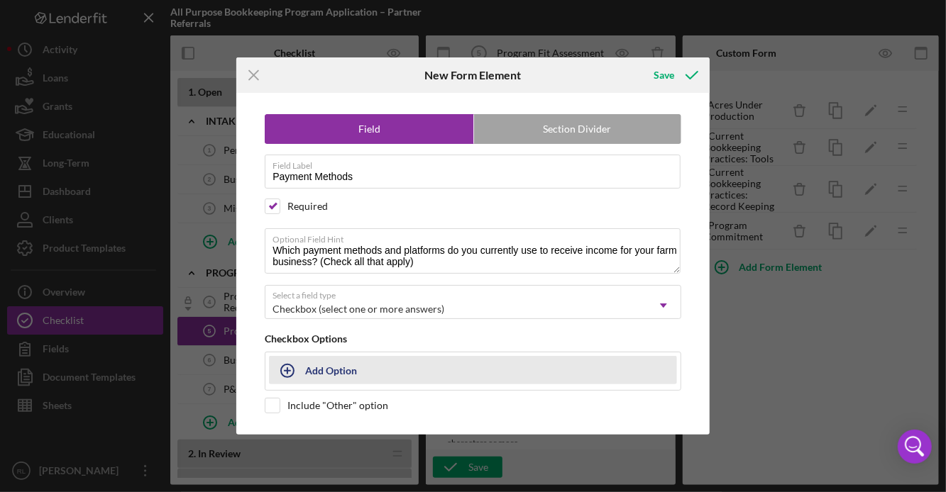
click at [356, 367] on div "Add Option" at bounding box center [331, 370] width 52 height 27
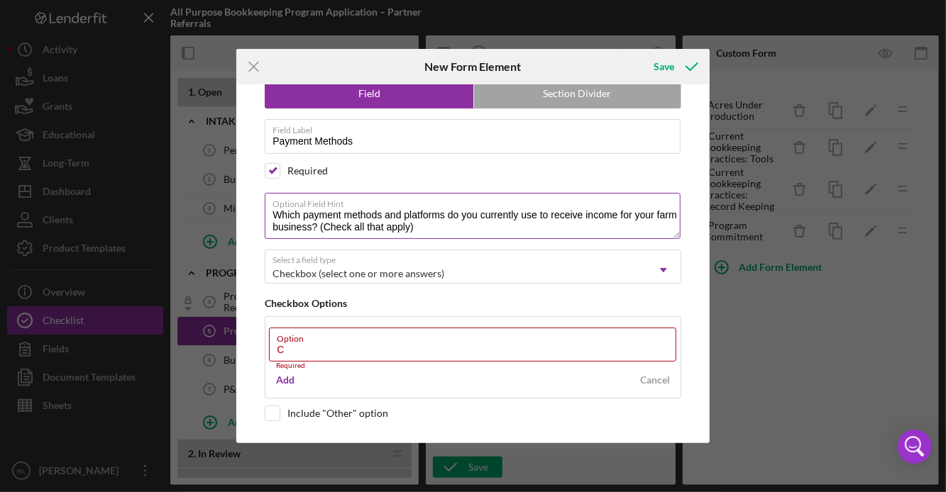
scroll to position [21, 0]
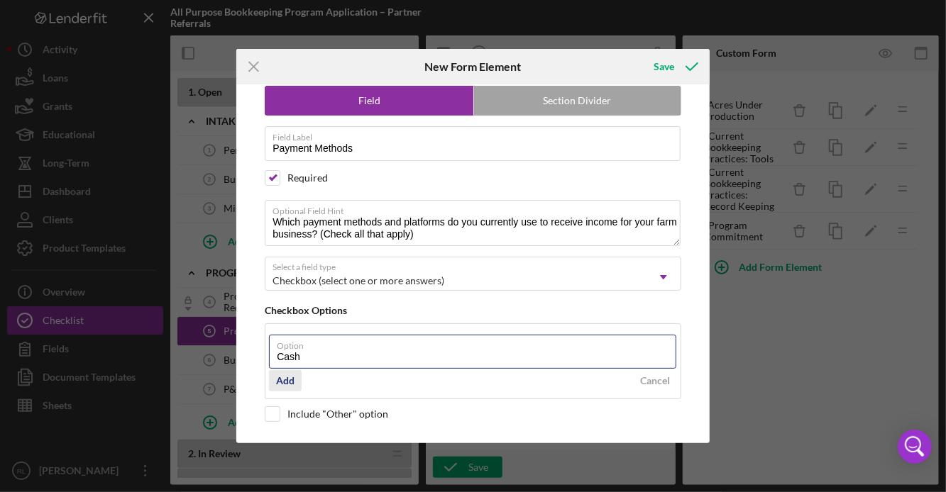
type input "Cash"
click at [290, 378] on div "Add" at bounding box center [285, 380] width 18 height 21
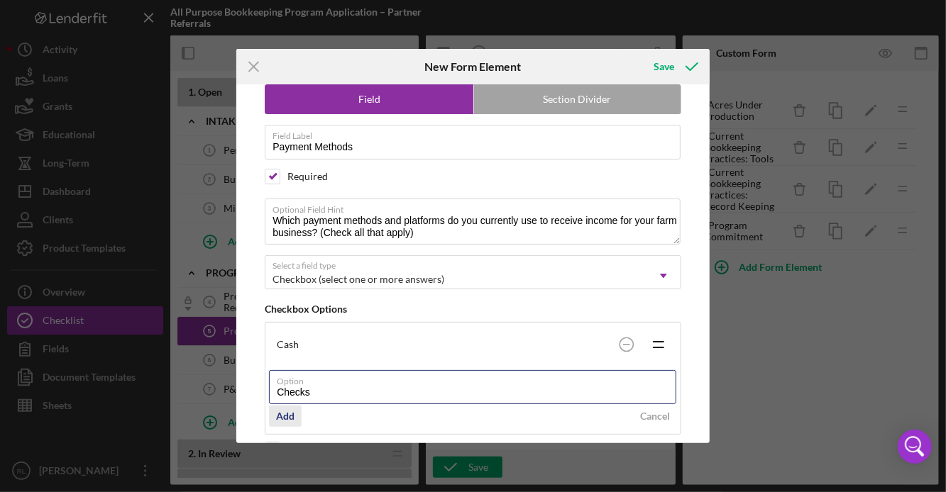
type input "Checks"
click at [288, 418] on div "Add" at bounding box center [285, 416] width 18 height 21
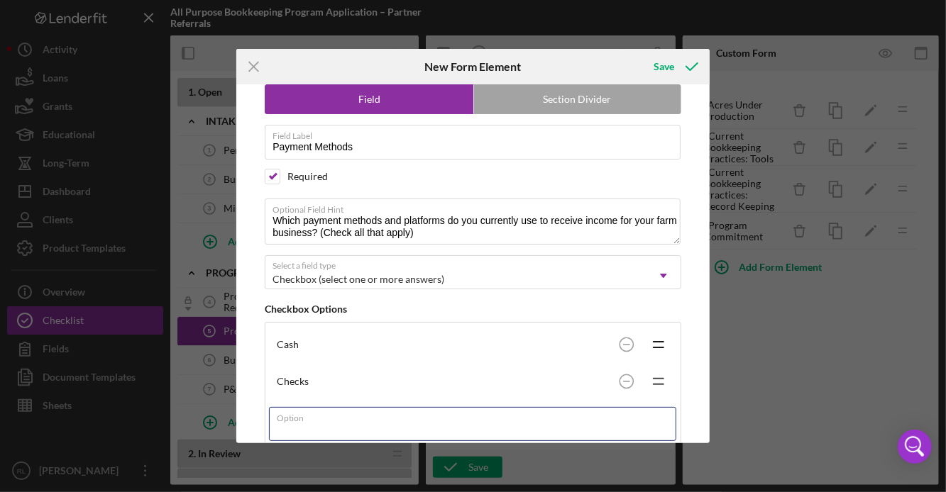
scroll to position [94, 0]
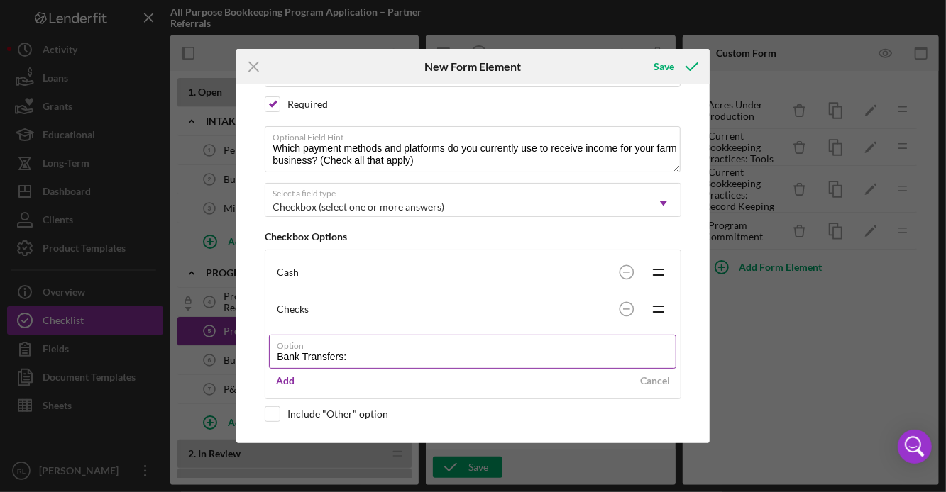
paste input "Direct deposit from customers/clients"
type input "Bank Transfers: Direct deposit from customers/clients"
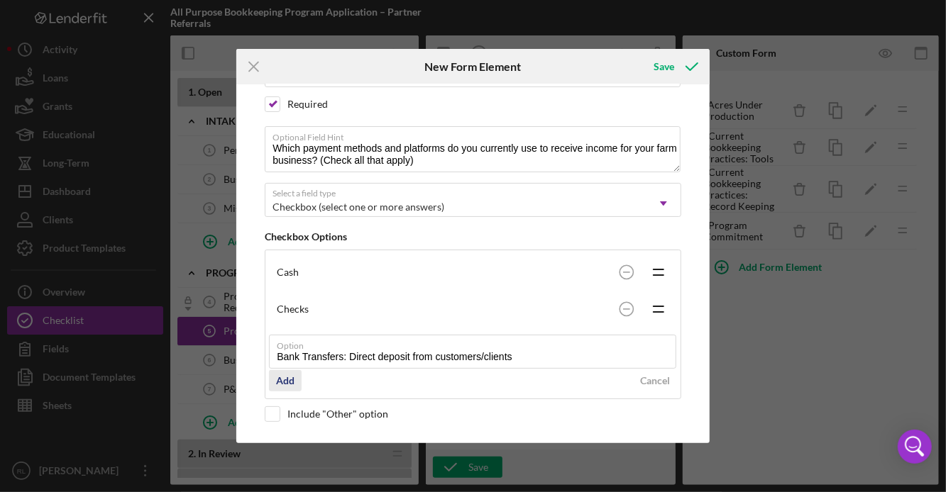
click at [289, 384] on div "Add" at bounding box center [285, 380] width 18 height 21
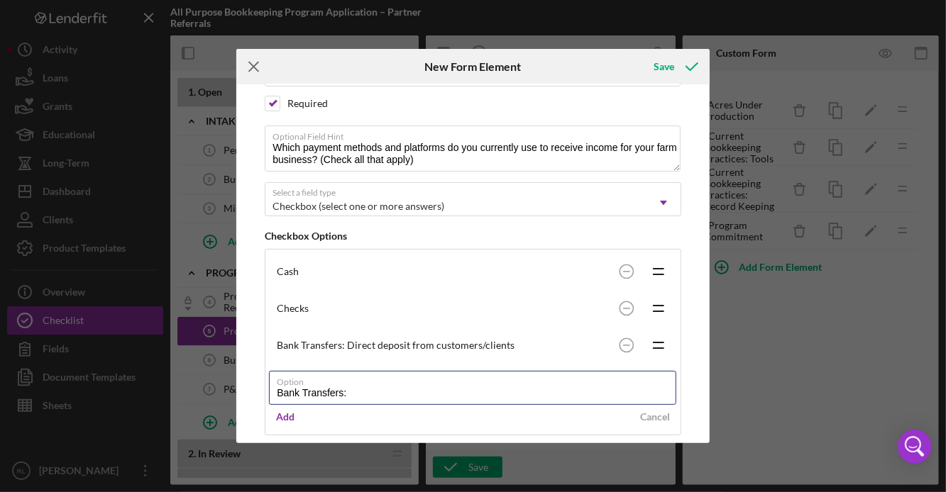
paste input "ACH transfers / wires"
type input "Bank Transfers: ACH transfers / wires"
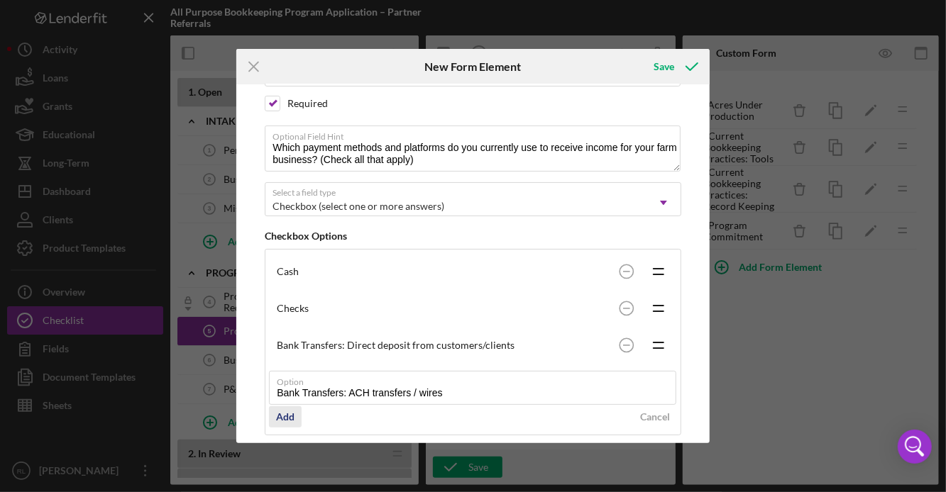
click at [281, 414] on div "Add" at bounding box center [285, 417] width 18 height 21
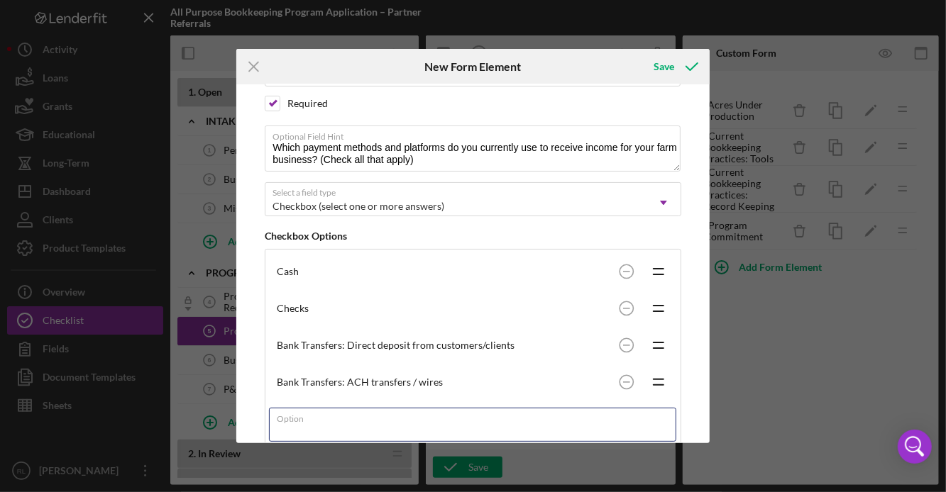
scroll to position [136, 0]
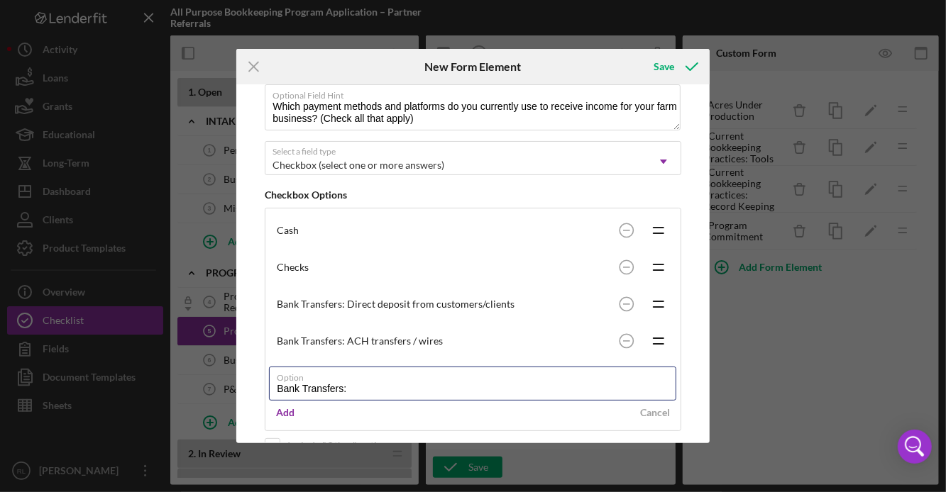
paste input "Online bill pay into your account"
type input "Bank Transfers: Online bill pay into your account"
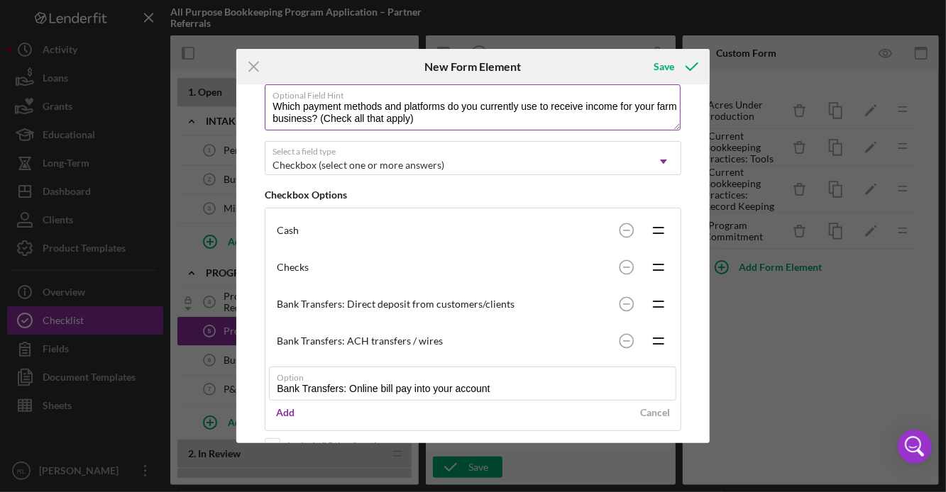
click at [450, 118] on textarea "Which payment methods and platforms do you currently use to receive income for …" at bounding box center [473, 106] width 416 height 45
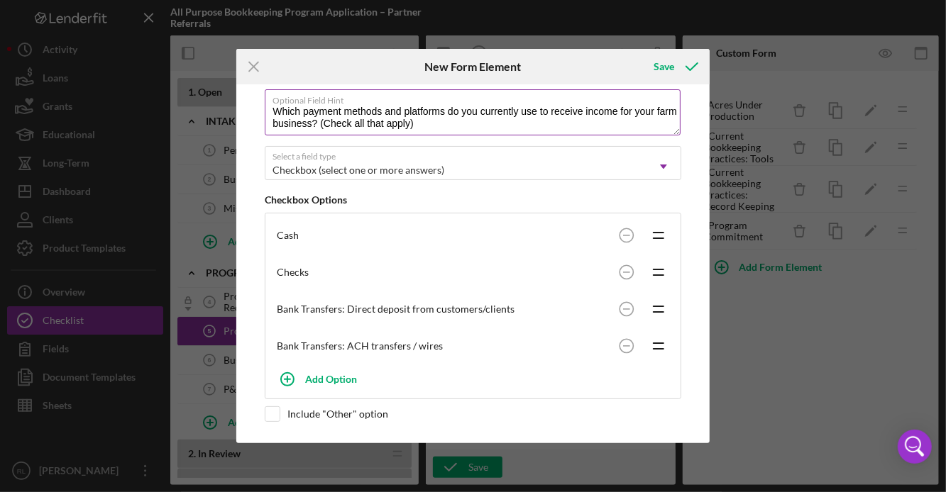
click at [341, 124] on textarea "Which payment methods and platforms do you currently use to receive income for …" at bounding box center [473, 111] width 416 height 45
click at [440, 121] on textarea "Which payment methods and platforms do you currently use to receive income for …" at bounding box center [473, 111] width 416 height 45
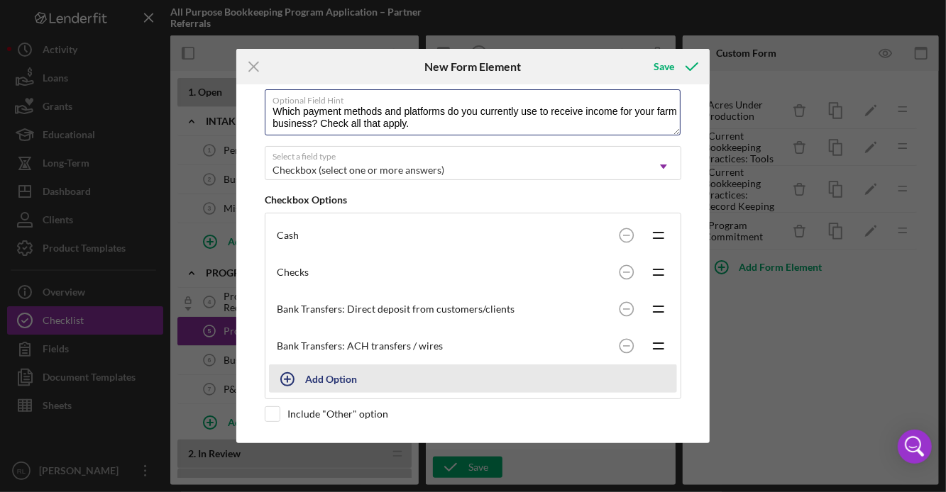
type textarea "Which payment methods and platforms do you currently use to receive income for …"
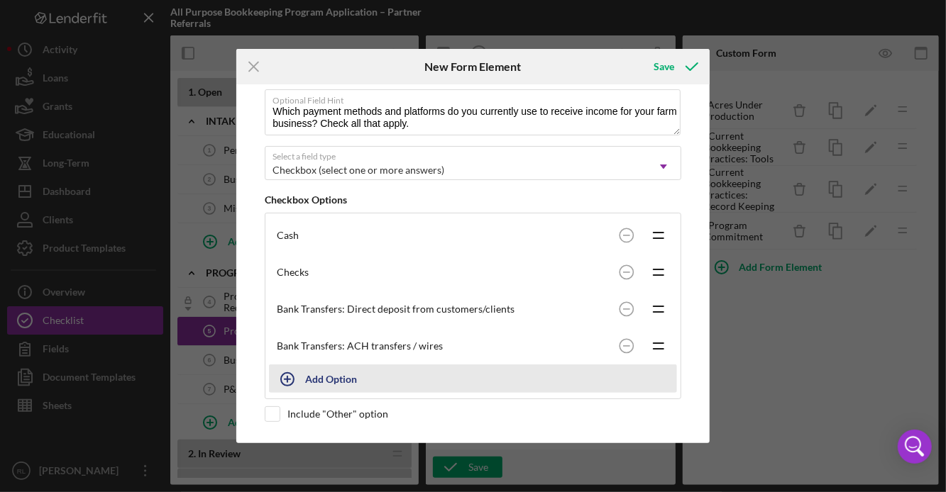
click at [313, 381] on div "Add Option" at bounding box center [331, 378] width 52 height 27
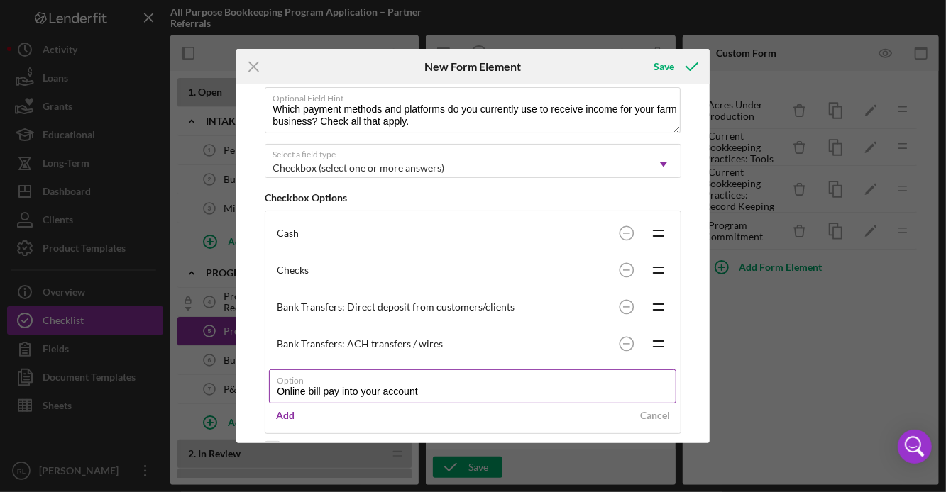
click at [276, 396] on input "Online bill pay into your account" at bounding box center [472, 387] width 407 height 34
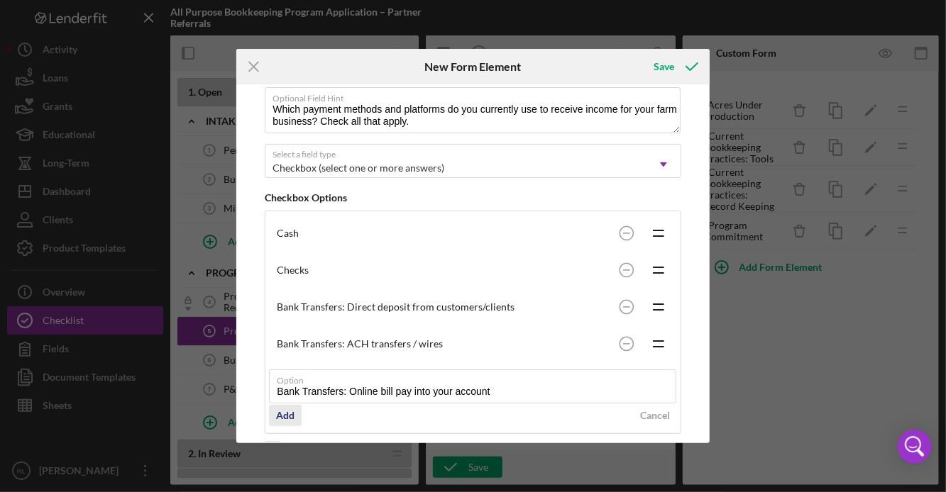
type input "Bank Transfers: Online bill pay into your account"
click at [281, 422] on div "Add" at bounding box center [285, 415] width 18 height 21
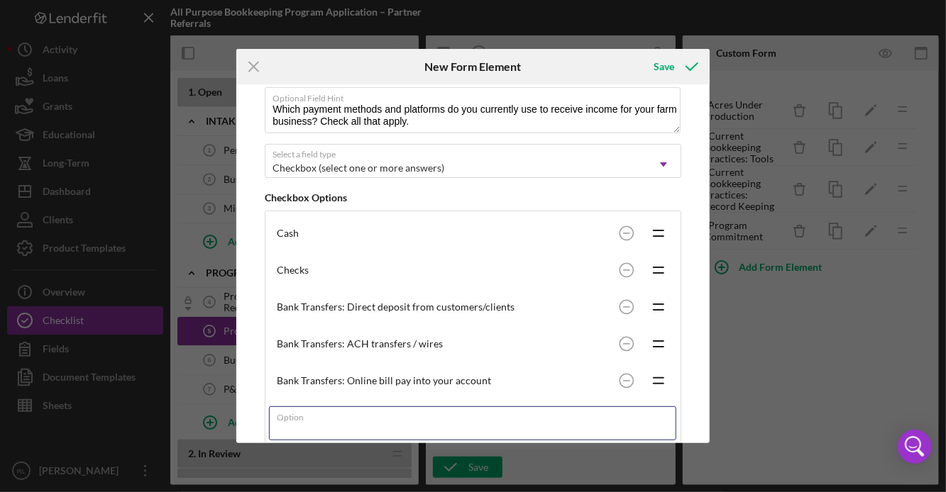
scroll to position [206, 0]
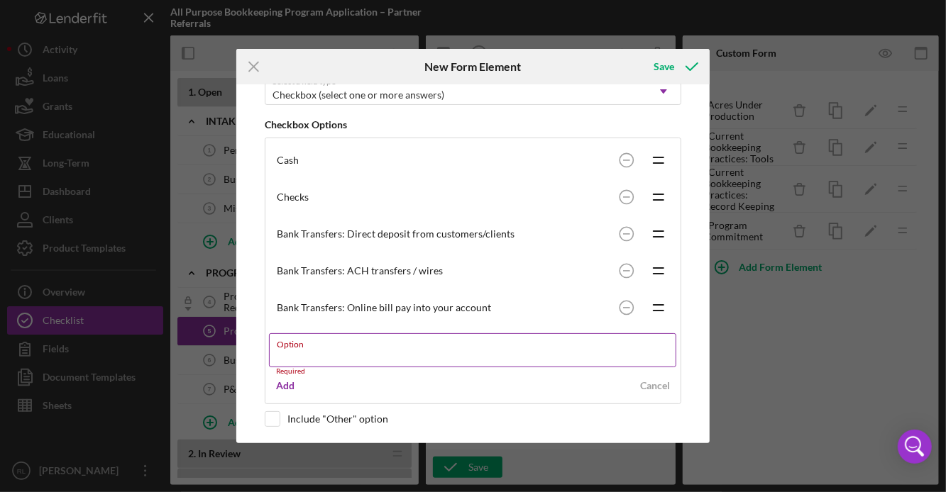
paste input "Peer-to-Peer (P2P) Payments"
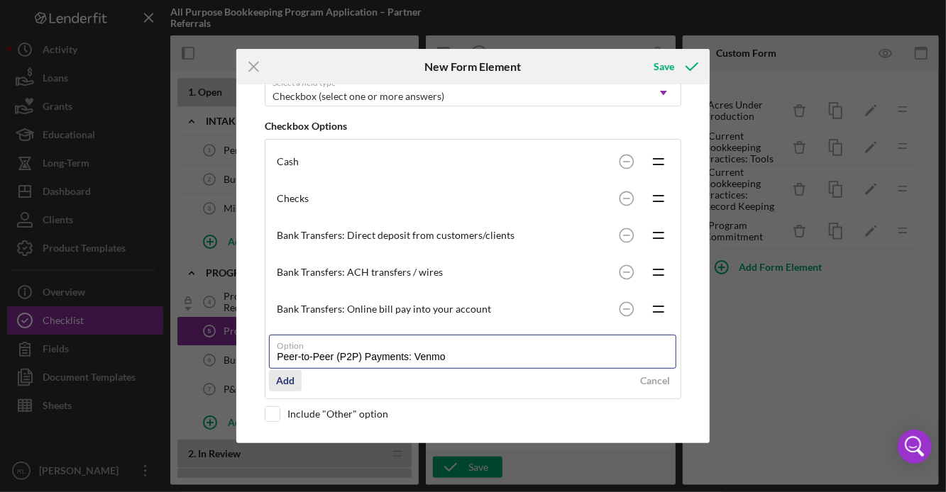
type input "Peer-to-Peer (P2P) Payments: Venmo"
click at [286, 380] on div "Add" at bounding box center [285, 380] width 18 height 21
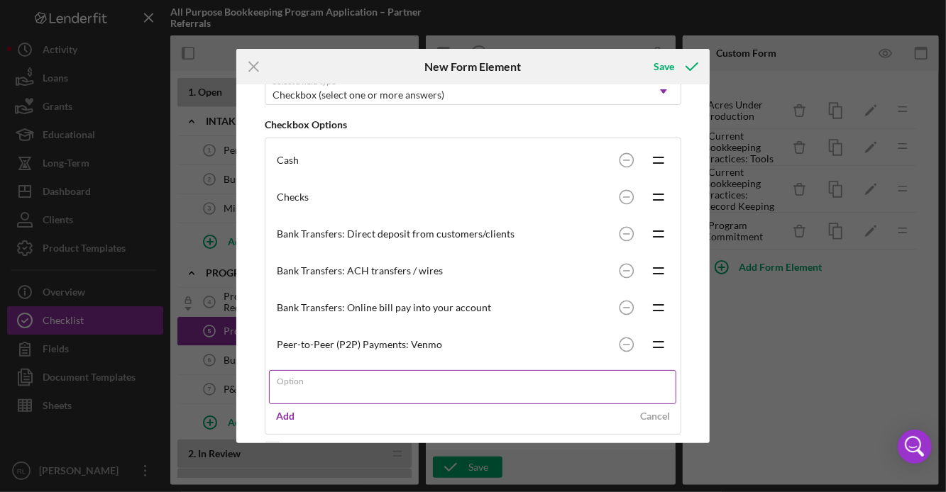
paste input "Peer-to-Peer (P2P) Payments"
type input "Peer-to-Peer (P2P) Payments: Zelle"
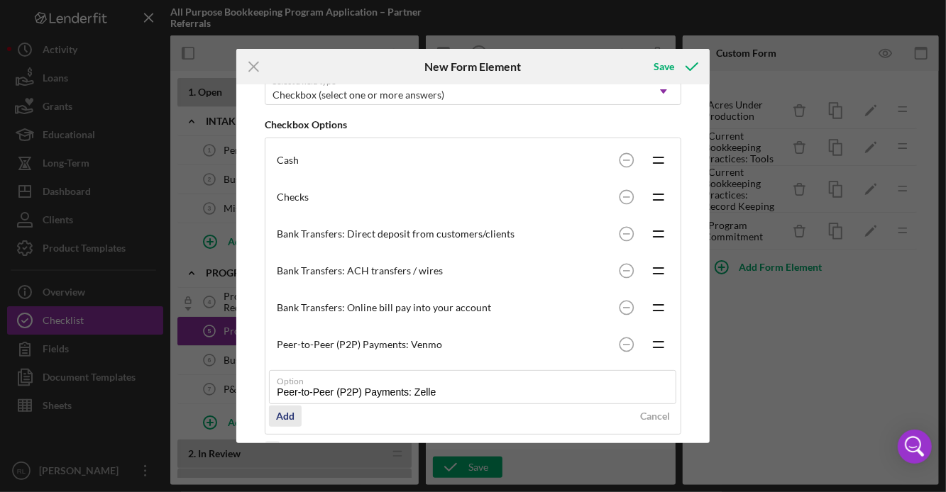
click at [283, 423] on div "Add" at bounding box center [285, 416] width 18 height 21
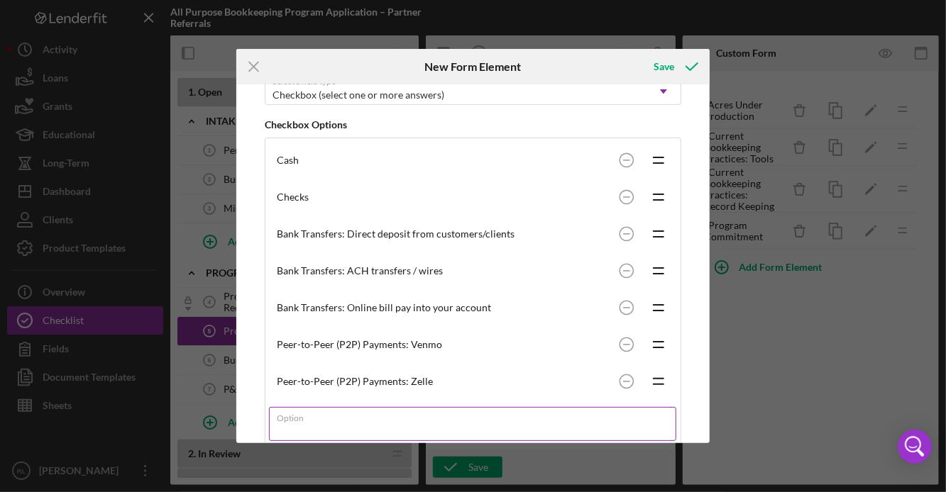
paste input "Peer-to-Peer (P2P) Payments"
type input "Peer-to-Peer (P2P) Payments: PayPal"
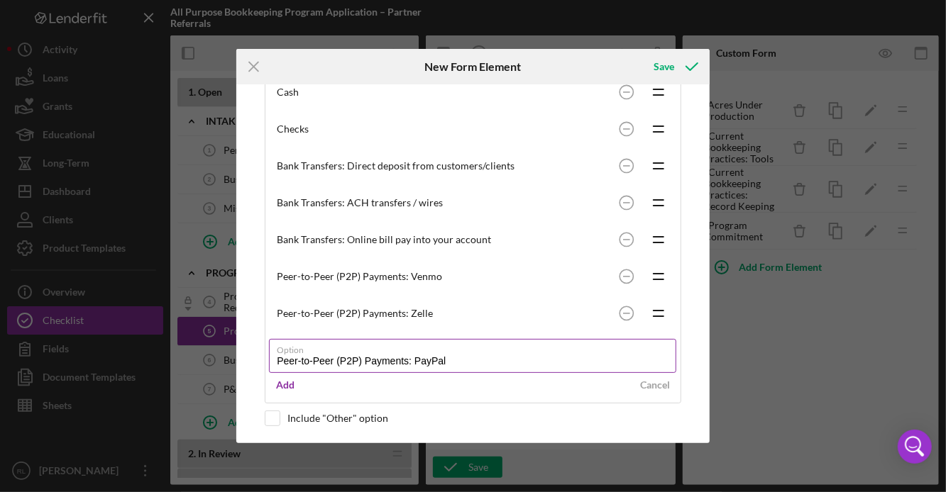
scroll to position [280, 0]
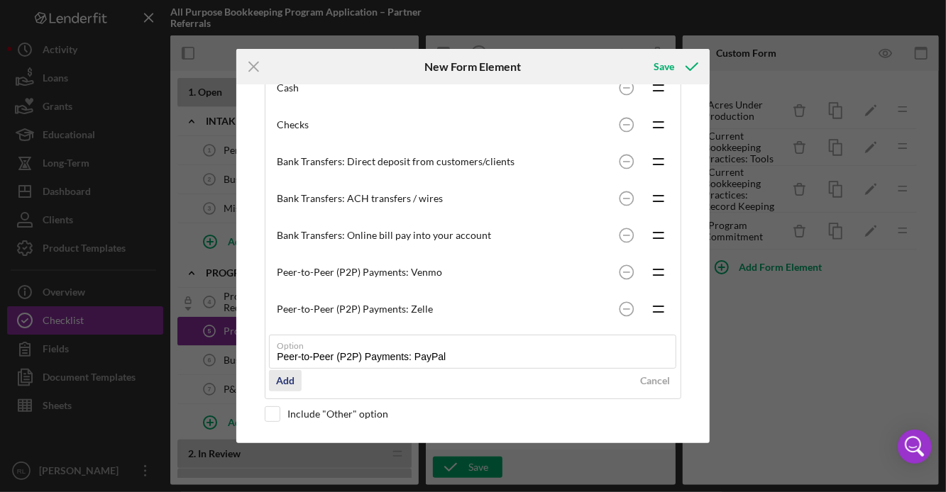
click at [285, 379] on div "Add" at bounding box center [285, 380] width 18 height 21
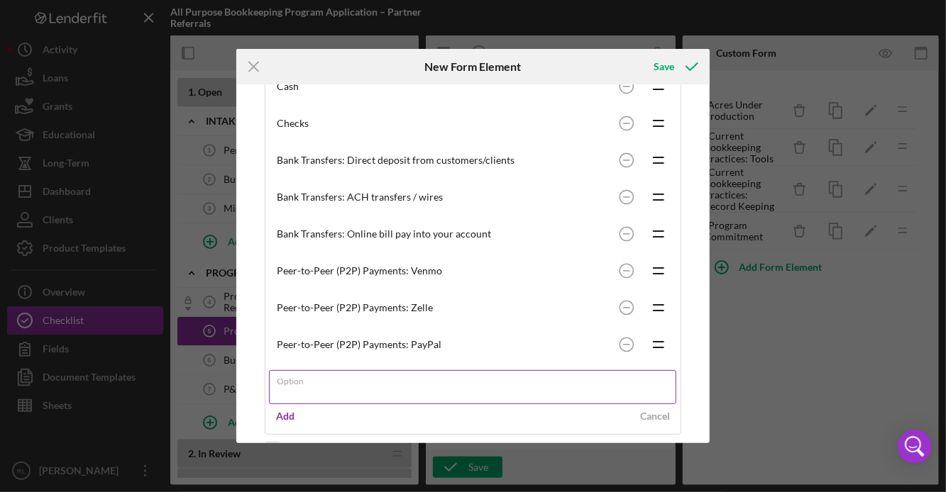
paste input "Peer-to-Peer (P2P) Payments"
click at [437, 395] on input "Peer-to-Peer (P2P) Payments: CashApp" at bounding box center [472, 387] width 407 height 34
type input "Peer-to-Peer (P2P) Payments: Cash App"
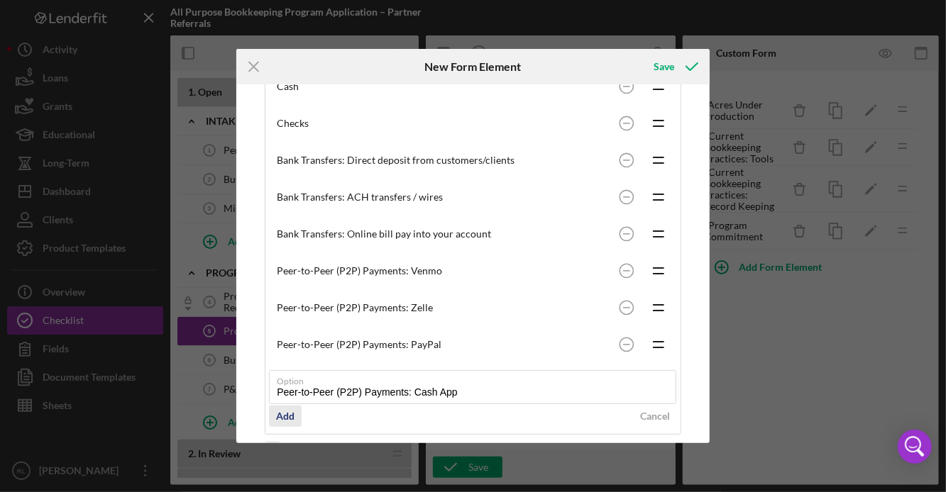
click at [287, 418] on div "Add" at bounding box center [285, 416] width 18 height 21
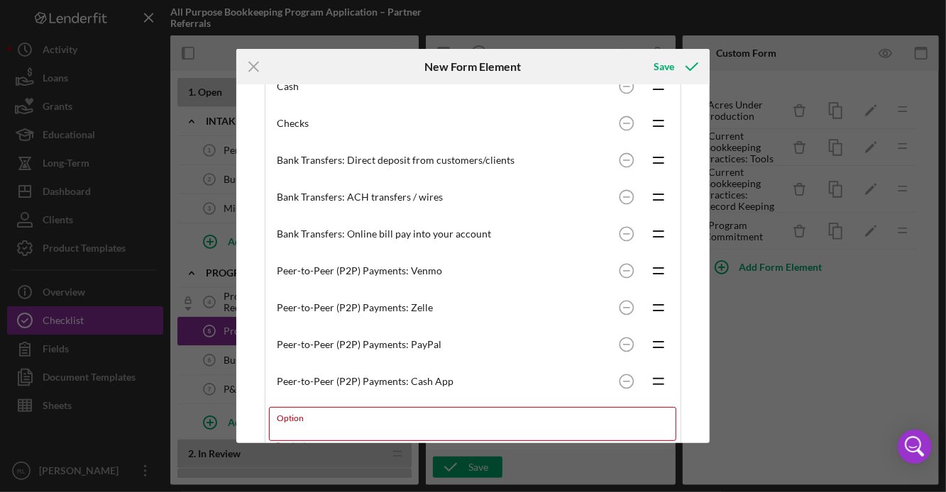
paste input "Merchant Services / Payment Processors"
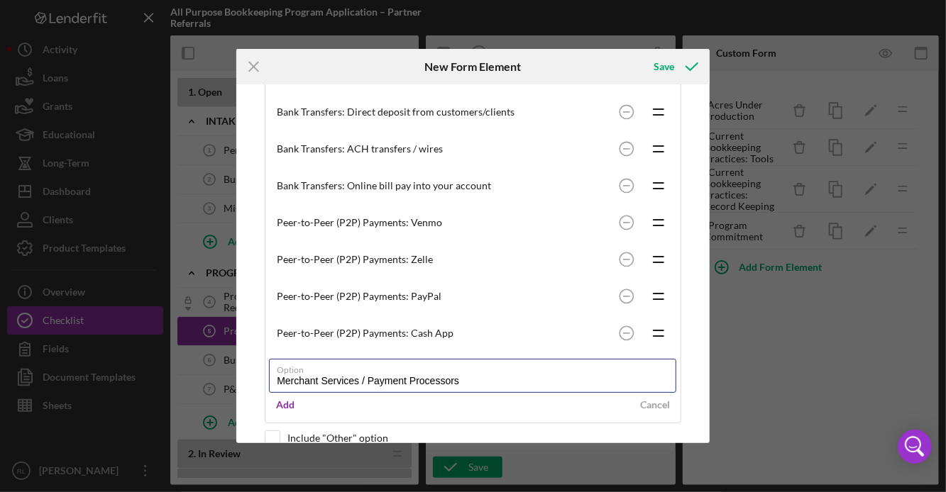
scroll to position [327, 0]
type input "Merchant Services / Payment Processors: Square"
click at [285, 408] on div "Add" at bounding box center [285, 405] width 18 height 21
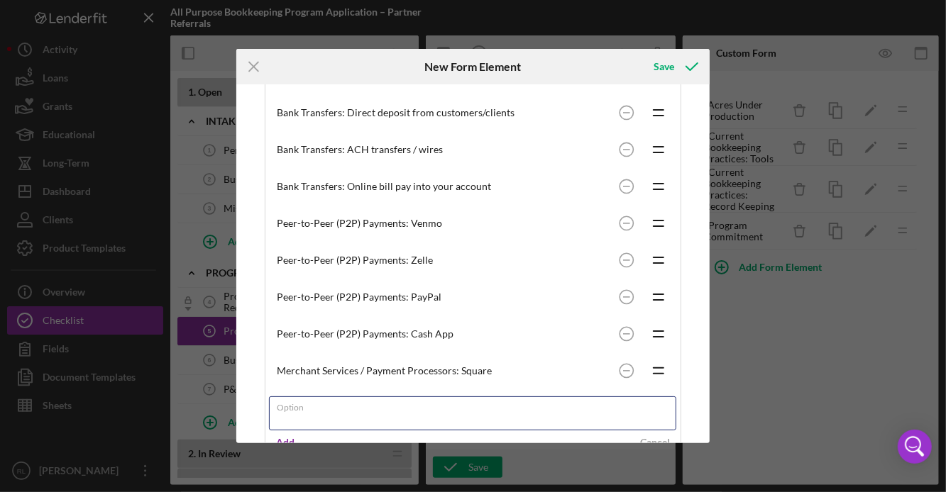
paste input "Merchant Services / Payment Processors"
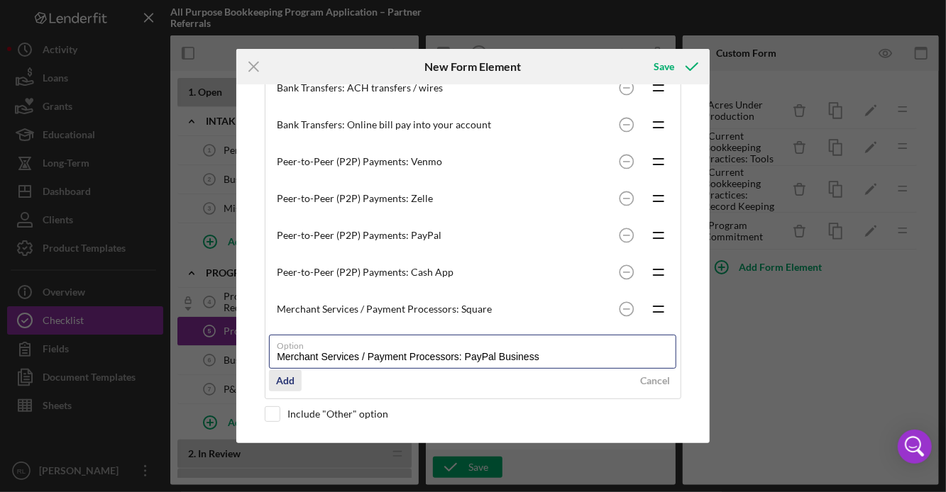
type input "Merchant Services / Payment Processors: PayPal Business"
click at [285, 377] on div "Add" at bounding box center [285, 380] width 18 height 21
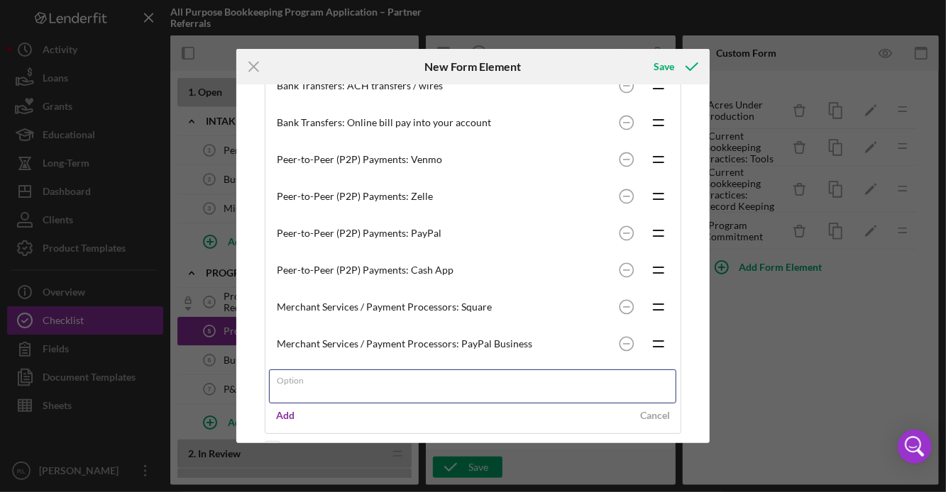
paste input "Merchant Services / Payment Processors"
type input "Merchant Services / Payment Processors: Stripe"
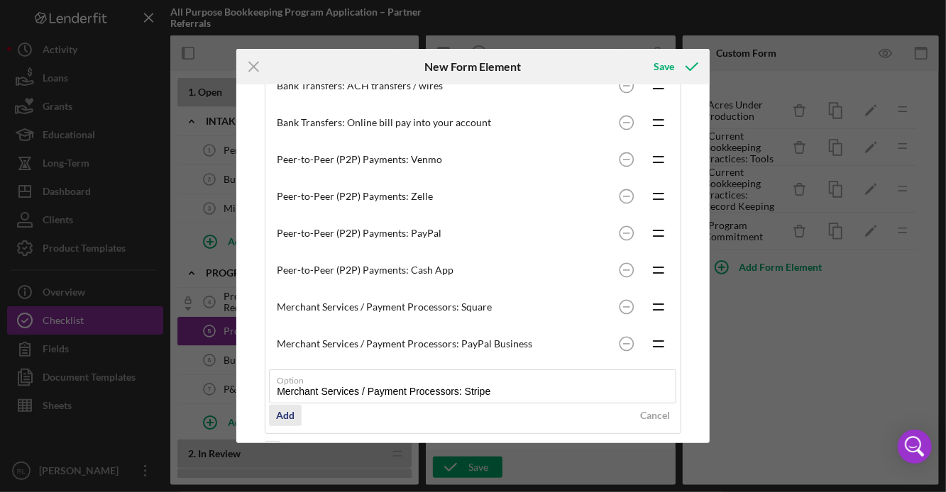
click at [287, 421] on div "Add" at bounding box center [285, 415] width 18 height 21
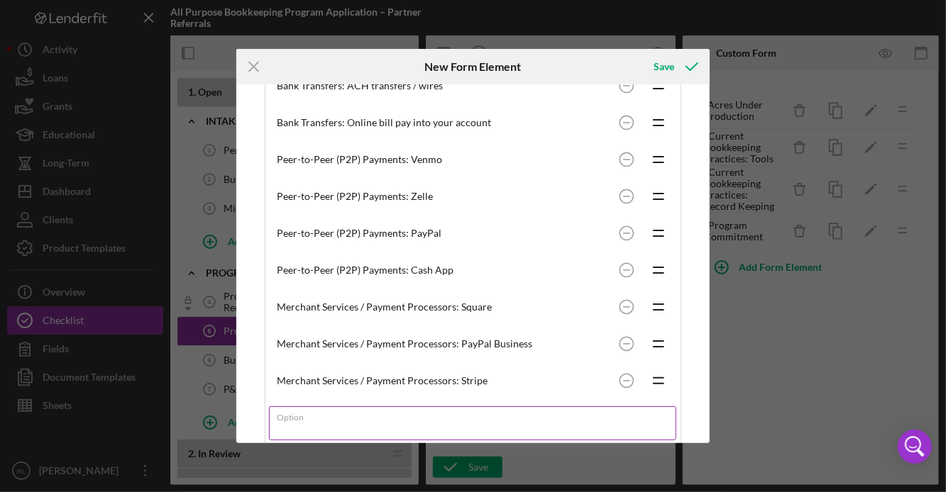
paste input "Merchant Services / Payment Processors"
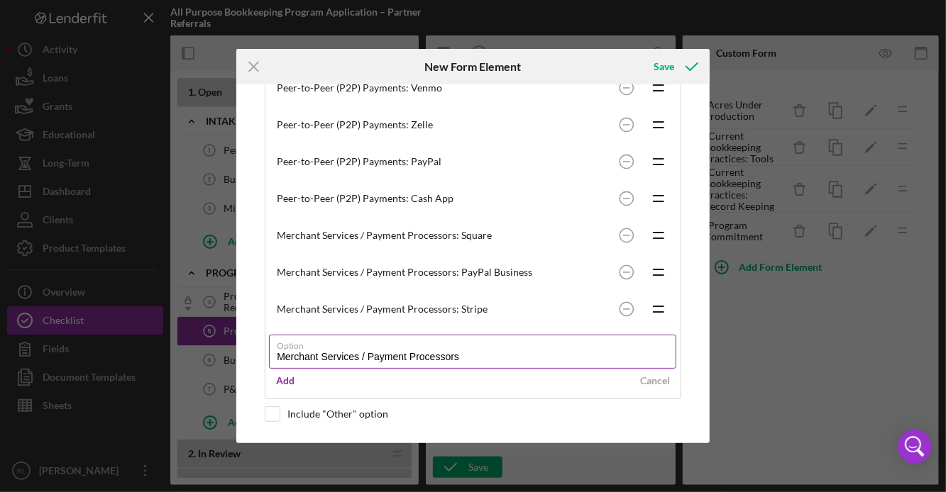
scroll to position [465, 0]
type input "Merchant Services / Payment Processors: Clover"
click at [276, 385] on button "Add" at bounding box center [285, 380] width 33 height 21
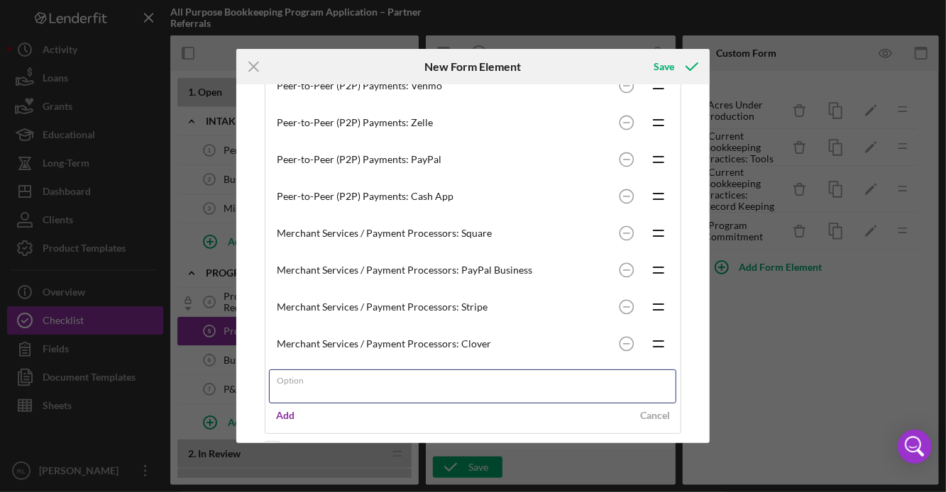
paste input "Merchant Services / Payment Processors"
type input "Merchant Services / Payment Processors: Toast"
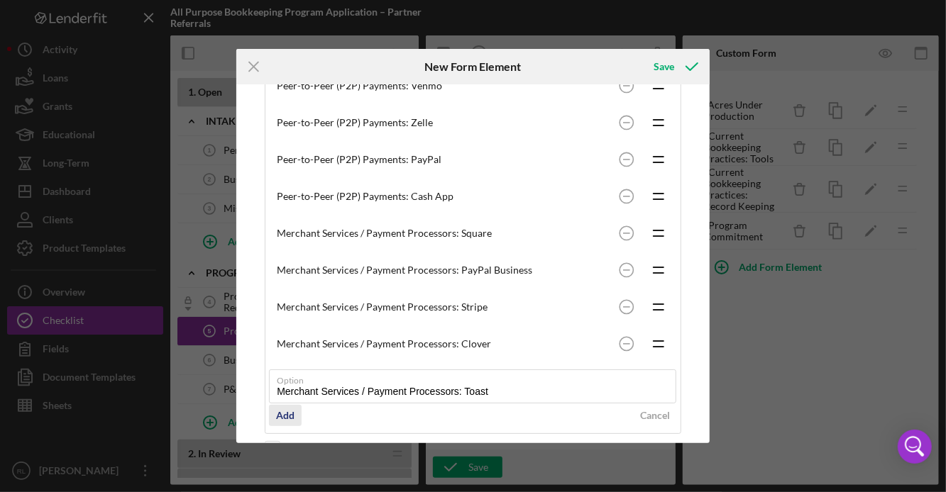
click at [282, 418] on div "Add" at bounding box center [285, 415] width 18 height 21
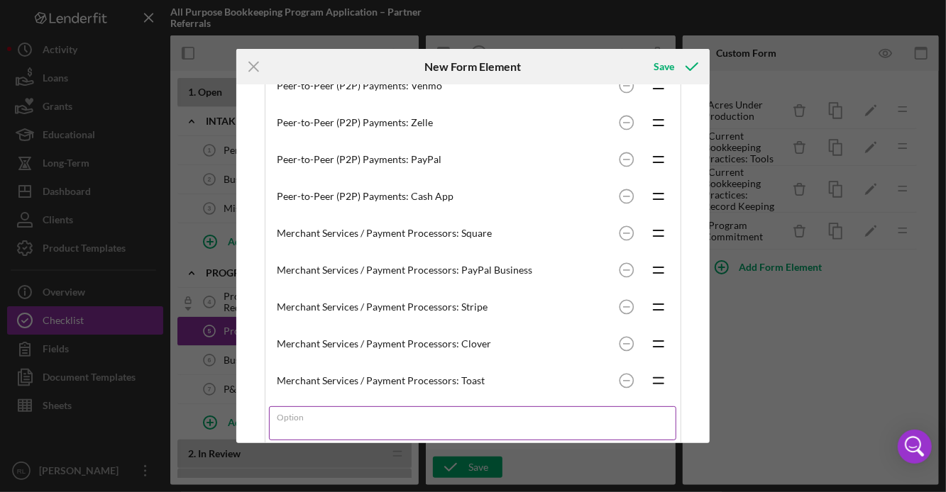
paste input "Invoicing Platforms"
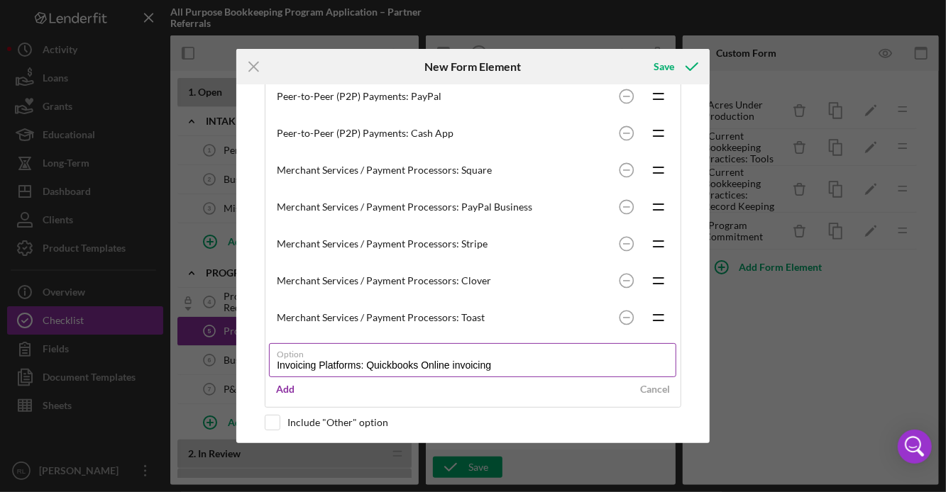
scroll to position [539, 0]
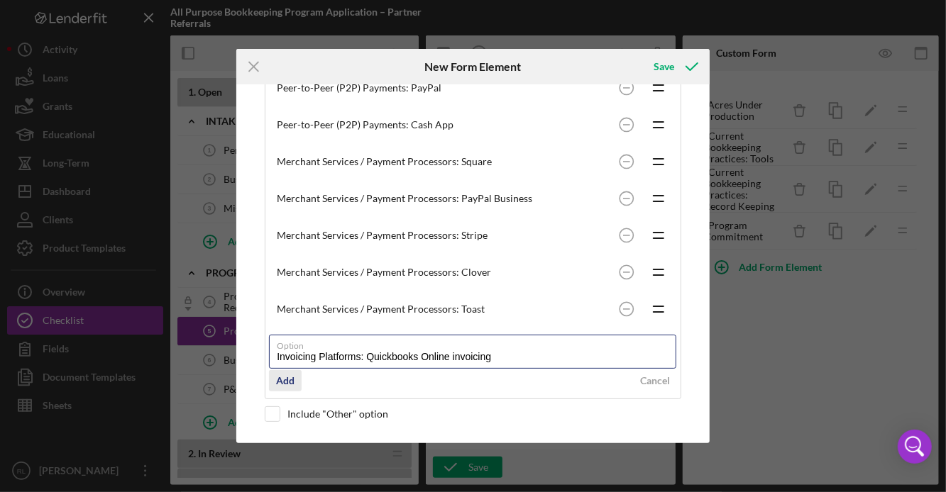
type input "Invoicing Platforms: Quickbooks Online invoicing"
click at [285, 384] on div "Add" at bounding box center [285, 380] width 18 height 21
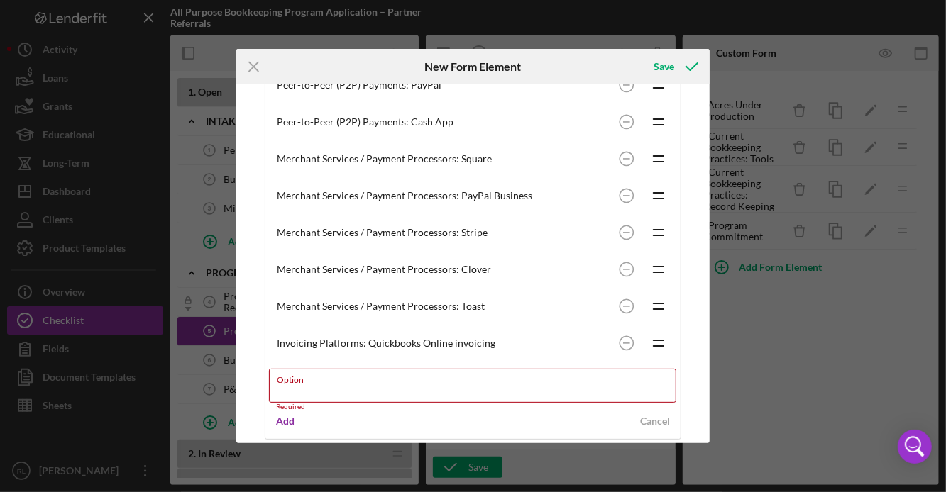
paste input "Invoicing Platforms"
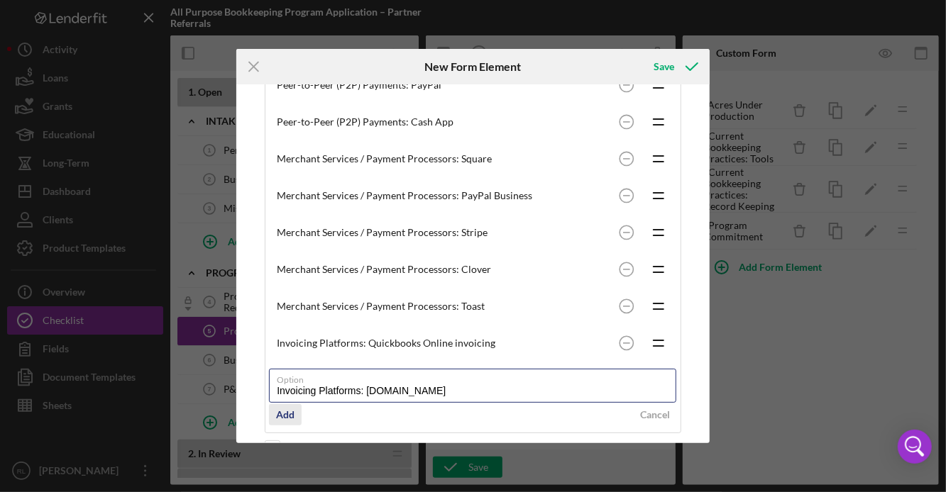
type input "Invoicing Platforms: Bill.com"
click at [289, 426] on div "Add" at bounding box center [285, 414] width 18 height 21
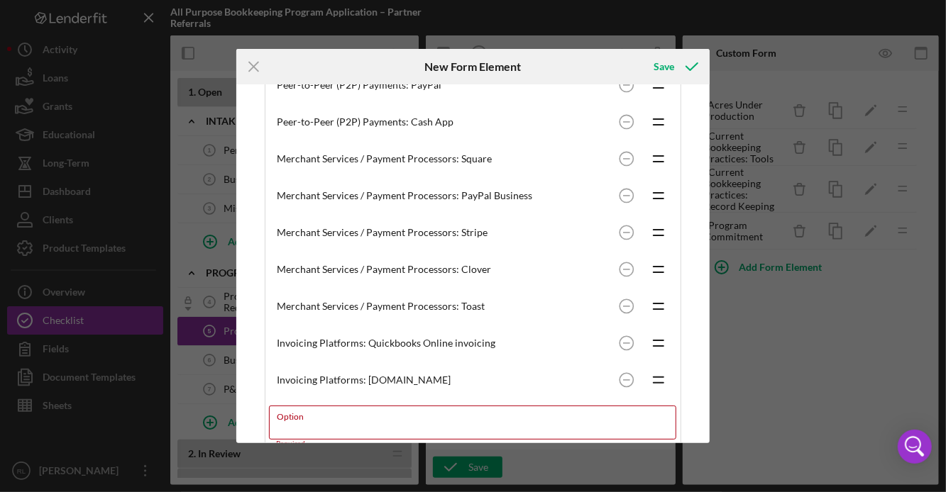
paste input "Invoicing Platforms"
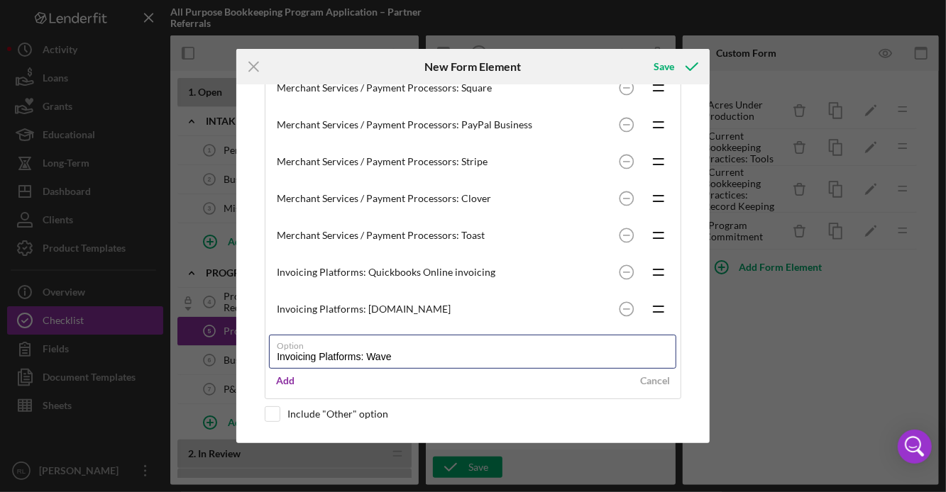
scroll to position [613, 0]
type input "Invoicing Platforms: Wave"
click at [286, 384] on div "Add" at bounding box center [285, 380] width 18 height 21
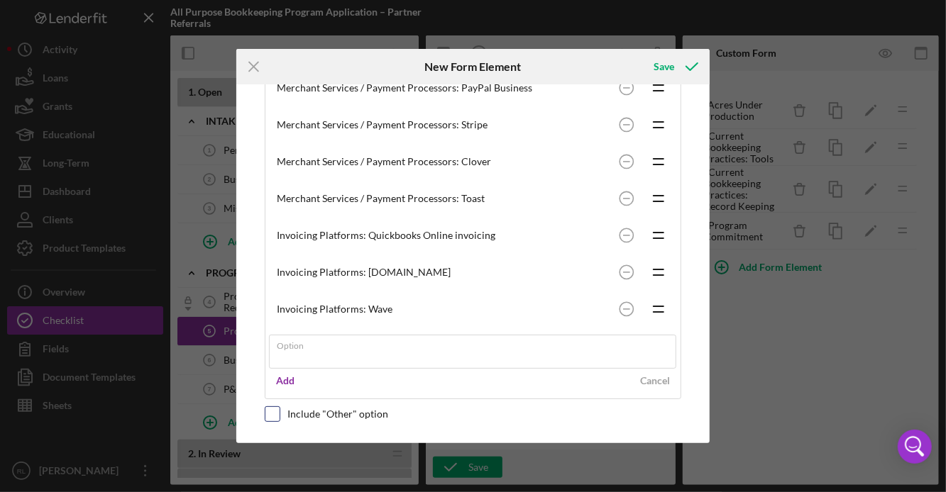
click at [271, 419] on input "checkbox" at bounding box center [272, 414] width 14 height 14
checkbox input "true"
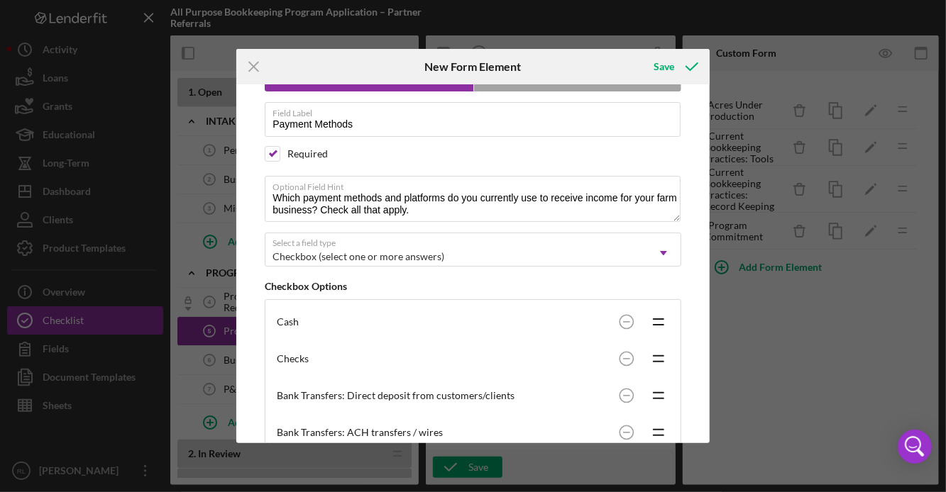
scroll to position [0, 0]
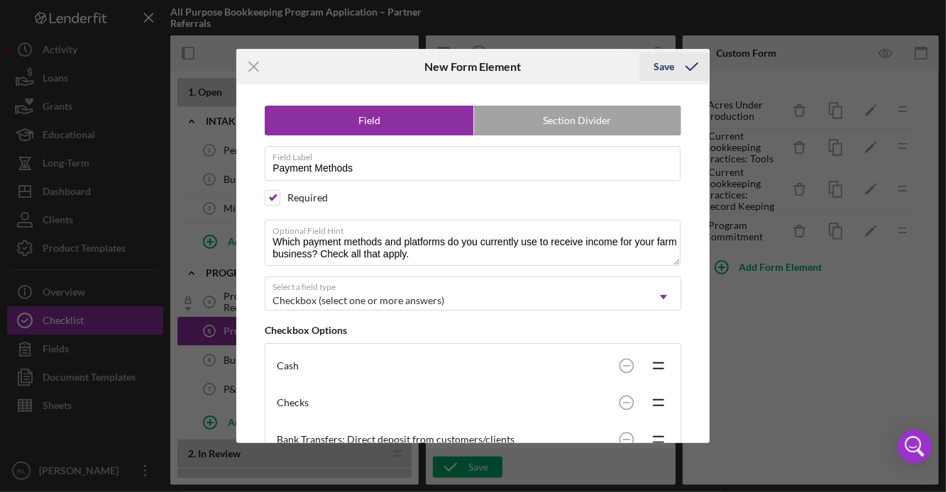
click at [662, 64] on div "Save" at bounding box center [663, 67] width 21 height 28
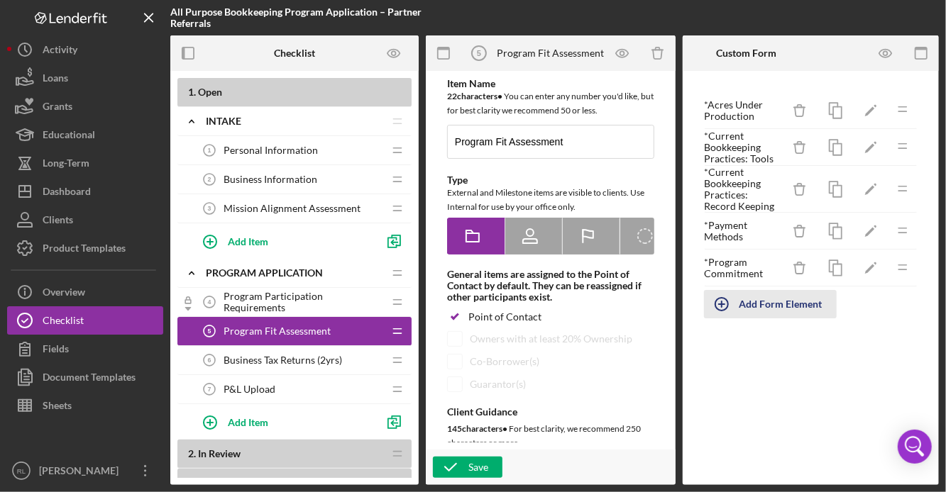
click at [776, 304] on div "Add Form Element" at bounding box center [780, 304] width 83 height 28
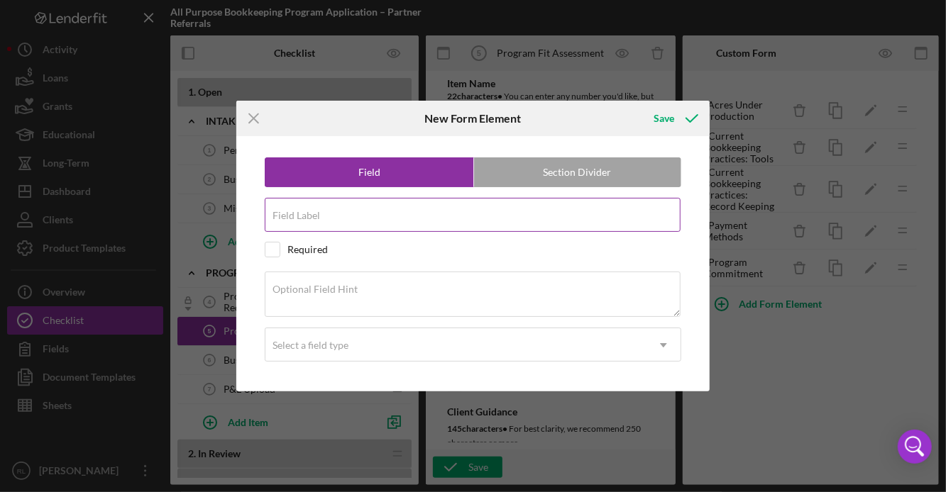
click at [351, 211] on div "Field Label" at bounding box center [473, 215] width 416 height 35
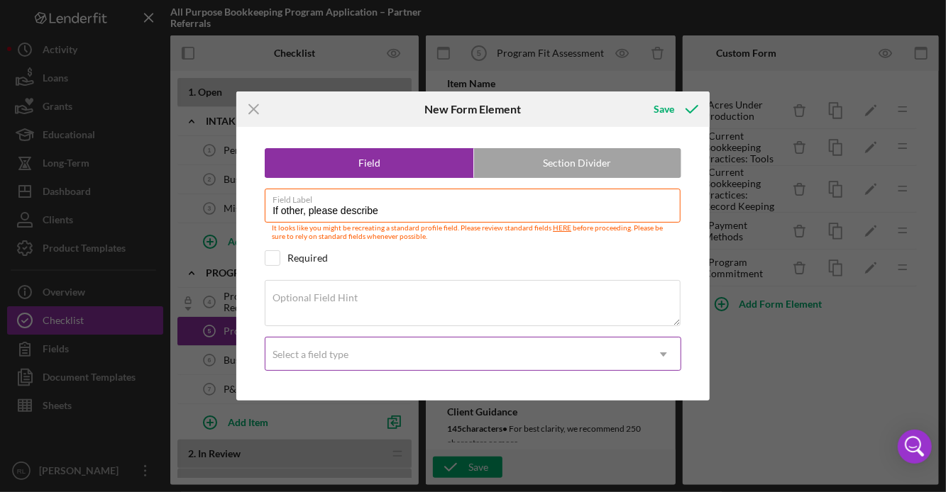
type input "If other, please describe"
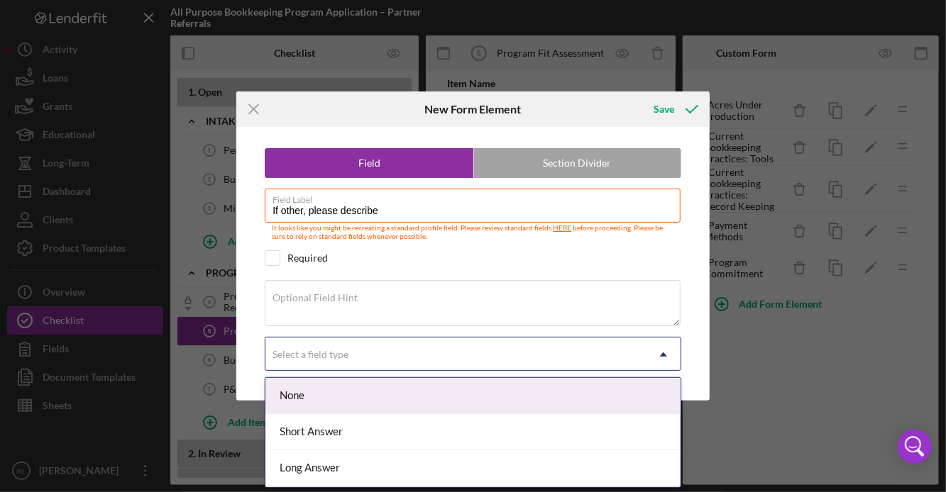
click at [298, 349] on div "Select a field type" at bounding box center [310, 354] width 76 height 11
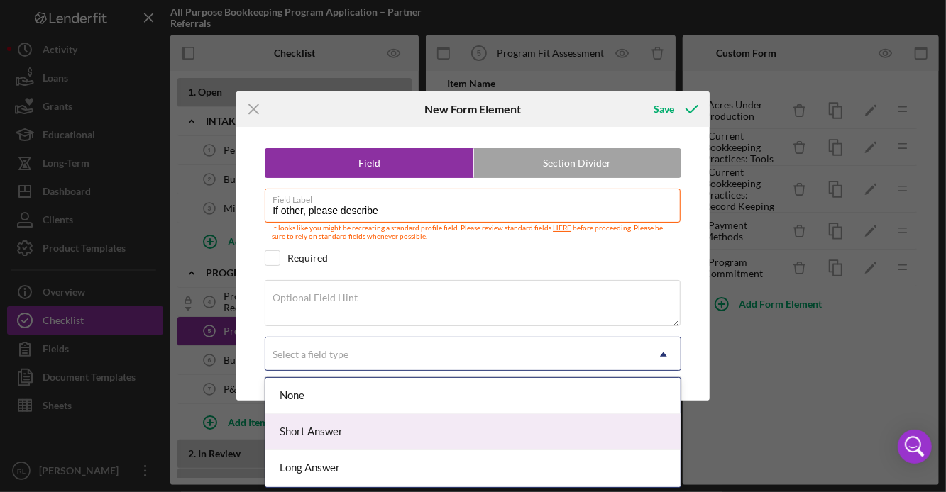
click at [334, 441] on div "Short Answer" at bounding box center [472, 432] width 415 height 36
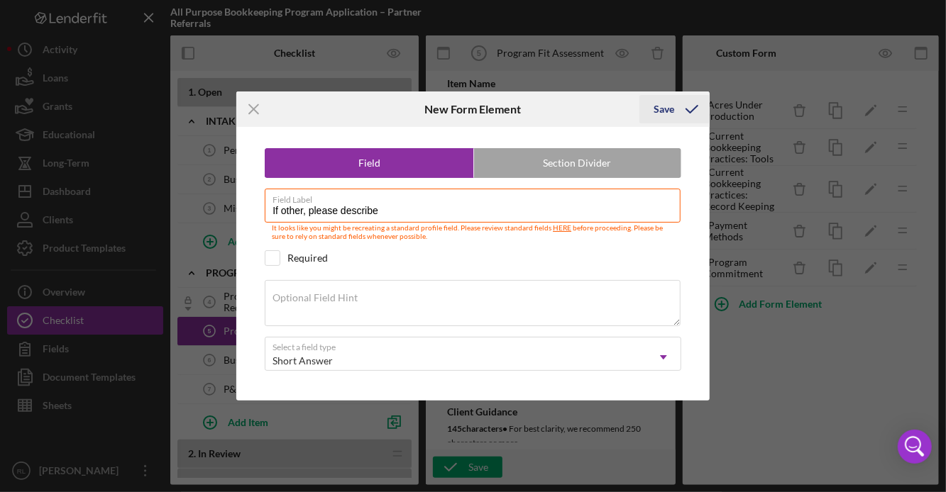
click at [655, 114] on div "Save" at bounding box center [663, 109] width 21 height 28
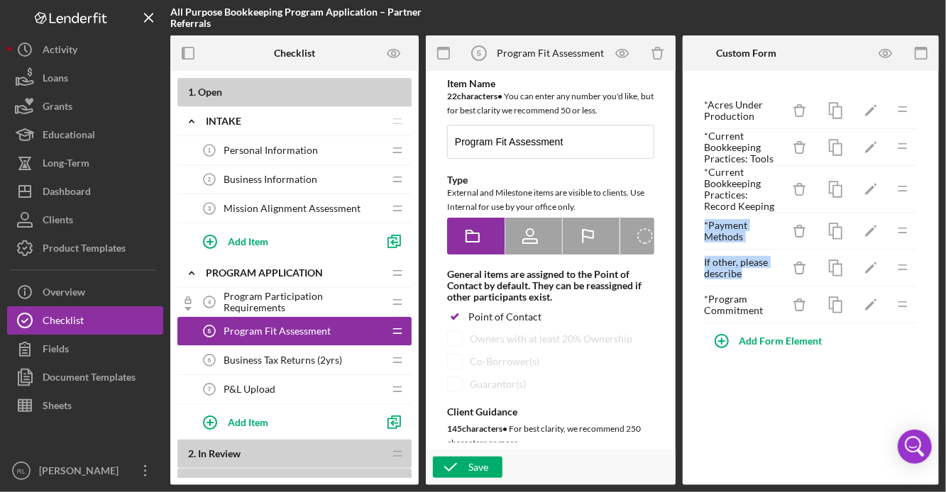
drag, startPoint x: 762, startPoint y: 276, endPoint x: 754, endPoint y: 221, distance: 55.9
click at [754, 219] on div "* Acres Under Production Icon/Delete Icon/Edit Icon/Drag * Current Bookkeeping …" at bounding box center [811, 207] width 214 height 231
click at [887, 53] on icon "button" at bounding box center [886, 54] width 32 height 32
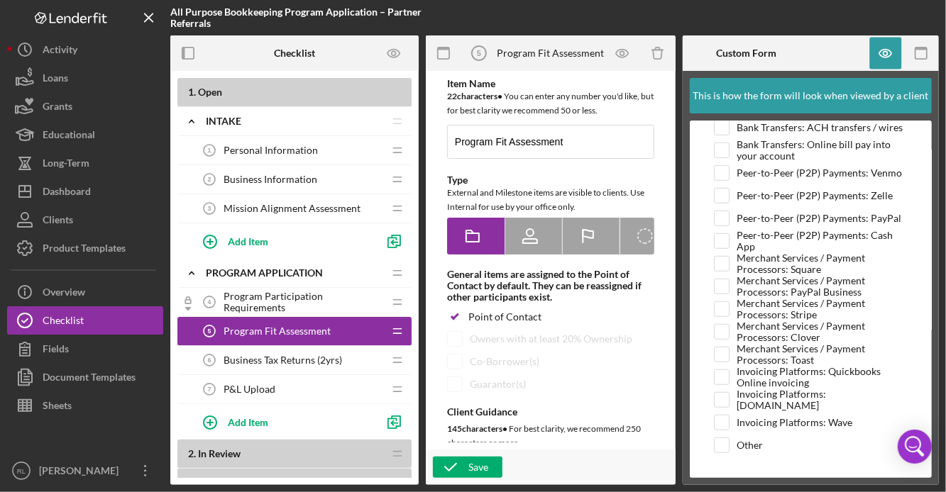
scroll to position [833, 0]
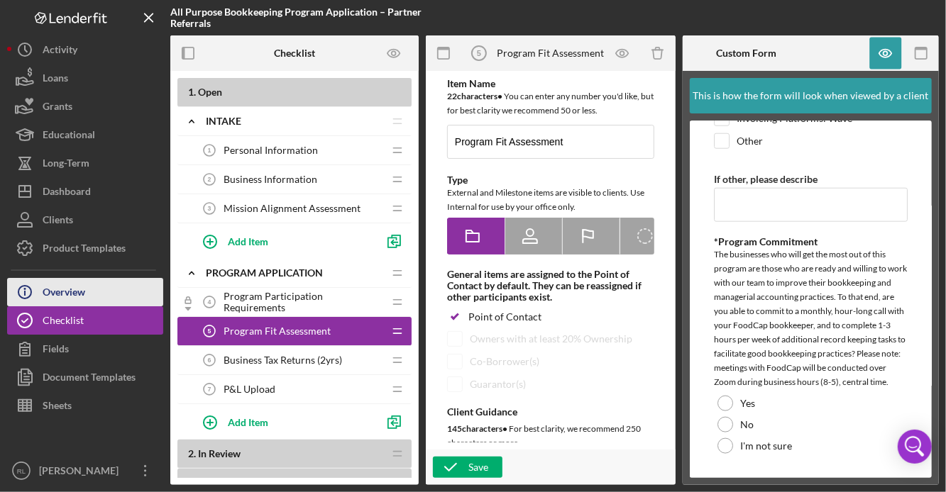
click at [80, 292] on div "Overview" at bounding box center [64, 294] width 43 height 32
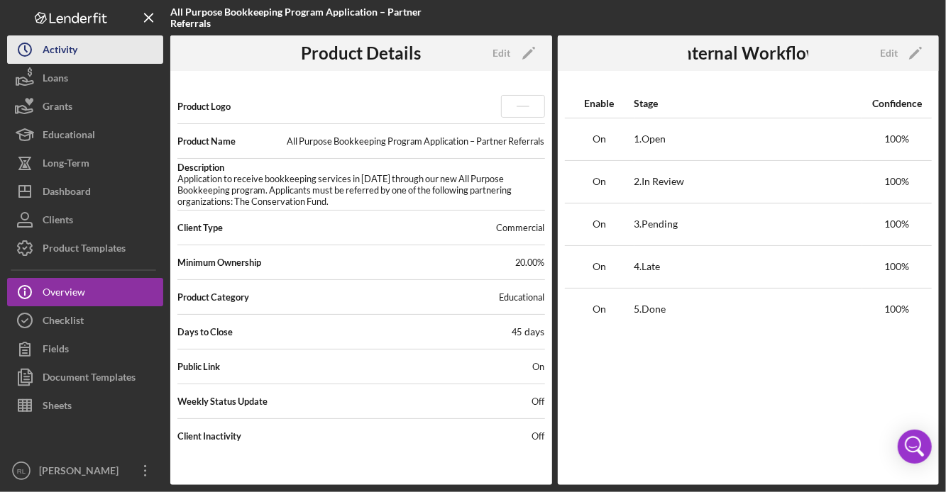
click at [69, 51] on div "Activity" at bounding box center [60, 51] width 35 height 32
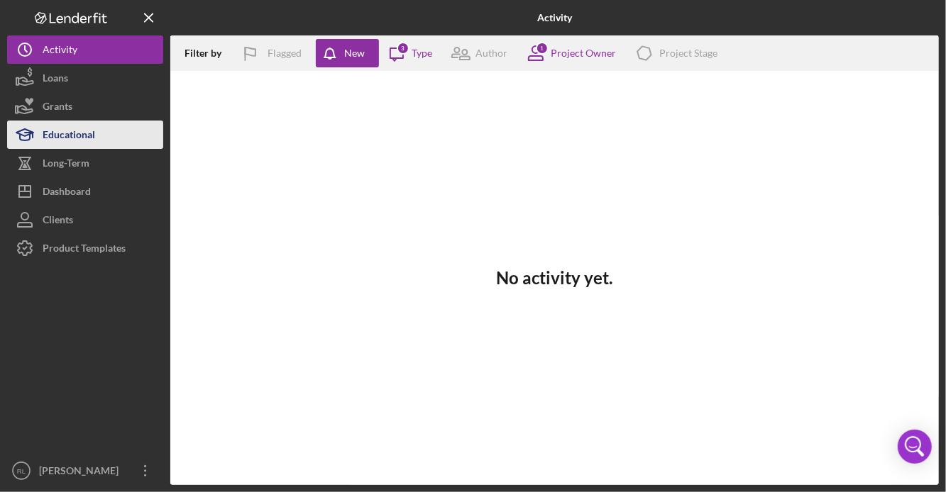
click at [84, 124] on div "Educational" at bounding box center [69, 137] width 53 height 32
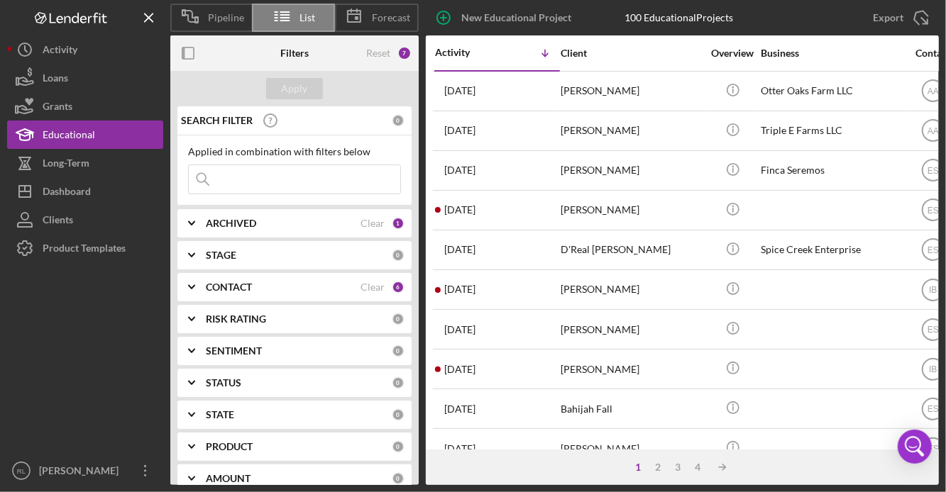
scroll to position [40, 0]
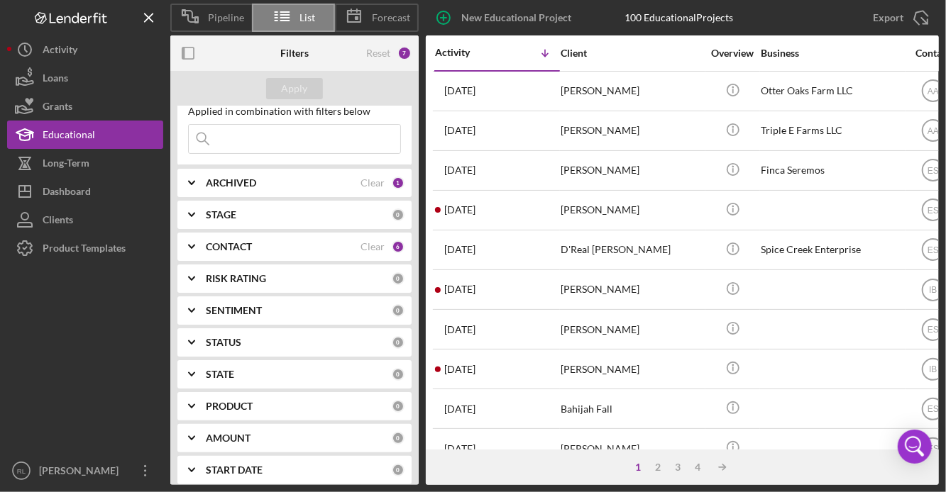
click at [236, 404] on b "PRODUCT" at bounding box center [229, 406] width 47 height 11
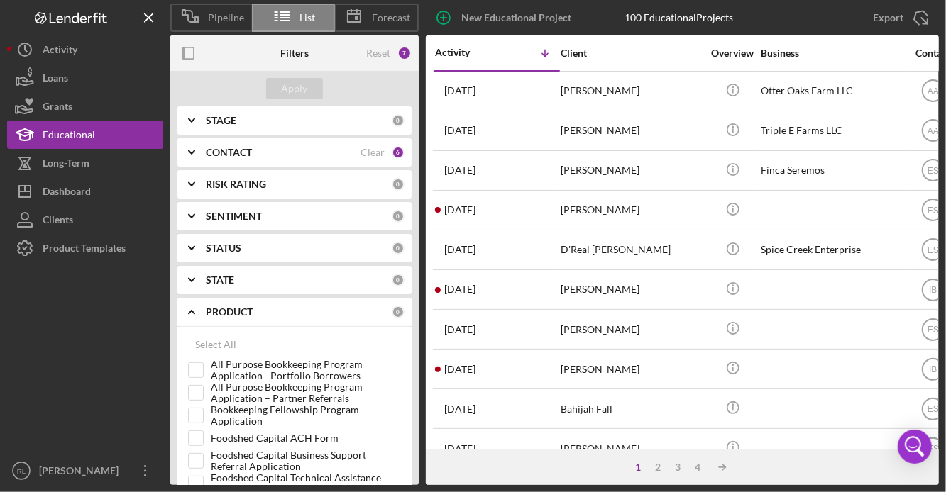
scroll to position [136, 0]
click at [200, 370] on input "All Purpose Bookkeeping Program Application - Portfolio Borrowers" at bounding box center [196, 369] width 14 height 14
checkbox input "true"
click at [198, 395] on input "All Purpose Bookkeeping Program Application – Partner Referrals" at bounding box center [196, 392] width 14 height 14
checkbox input "true"
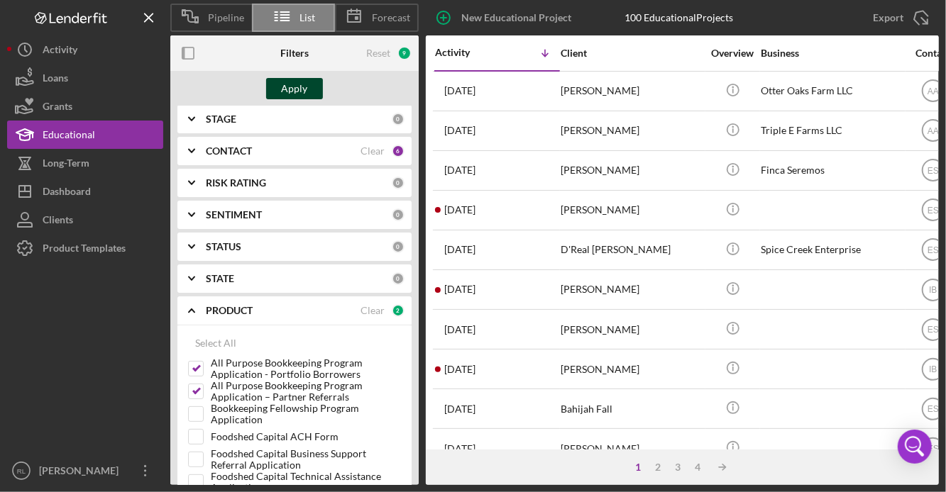
click at [296, 89] on div "Apply" at bounding box center [295, 88] width 26 height 21
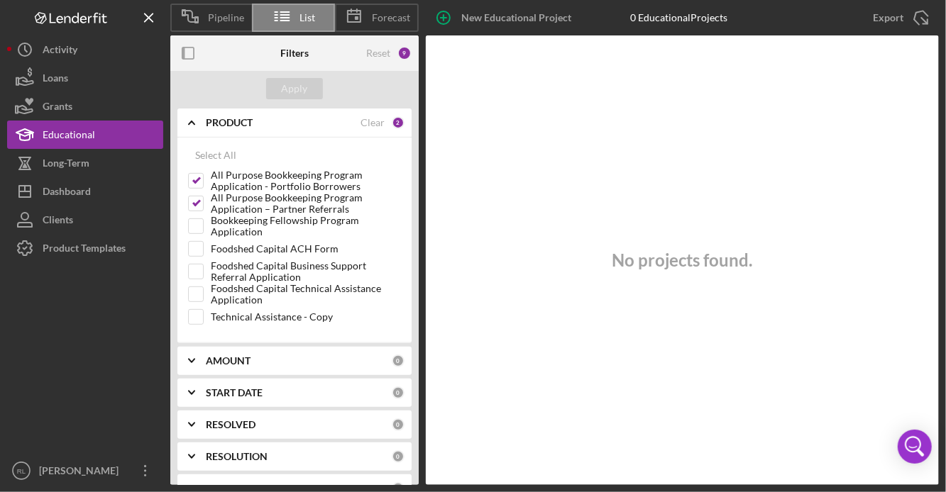
scroll to position [385, 0]
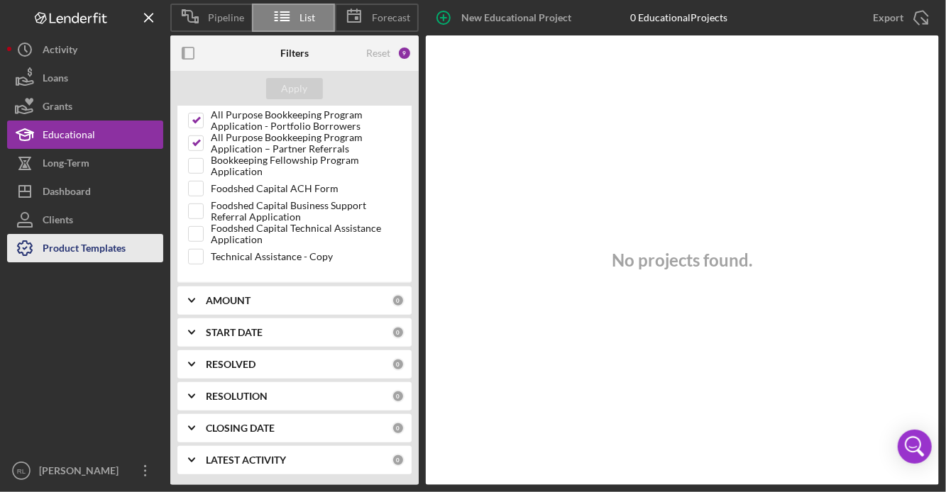
click at [96, 244] on div "Product Templates" at bounding box center [84, 250] width 83 height 32
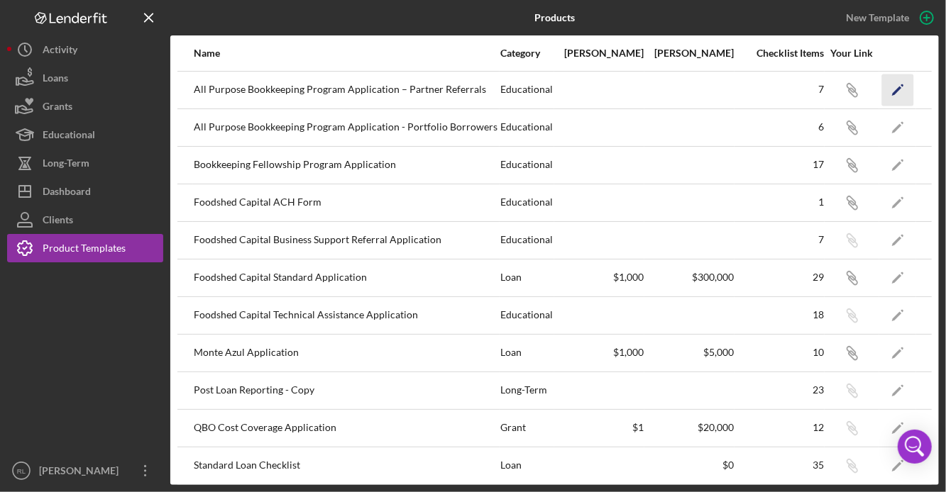
click at [891, 87] on icon "Icon/Edit" at bounding box center [898, 90] width 32 height 32
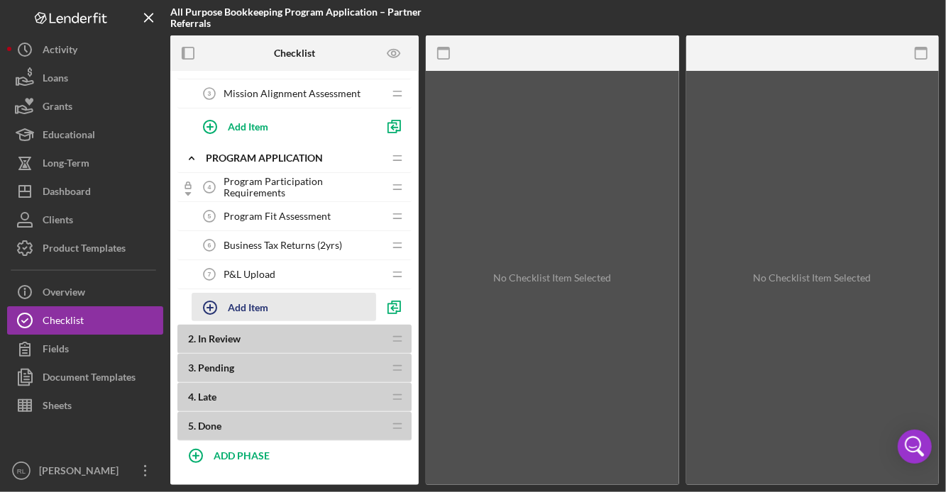
scroll to position [143, 0]
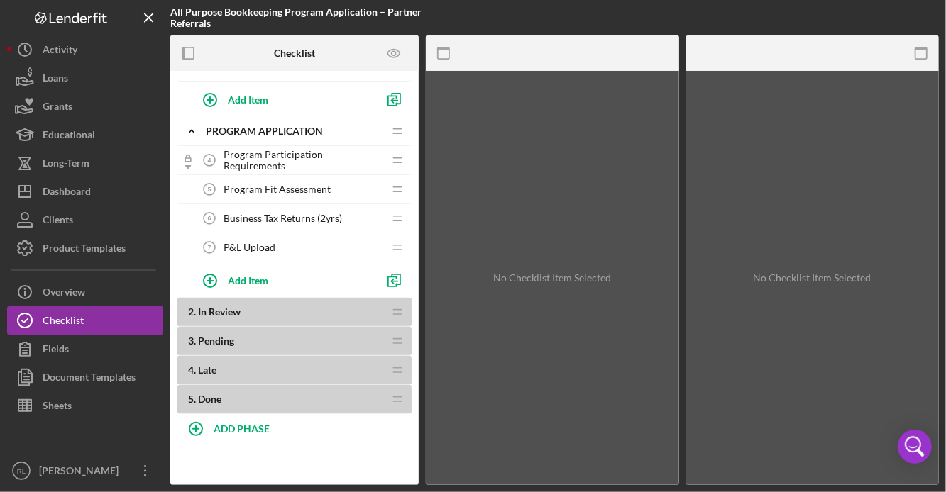
click at [224, 404] on b "5 . Done" at bounding box center [285, 399] width 195 height 11
click at [192, 399] on span "5 ." at bounding box center [192, 399] width 8 height 12
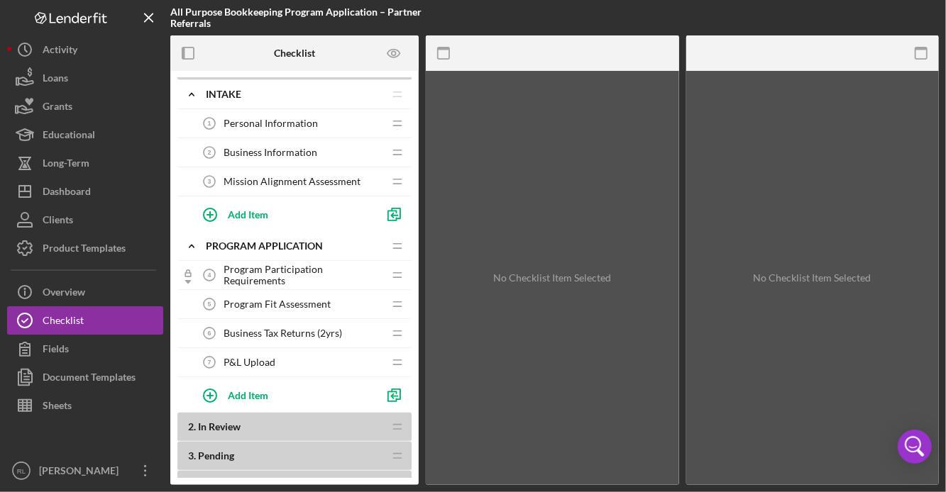
scroll to position [0, 0]
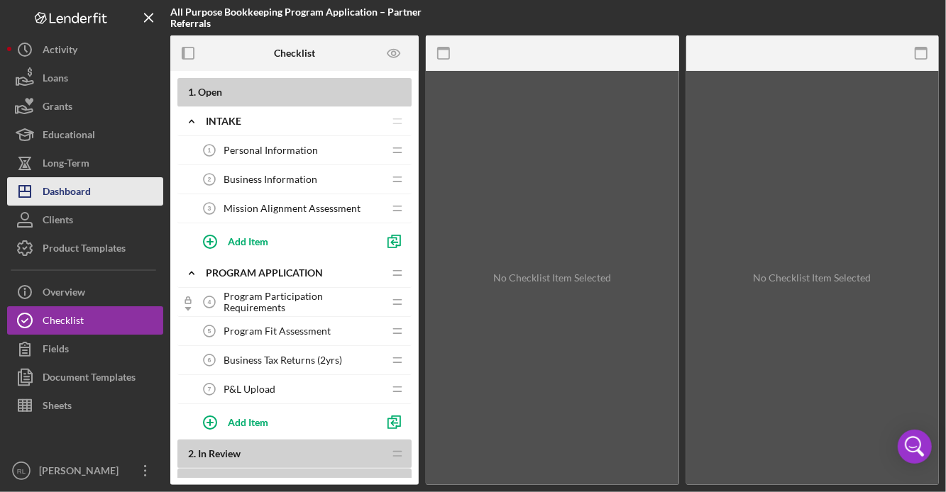
click at [79, 189] on div "Dashboard" at bounding box center [67, 193] width 48 height 32
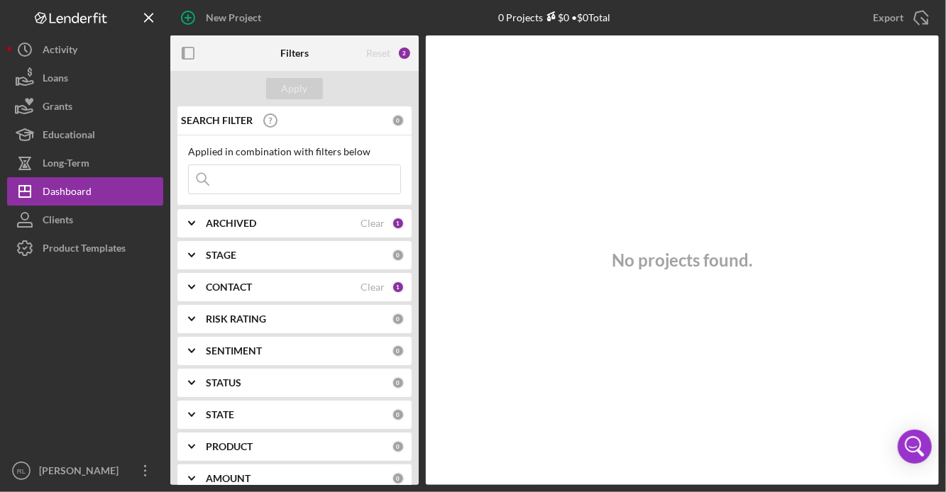
click at [227, 255] on b "STAGE" at bounding box center [221, 255] width 31 height 11
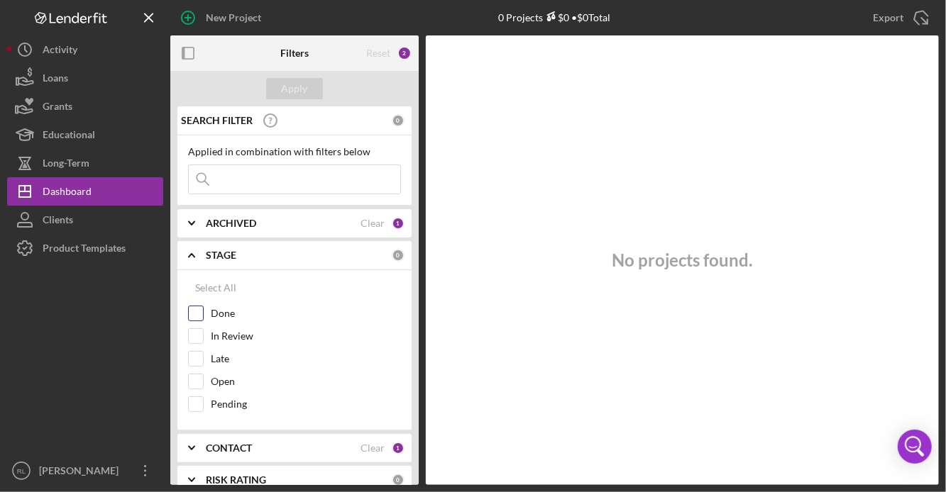
click at [197, 311] on input "Done" at bounding box center [196, 314] width 14 height 14
checkbox input "true"
click at [296, 92] on div "Apply" at bounding box center [295, 88] width 26 height 21
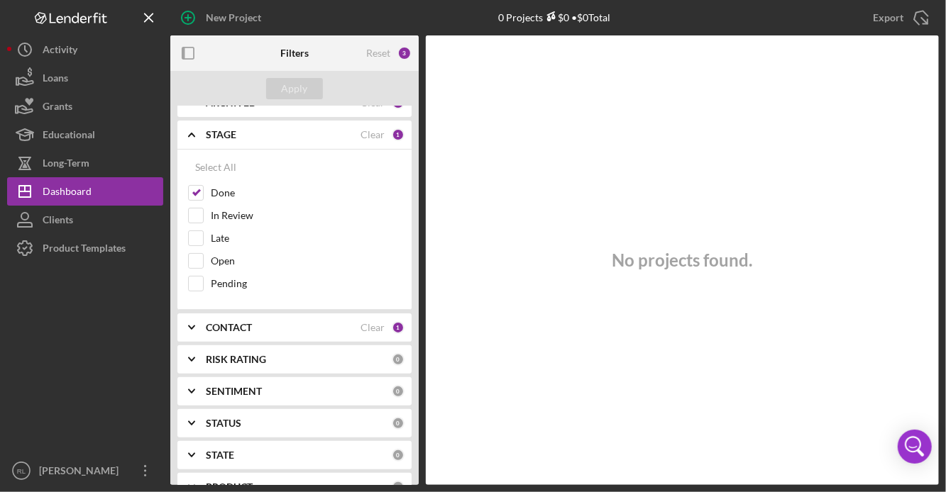
scroll to position [172, 0]
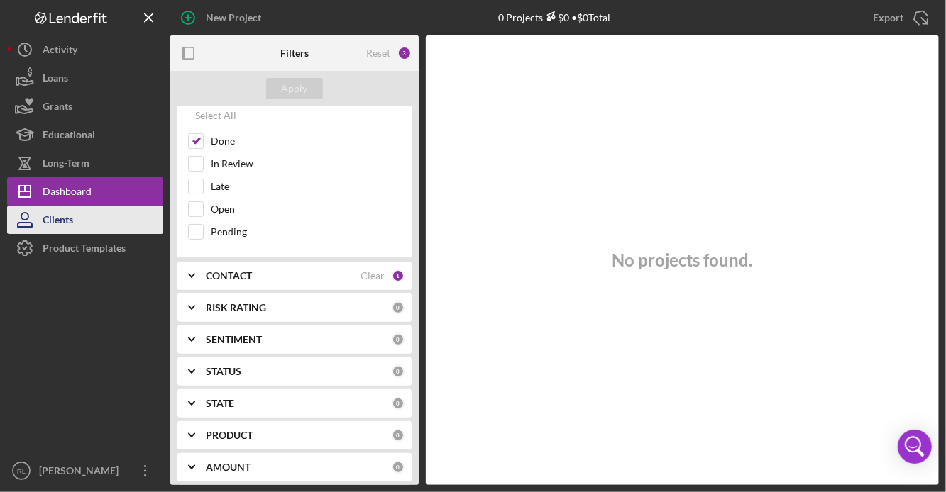
click at [105, 211] on button "Clients" at bounding box center [85, 220] width 156 height 28
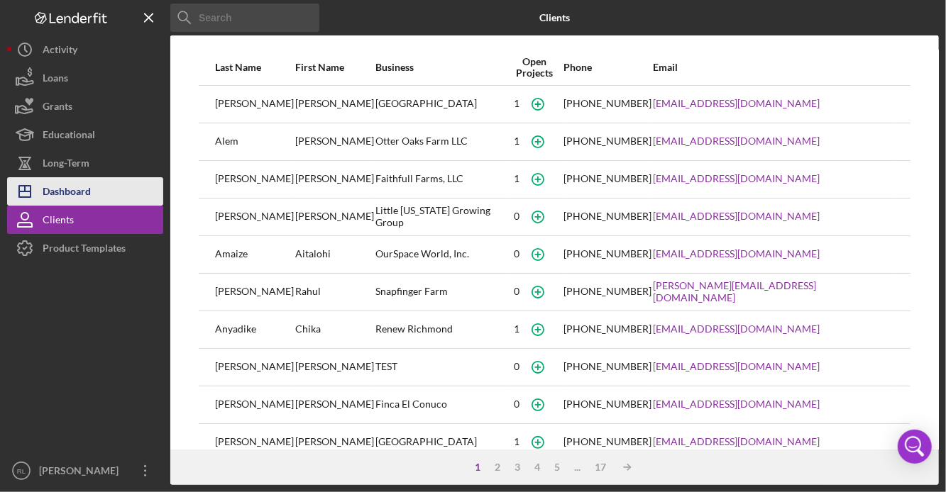
click at [107, 183] on button "Icon/Dashboard Dashboard" at bounding box center [85, 191] width 156 height 28
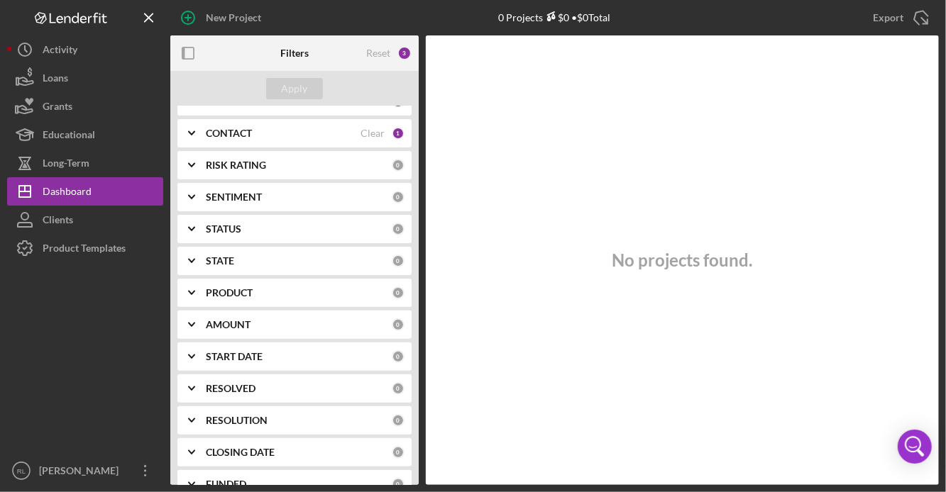
scroll to position [209, 0]
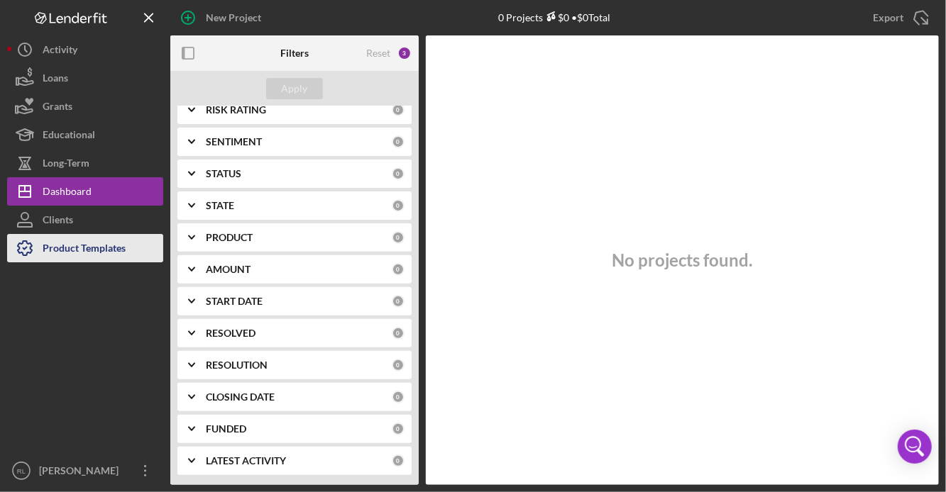
click at [88, 250] on div "Product Templates" at bounding box center [84, 250] width 83 height 32
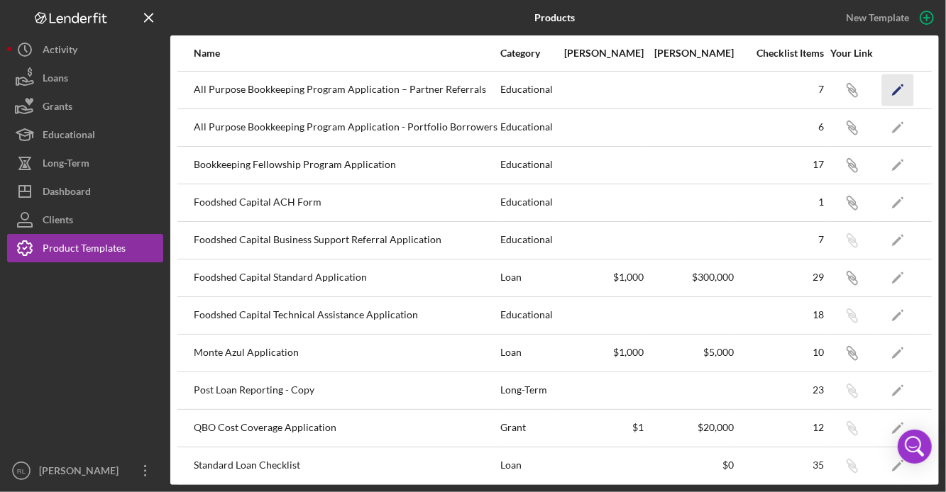
click at [900, 94] on icon "Icon/Edit" at bounding box center [898, 90] width 32 height 32
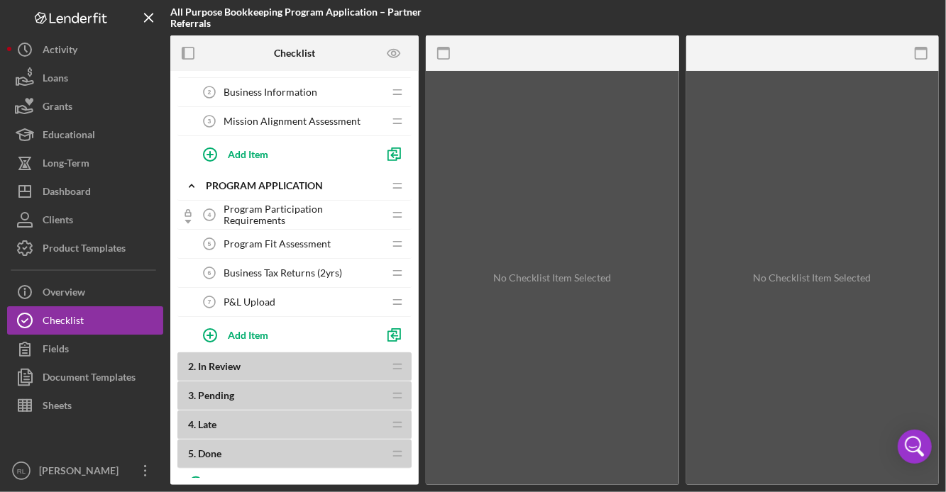
scroll to position [116, 0]
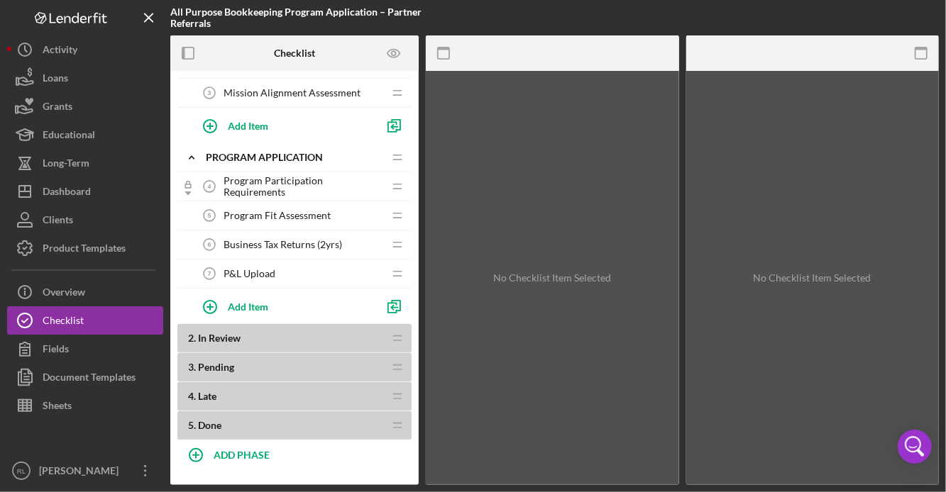
click at [208, 334] on span "In Review" at bounding box center [219, 338] width 43 height 12
click at [190, 339] on span "2 ." at bounding box center [192, 338] width 8 height 12
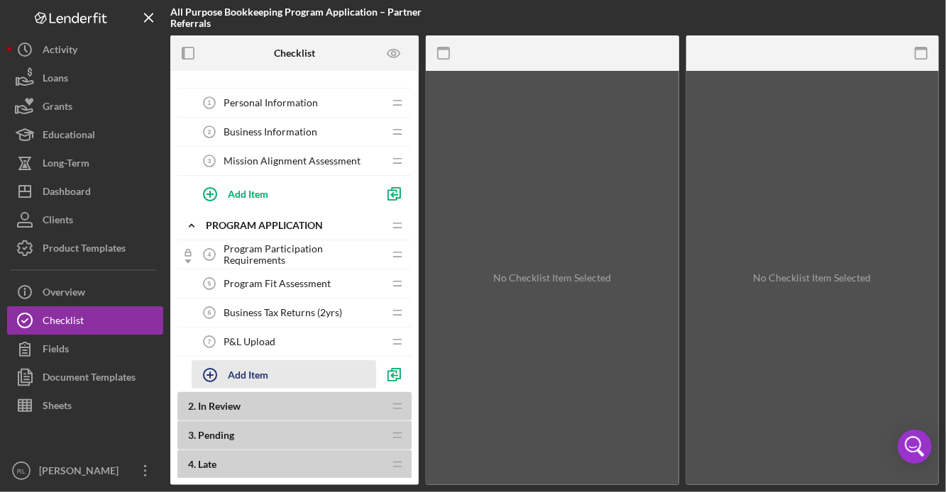
scroll to position [0, 0]
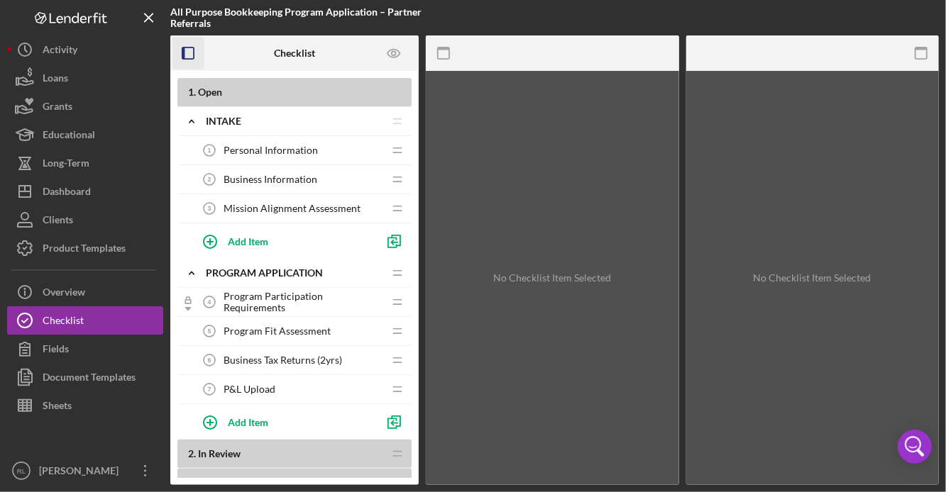
click at [181, 50] on icon "button" at bounding box center [188, 54] width 32 height 32
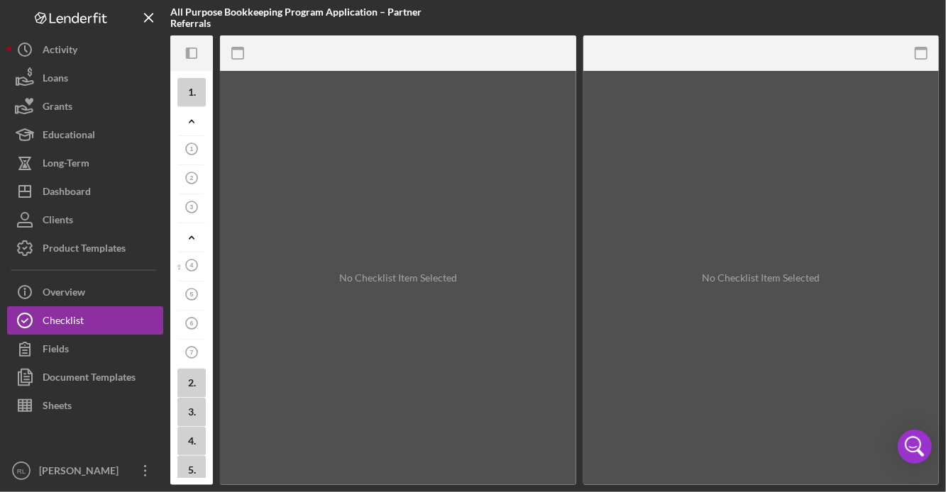
click at [181, 50] on icon "Icon/Panel Side Expand" at bounding box center [192, 54] width 32 height 32
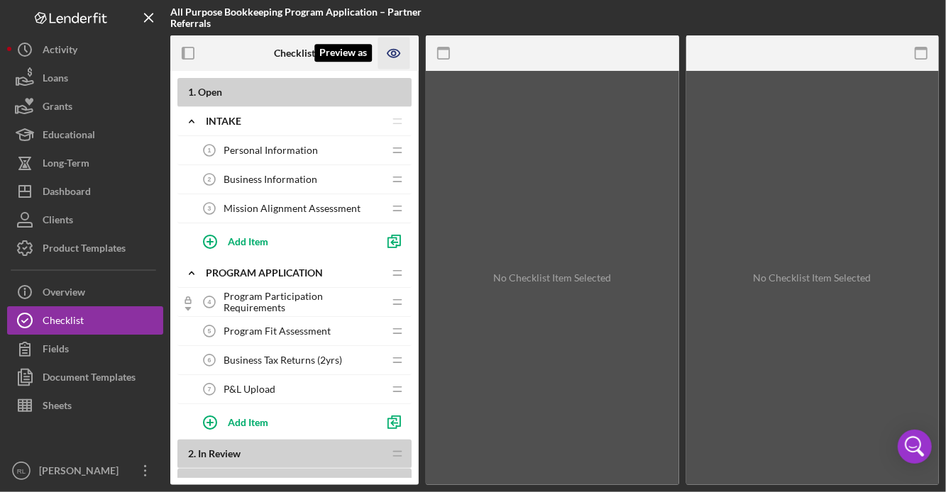
click at [389, 48] on icon "Preview as" at bounding box center [394, 54] width 32 height 32
click at [245, 51] on div at bounding box center [222, 52] width 104 height 35
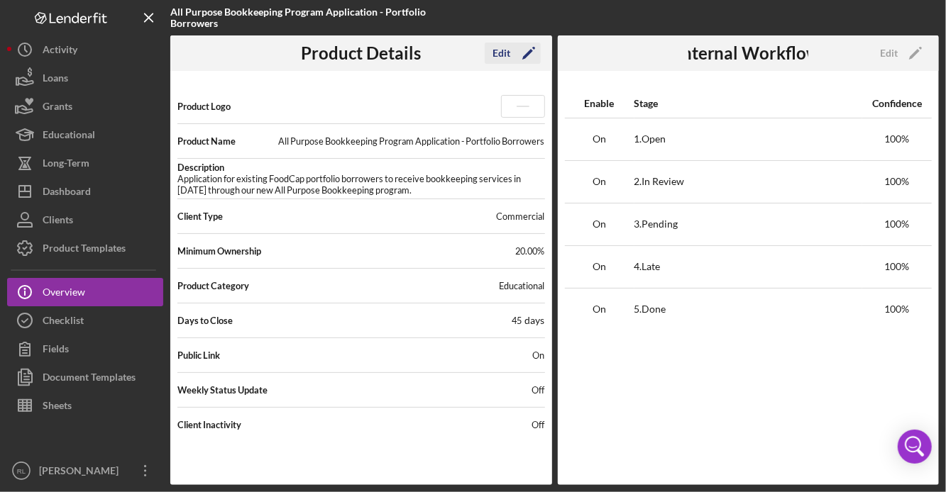
click at [529, 57] on icon "Icon/Edit" at bounding box center [528, 52] width 35 height 35
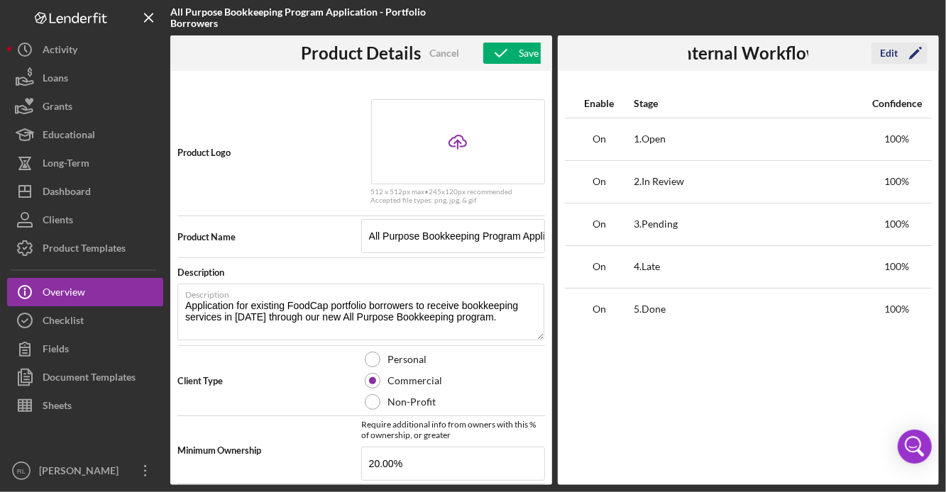
click at [917, 57] on icon "Icon/Edit" at bounding box center [915, 52] width 35 height 35
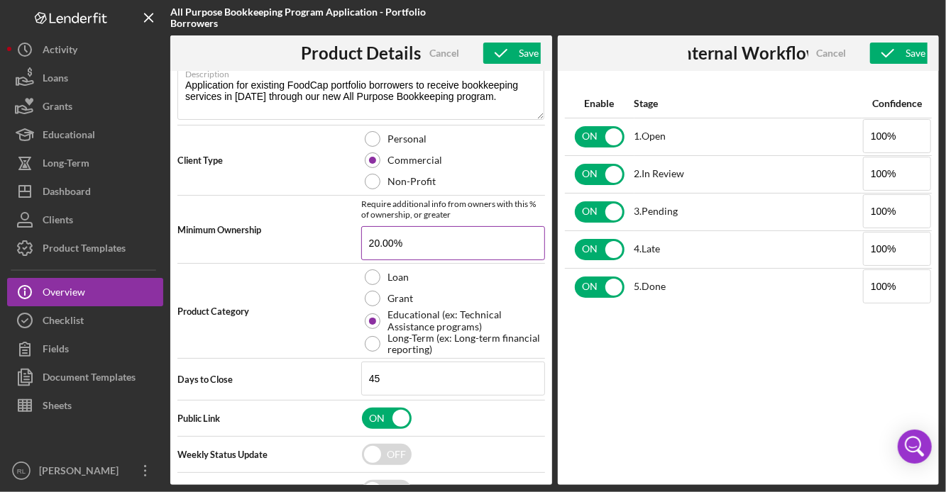
scroll to position [255, 0]
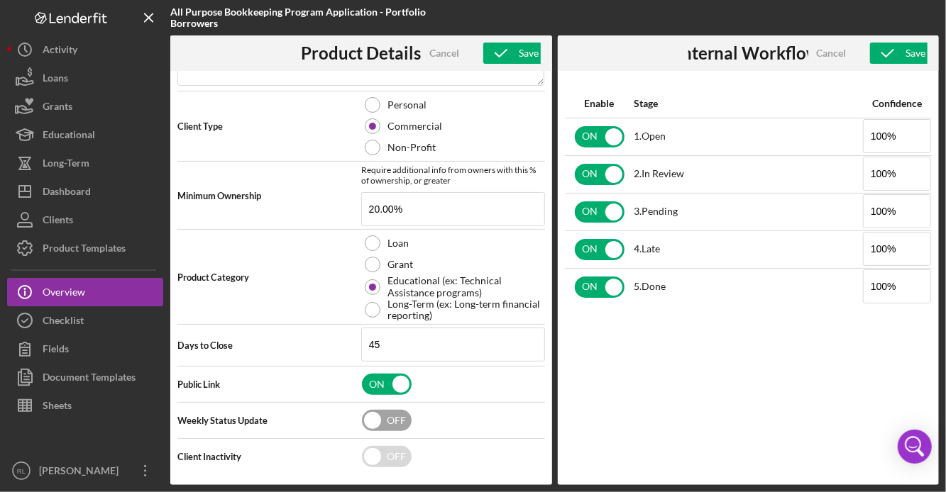
click at [390, 423] on input "checkbox" at bounding box center [387, 420] width 50 height 21
checkbox input "true"
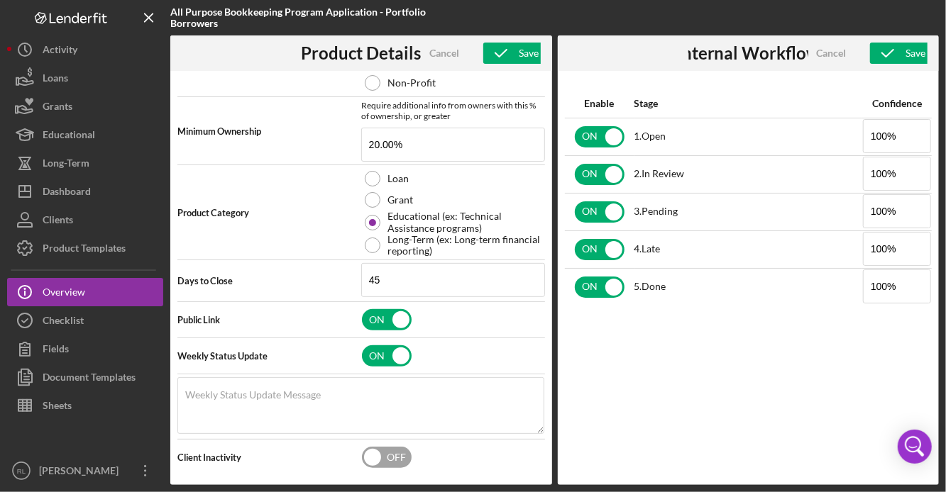
click at [379, 456] on input "checkbox" at bounding box center [387, 457] width 50 height 21
checkbox input "true"
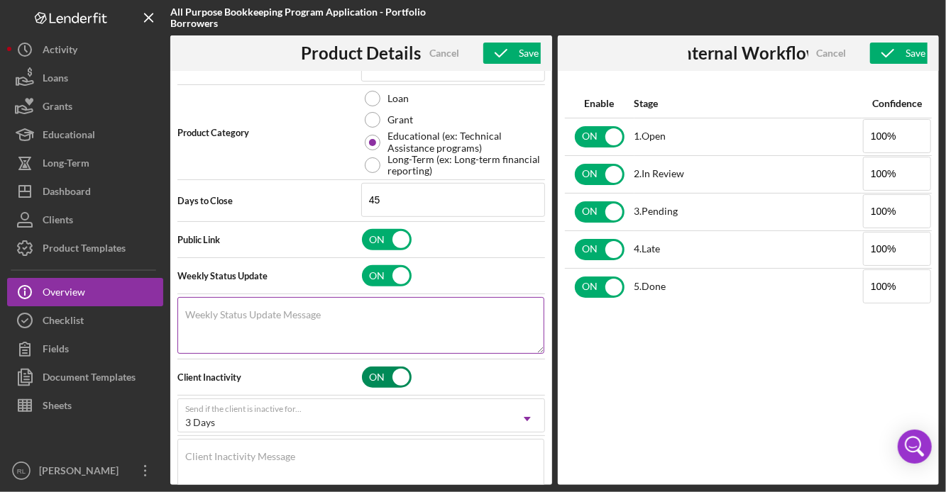
scroll to position [424, 0]
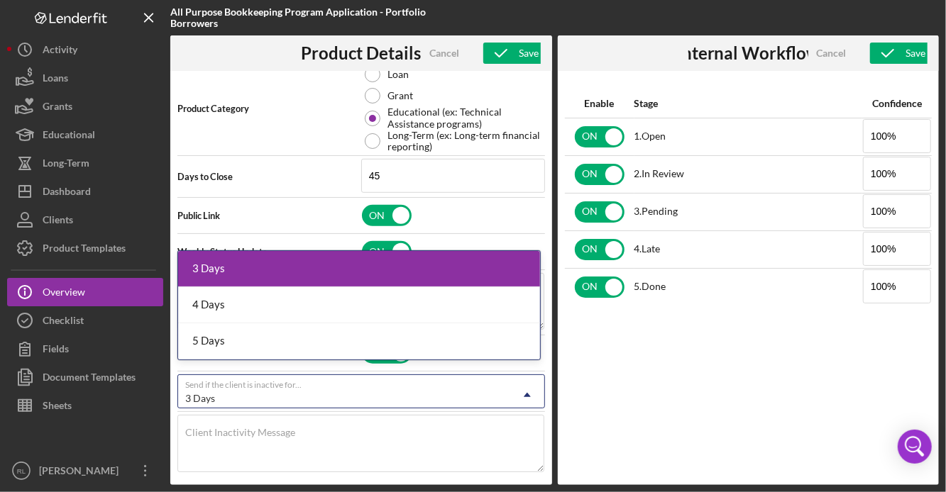
click at [416, 382] on div "3 Days" at bounding box center [344, 398] width 332 height 33
click at [515, 237] on div "ON" at bounding box center [453, 252] width 185 height 30
checkbox input "false"
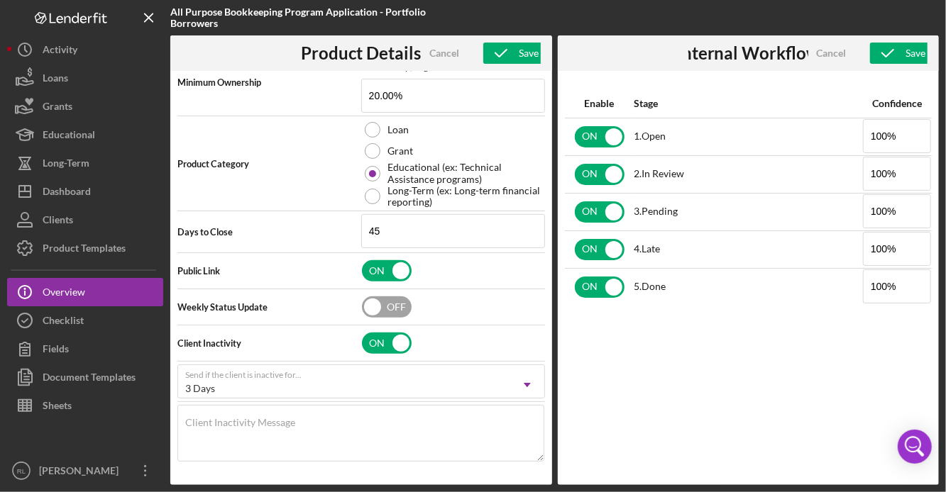
scroll to position [359, 0]
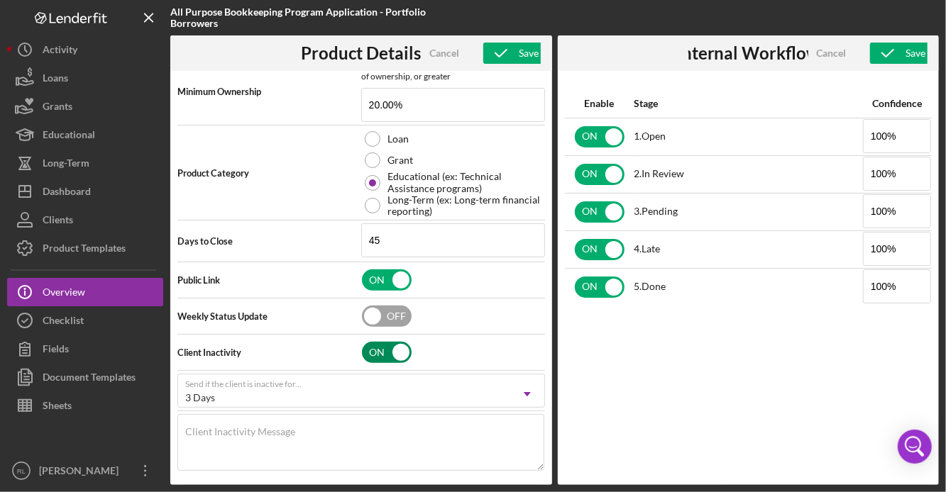
click at [388, 344] on input "checkbox" at bounding box center [387, 352] width 50 height 21
checkbox input "false"
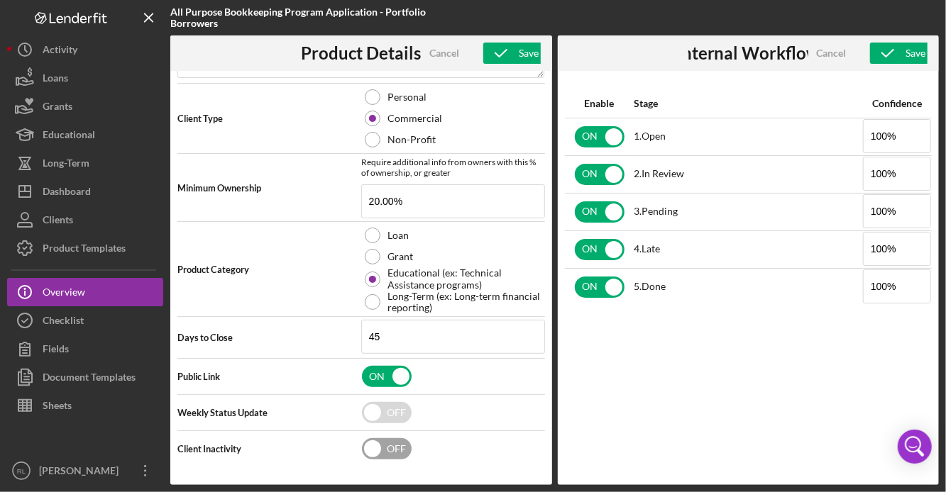
scroll to position [255, 0]
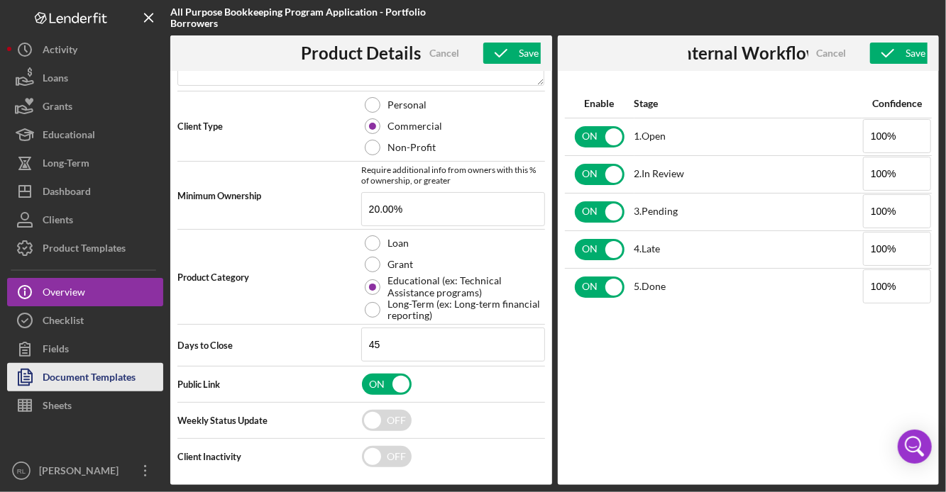
click at [128, 368] on div "Document Templates" at bounding box center [89, 379] width 93 height 32
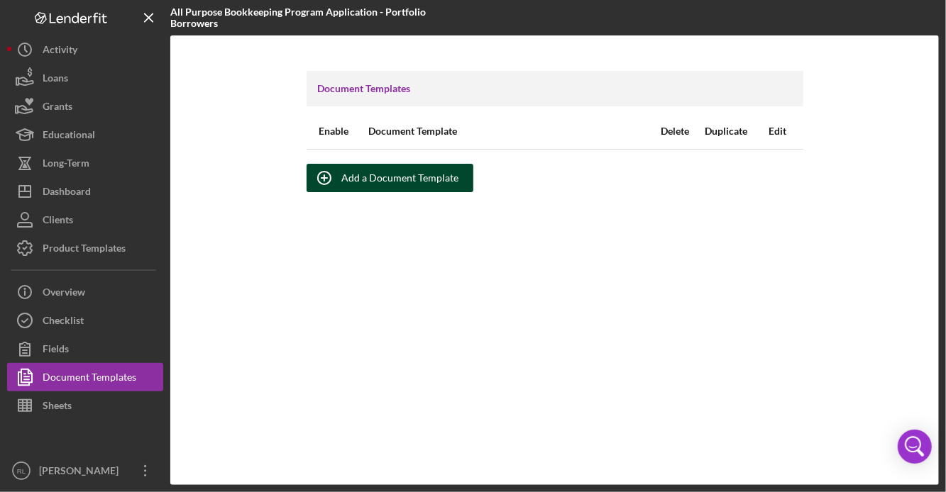
click at [361, 176] on div "Add a Document Template" at bounding box center [400, 178] width 117 height 28
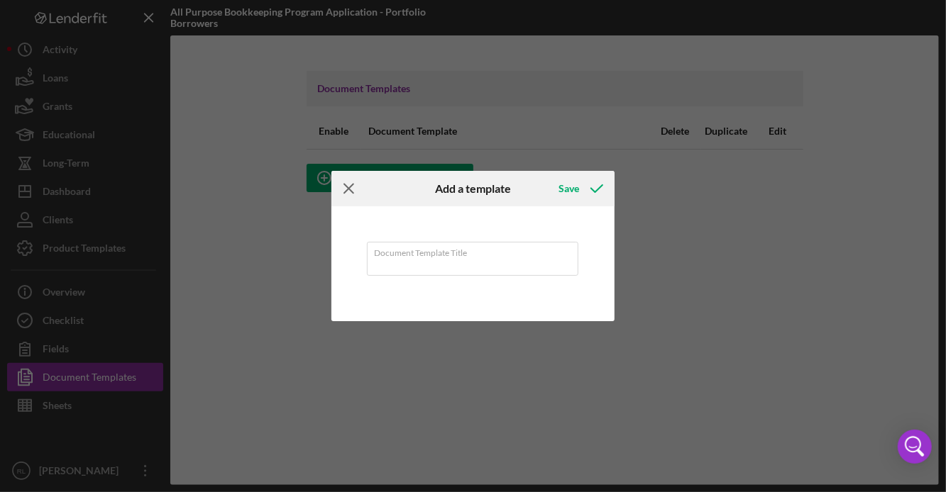
click at [346, 186] on icon "Icon/Menu Close" at bounding box center [348, 188] width 35 height 35
